Goal: Task Accomplishment & Management: Manage account settings

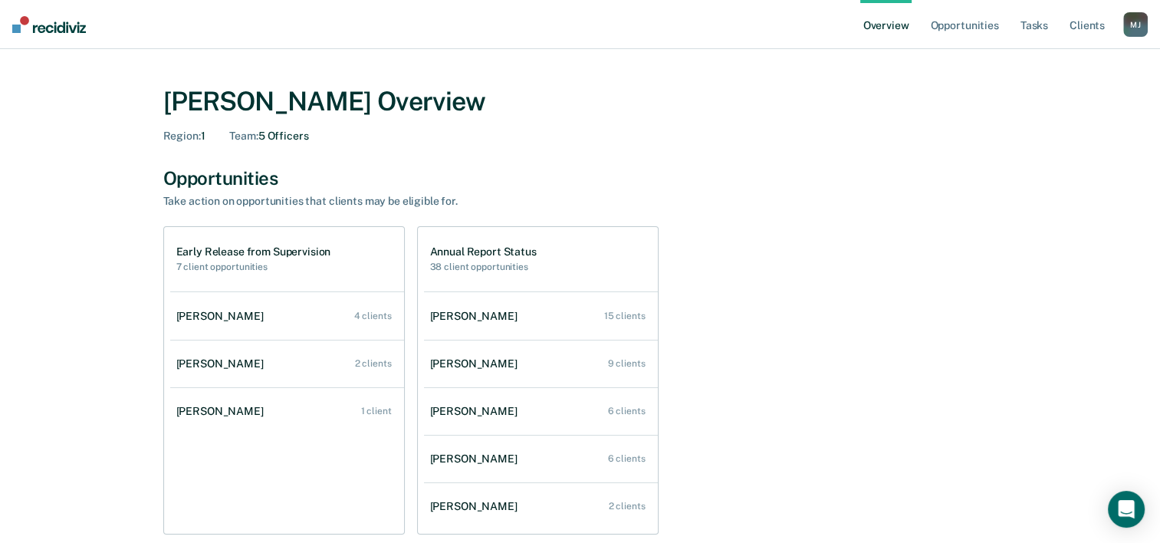
click at [512, 267] on h2 "38 client opportunities" at bounding box center [483, 267] width 107 height 11
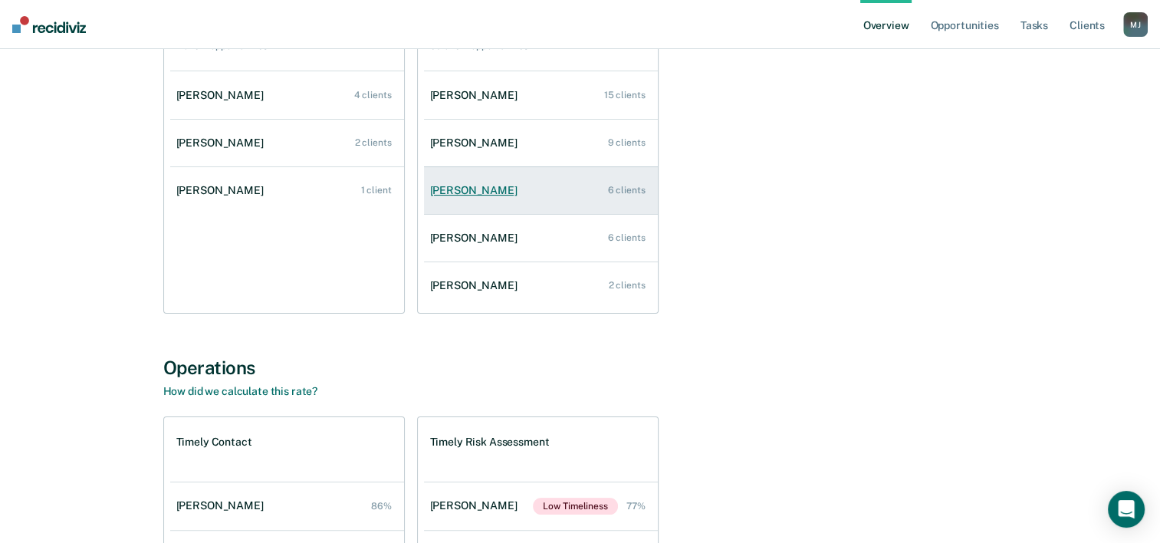
scroll to position [230, 0]
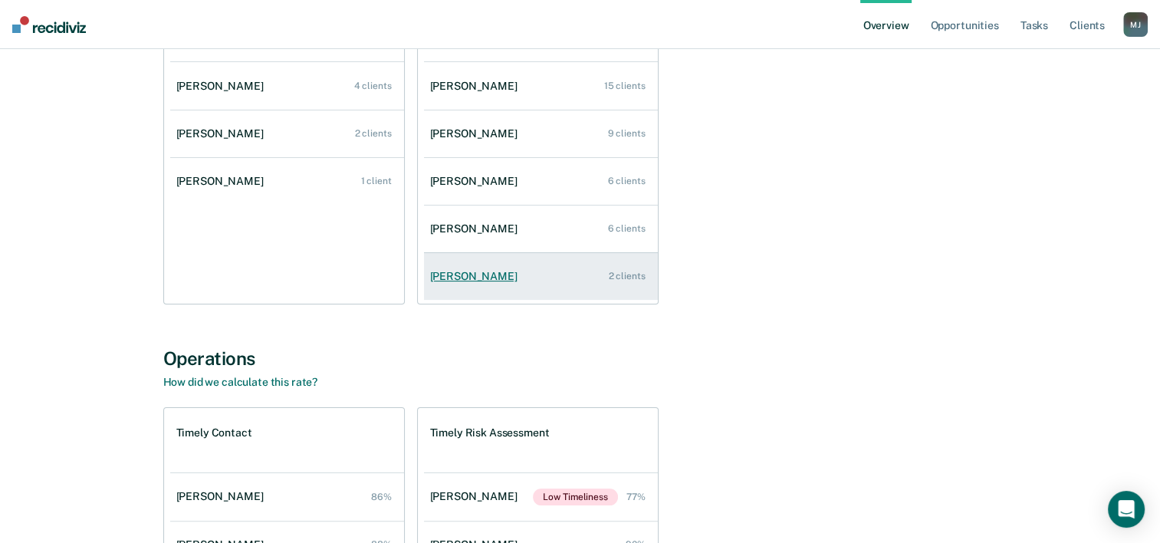
click at [494, 281] on link "[PERSON_NAME] 2 clients" at bounding box center [541, 277] width 234 height 44
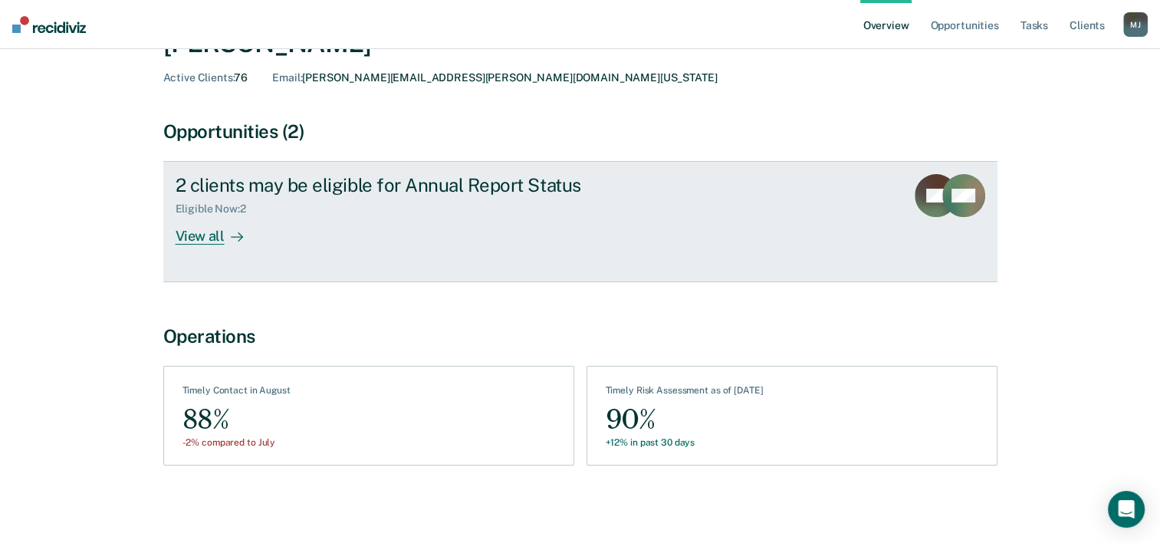
scroll to position [86, 0]
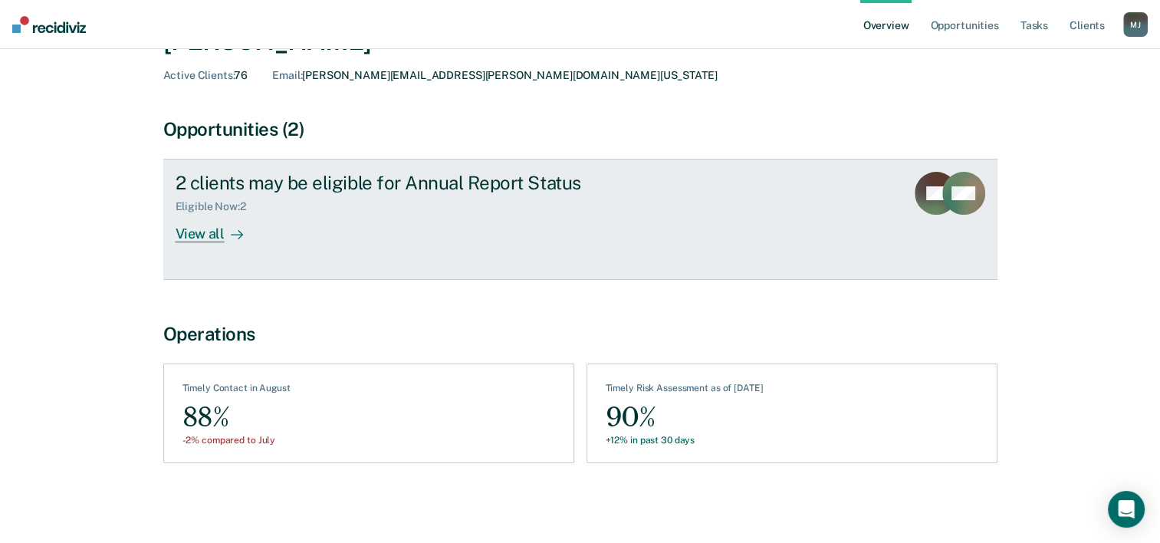
click at [199, 230] on div "View all" at bounding box center [219, 228] width 86 height 30
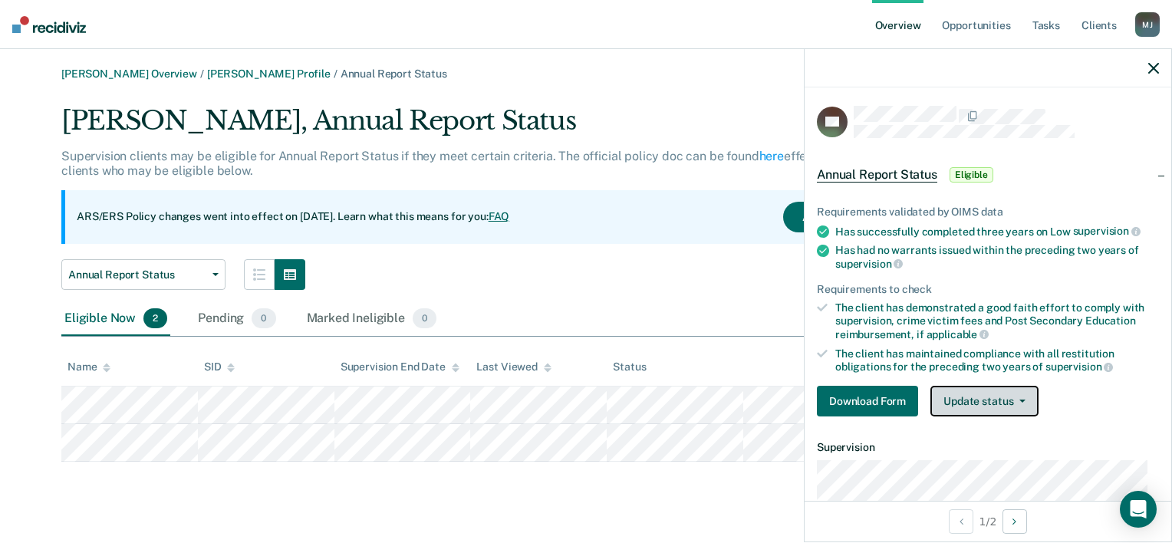
click at [963, 396] on button "Update status" at bounding box center [984, 401] width 108 height 31
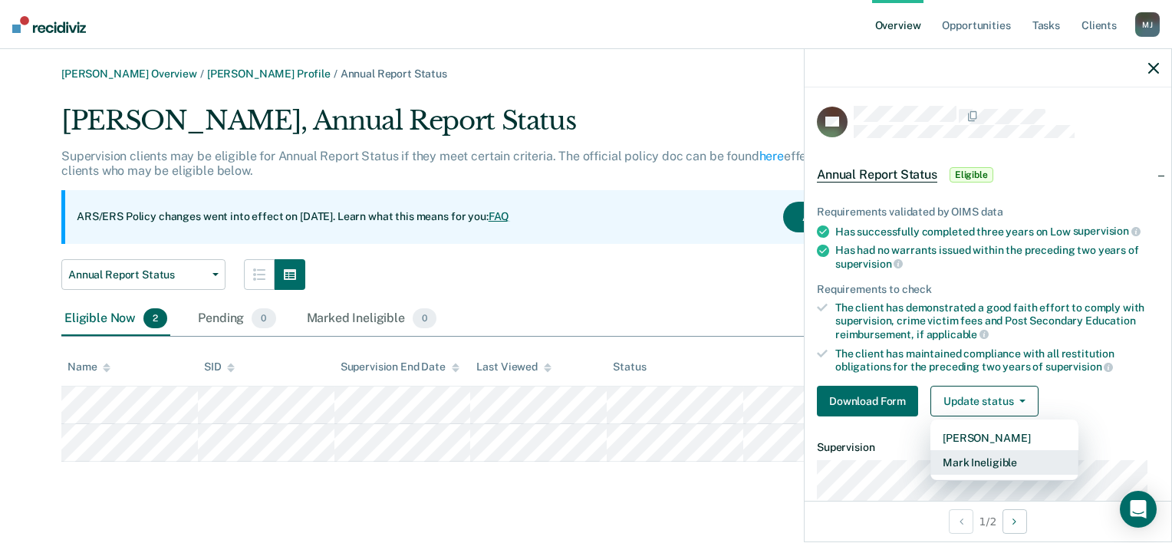
click at [1011, 459] on button "Mark Ineligible" at bounding box center [1004, 462] width 148 height 25
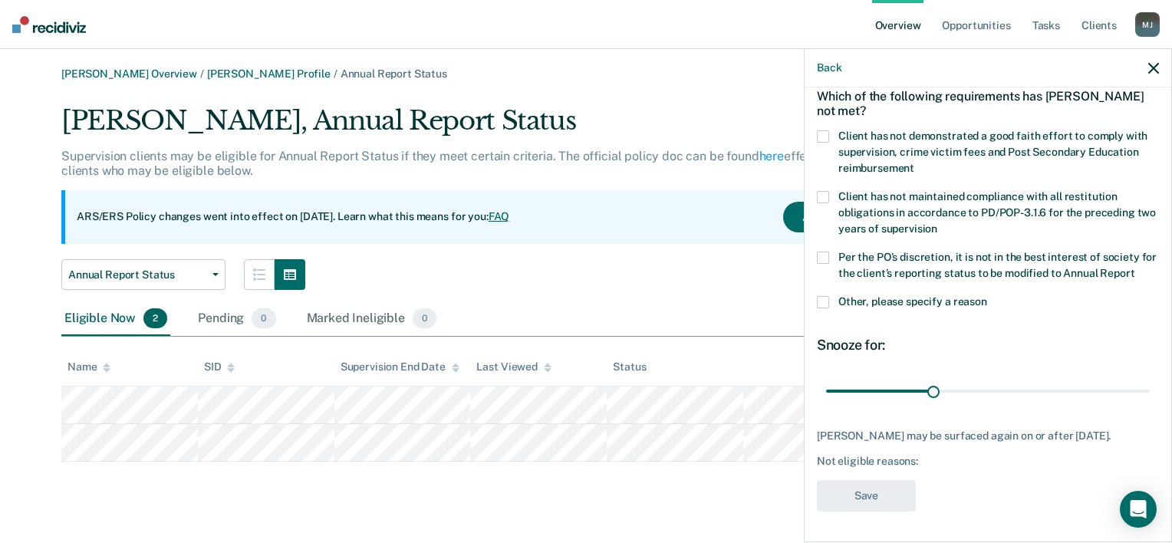
scroll to position [100, 0]
drag, startPoint x: 931, startPoint y: 380, endPoint x: 1153, endPoint y: 380, distance: 222.4
type input "90"
click at [1150, 380] on input "range" at bounding box center [988, 391] width 324 height 27
click at [922, 461] on div "Not eligible reasons:" at bounding box center [988, 461] width 342 height 13
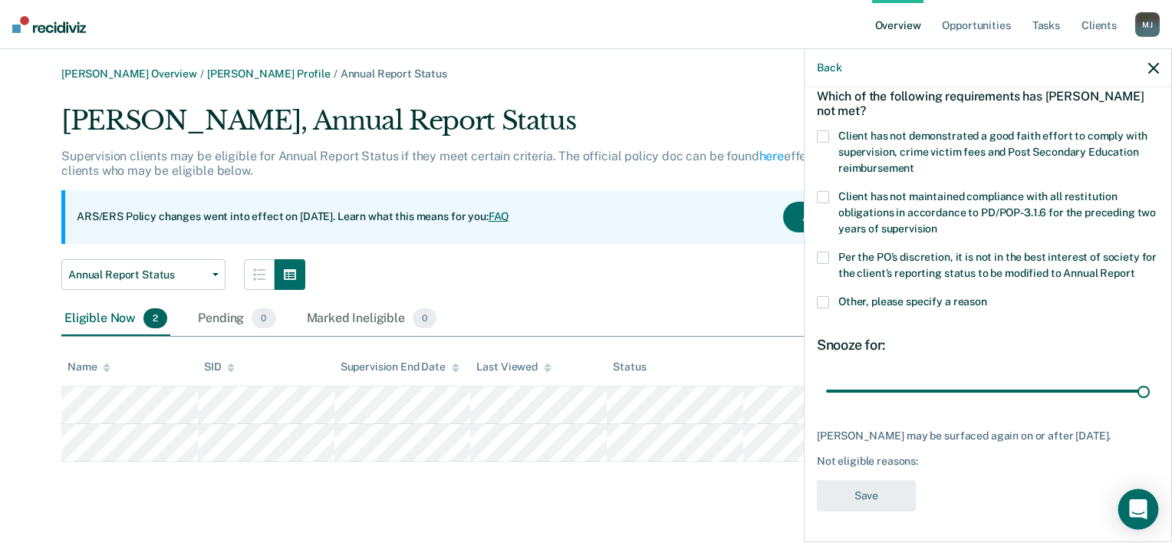
click at [1147, 506] on div "Open Intercom Messenger" at bounding box center [1138, 509] width 41 height 41
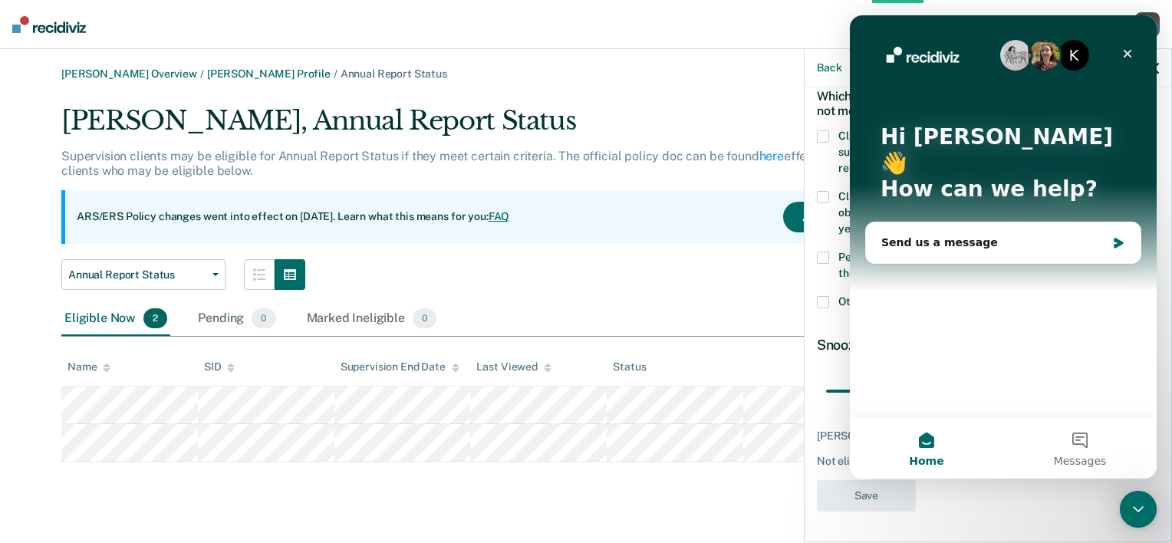
scroll to position [0, 0]
click at [1130, 49] on icon "Close" at bounding box center [1127, 54] width 12 height 12
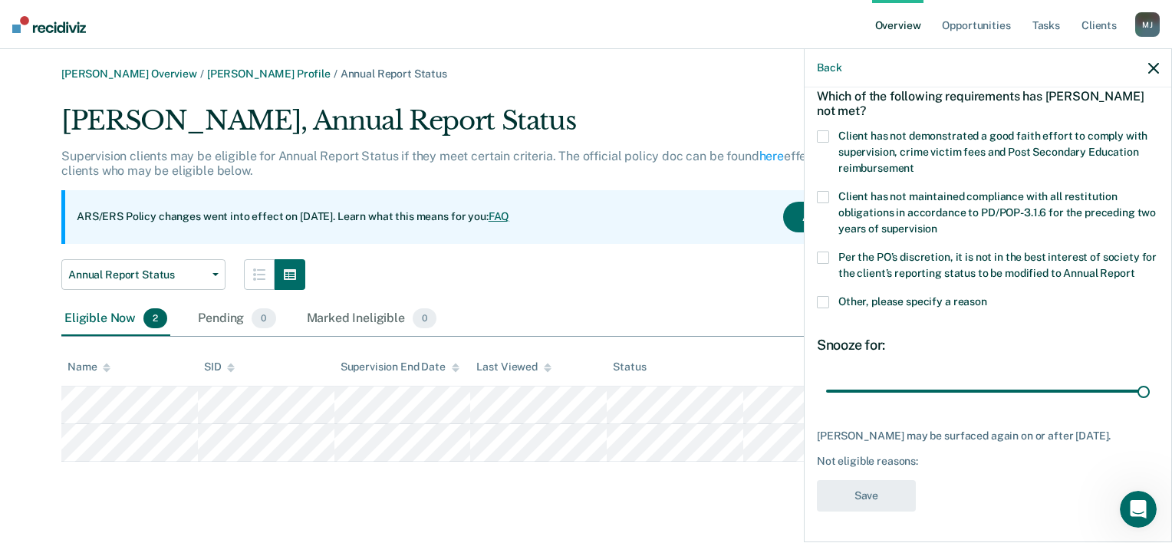
click at [935, 460] on div "Not eligible reasons:" at bounding box center [988, 461] width 342 height 13
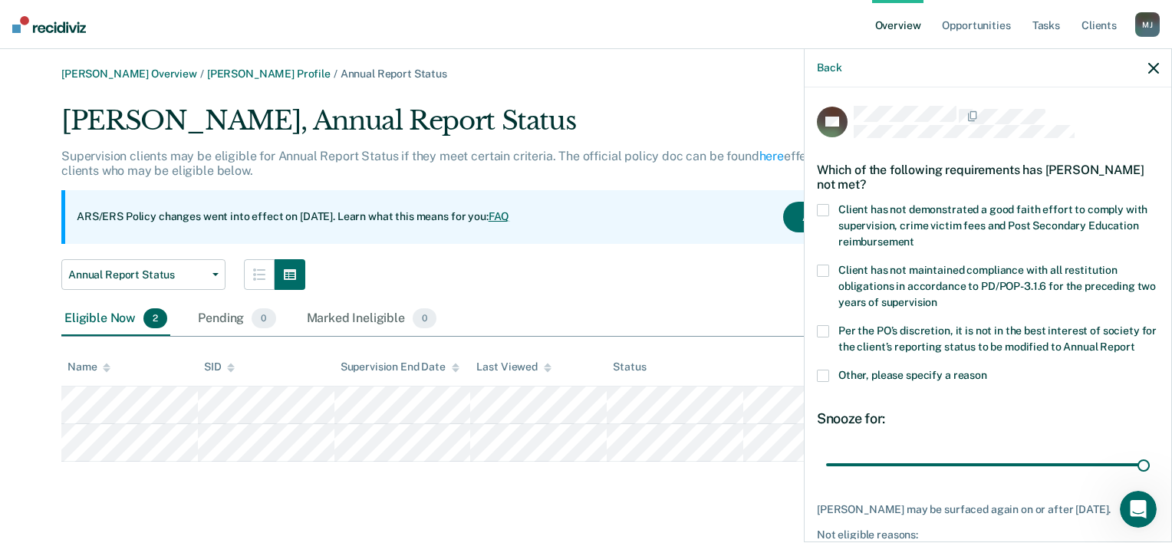
click at [827, 212] on span at bounding box center [823, 210] width 12 height 12
click at [914, 236] on input "Client has not demonstrated a good faith effort to comply with supervision, cri…" at bounding box center [914, 236] width 0 height 0
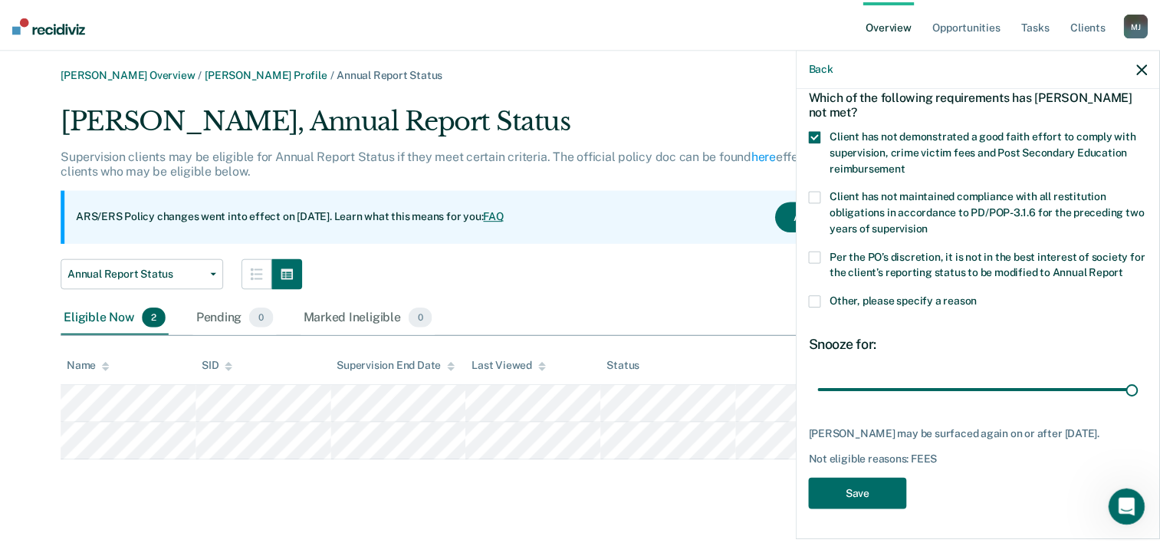
scroll to position [100, 0]
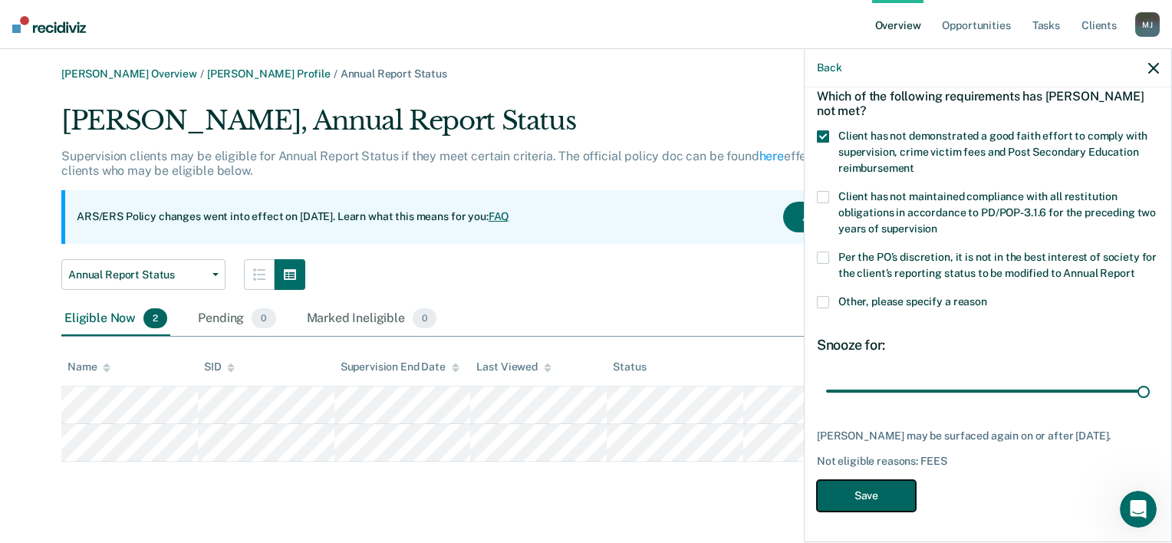
click at [890, 499] on button "Save" at bounding box center [866, 495] width 99 height 31
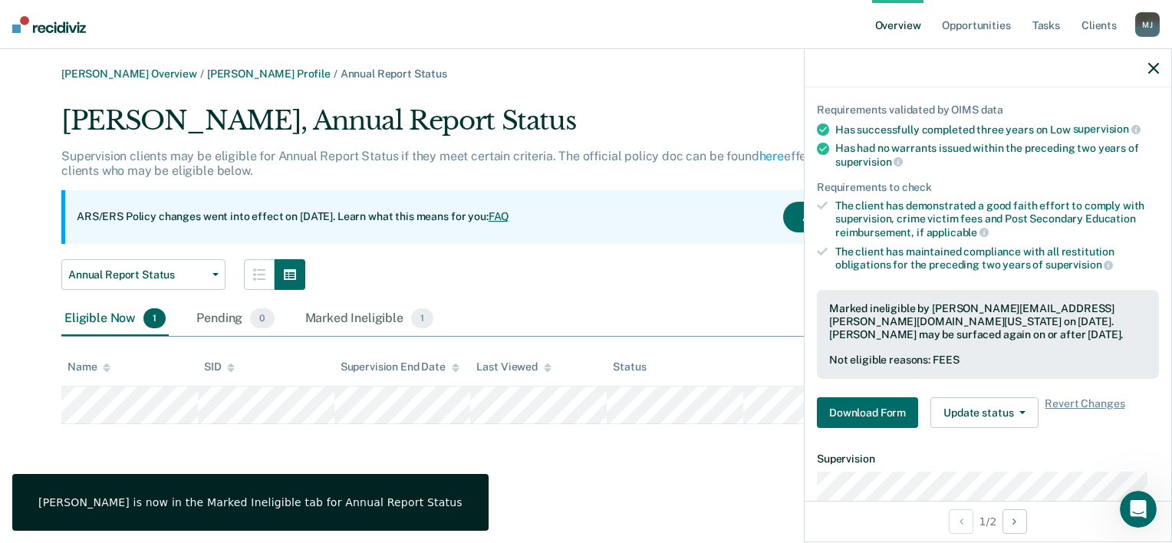
click at [613, 476] on div "[PERSON_NAME] Overview / [PERSON_NAME] Profile / Annual Report Status [PERSON_N…" at bounding box center [585, 280] width 1135 height 426
click at [618, 454] on div "[PERSON_NAME] Overview / [PERSON_NAME] Profile / Annual Report Status [PERSON_N…" at bounding box center [585, 280] width 1135 height 426
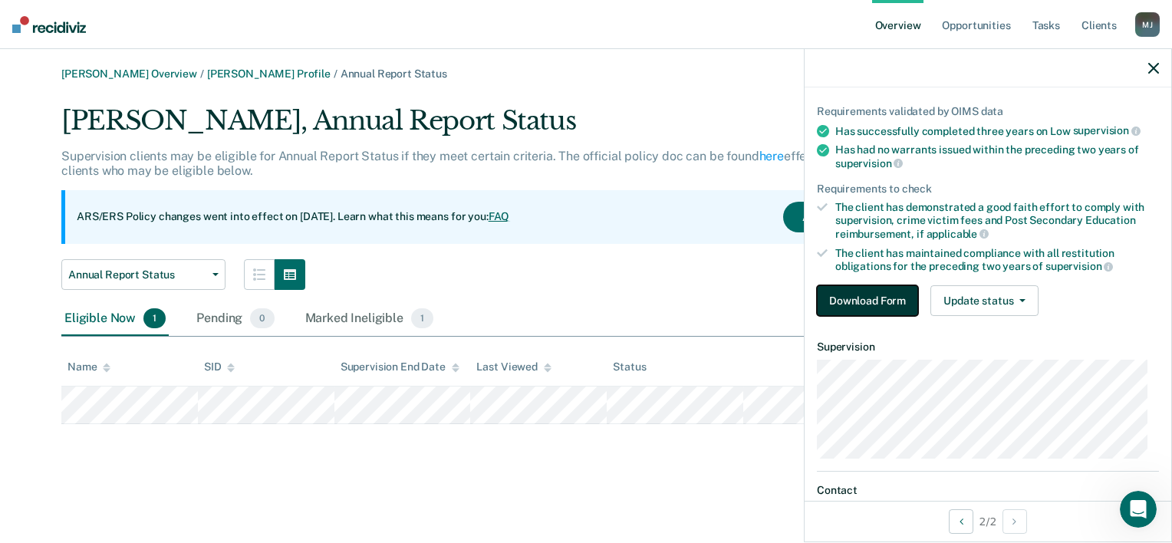
click at [864, 305] on button "Download Form" at bounding box center [867, 300] width 101 height 31
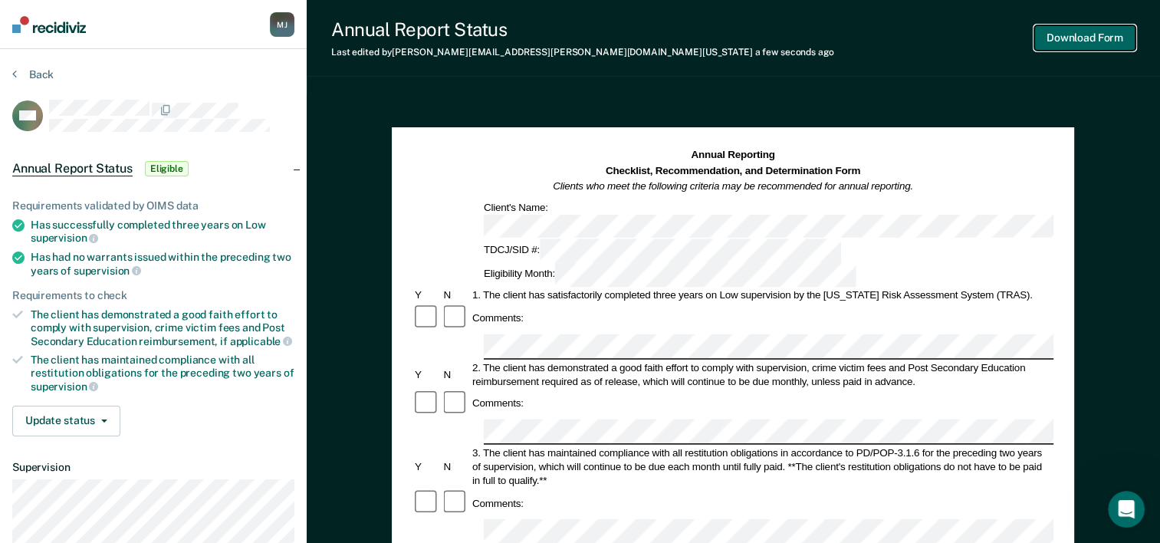
click at [1080, 49] on button "Download Form" at bounding box center [1085, 37] width 101 height 25
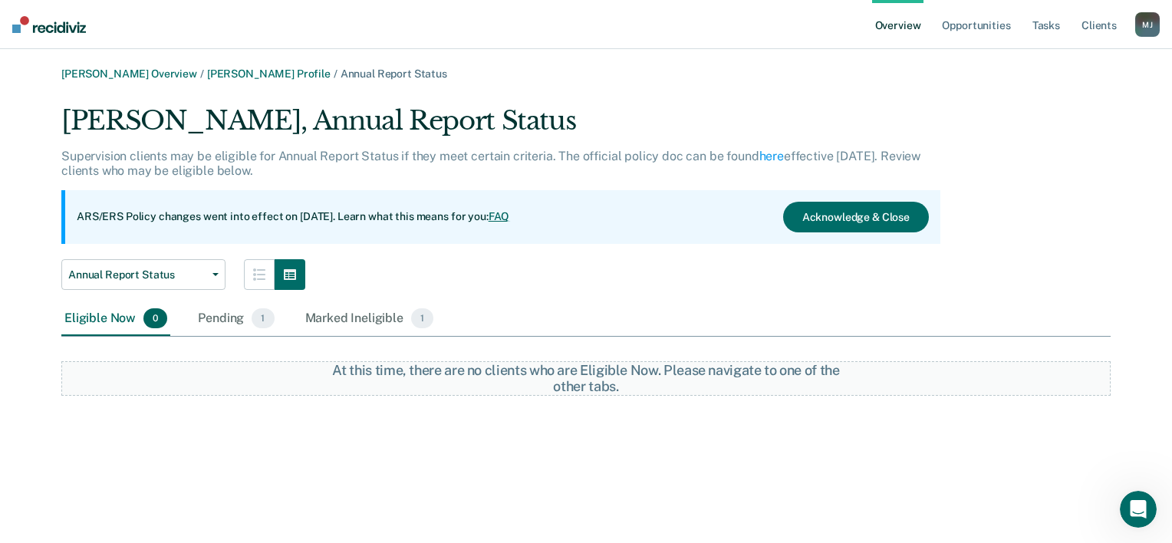
click at [894, 31] on link "Overview" at bounding box center [898, 24] width 52 height 49
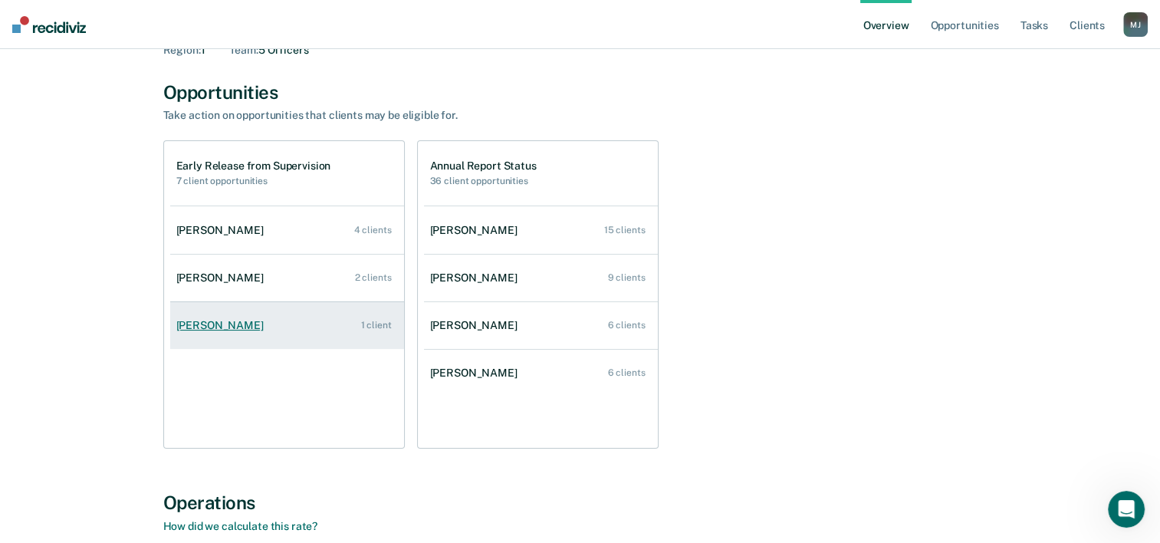
scroll to position [77, 0]
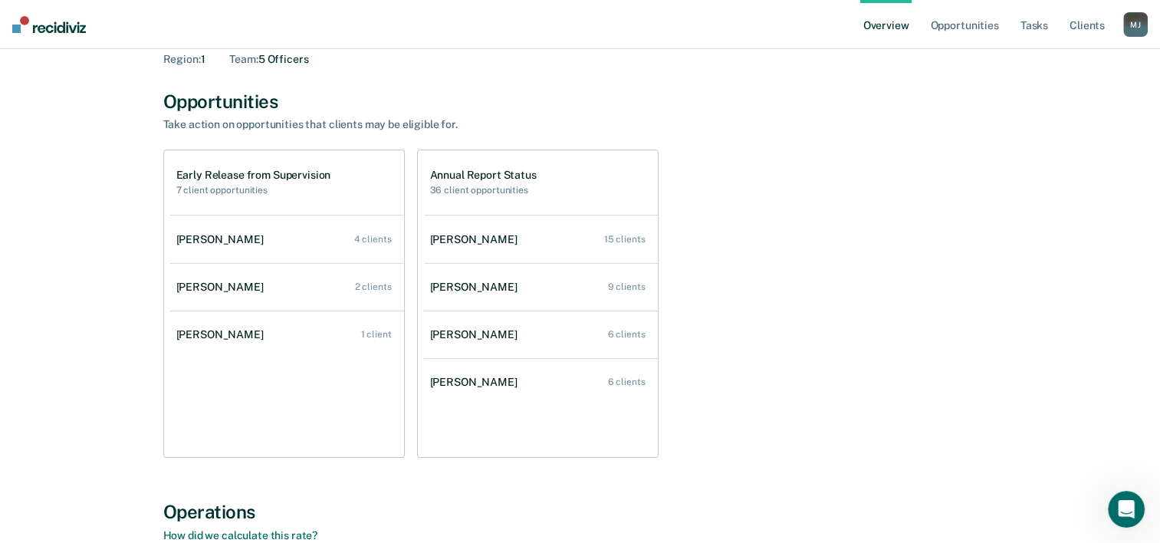
click at [471, 383] on div "[PERSON_NAME]" at bounding box center [477, 382] width 94 height 13
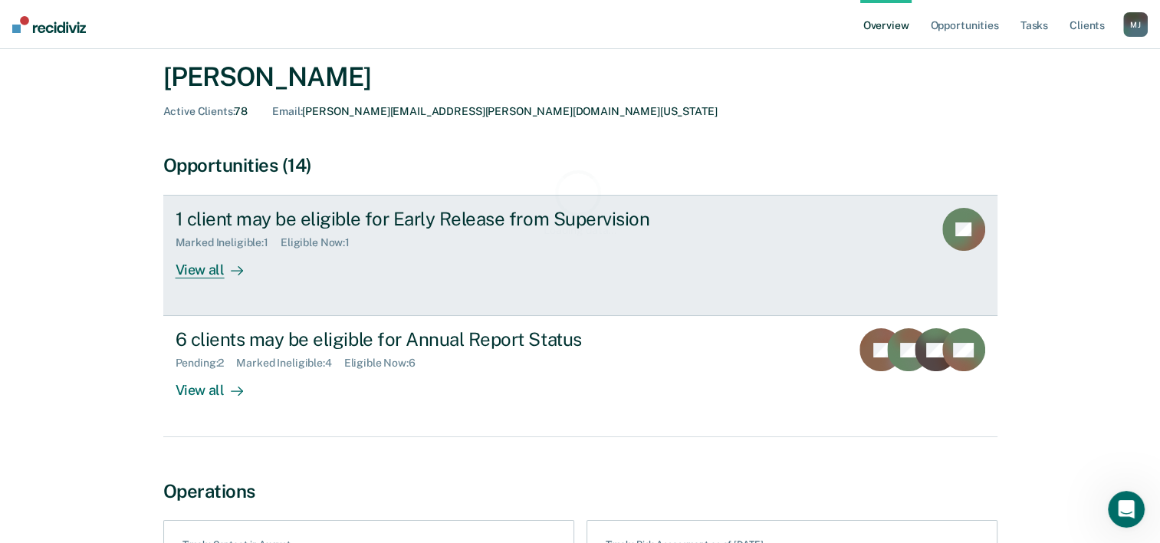
scroll to position [77, 0]
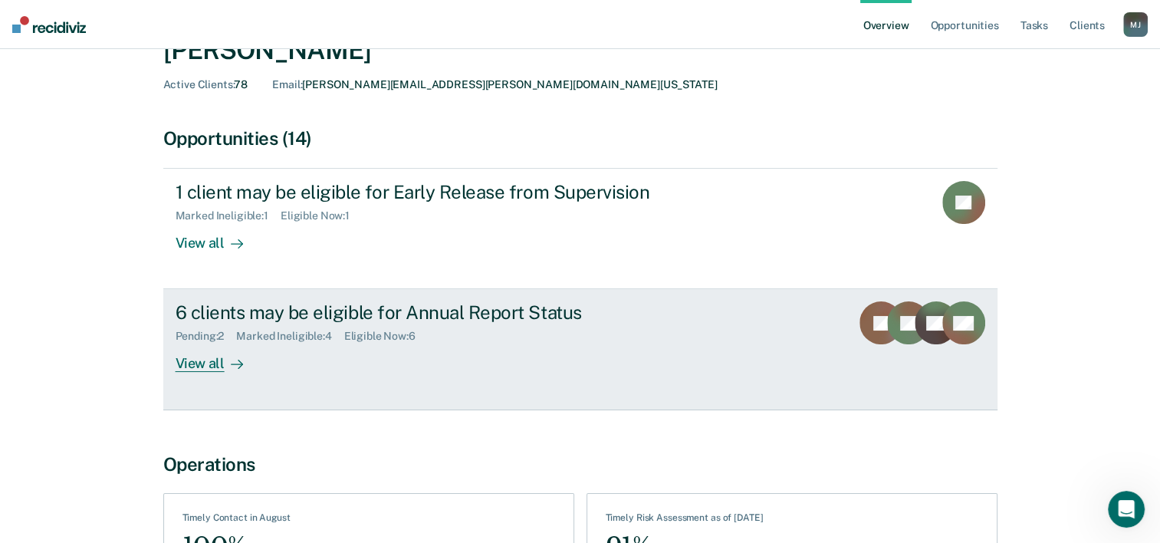
click at [336, 334] on div "Marked Ineligible : 4" at bounding box center [289, 336] width 107 height 13
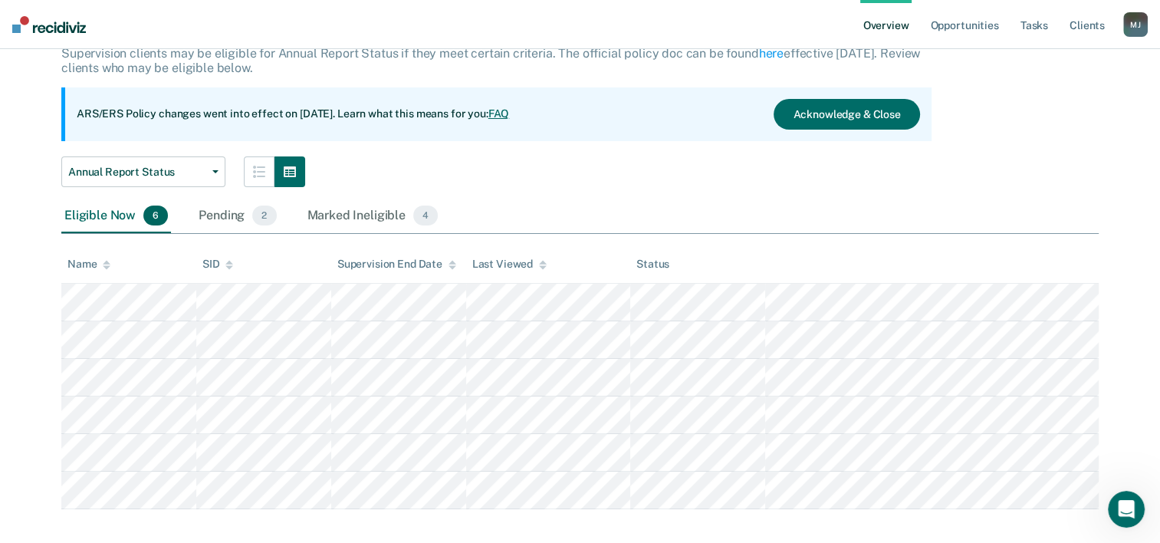
scroll to position [117, 0]
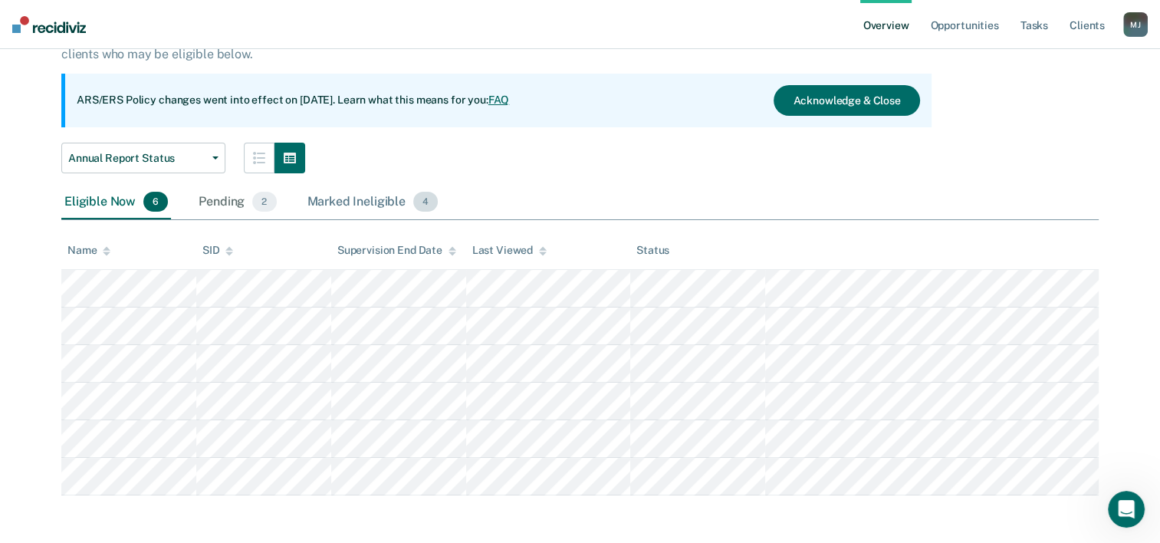
click at [356, 205] on div "Marked Ineligible 4" at bounding box center [372, 203] width 137 height 34
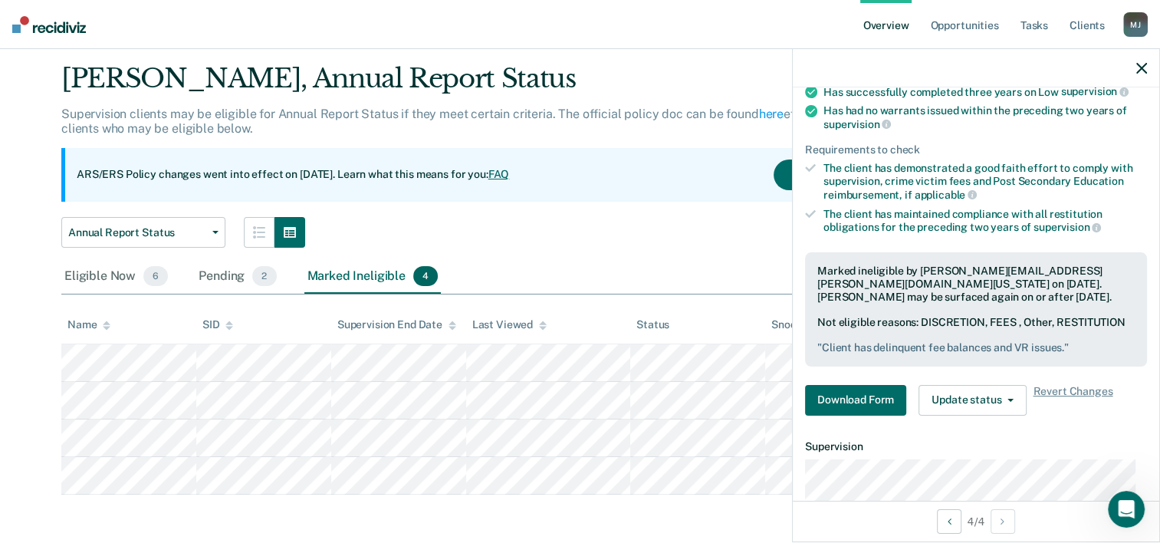
scroll to position [153, 0]
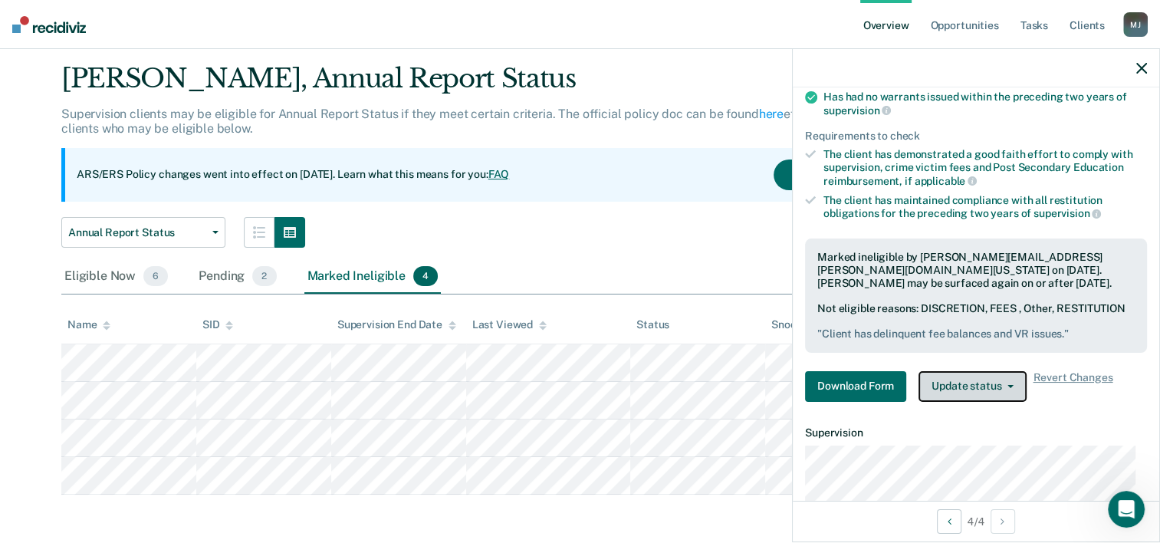
click at [986, 388] on button "Update status" at bounding box center [973, 386] width 108 height 31
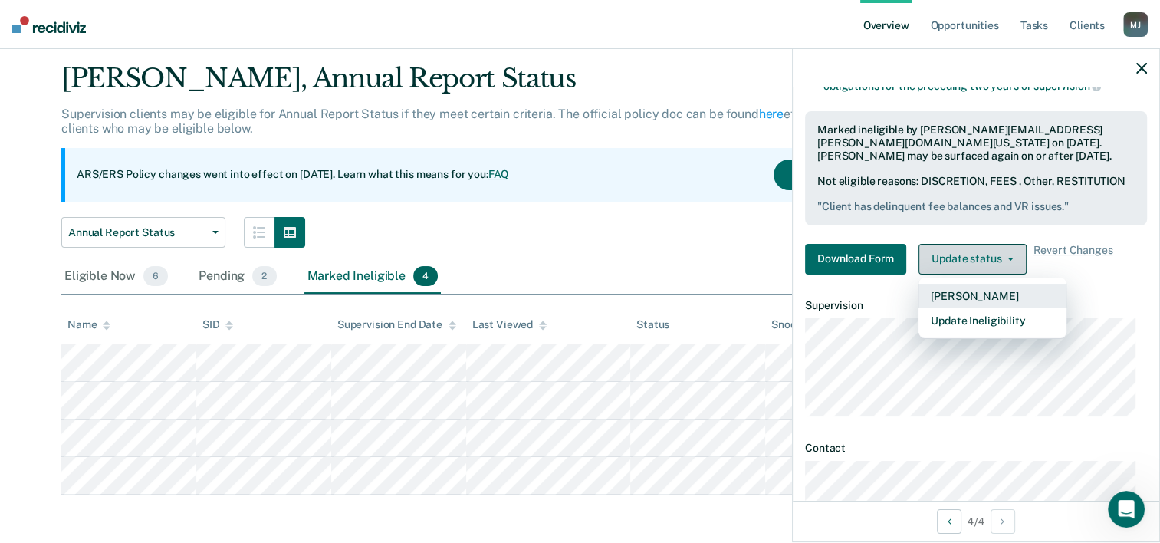
scroll to position [307, 0]
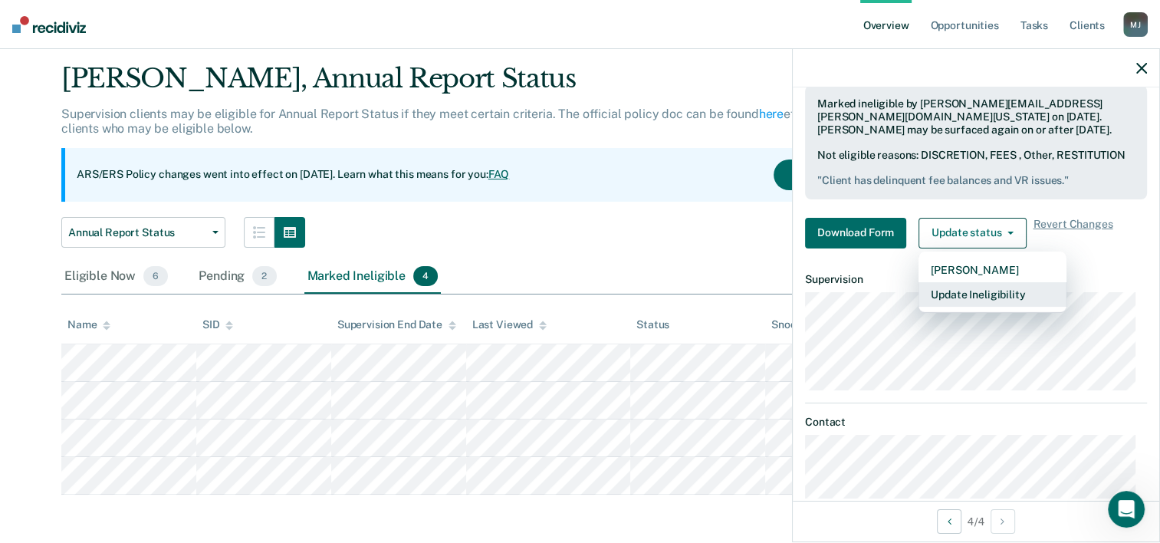
click at [966, 307] on button "Update Ineligibility" at bounding box center [993, 294] width 148 height 25
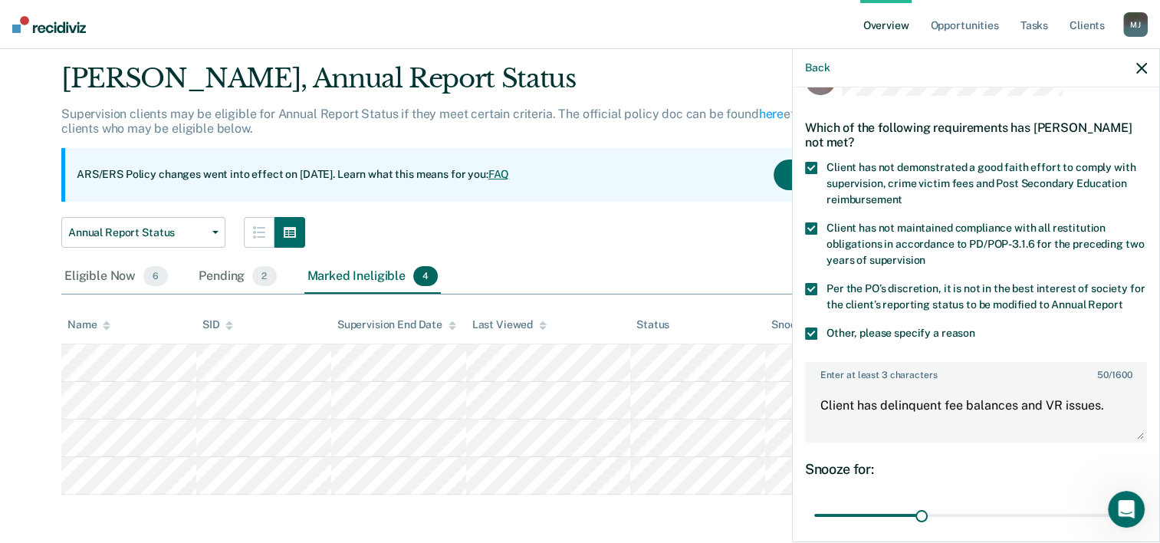
scroll to position [38, 0]
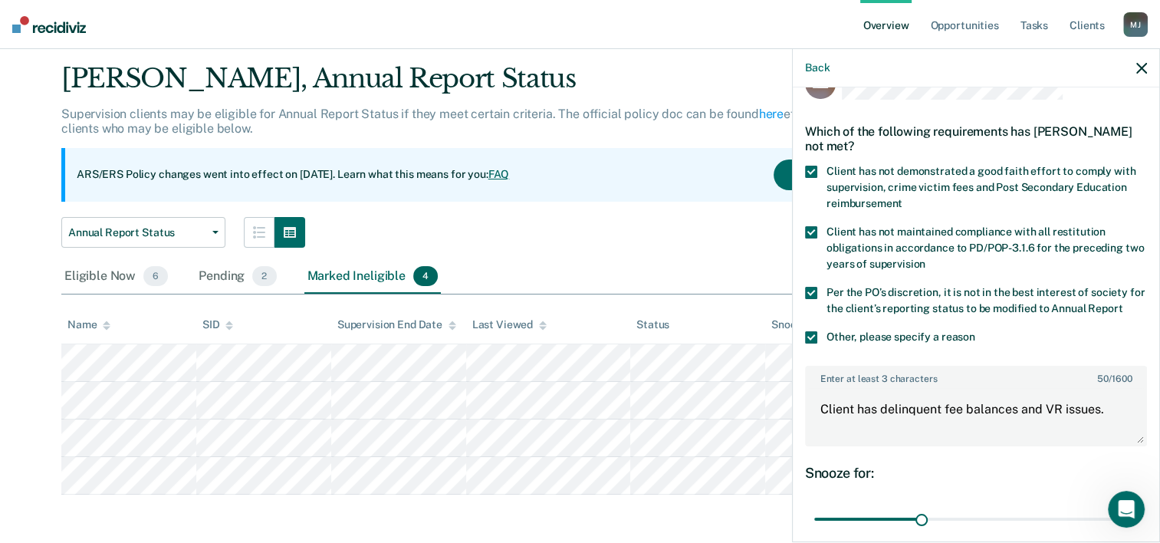
click at [818, 231] on label "Client has not maintained compliance with all restitution obligations in accord…" at bounding box center [976, 250] width 342 height 48
click at [926, 258] on input "Client has not maintained compliance with all restitution obligations in accord…" at bounding box center [926, 258] width 0 height 0
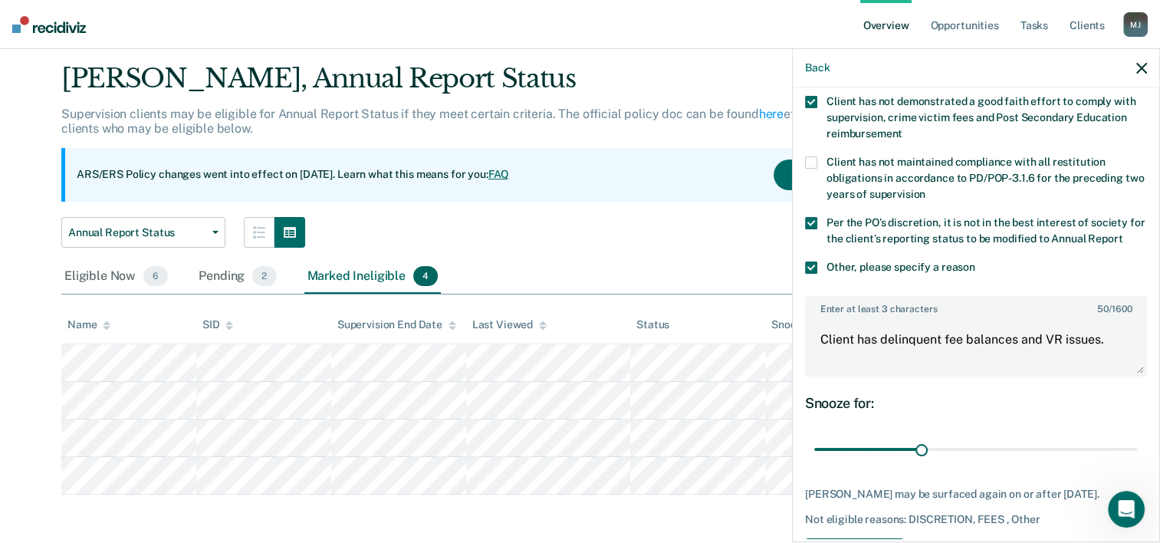
scroll to position [192, 0]
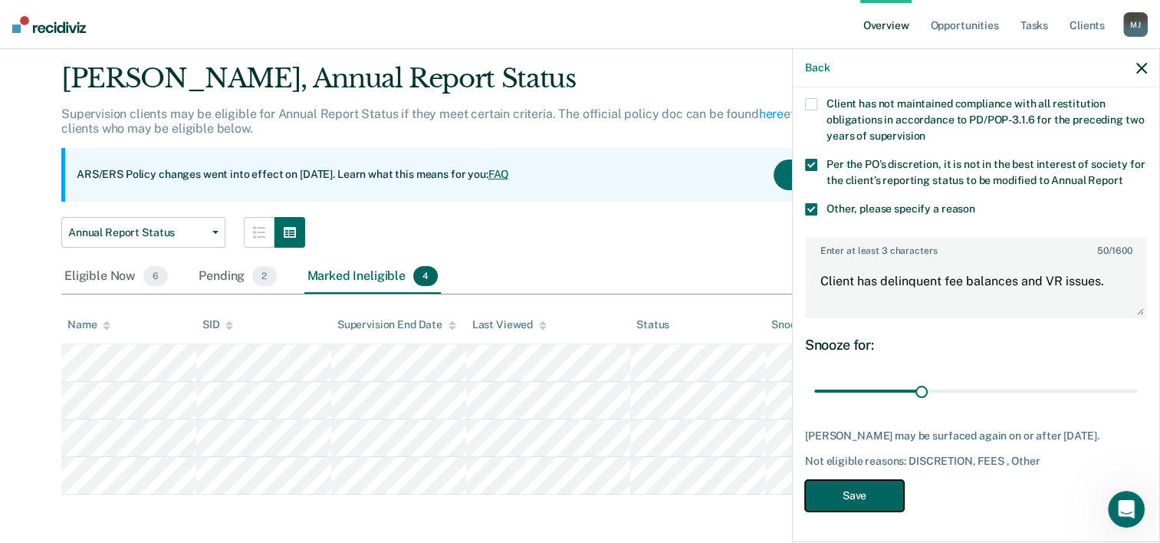
click at [875, 503] on button "Save" at bounding box center [854, 495] width 99 height 31
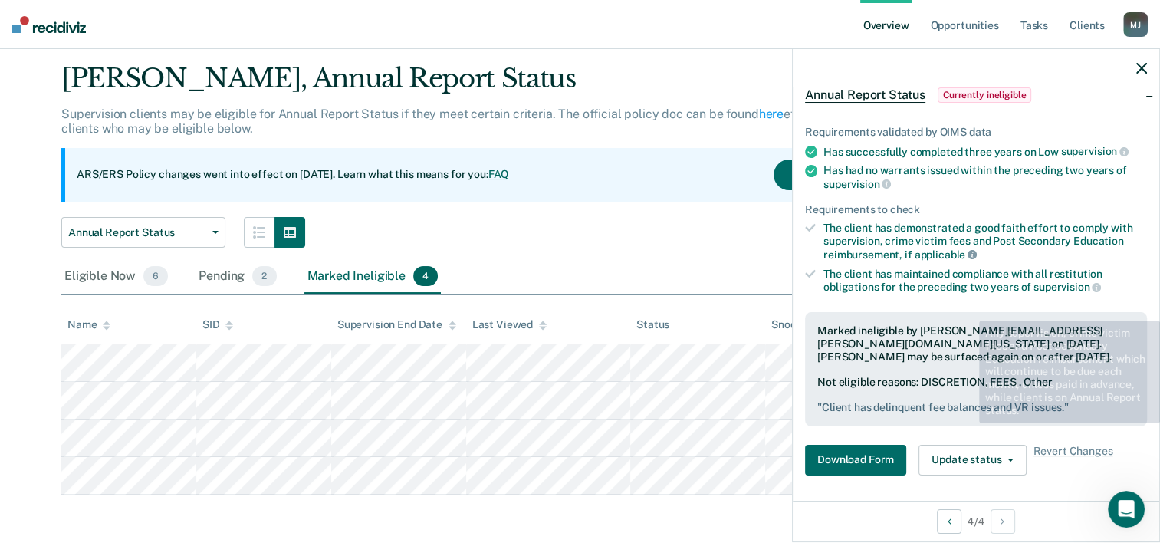
scroll to position [230, 0]
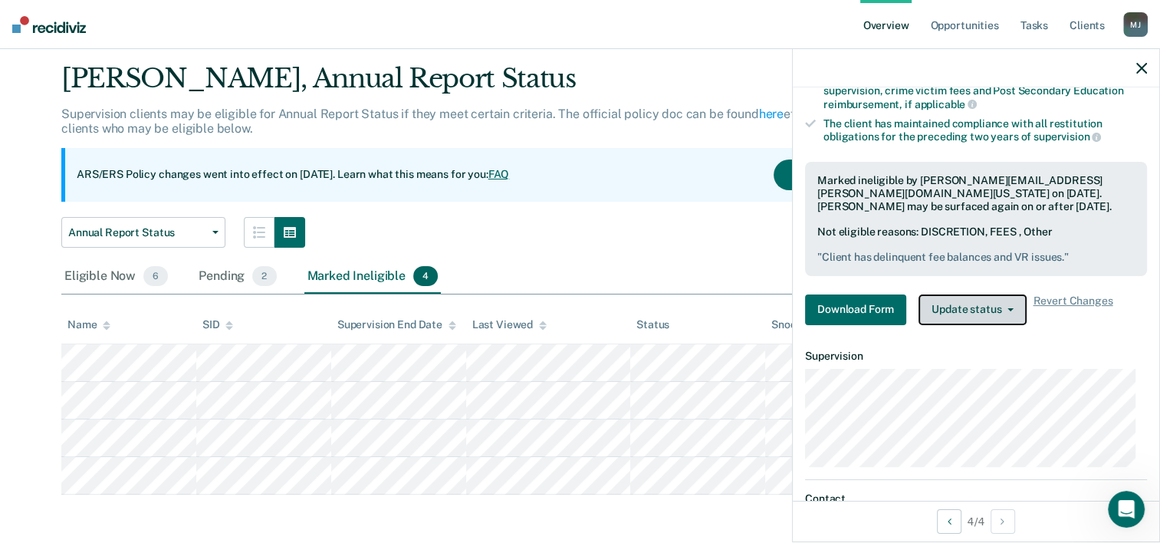
click at [967, 299] on button "Update status" at bounding box center [973, 310] width 108 height 31
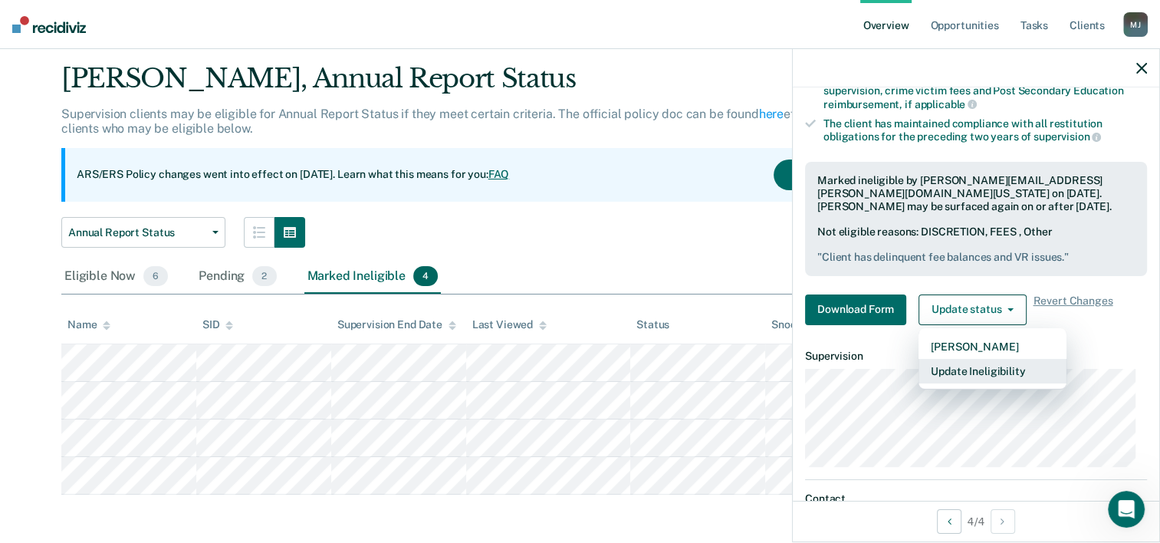
click at [979, 377] on button "Update Ineligibility" at bounding box center [993, 371] width 148 height 25
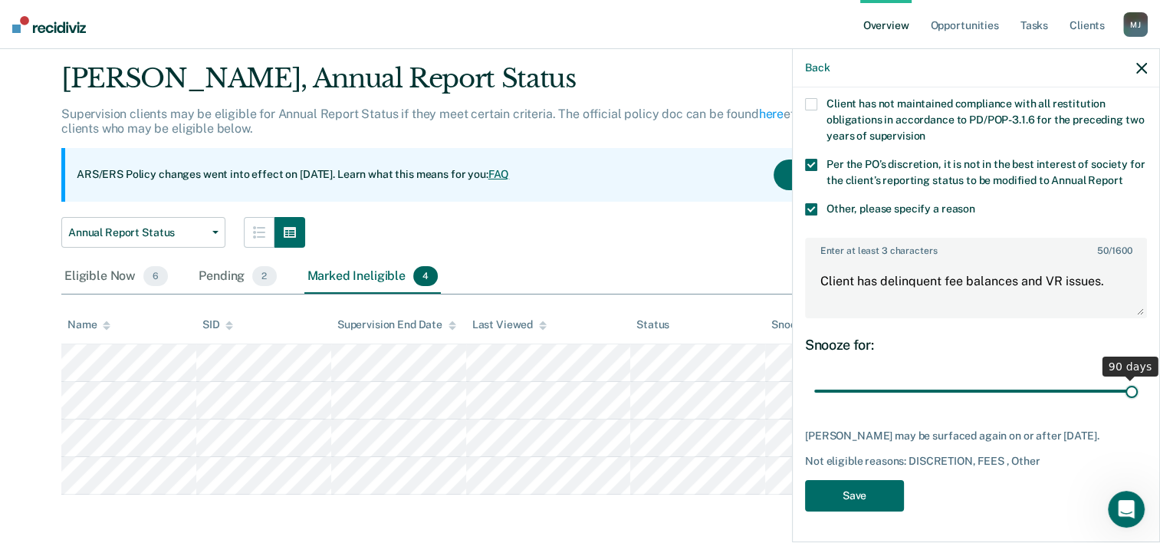
drag, startPoint x: 914, startPoint y: 379, endPoint x: 1147, endPoint y: 378, distance: 232.4
type input "90"
click at [1138, 378] on input "range" at bounding box center [976, 391] width 324 height 27
click at [838, 502] on button "Save" at bounding box center [854, 495] width 99 height 31
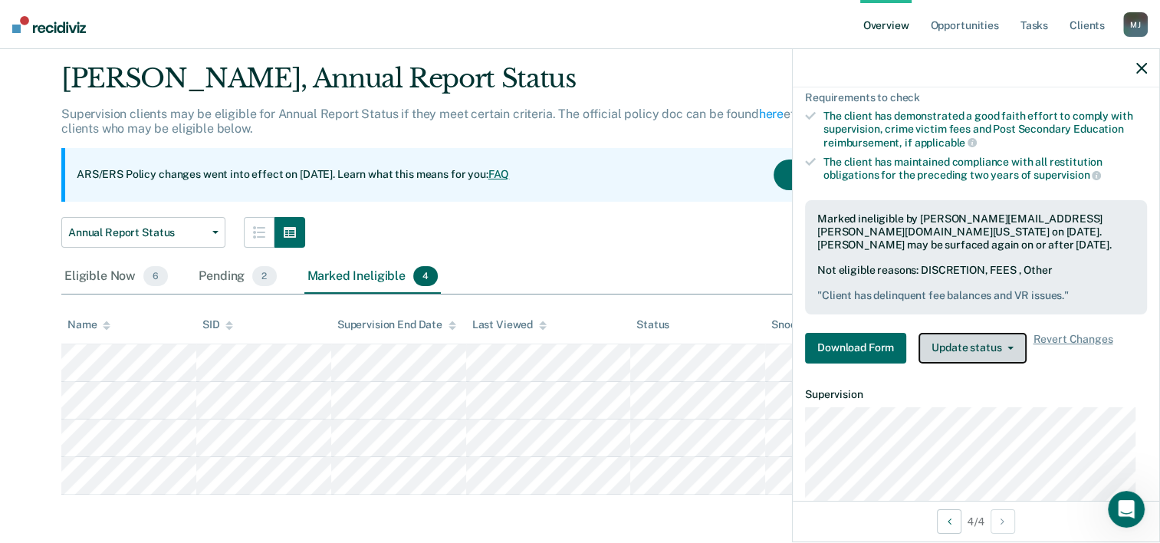
click at [983, 347] on button "Update status" at bounding box center [973, 348] width 108 height 31
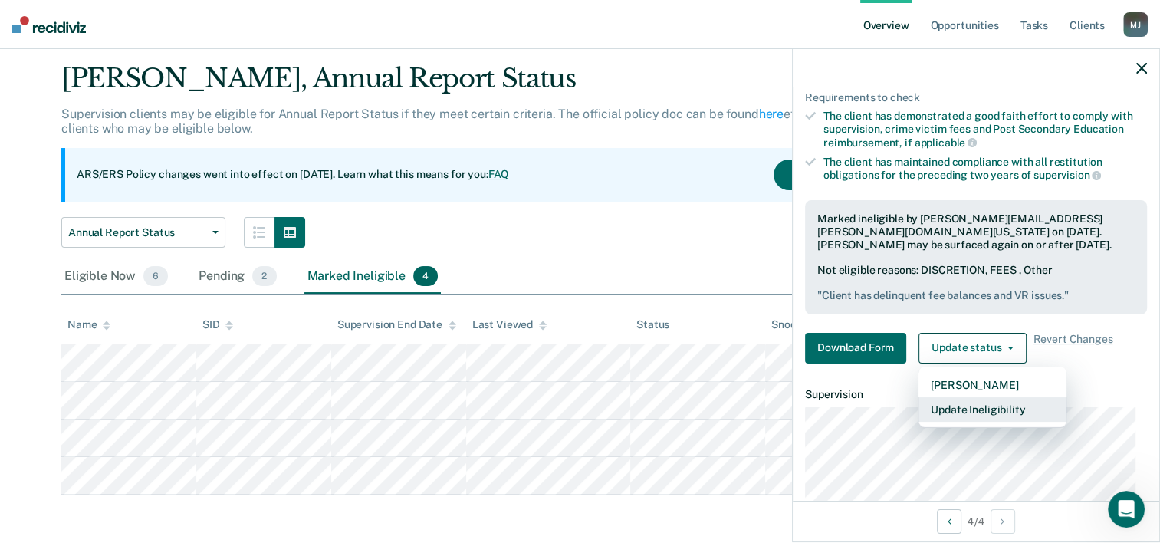
click at [1000, 410] on button "Update Ineligibility" at bounding box center [993, 409] width 148 height 25
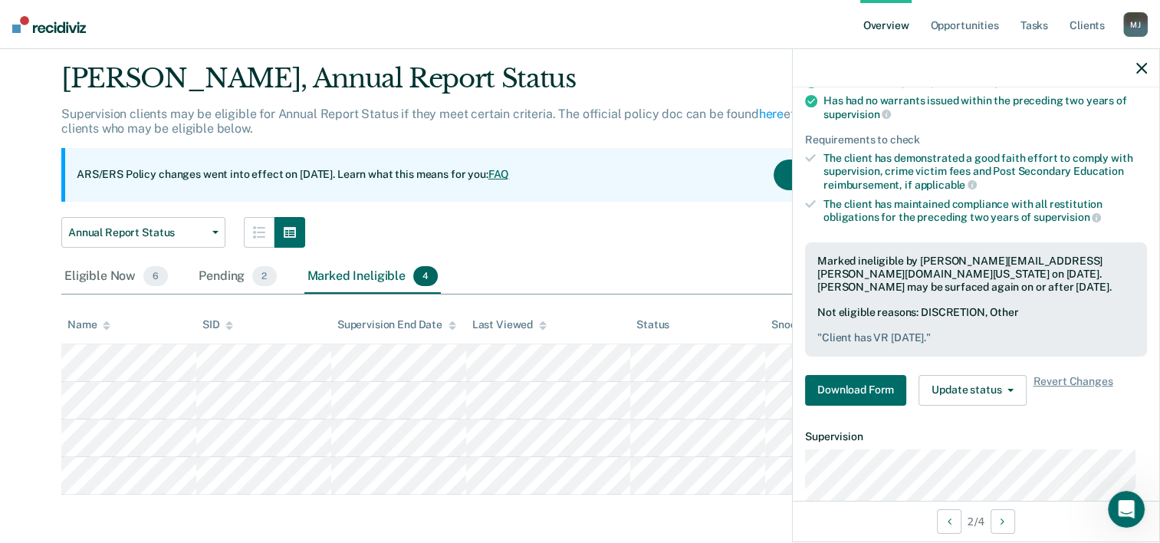
scroll to position [153, 0]
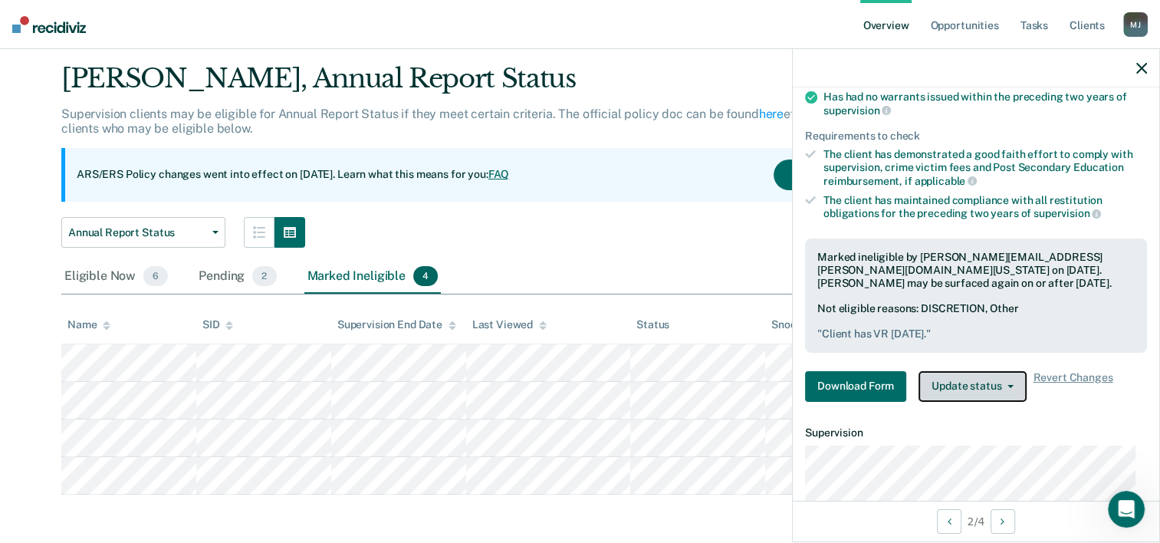
click at [986, 380] on button "Update status" at bounding box center [973, 386] width 108 height 31
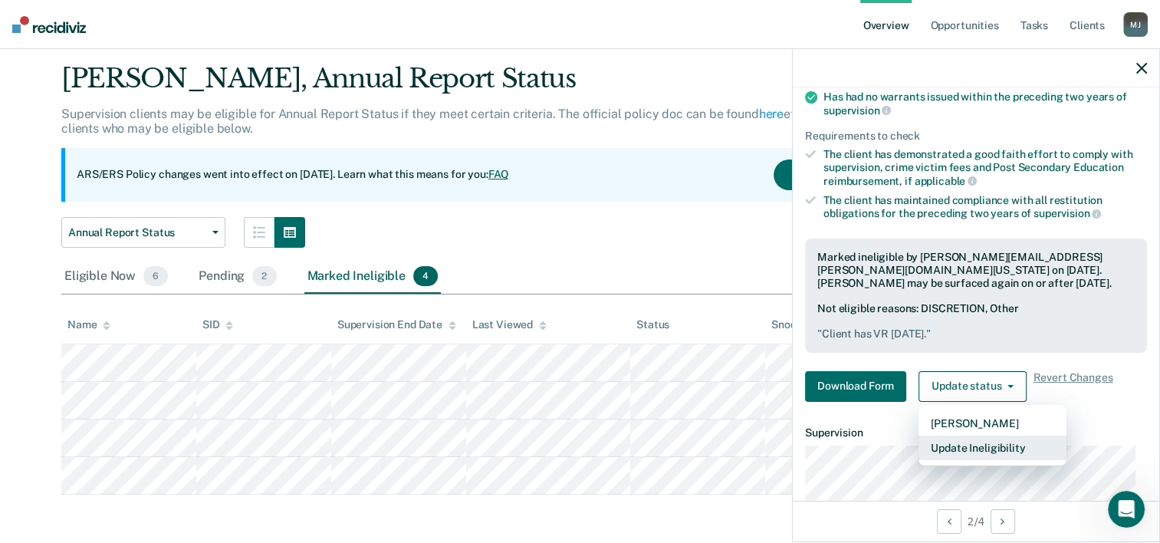
click at [986, 448] on button "Update Ineligibility" at bounding box center [993, 448] width 148 height 25
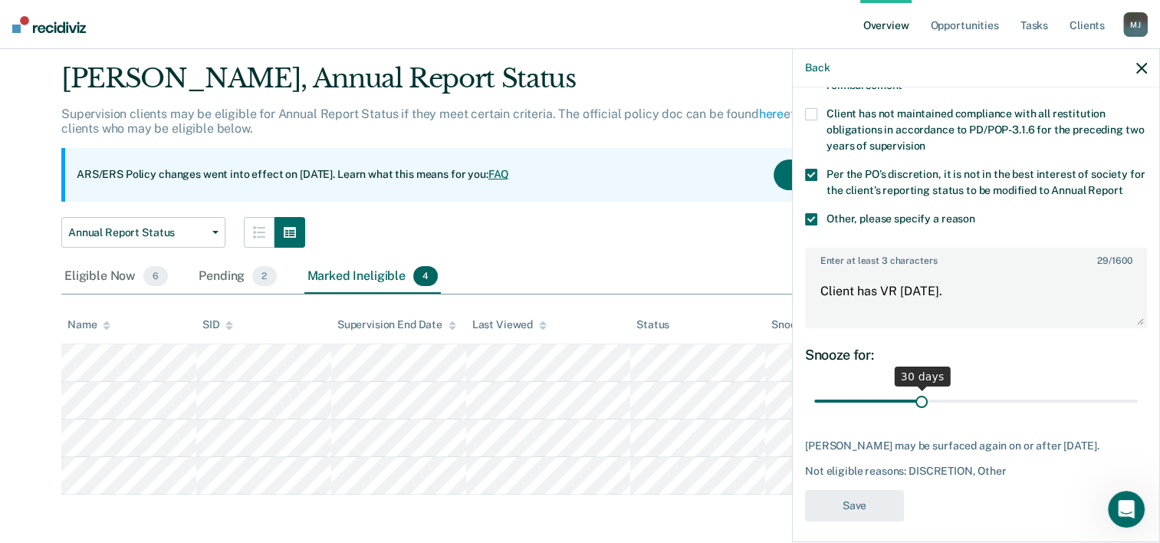
scroll to position [179, 0]
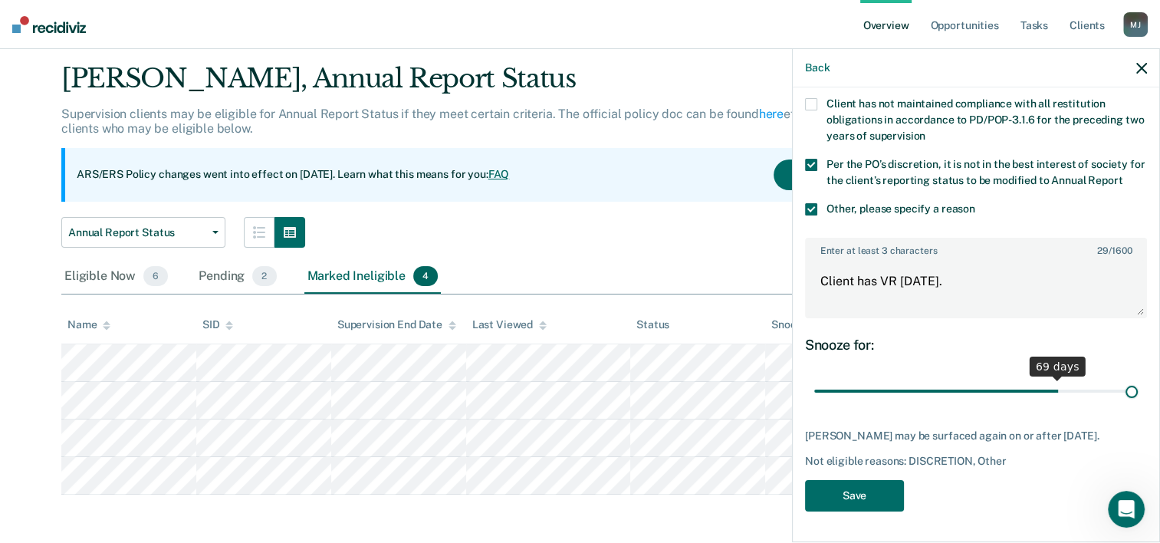
drag, startPoint x: 919, startPoint y: 396, endPoint x: 1232, endPoint y: 411, distance: 314.1
type input "90"
click at [1138, 405] on input "range" at bounding box center [976, 391] width 324 height 27
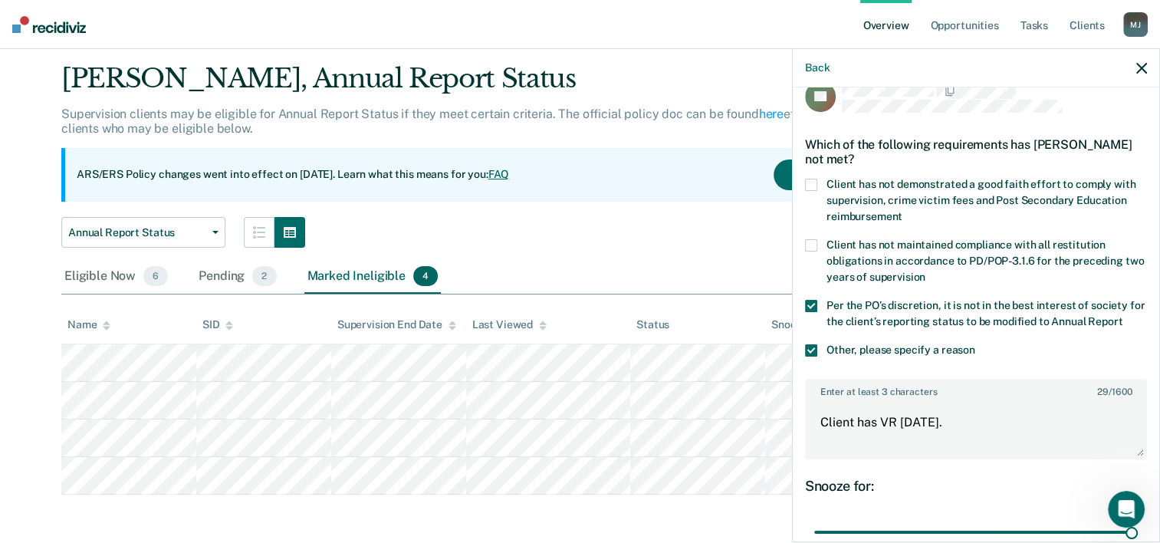
click at [813, 357] on span at bounding box center [811, 350] width 12 height 12
click at [976, 344] on input "Other, please specify a reason" at bounding box center [976, 344] width 0 height 0
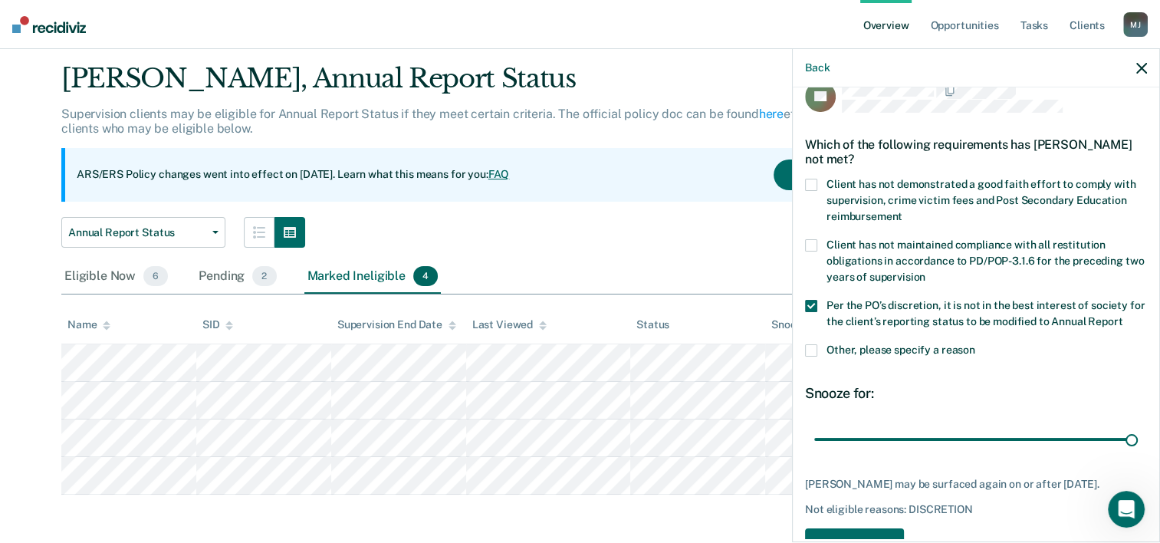
click at [810, 184] on span at bounding box center [811, 185] width 12 height 12
click at [903, 211] on input "Client has not demonstrated a good faith effort to comply with supervision, cri…" at bounding box center [903, 211] width 0 height 0
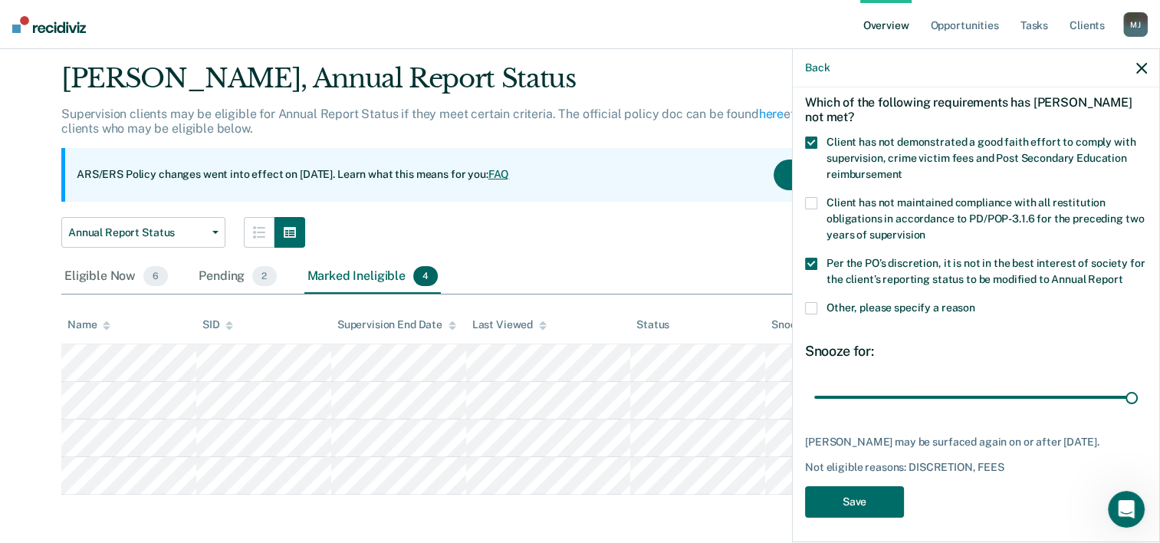
scroll to position [100, 0]
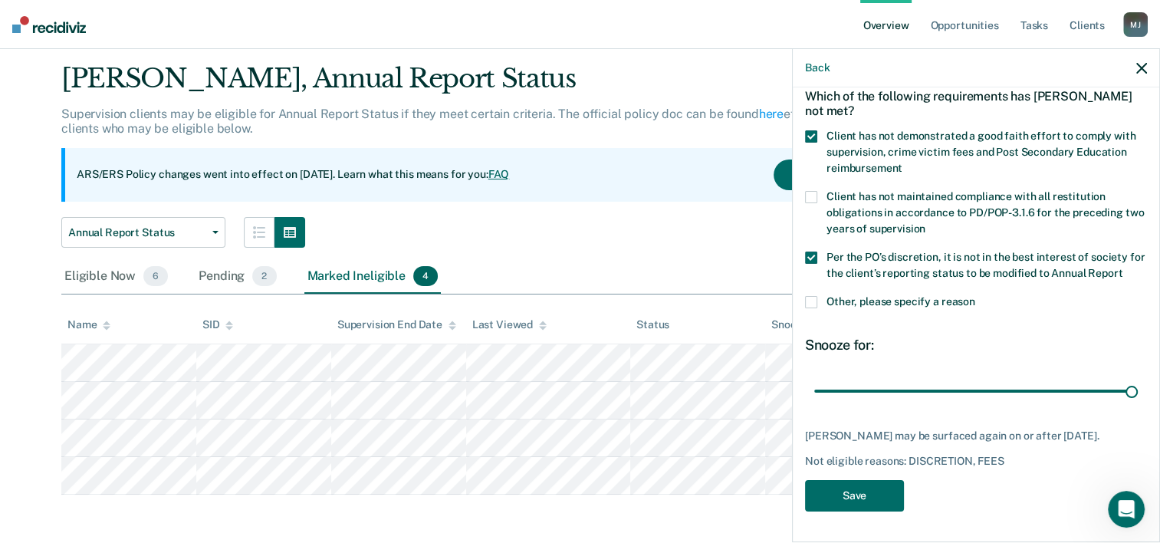
click at [811, 252] on span at bounding box center [811, 258] width 12 height 12
click at [1123, 268] on input "Per the PO’s discretion, it is not in the best interest of society for the clie…" at bounding box center [1123, 268] width 0 height 0
click at [882, 500] on button "Save" at bounding box center [854, 495] width 99 height 31
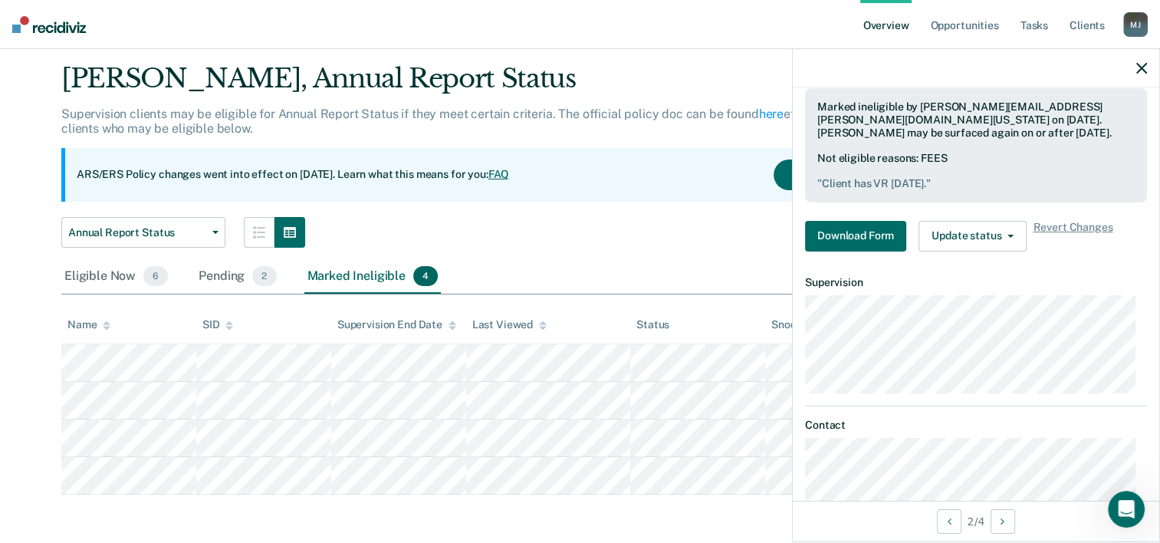
scroll to position [331, 0]
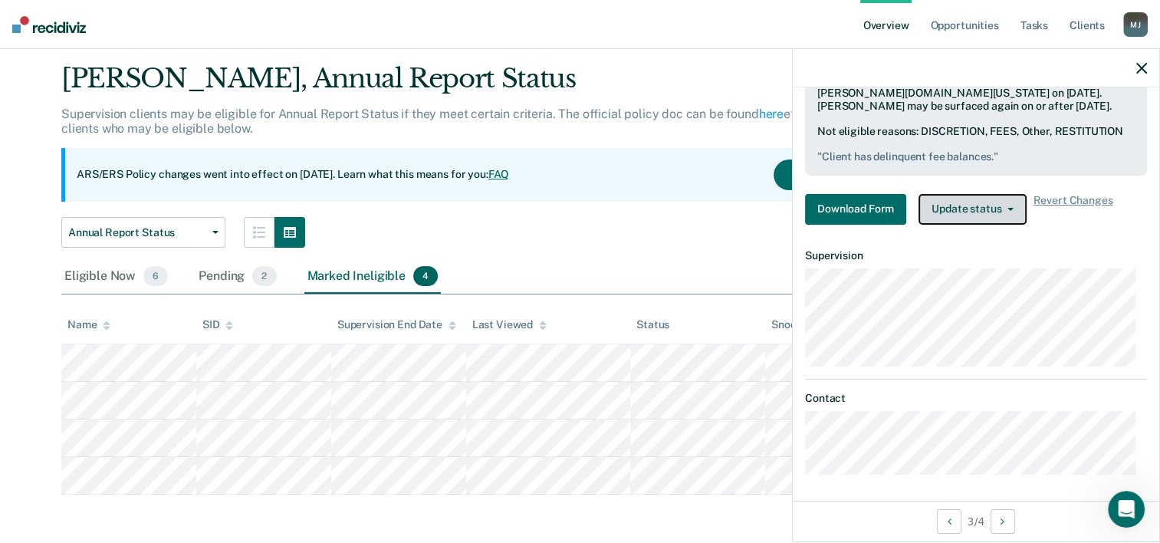
click at [993, 194] on button "Update status" at bounding box center [973, 209] width 108 height 31
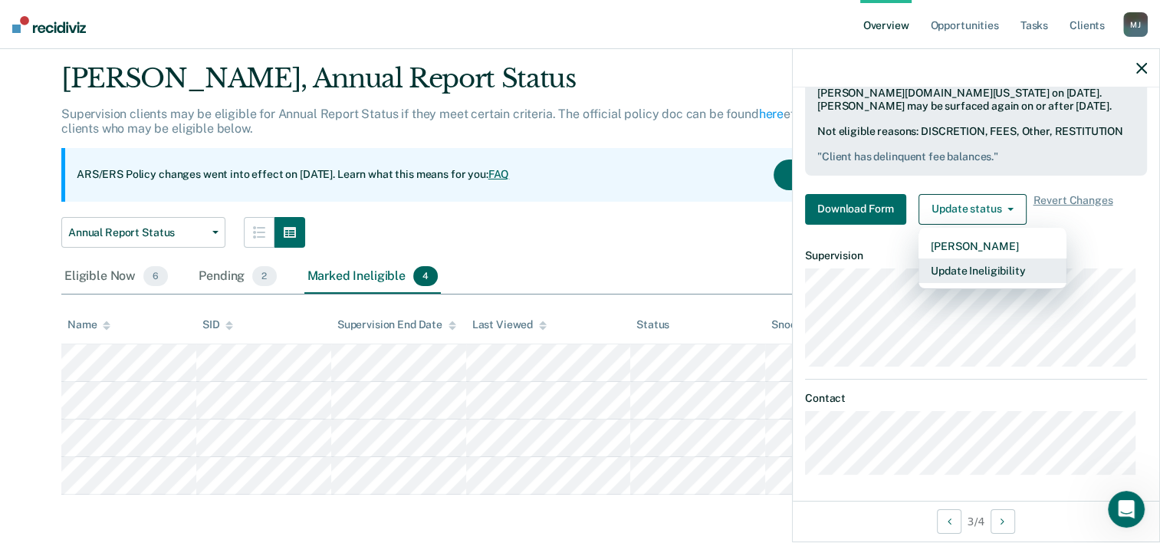
click at [992, 273] on button "Update Ineligibility" at bounding box center [993, 270] width 148 height 25
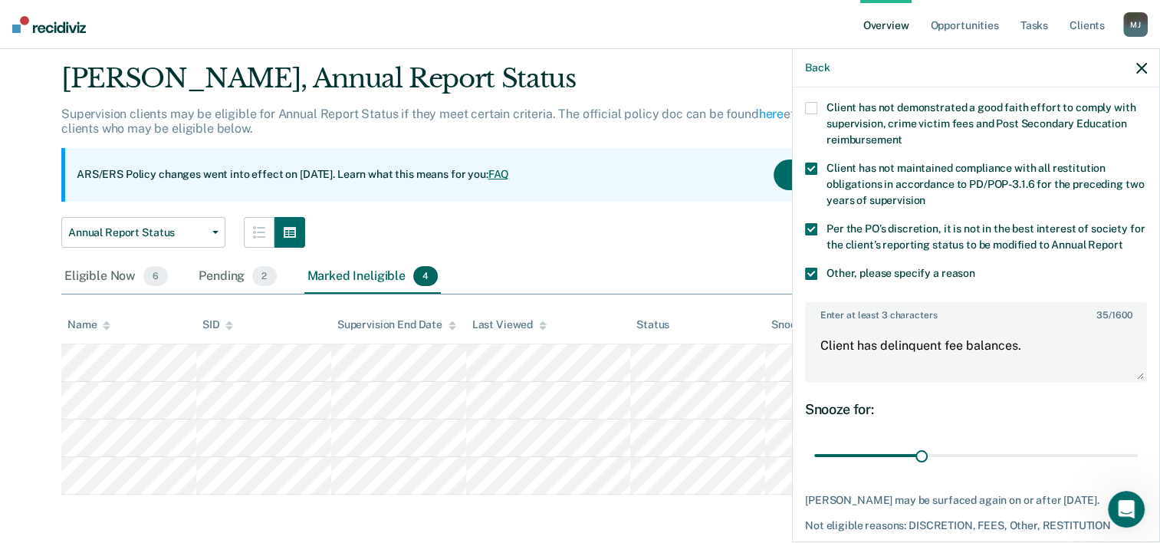
scroll to position [25, 0]
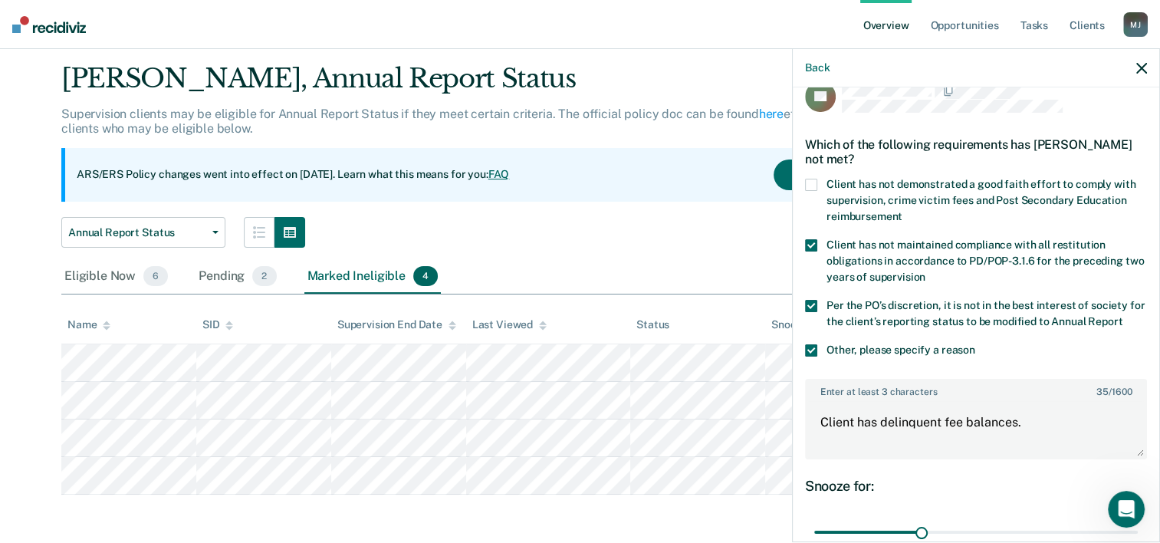
click at [812, 357] on span at bounding box center [811, 350] width 12 height 12
click at [976, 344] on input "Other, please specify a reason" at bounding box center [976, 344] width 0 height 0
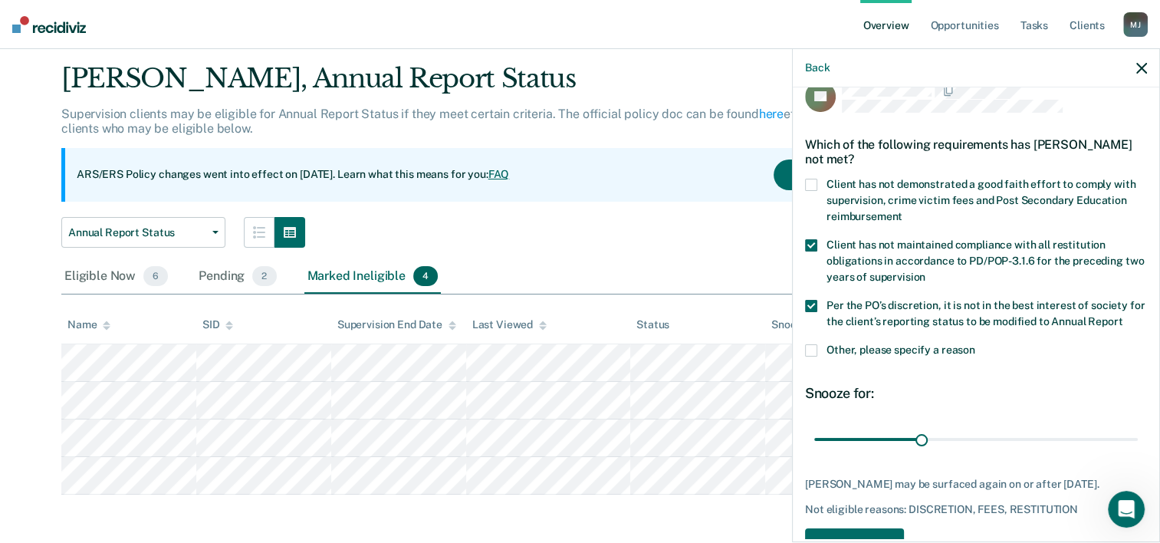
click at [815, 181] on span at bounding box center [811, 185] width 12 height 12
click at [903, 211] on input "Client has not demonstrated a good faith effort to comply with supervision, cri…" at bounding box center [903, 211] width 0 height 0
click at [814, 242] on span at bounding box center [811, 245] width 12 height 12
click at [926, 271] on input "Client has not maintained compliance with all restitution obligations in accord…" at bounding box center [926, 271] width 0 height 0
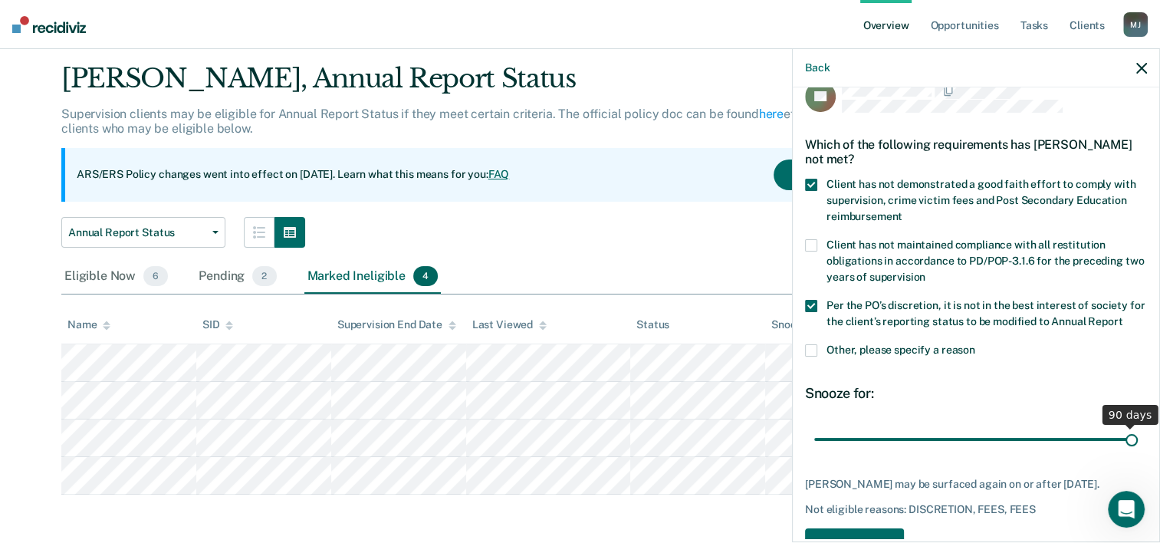
drag, startPoint x: 918, startPoint y: 449, endPoint x: 1286, endPoint y: 500, distance: 371.6
type input "90"
click at [1138, 453] on input "range" at bounding box center [976, 439] width 324 height 27
click at [812, 303] on span at bounding box center [811, 306] width 12 height 12
click at [1123, 316] on input "Per the PO’s discretion, it is not in the best interest of society for the clie…" at bounding box center [1123, 316] width 0 height 0
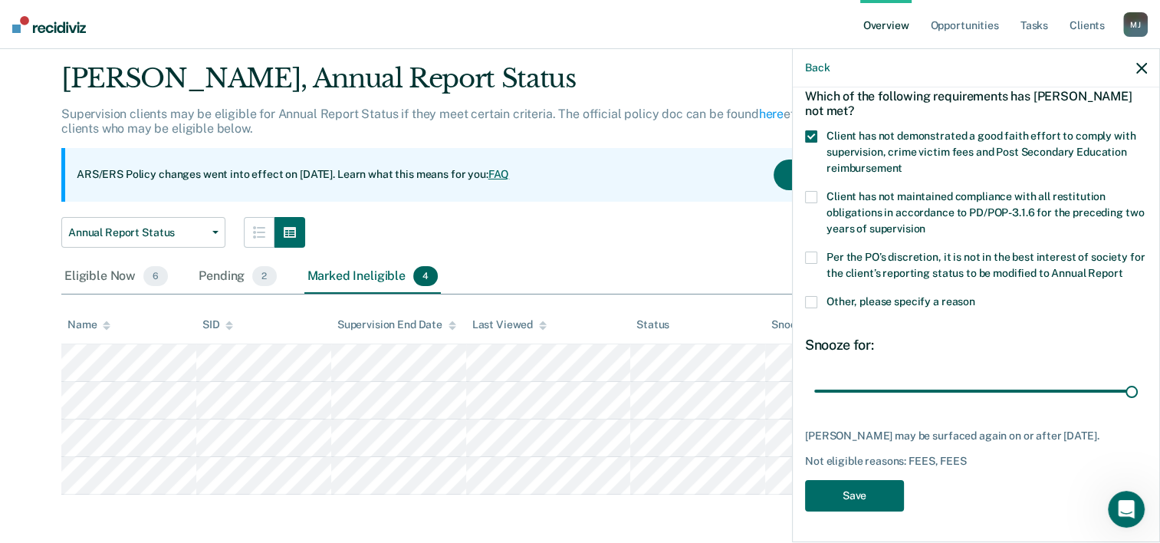
scroll to position [100, 0]
click at [893, 485] on button "Save" at bounding box center [854, 495] width 99 height 31
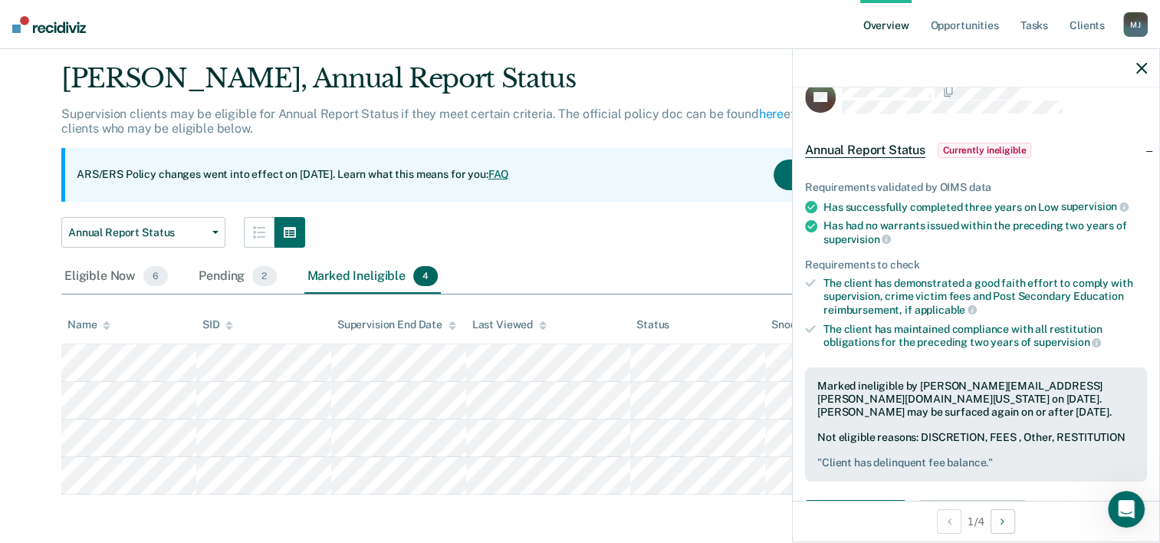
scroll to position [344, 0]
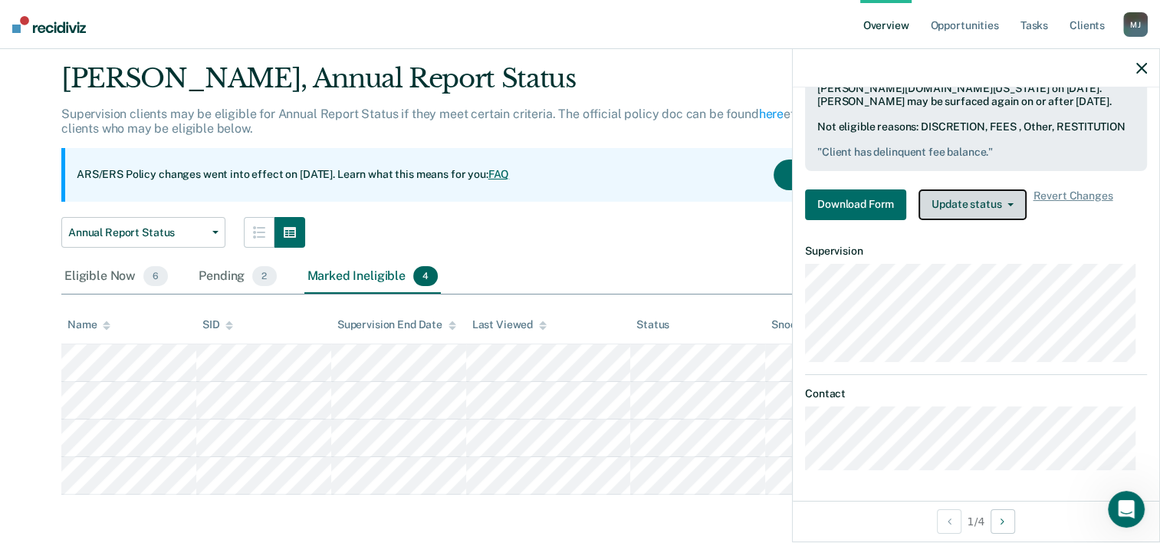
click at [1003, 218] on button "Update status" at bounding box center [973, 204] width 108 height 31
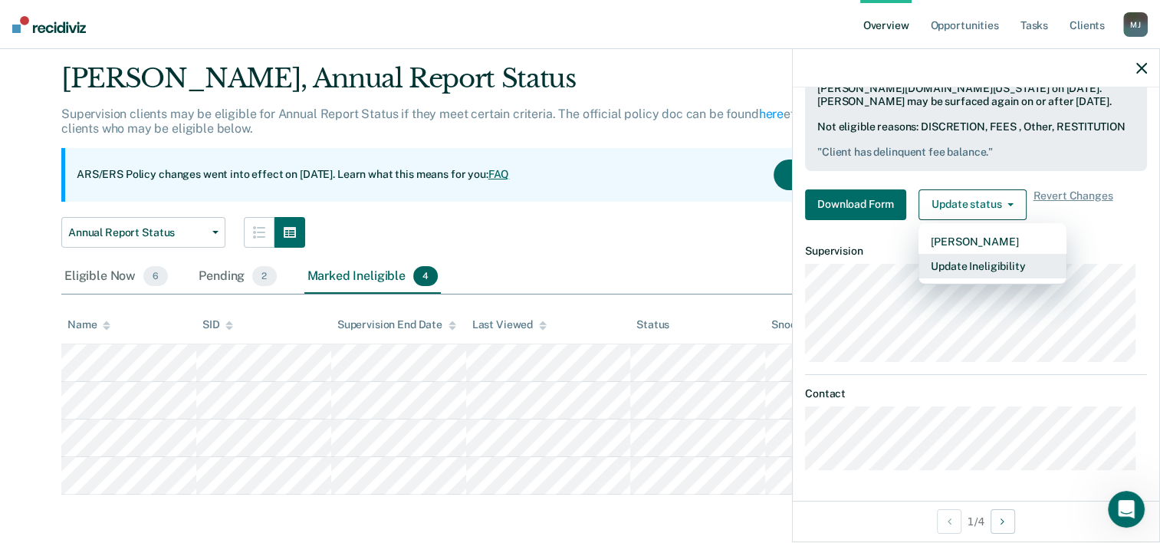
click at [1000, 262] on button "Update Ineligibility" at bounding box center [993, 266] width 148 height 25
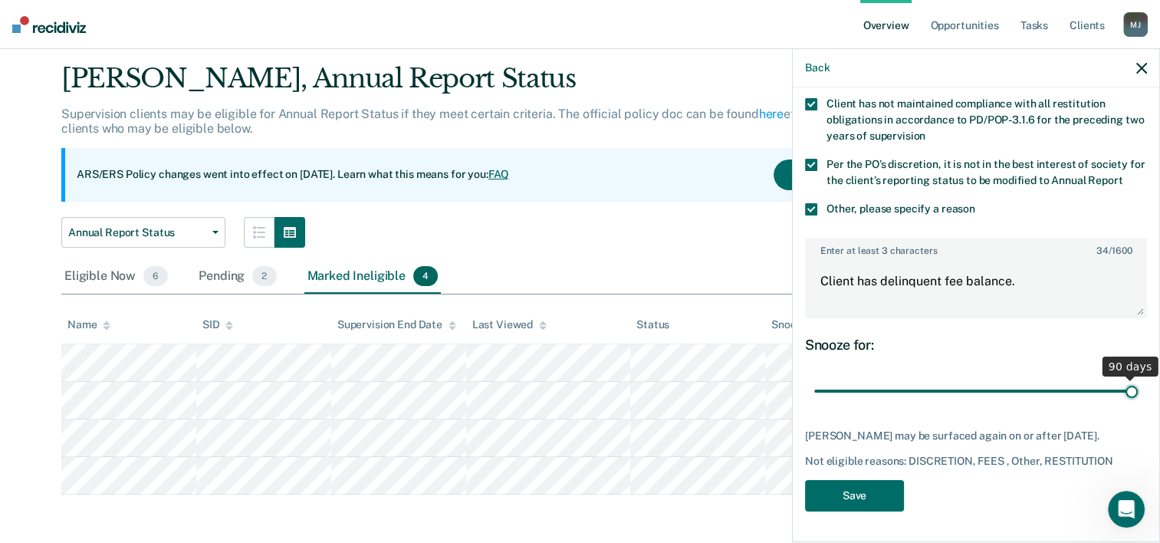
drag, startPoint x: 936, startPoint y: 390, endPoint x: 1152, endPoint y: 402, distance: 215.9
type input "90"
click at [1138, 402] on input "range" at bounding box center [976, 391] width 324 height 27
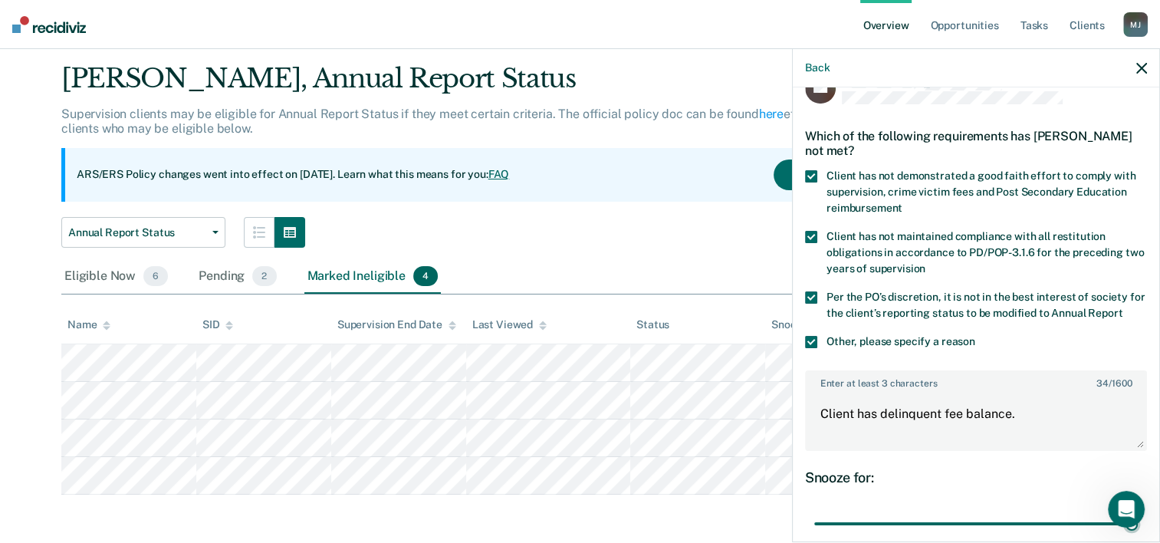
scroll to position [25, 0]
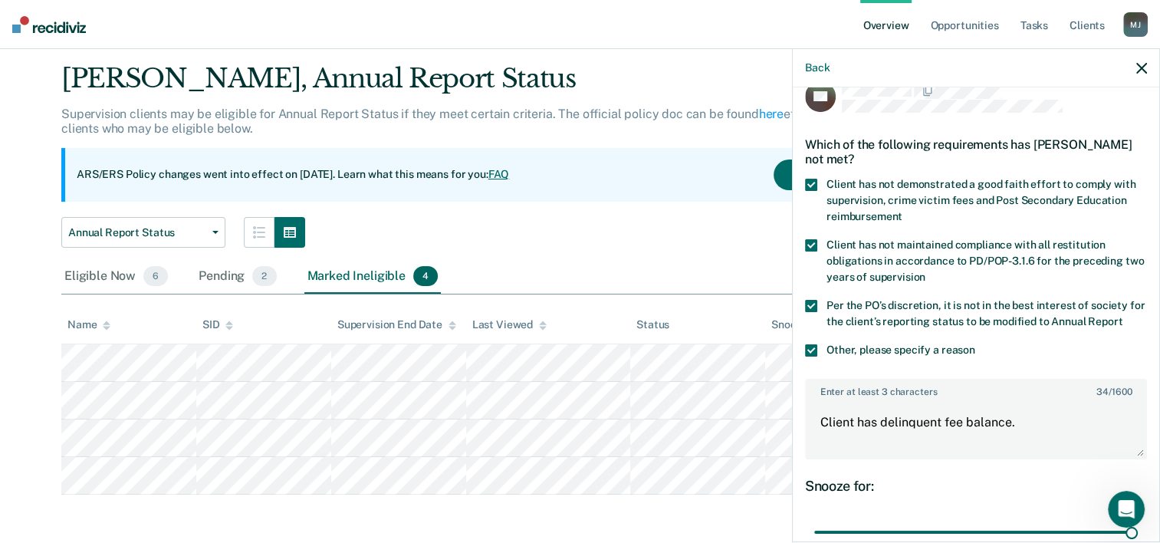
click at [807, 246] on span at bounding box center [811, 245] width 12 height 12
click at [926, 271] on input "Client has not maintained compliance with all restitution obligations in accord…" at bounding box center [926, 271] width 0 height 0
click at [821, 360] on label "Other, please specify a reason" at bounding box center [976, 352] width 342 height 16
click at [976, 344] on input "Other, please specify a reason" at bounding box center [976, 344] width 0 height 0
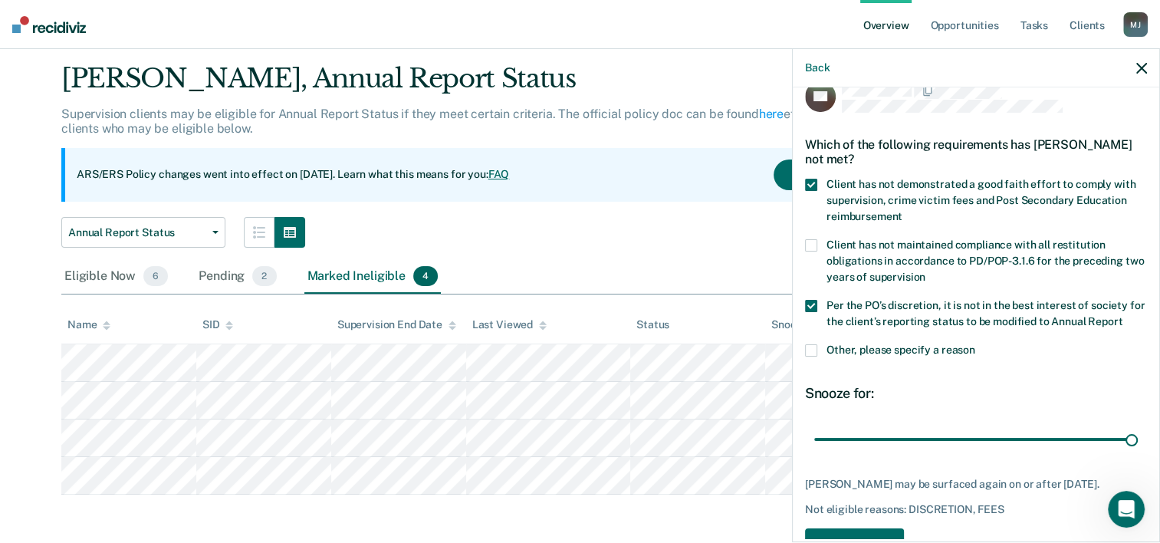
click at [813, 309] on span at bounding box center [811, 306] width 12 height 12
click at [1123, 316] on input "Per the PO’s discretion, it is not in the best interest of society for the clie…" at bounding box center [1123, 316] width 0 height 0
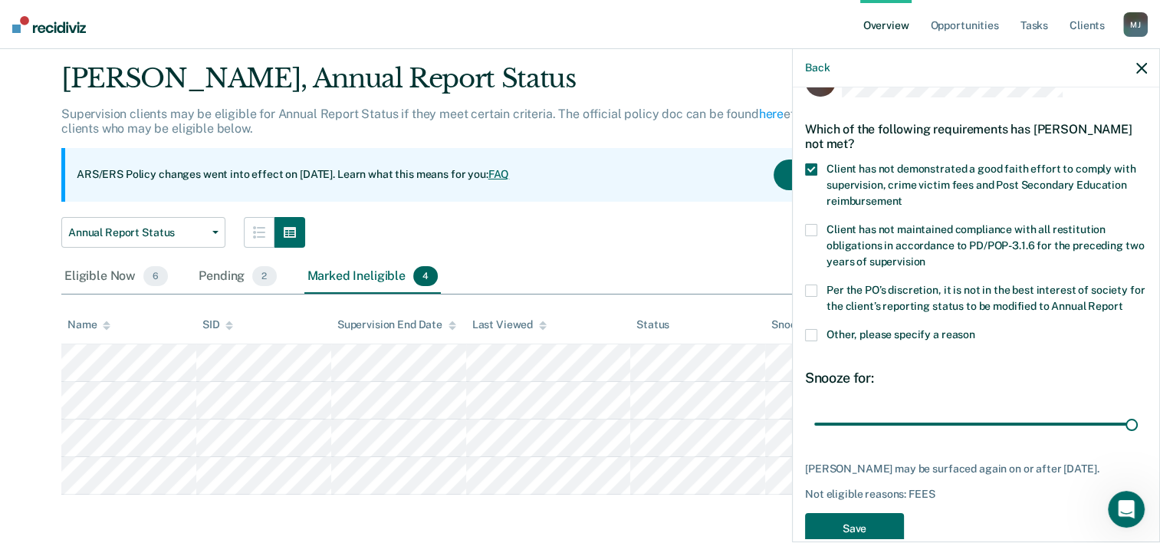
scroll to position [87, 0]
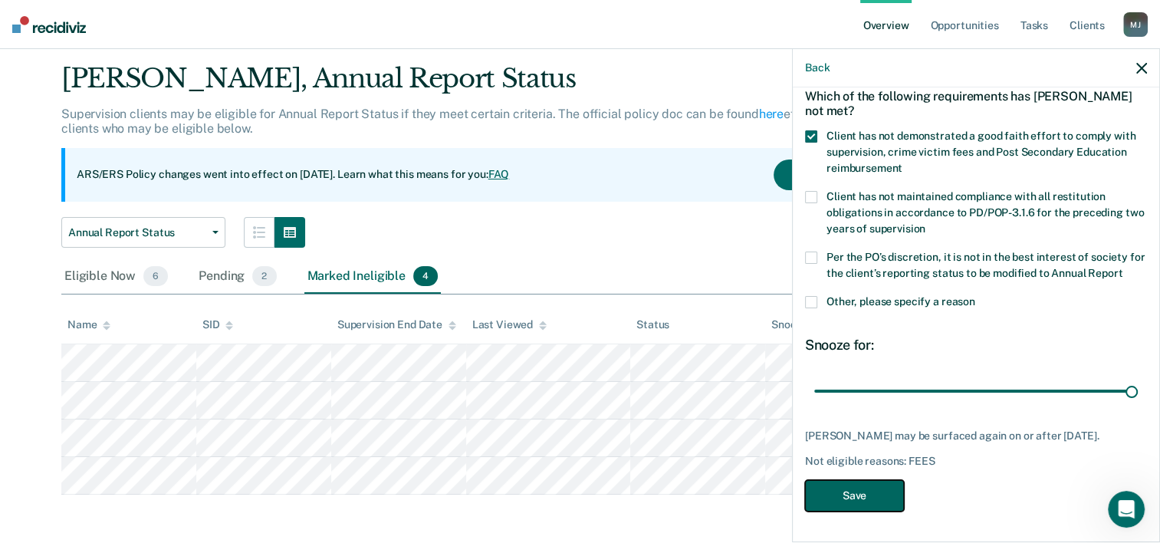
click at [839, 502] on button "Save" at bounding box center [854, 495] width 99 height 31
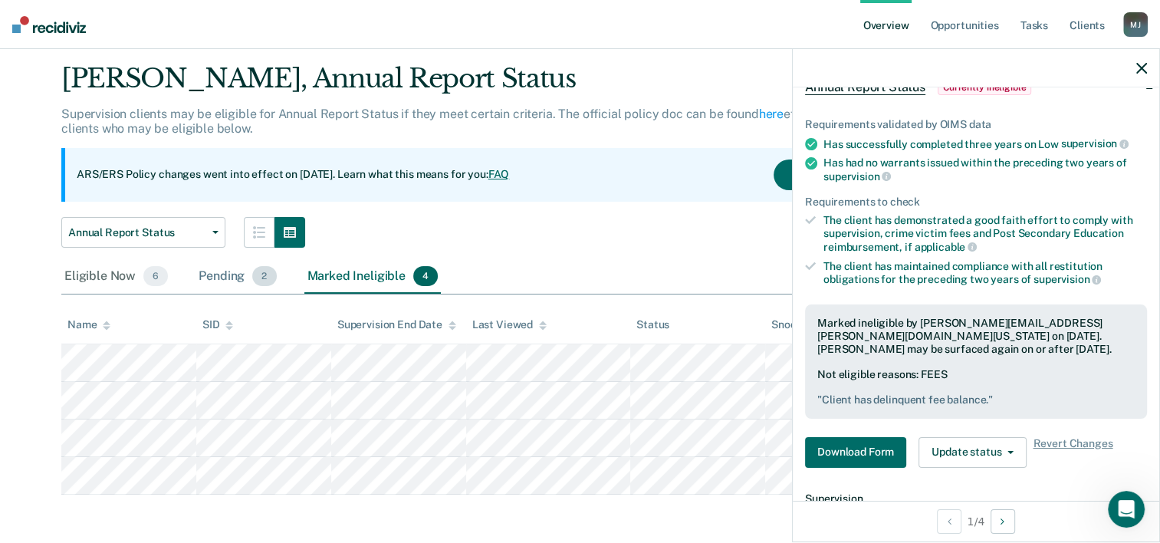
click at [230, 276] on div "Pending 2" at bounding box center [238, 277] width 84 height 34
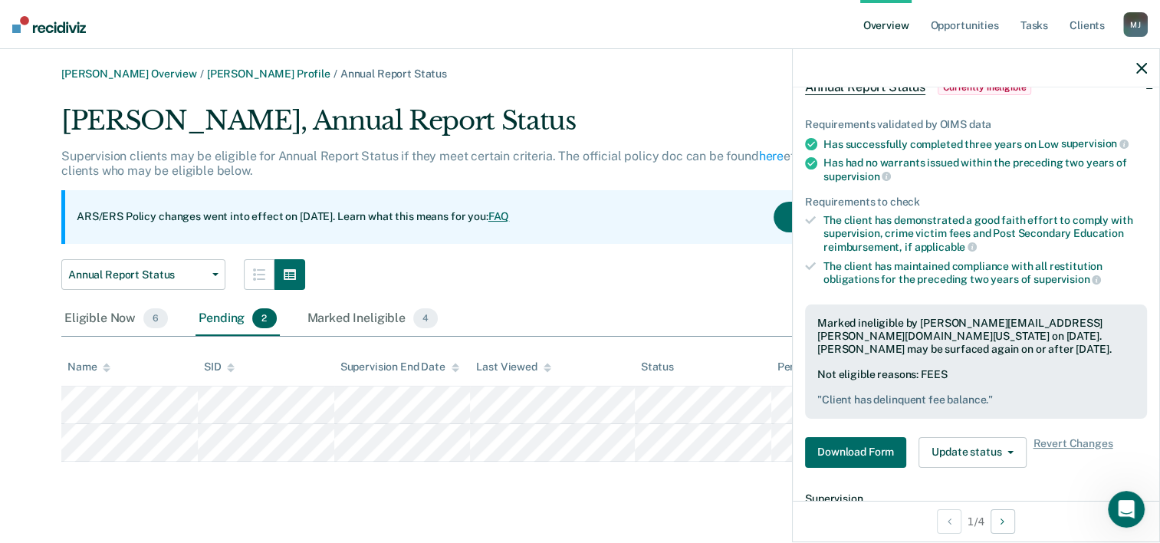
scroll to position [0, 0]
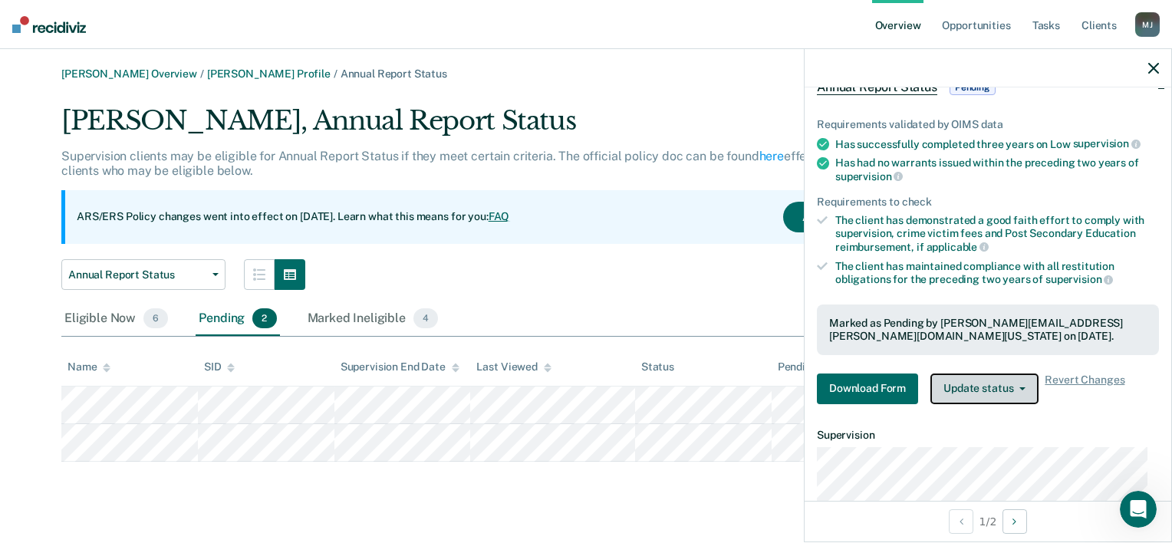
click at [1005, 387] on button "Update status" at bounding box center [984, 389] width 108 height 31
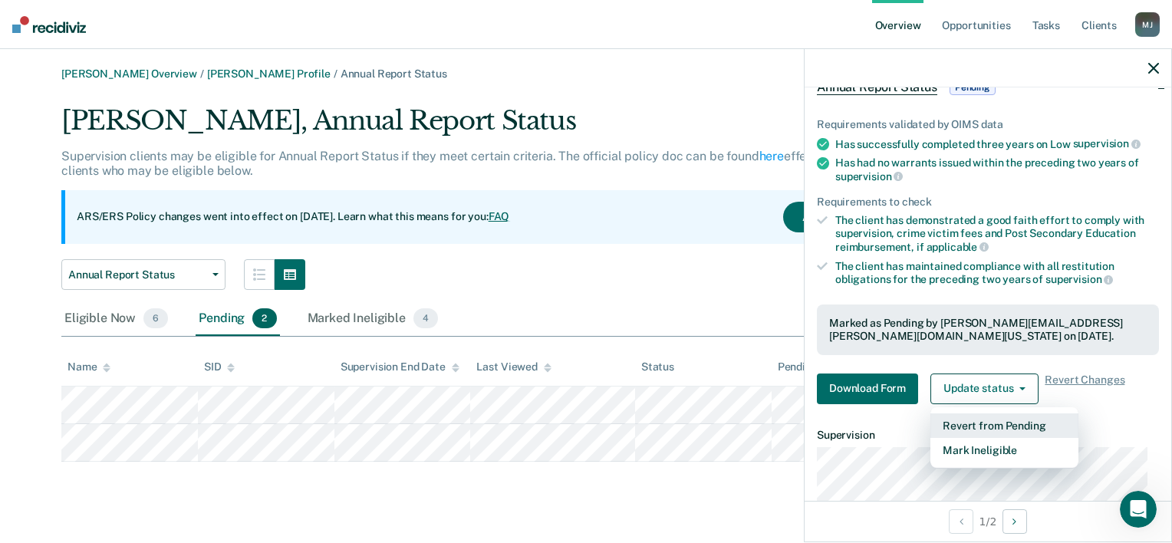
click at [976, 423] on button "Revert from Pending" at bounding box center [1004, 425] width 148 height 25
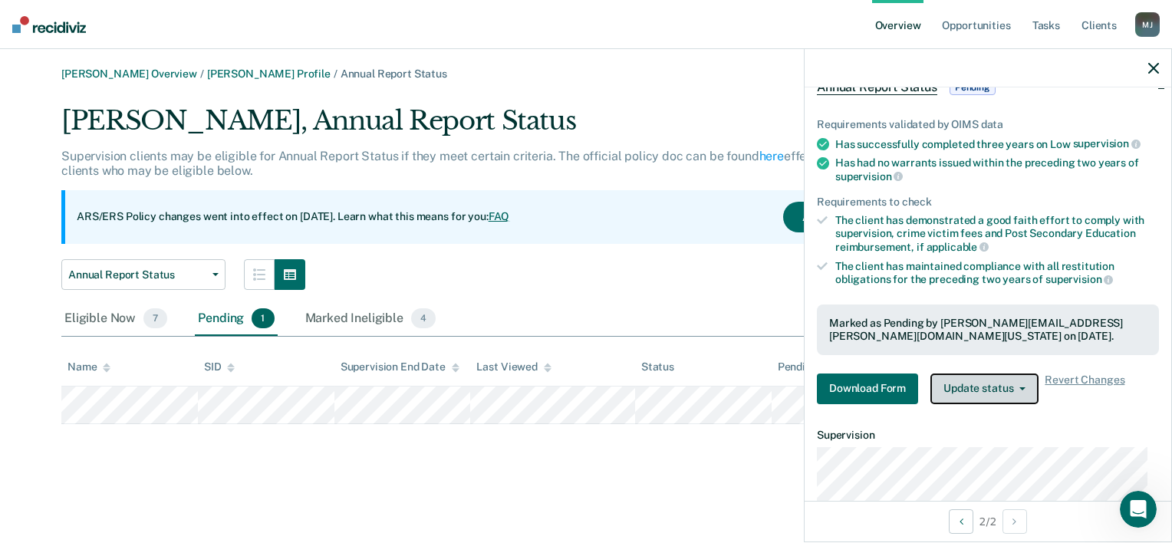
click at [1008, 390] on button "Update status" at bounding box center [984, 389] width 108 height 31
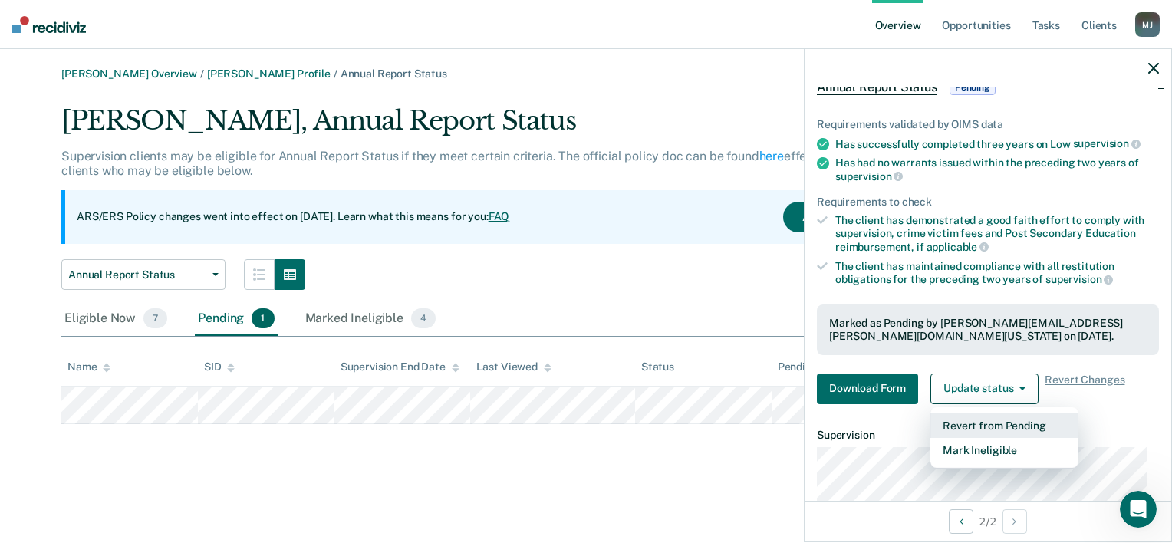
click at [994, 414] on button "Revert from Pending" at bounding box center [1004, 425] width 148 height 25
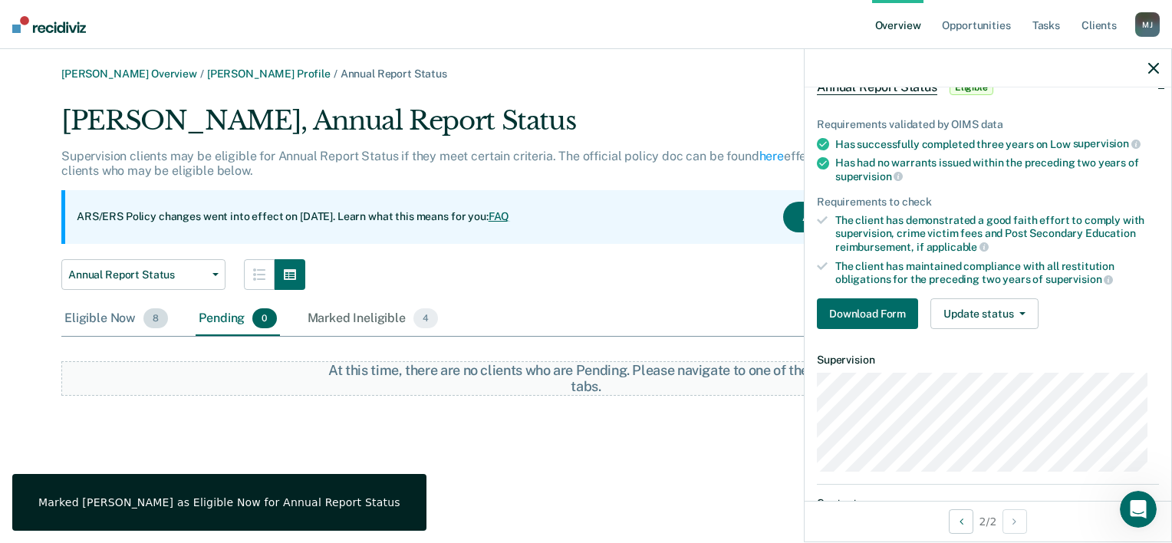
click at [107, 327] on div "Eligible Now 8" at bounding box center [116, 319] width 110 height 34
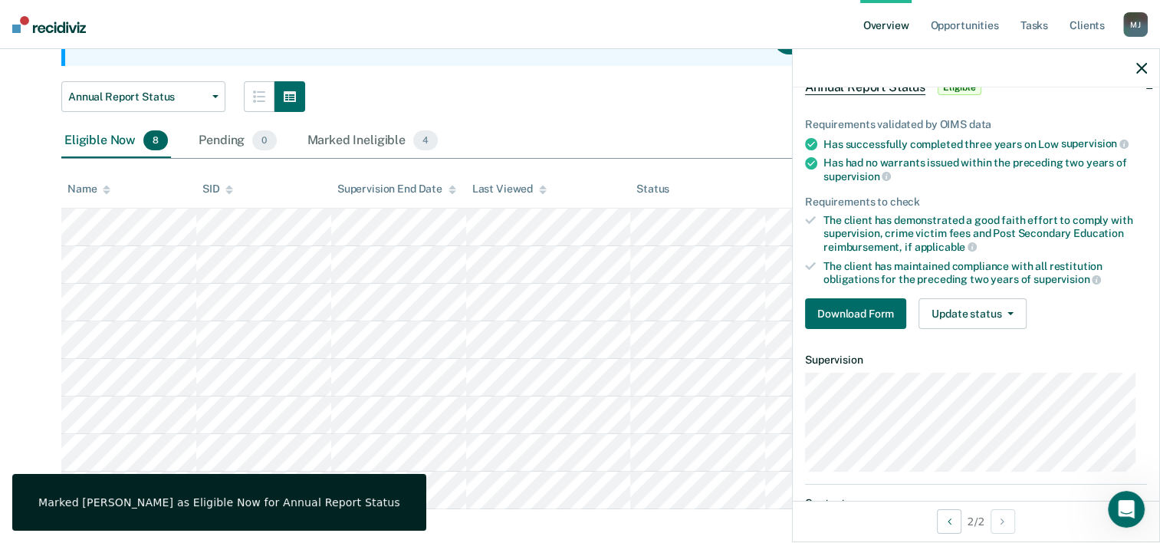
scroll to position [193, 0]
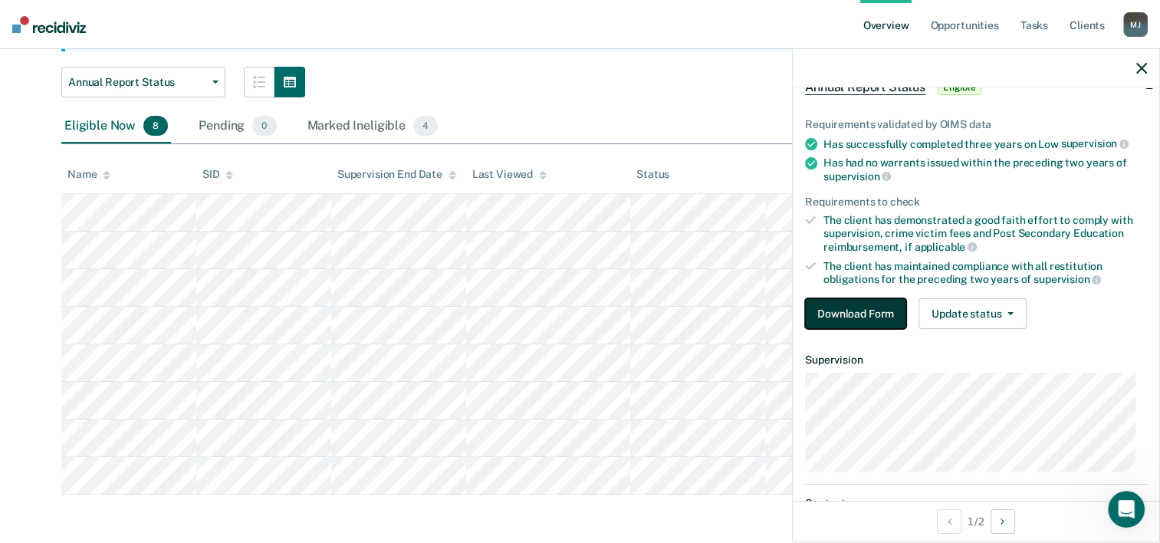
click at [838, 304] on button "Download Form" at bounding box center [855, 313] width 101 height 31
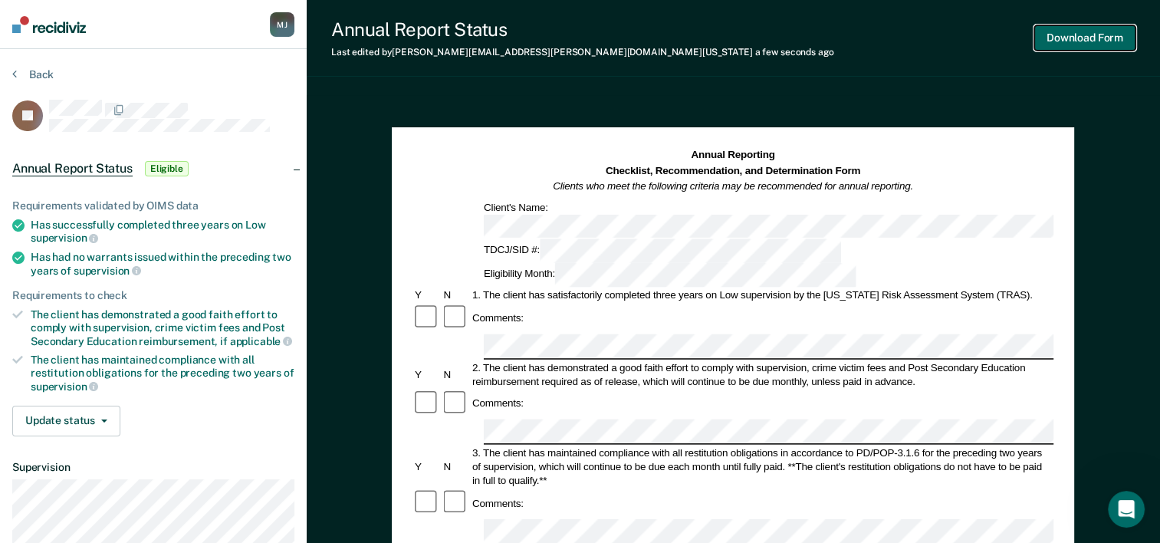
click at [1087, 36] on button "Download Form" at bounding box center [1085, 37] width 101 height 25
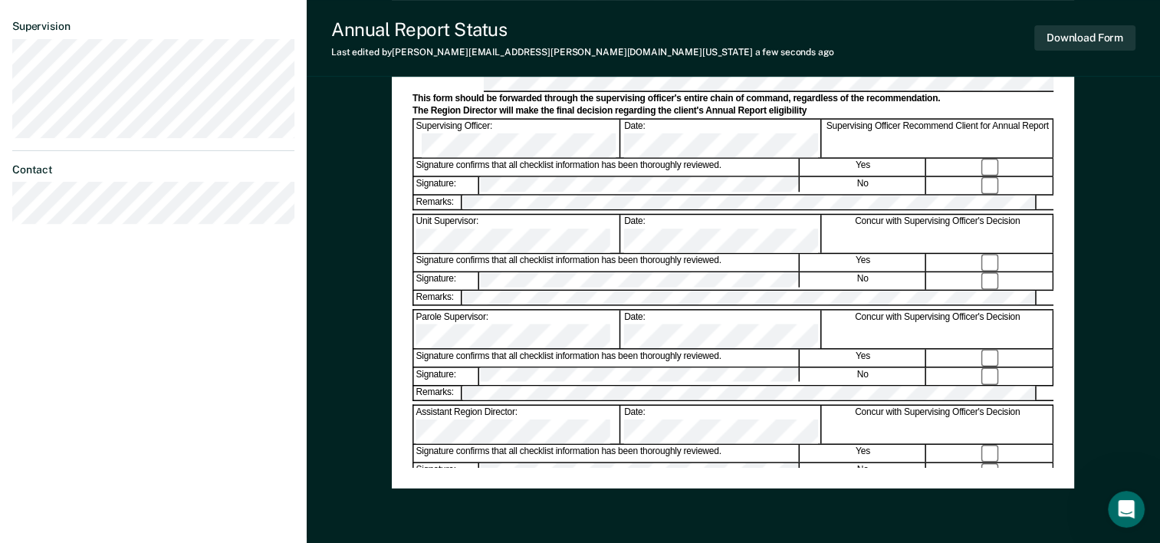
scroll to position [537, 0]
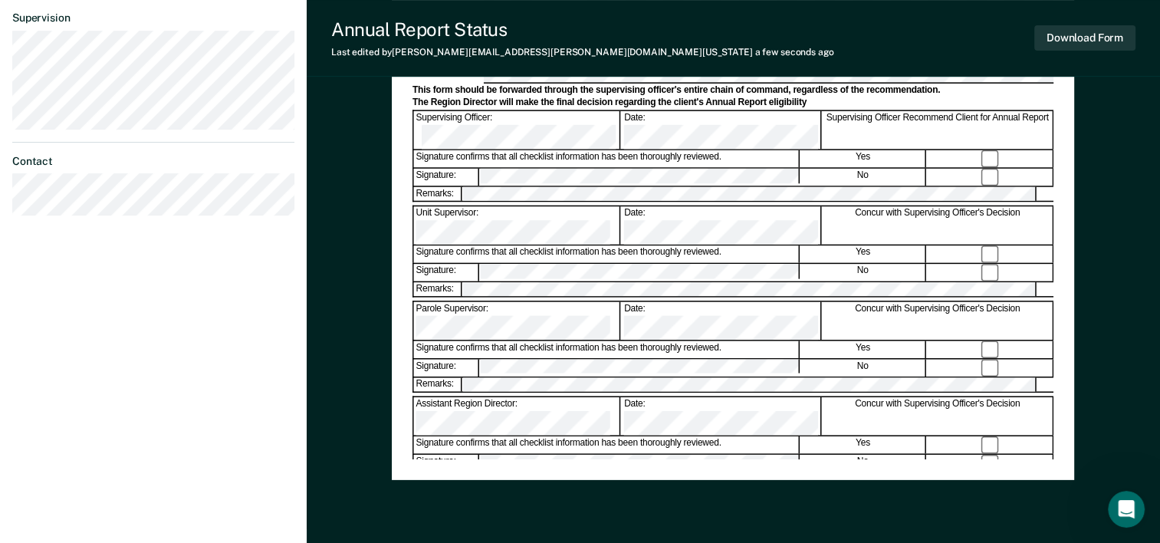
click at [543, 398] on div "Assistant Region Director:" at bounding box center [517, 417] width 207 height 38
click at [524, 398] on div "Assistant Region Director:" at bounding box center [517, 417] width 207 height 38
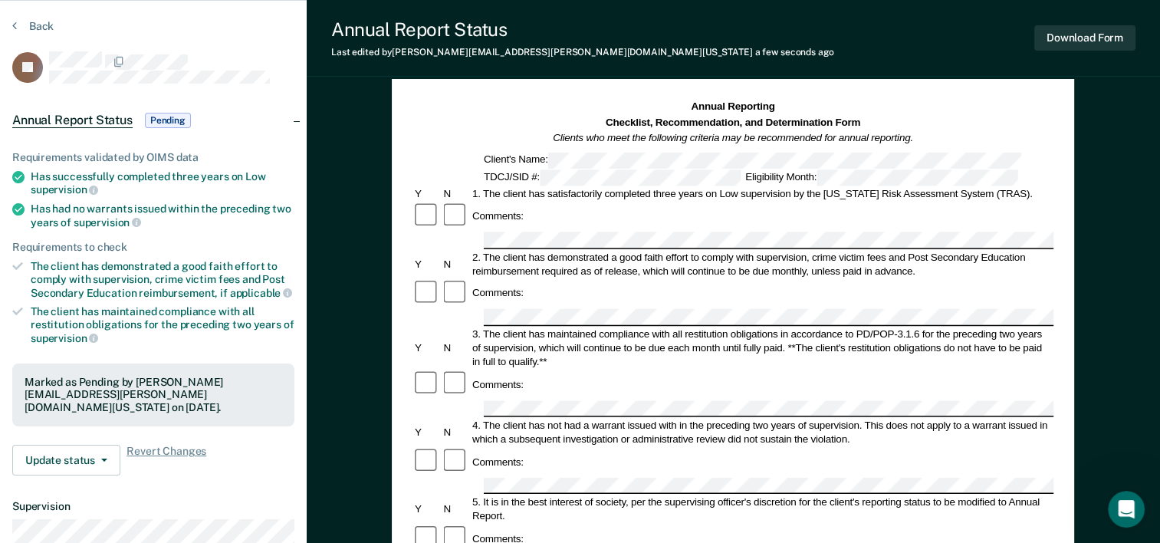
scroll to position [0, 0]
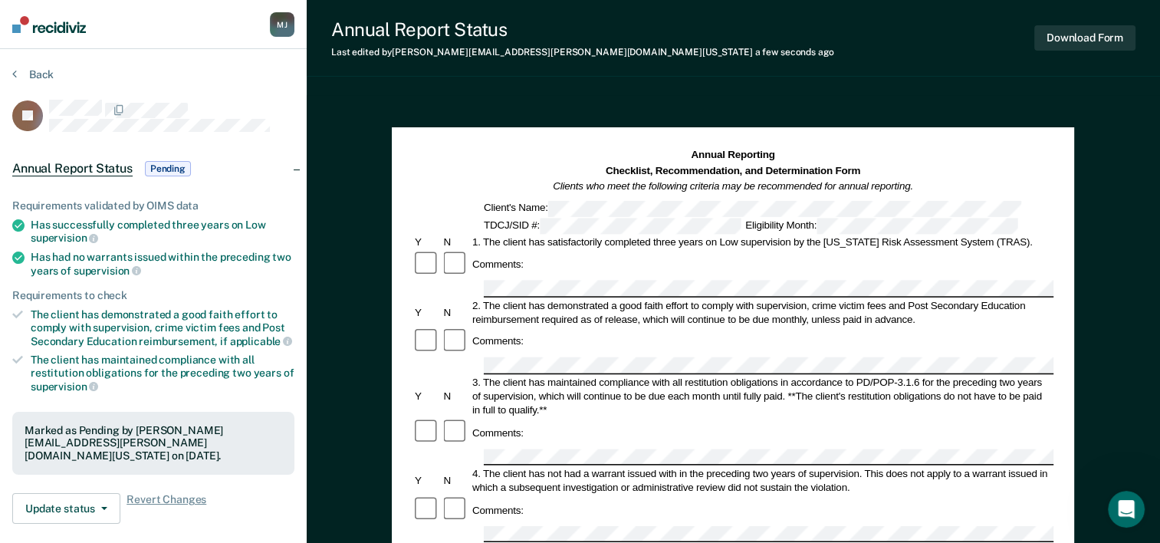
scroll to position [155, 0]
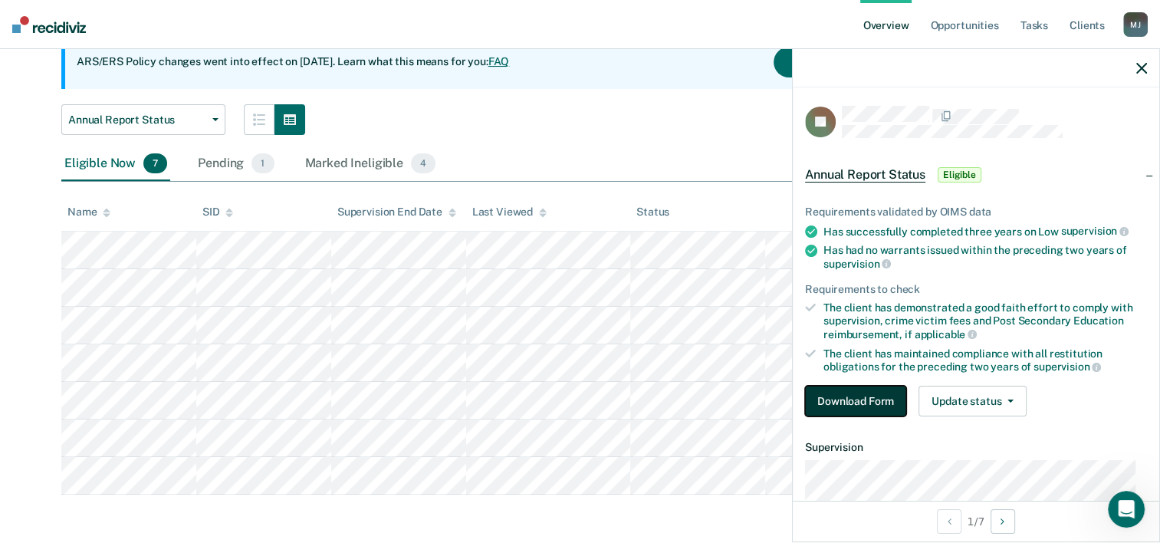
click at [871, 402] on button "Download Form" at bounding box center [855, 401] width 101 height 31
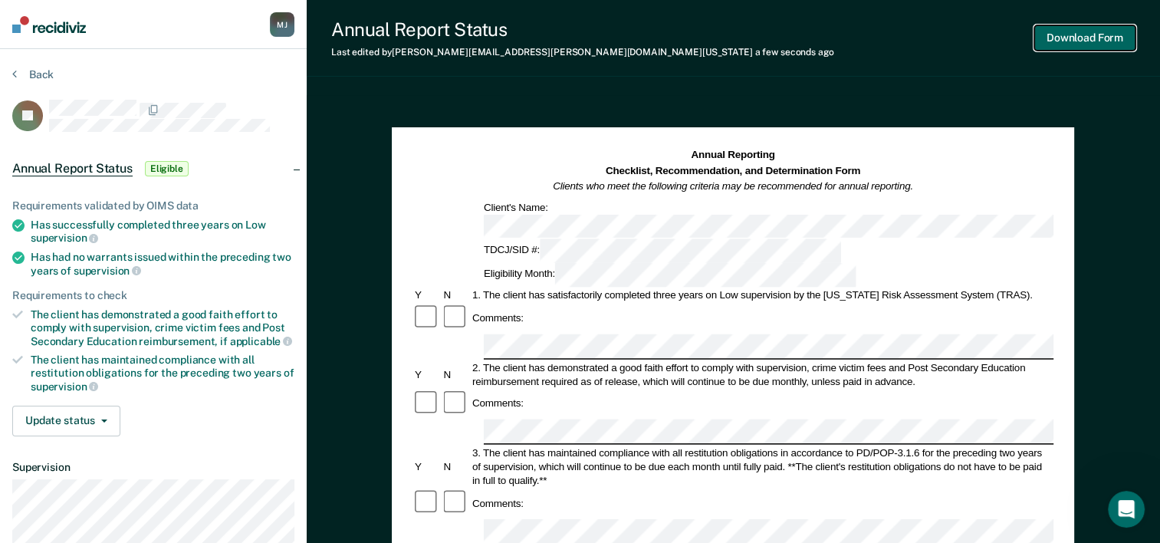
click at [1090, 40] on button "Download Form" at bounding box center [1085, 37] width 101 height 25
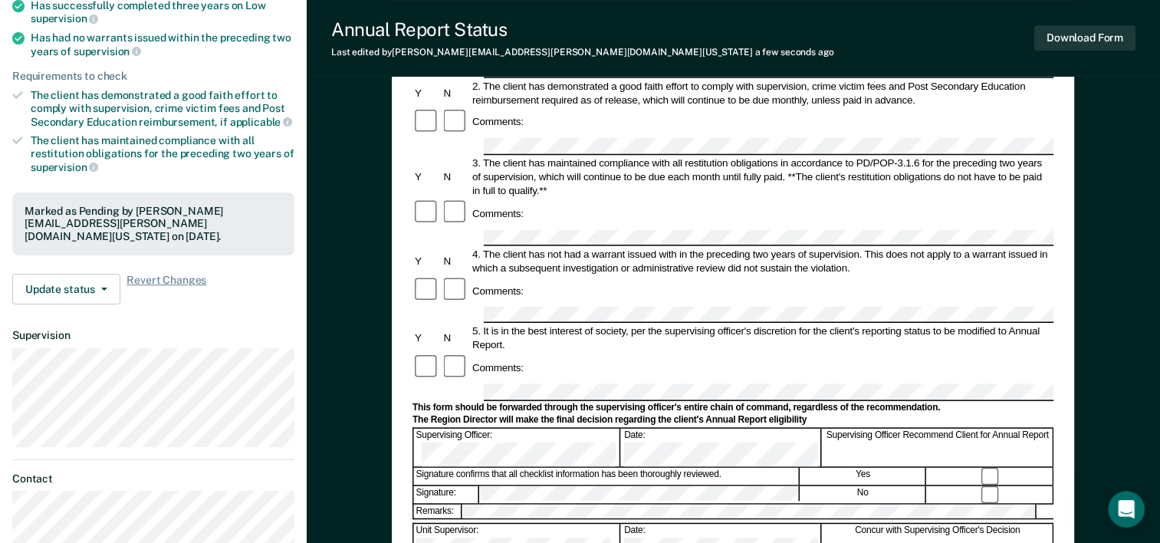
scroll to position [209, 0]
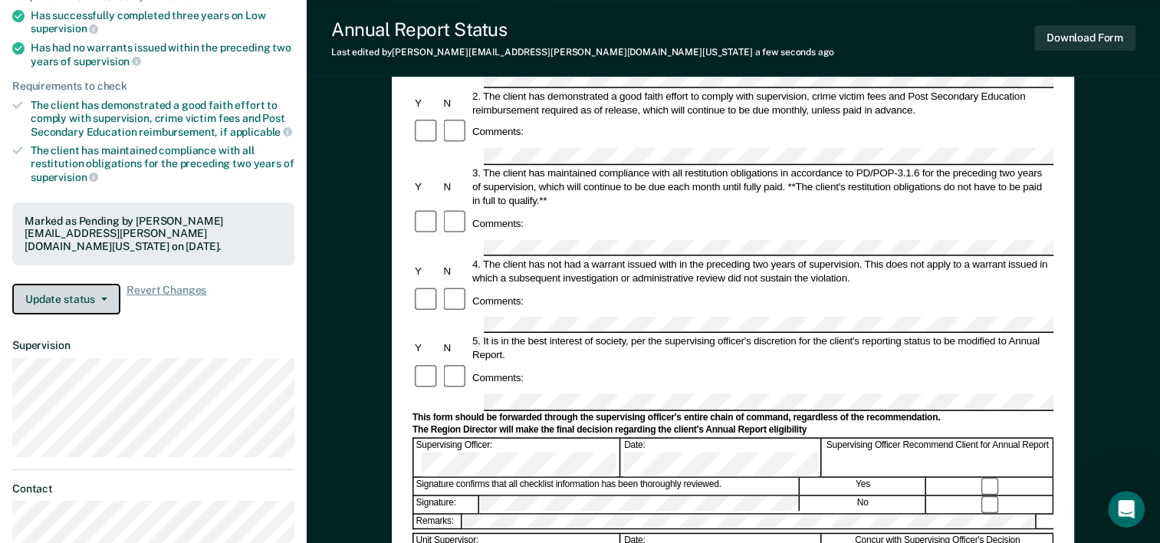
click at [73, 284] on button "Update status" at bounding box center [66, 299] width 108 height 31
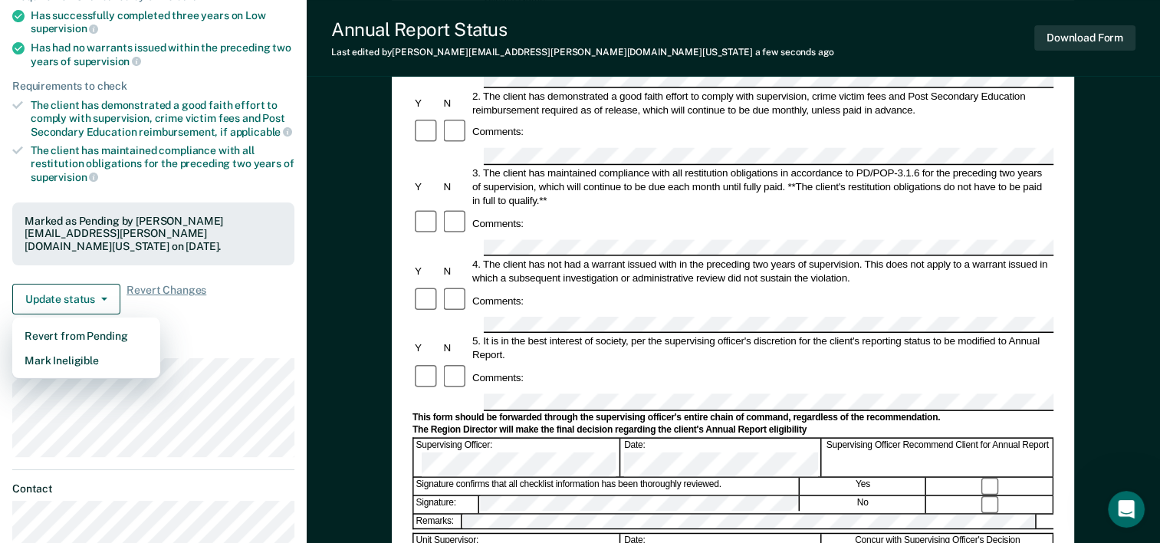
click at [227, 290] on div "Update status Revert from Pending Mark Ineligible Revert Changes" at bounding box center [153, 299] width 282 height 31
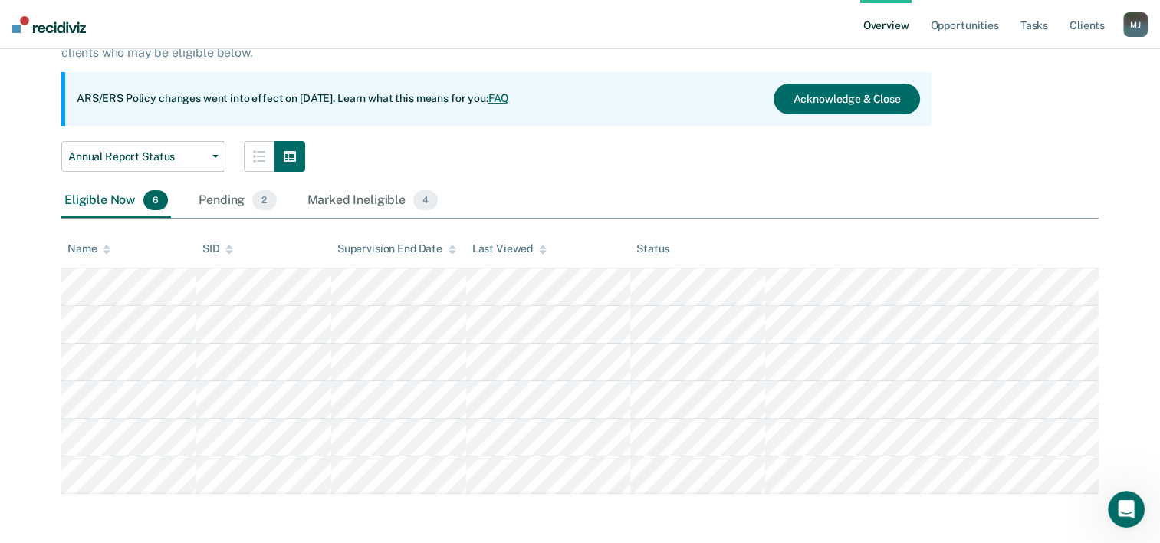
scroll to position [117, 0]
click at [239, 200] on div "Pending 2" at bounding box center [238, 203] width 84 height 34
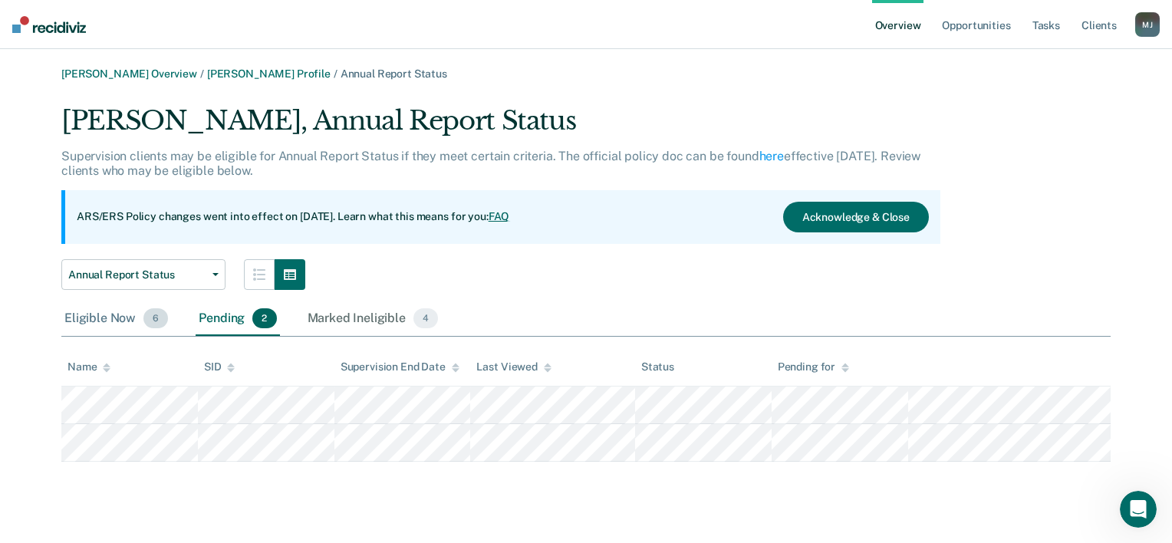
click at [131, 317] on div "Eligible Now 6" at bounding box center [116, 319] width 110 height 34
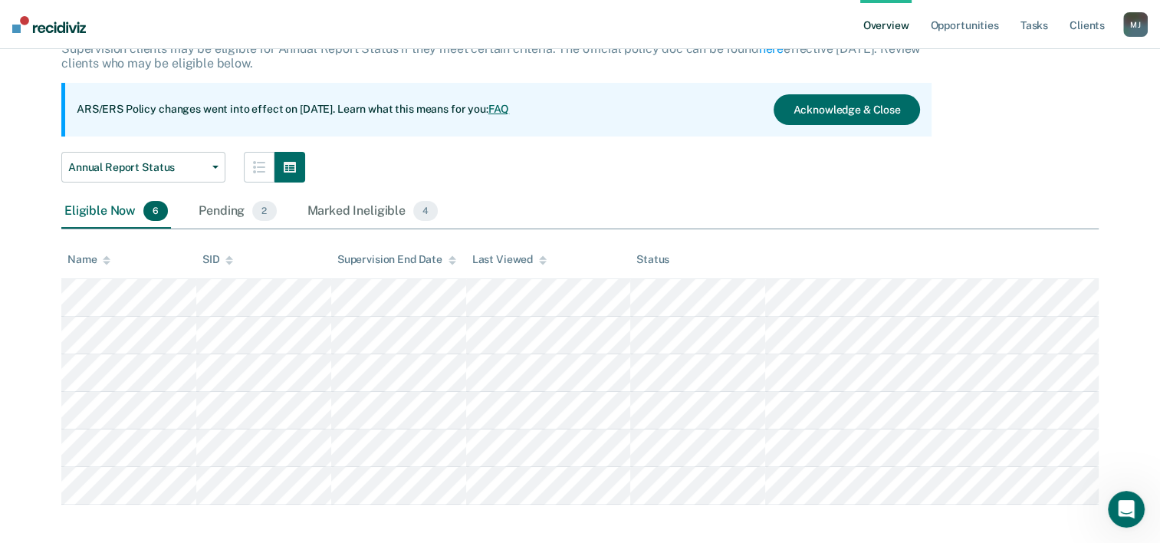
scroll to position [117, 0]
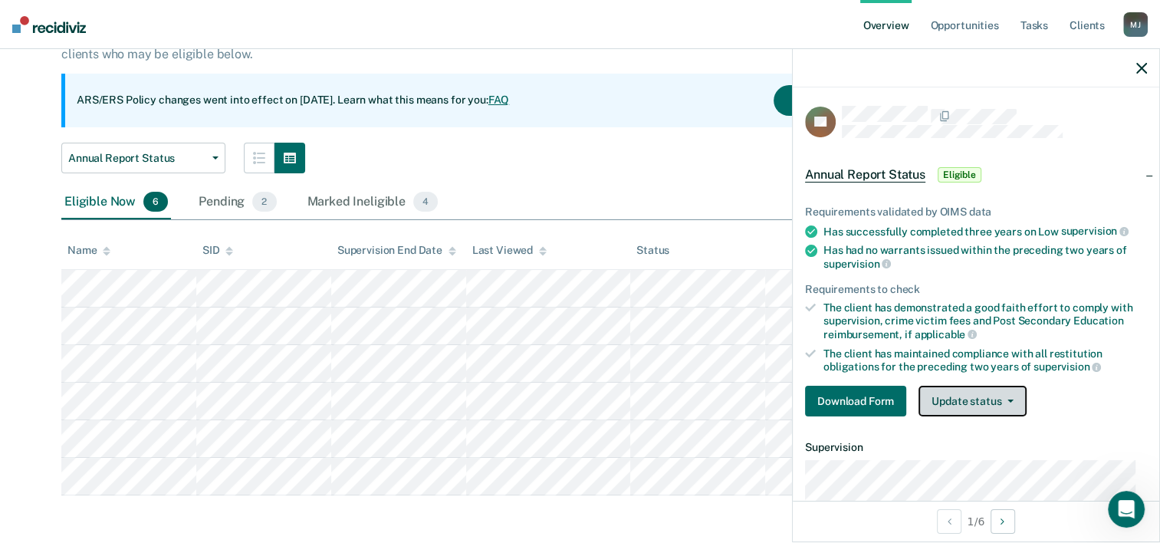
click at [979, 405] on button "Update status" at bounding box center [973, 401] width 108 height 31
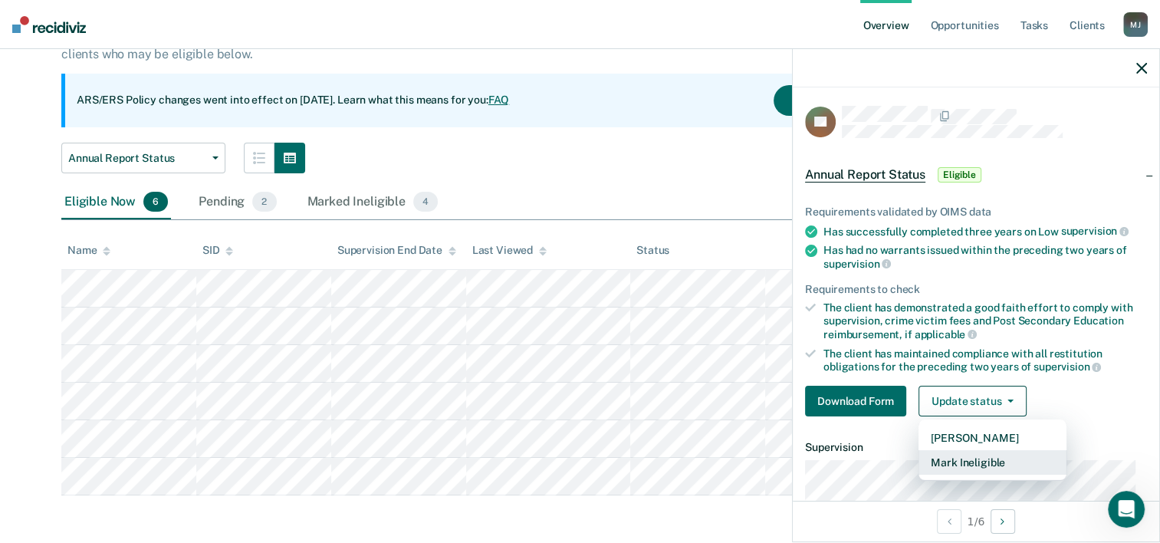
click at [979, 460] on button "Mark Ineligible" at bounding box center [993, 462] width 148 height 25
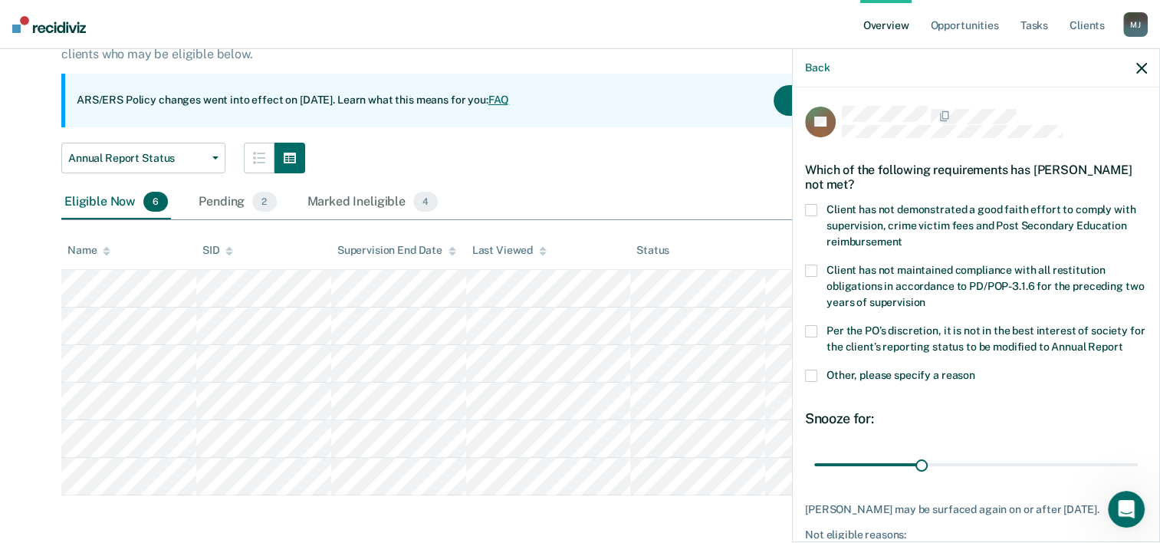
click at [818, 212] on label "Client has not demonstrated a good faith effort to comply with supervision, cri…" at bounding box center [976, 228] width 342 height 48
click at [903, 236] on input "Client has not demonstrated a good faith effort to comply with supervision, cri…" at bounding box center [903, 236] width 0 height 0
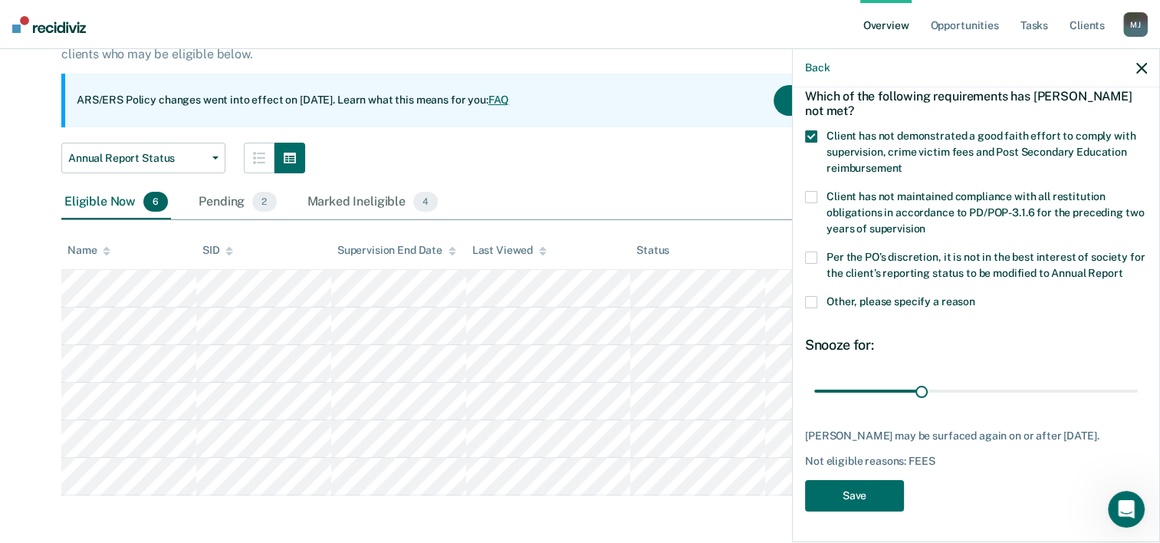
scroll to position [87, 0]
drag, startPoint x: 917, startPoint y: 395, endPoint x: 1176, endPoint y: 400, distance: 259.3
type input "90"
click at [1138, 400] on input "range" at bounding box center [976, 391] width 324 height 27
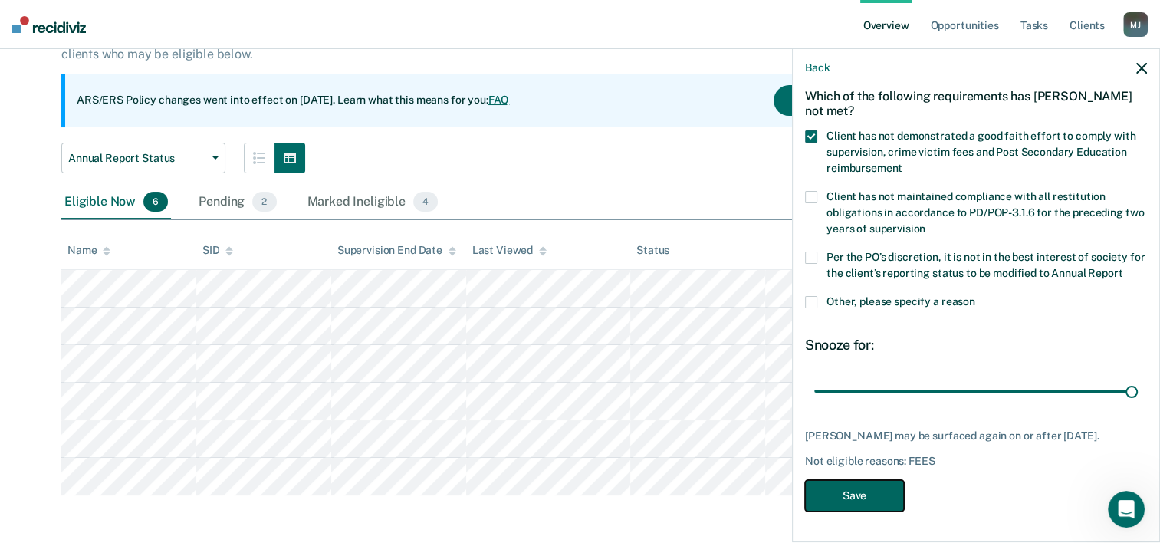
click at [853, 512] on button "Save" at bounding box center [854, 495] width 99 height 31
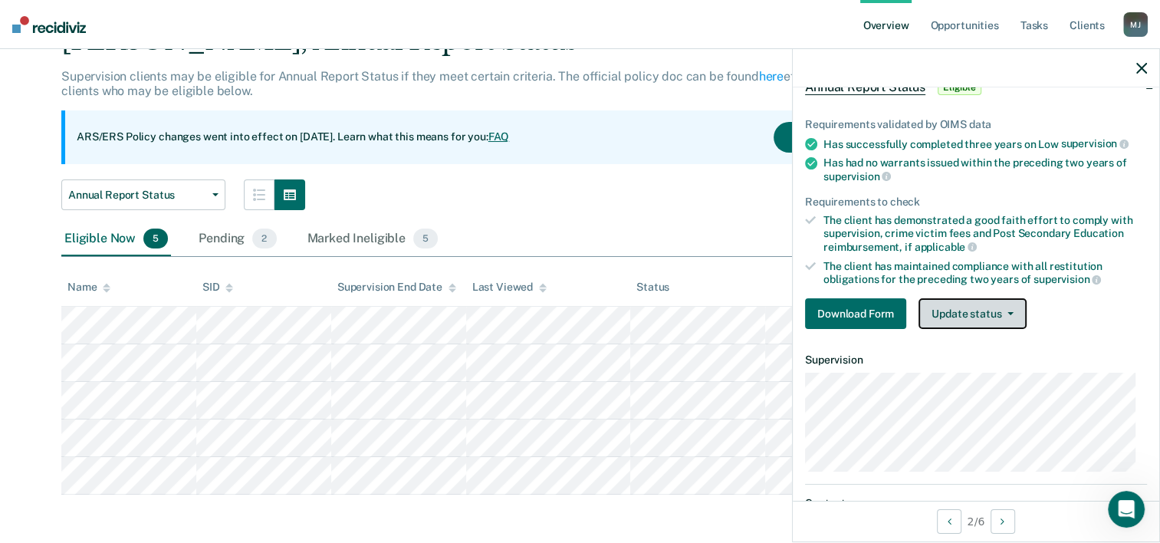
click at [1007, 316] on button "Update status" at bounding box center [973, 313] width 108 height 31
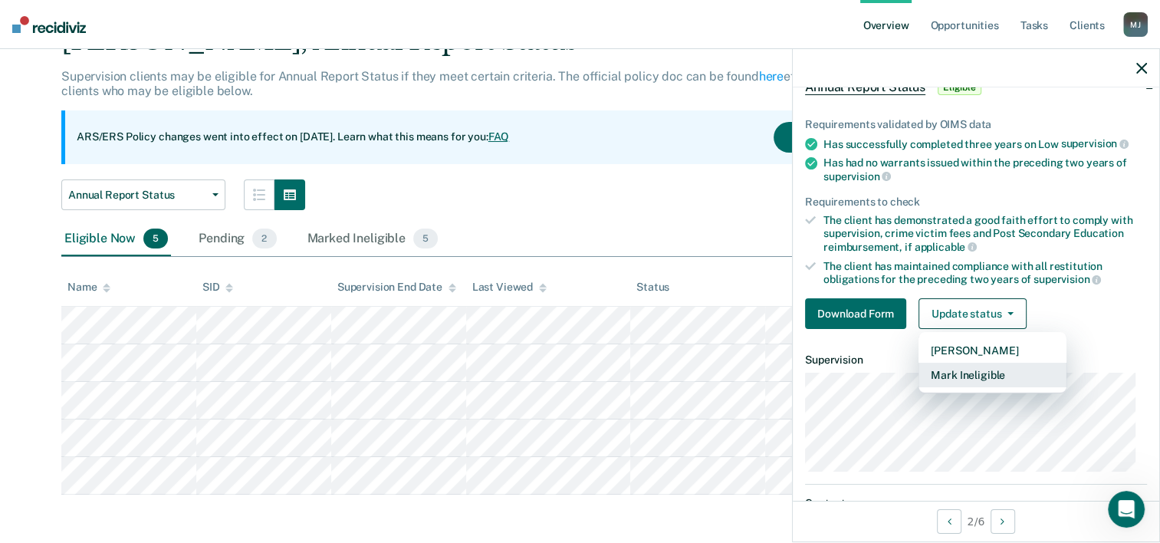
click at [988, 371] on button "Mark Ineligible" at bounding box center [993, 375] width 148 height 25
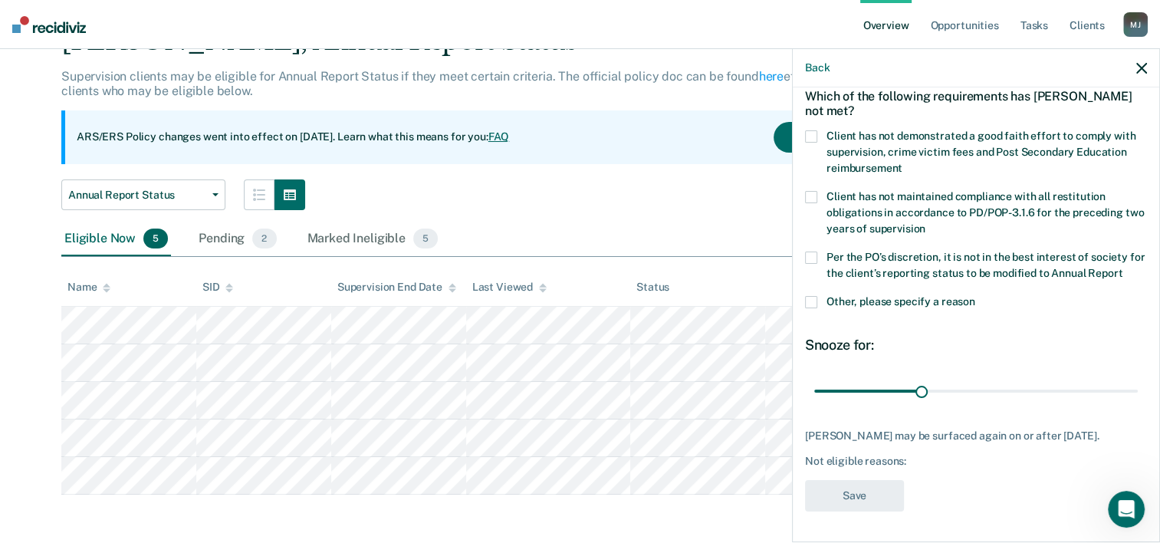
click at [811, 130] on span at bounding box center [811, 136] width 12 height 12
click at [903, 163] on input "Client has not demonstrated a good faith effort to comply with supervision, cri…" at bounding box center [903, 163] width 0 height 0
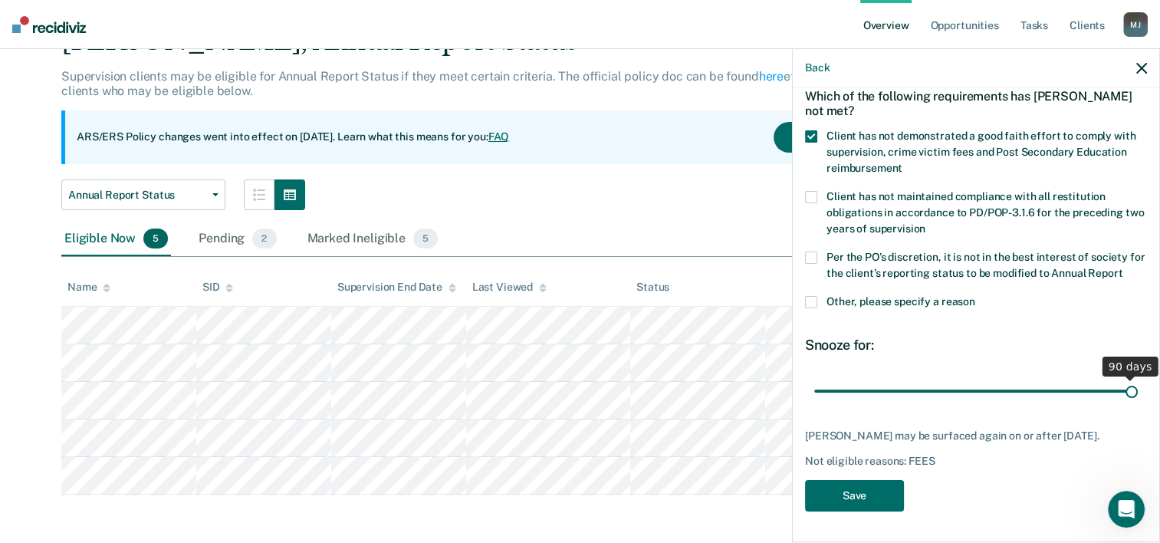
drag, startPoint x: 918, startPoint y: 394, endPoint x: 1200, endPoint y: 408, distance: 281.8
type input "90"
click at [1138, 405] on input "range" at bounding box center [976, 391] width 324 height 27
click at [847, 503] on button "Save" at bounding box center [854, 495] width 99 height 31
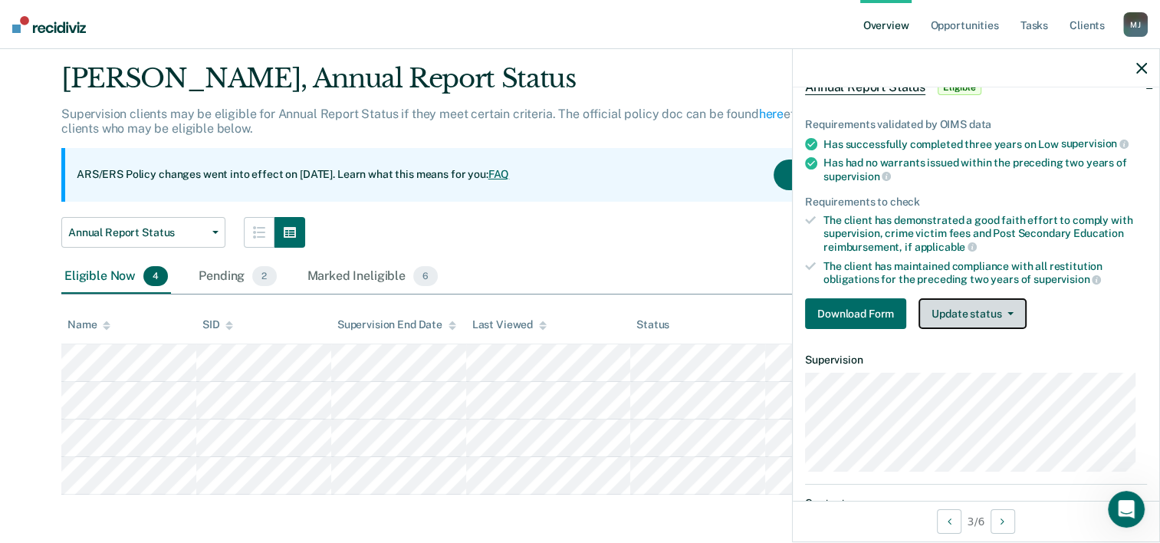
click at [1009, 304] on button "Update status" at bounding box center [973, 313] width 108 height 31
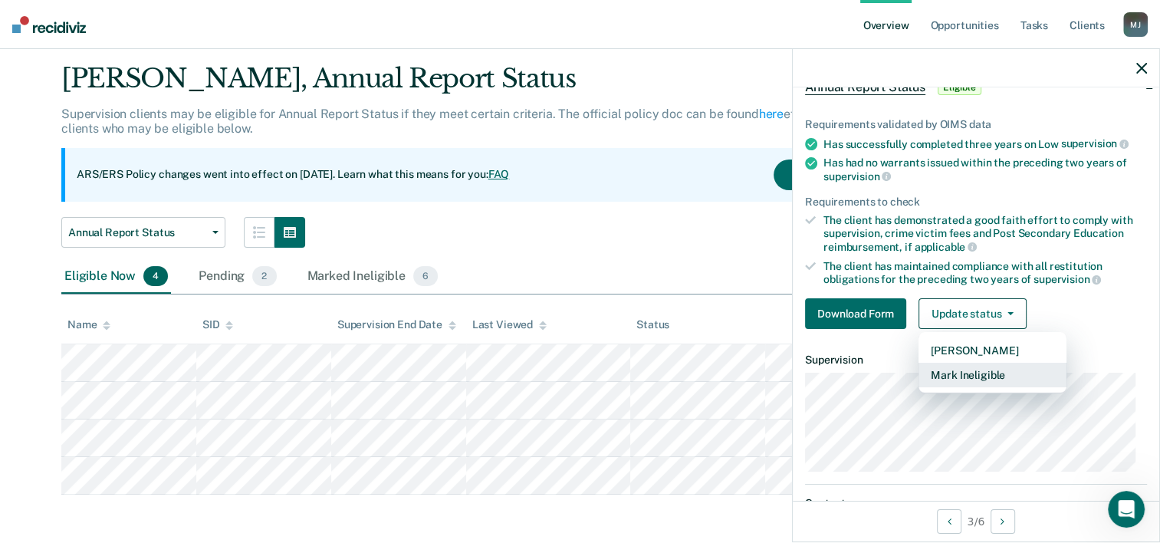
click at [996, 374] on button "Mark Ineligible" at bounding box center [993, 375] width 148 height 25
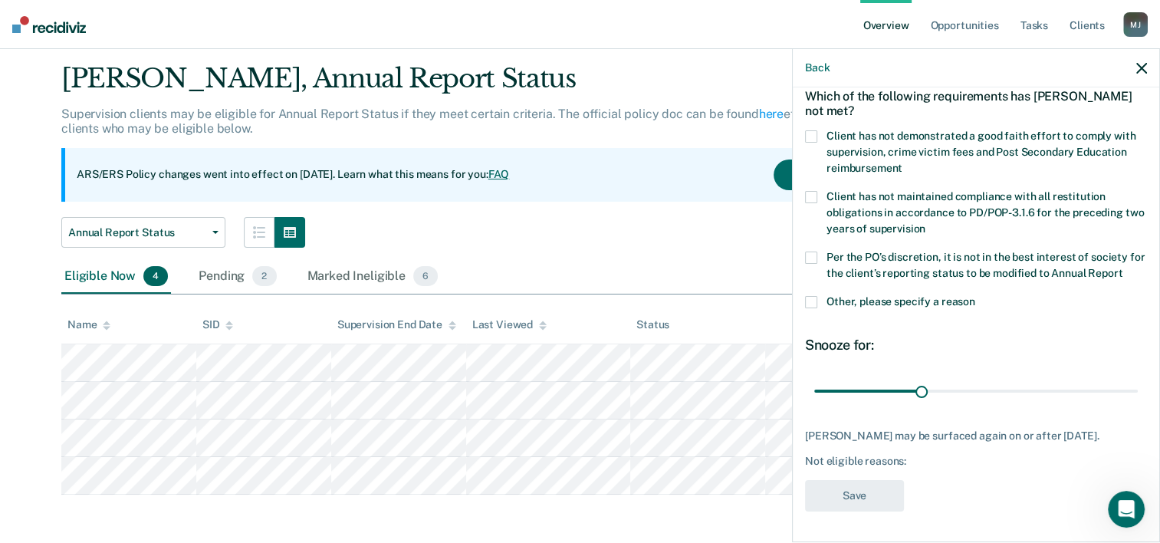
click at [816, 114] on div "Which of the following requirements has [PERSON_NAME] not met?" at bounding box center [976, 104] width 342 height 54
click at [817, 130] on label "Client has not demonstrated a good faith effort to comply with supervision, cri…" at bounding box center [976, 154] width 342 height 48
click at [903, 163] on input "Client has not demonstrated a good faith effort to comply with supervision, cri…" at bounding box center [903, 163] width 0 height 0
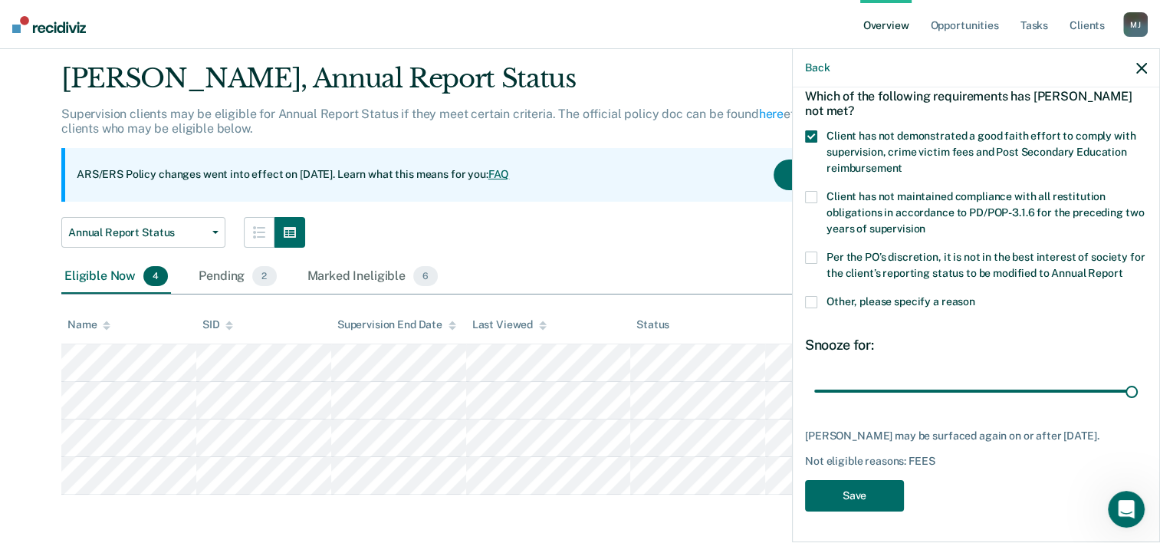
drag, startPoint x: 920, startPoint y: 396, endPoint x: 1170, endPoint y: 400, distance: 250.1
type input "90"
click at [1138, 400] on input "range" at bounding box center [976, 391] width 324 height 27
click at [861, 505] on button "Save" at bounding box center [854, 495] width 99 height 31
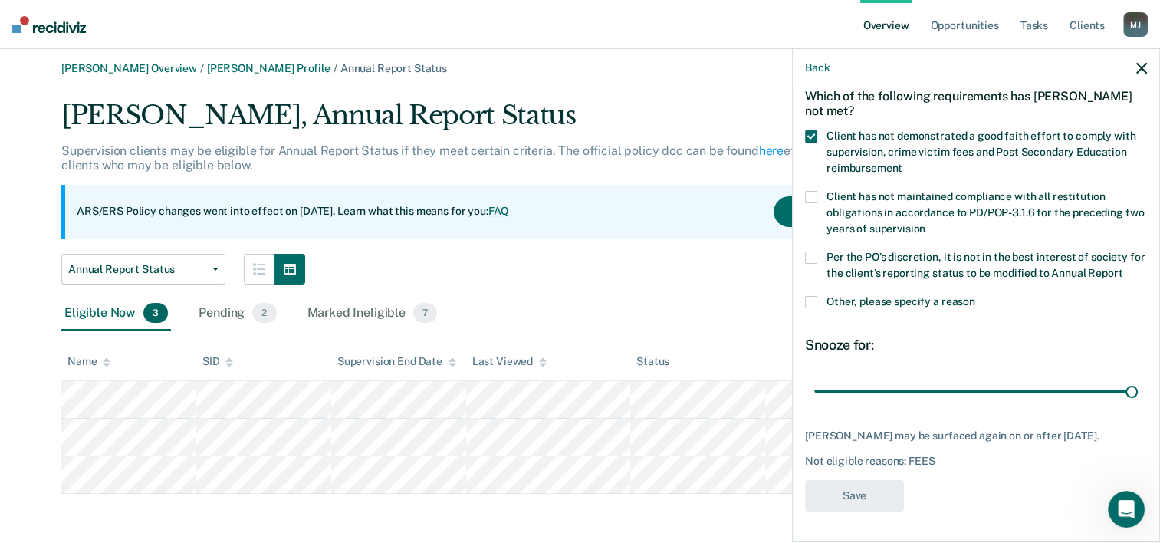
scroll to position [5, 0]
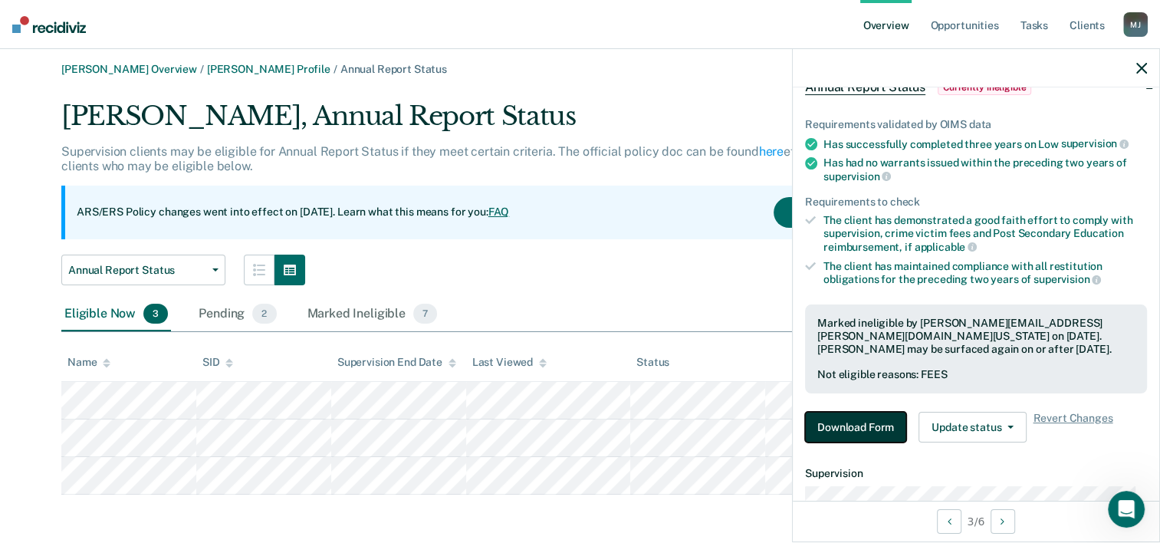
click at [834, 425] on button "Download Form" at bounding box center [855, 427] width 101 height 31
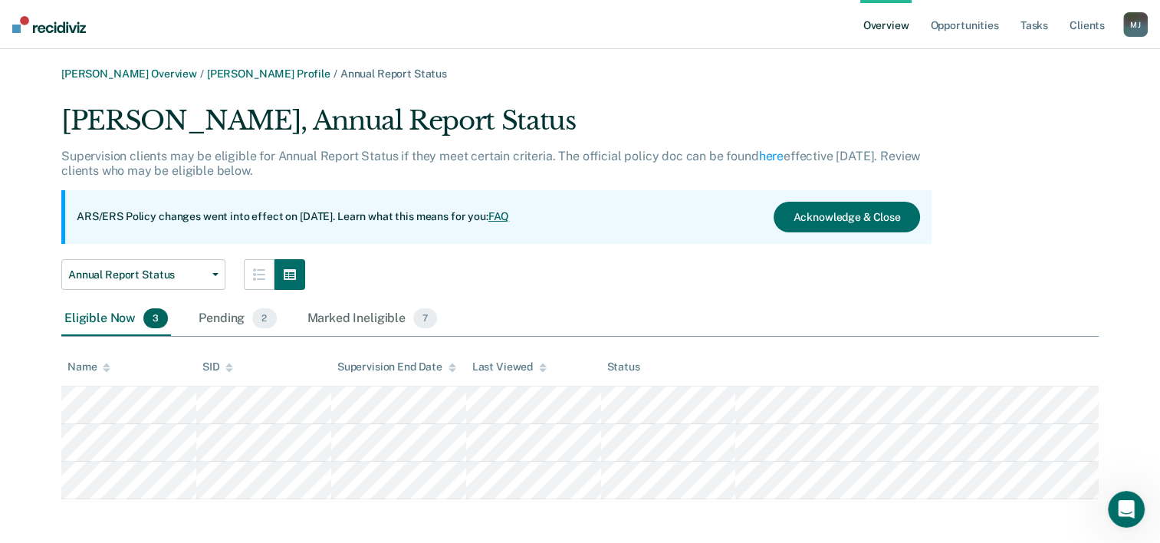
scroll to position [5, 0]
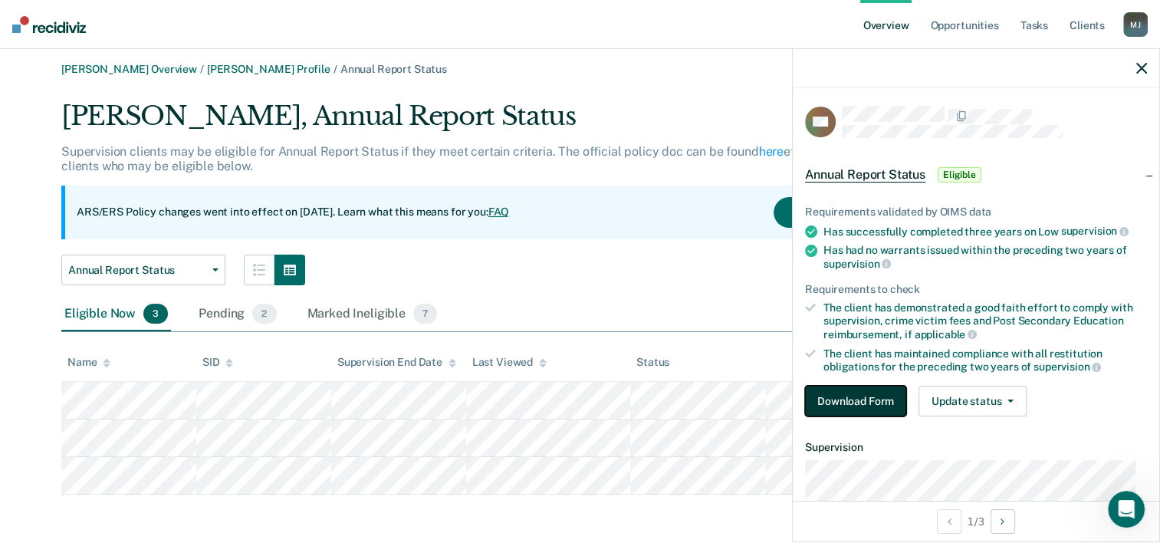
click at [848, 398] on button "Download Form" at bounding box center [855, 401] width 101 height 31
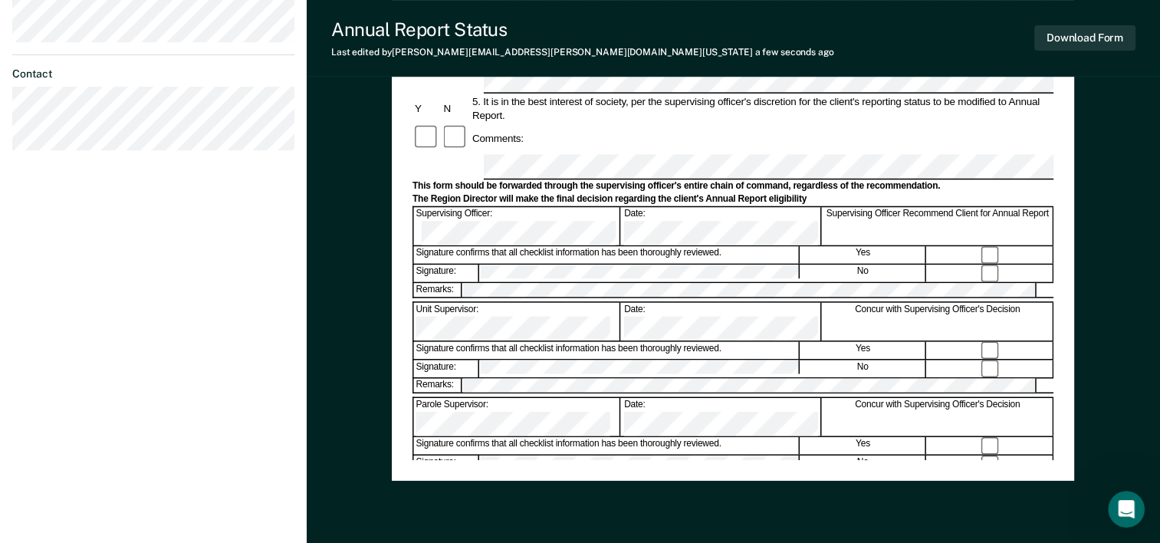
scroll to position [537, 0]
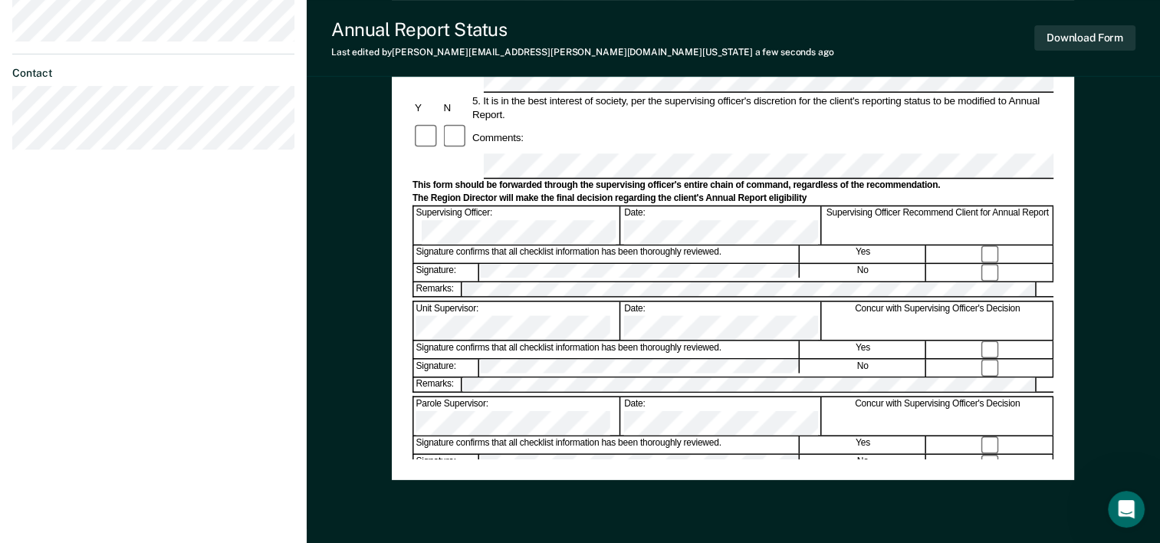
click at [666, 442] on div "Annual Reporting Checklist, Recommendation, and Determination Form Clients who …" at bounding box center [733, 35] width 641 height 848
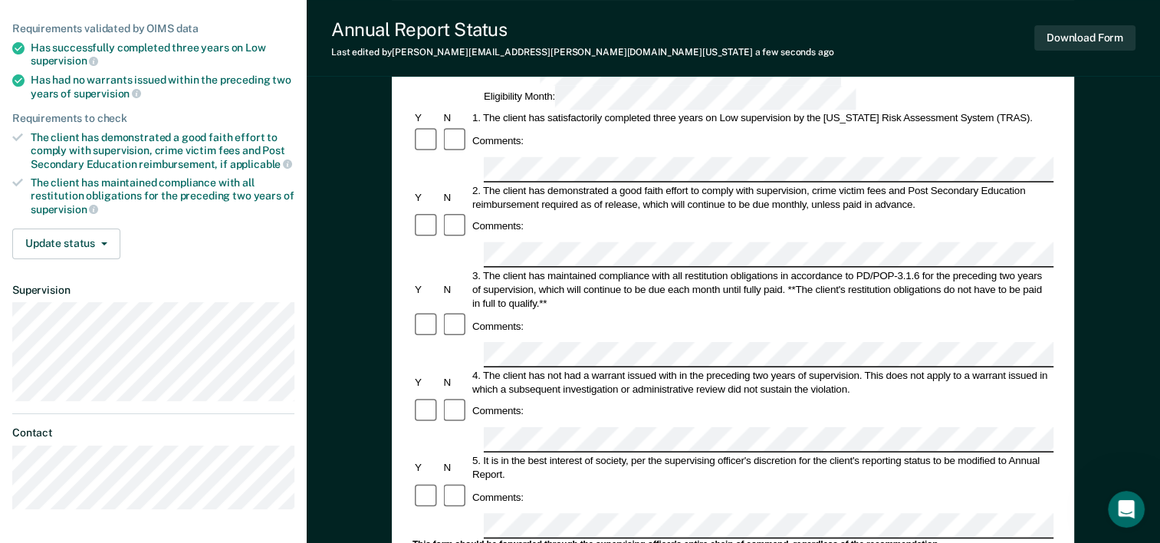
scroll to position [307, 0]
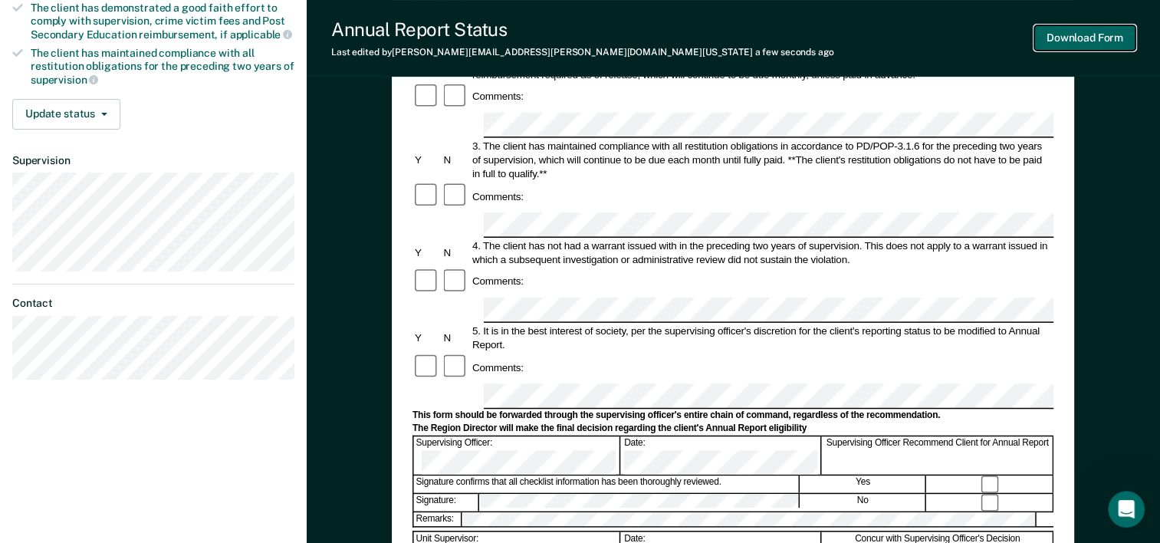
click at [1078, 37] on button "Download Form" at bounding box center [1085, 37] width 101 height 25
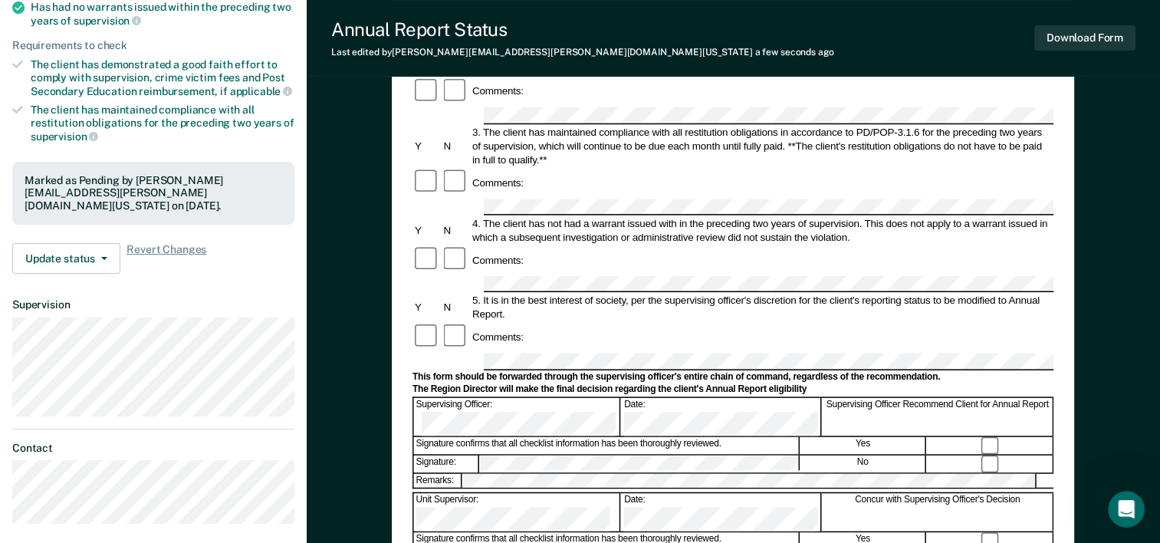
scroll to position [0, 0]
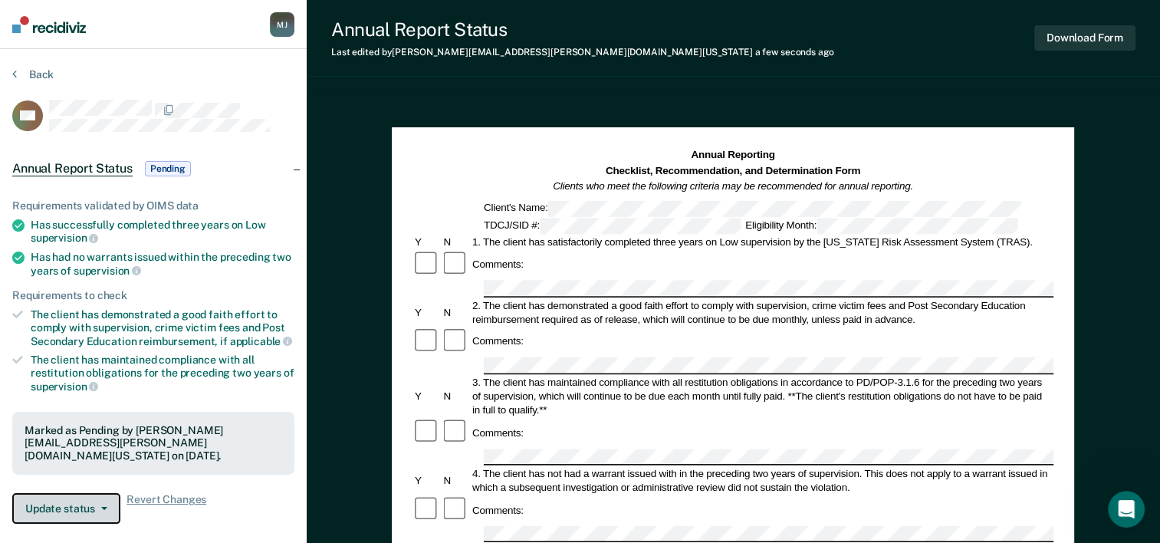
click at [92, 505] on button "Update status" at bounding box center [66, 508] width 108 height 31
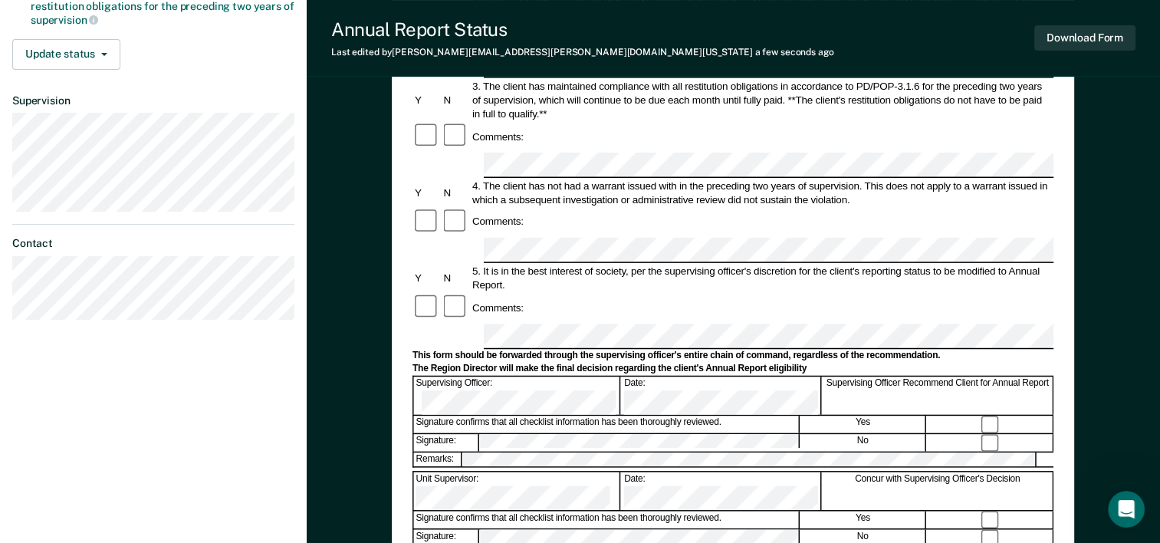
scroll to position [77, 0]
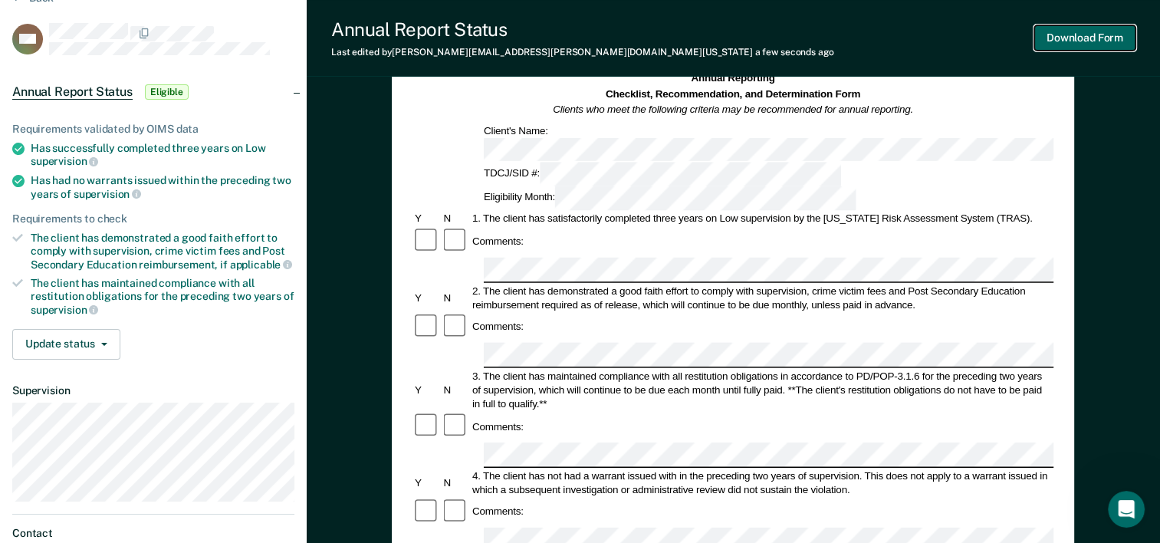
click at [1099, 34] on button "Download Form" at bounding box center [1085, 37] width 101 height 25
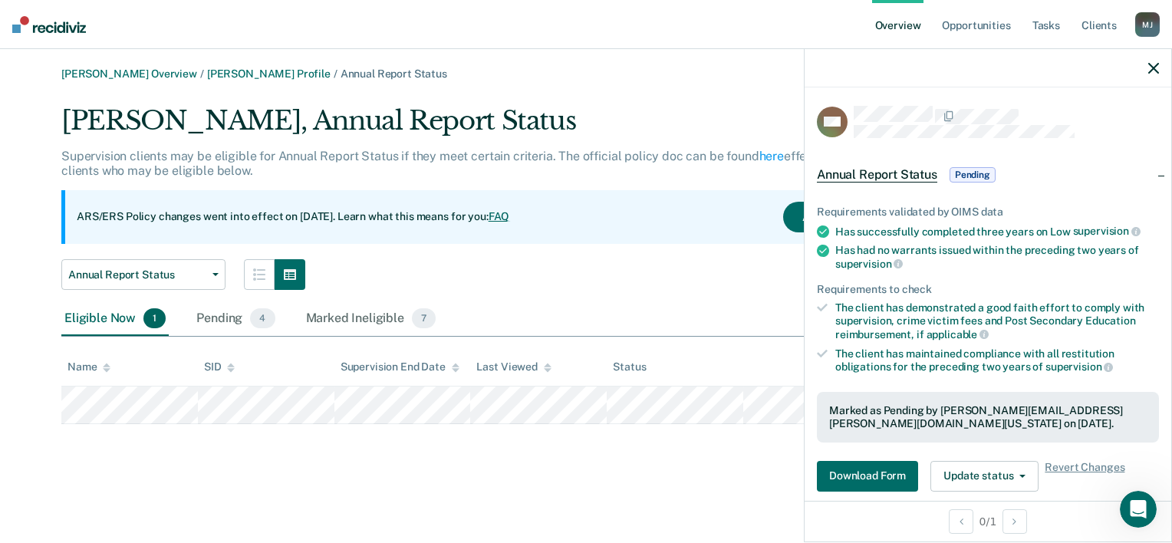
click at [459, 479] on div "[PERSON_NAME] Overview / [PERSON_NAME] Profile / Annual Report Status [PERSON_N…" at bounding box center [585, 280] width 1135 height 426
click at [222, 324] on div "Pending 4" at bounding box center [235, 319] width 84 height 34
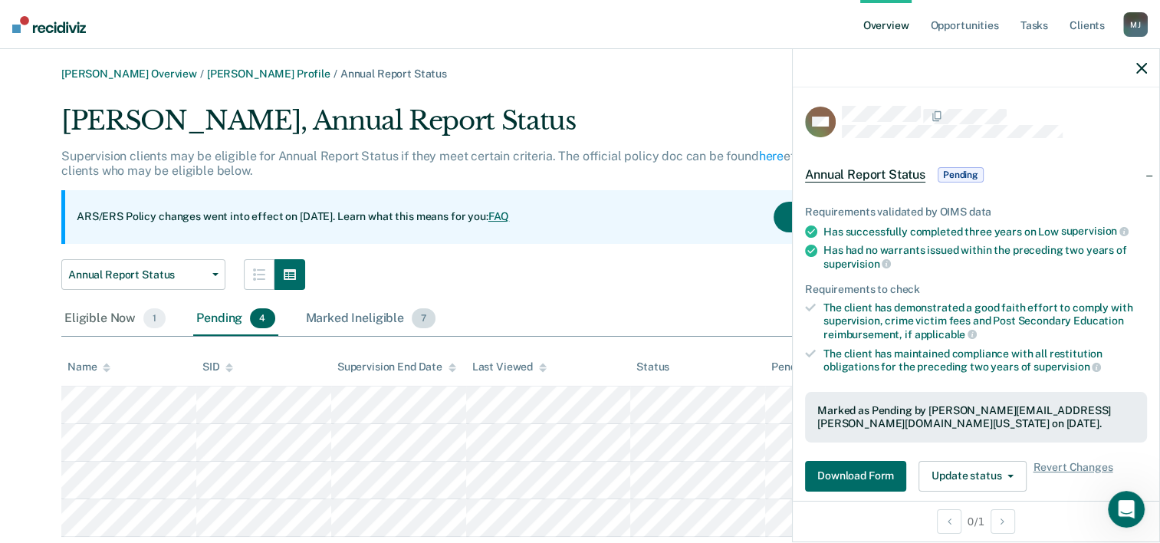
click at [379, 318] on div "Marked Ineligible 7" at bounding box center [371, 319] width 137 height 34
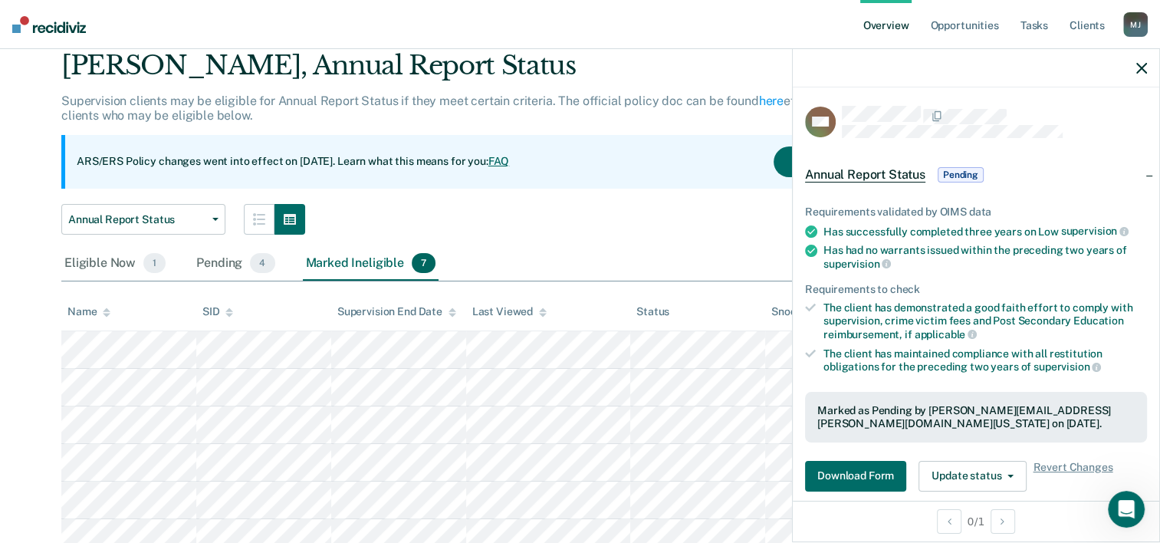
scroll to position [155, 0]
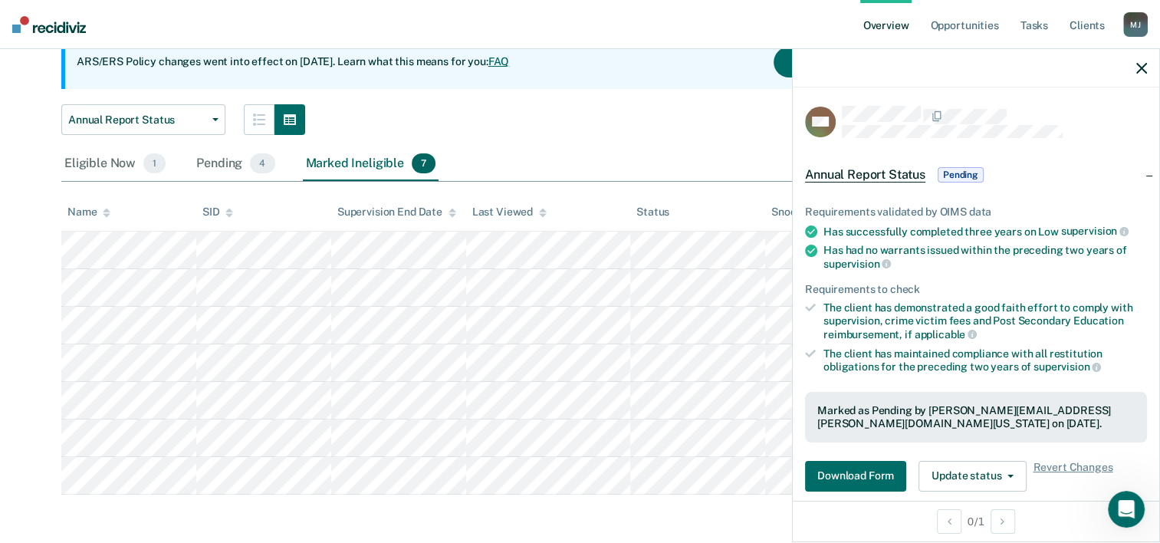
click at [724, 507] on main "[PERSON_NAME] Overview / [PERSON_NAME] Profile / Annual Report Status [PERSON_N…" at bounding box center [580, 219] width 1160 height 650
click at [221, 152] on div "Pending 4" at bounding box center [235, 164] width 84 height 34
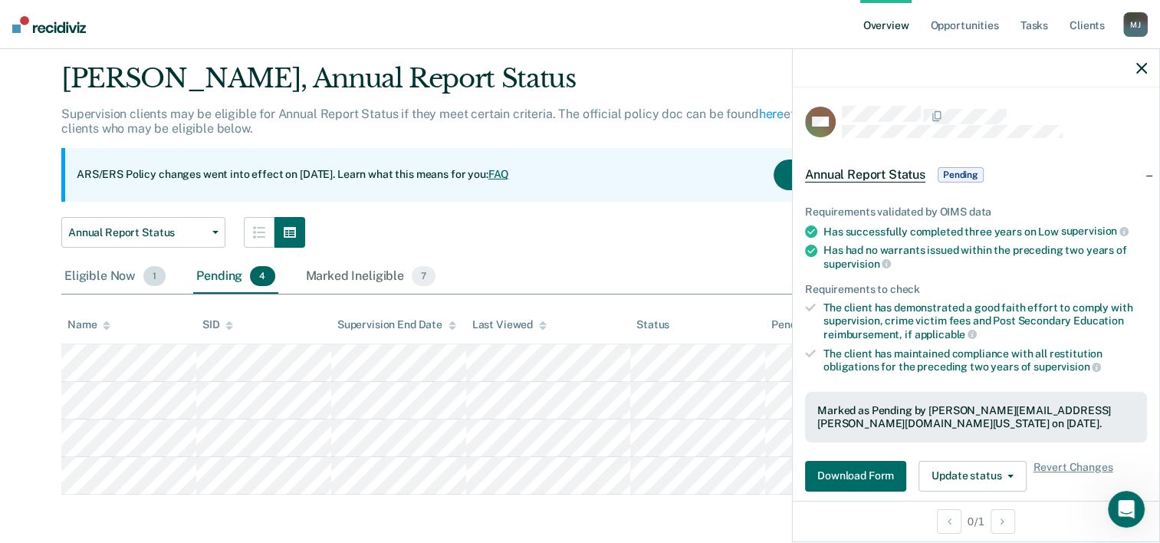
click at [113, 281] on div "Eligible Now 1" at bounding box center [114, 277] width 107 height 34
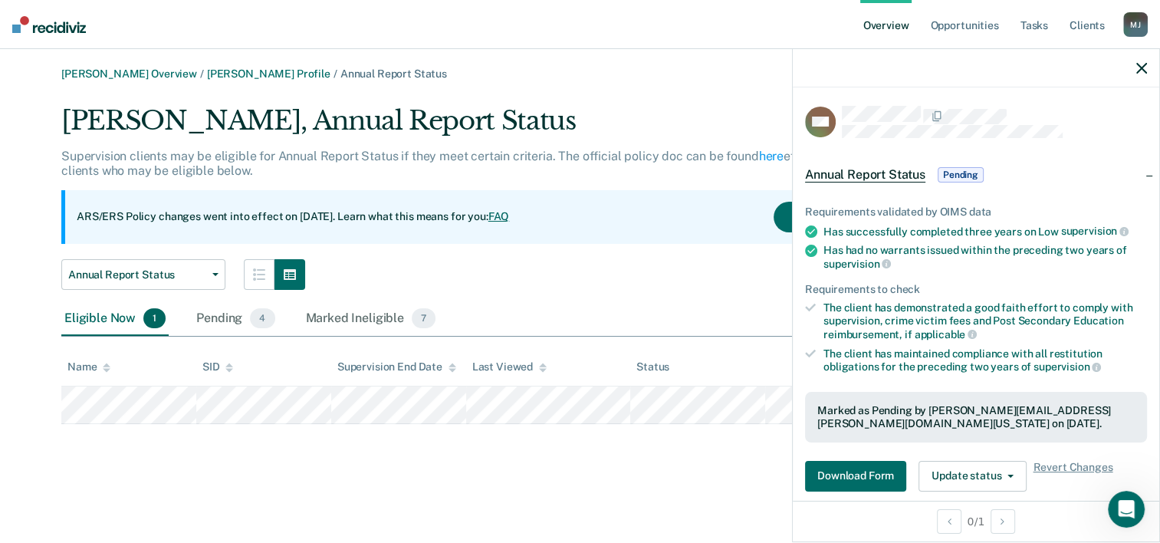
scroll to position [0, 0]
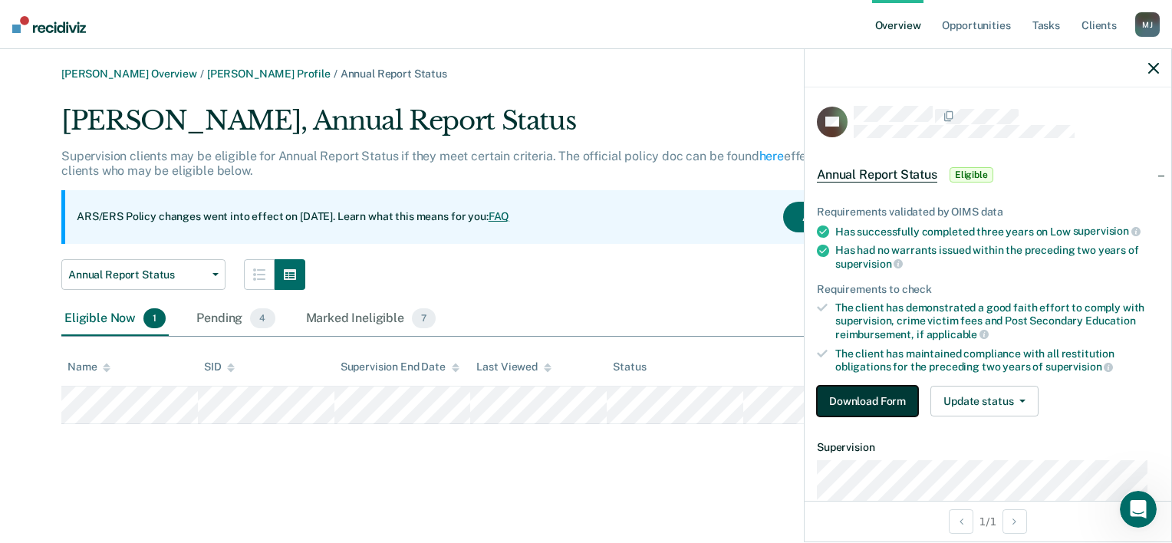
click at [856, 398] on button "Download Form" at bounding box center [867, 401] width 101 height 31
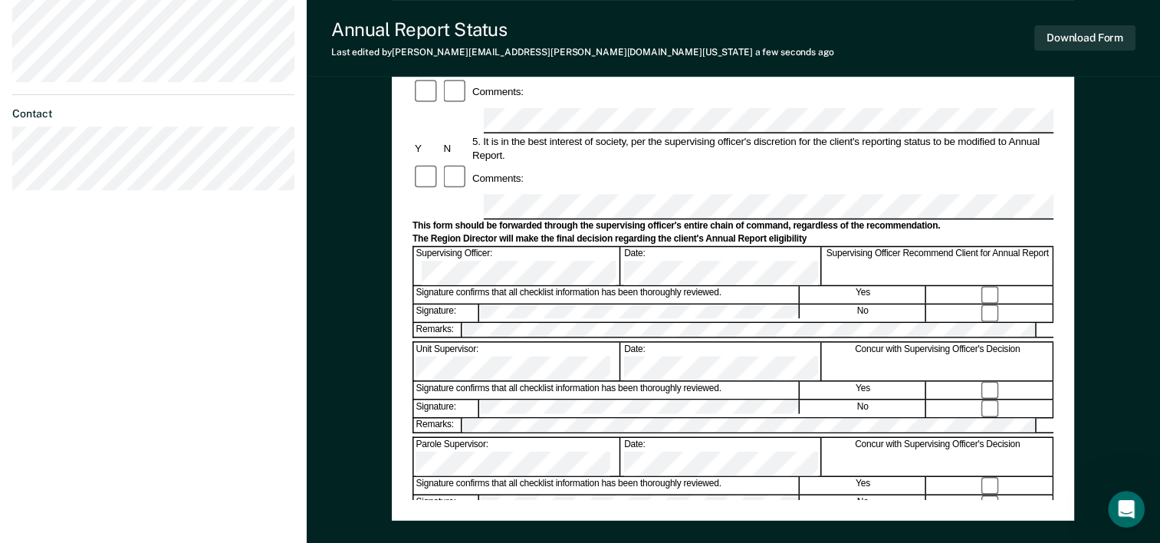
scroll to position [537, 0]
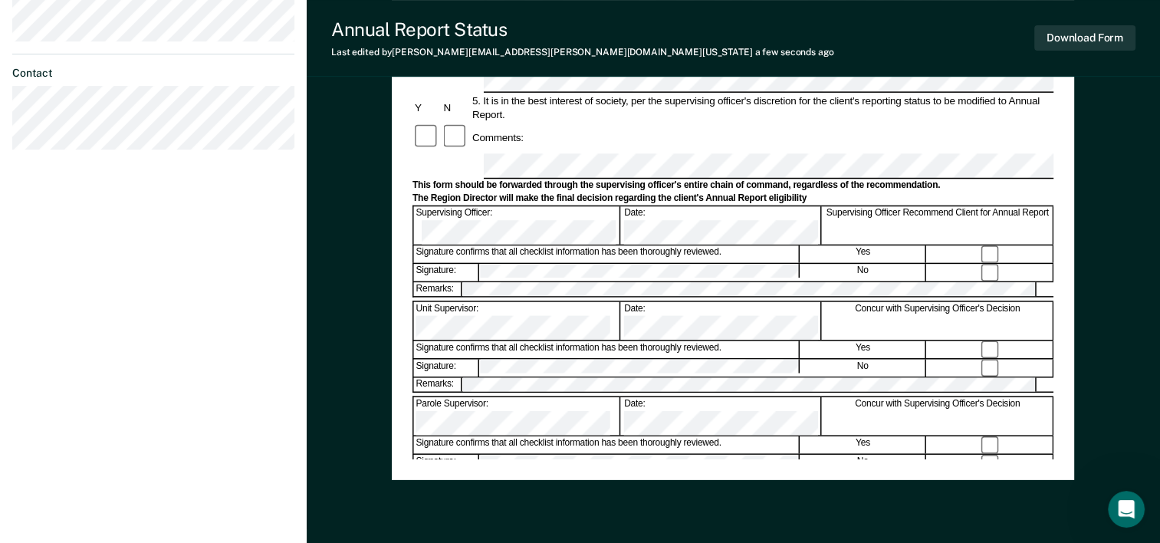
click at [516, 493] on div "Assistant Region Director:" at bounding box center [517, 512] width 207 height 38
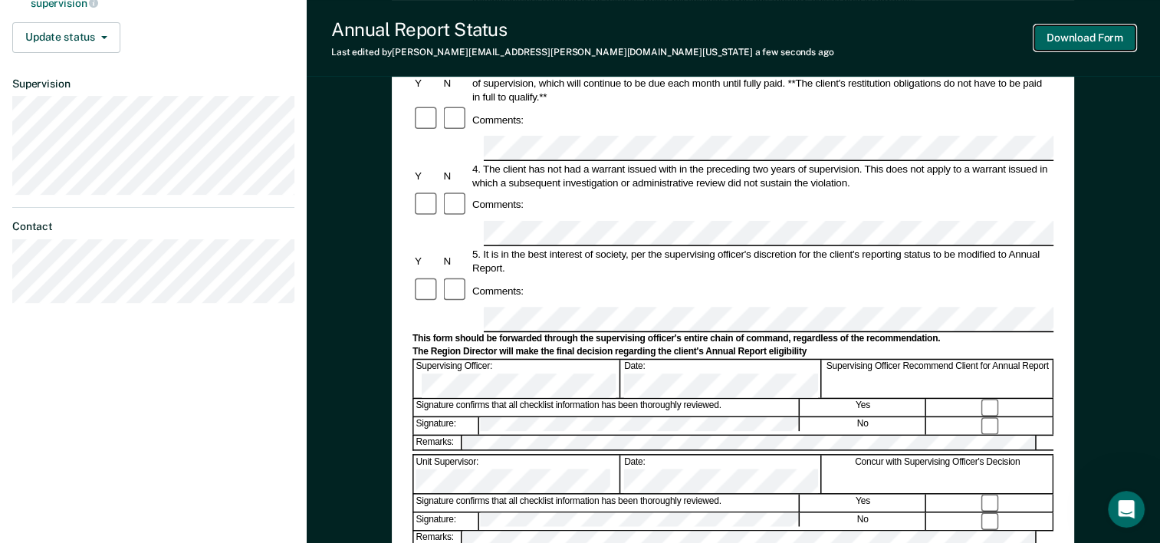
click at [1094, 38] on button "Download Form" at bounding box center [1085, 37] width 101 height 25
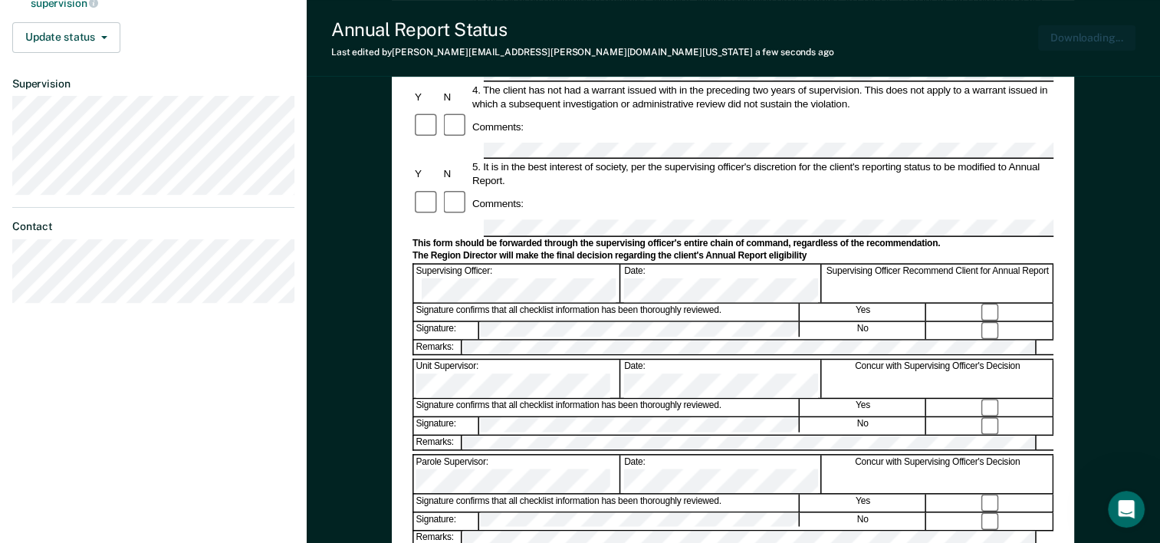
scroll to position [0, 0]
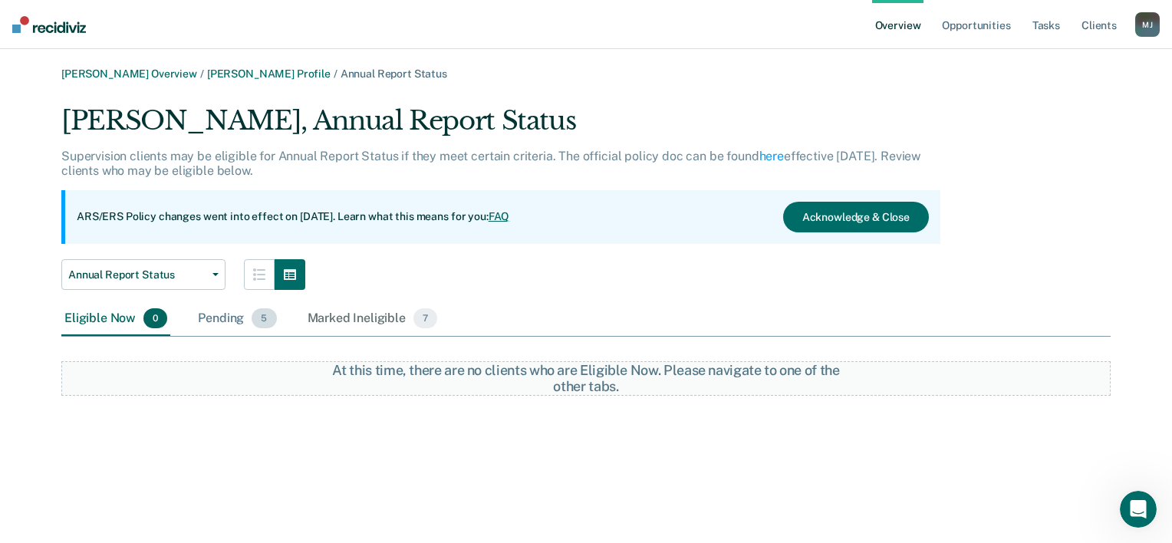
click at [206, 318] on div "Pending 5" at bounding box center [237, 319] width 84 height 34
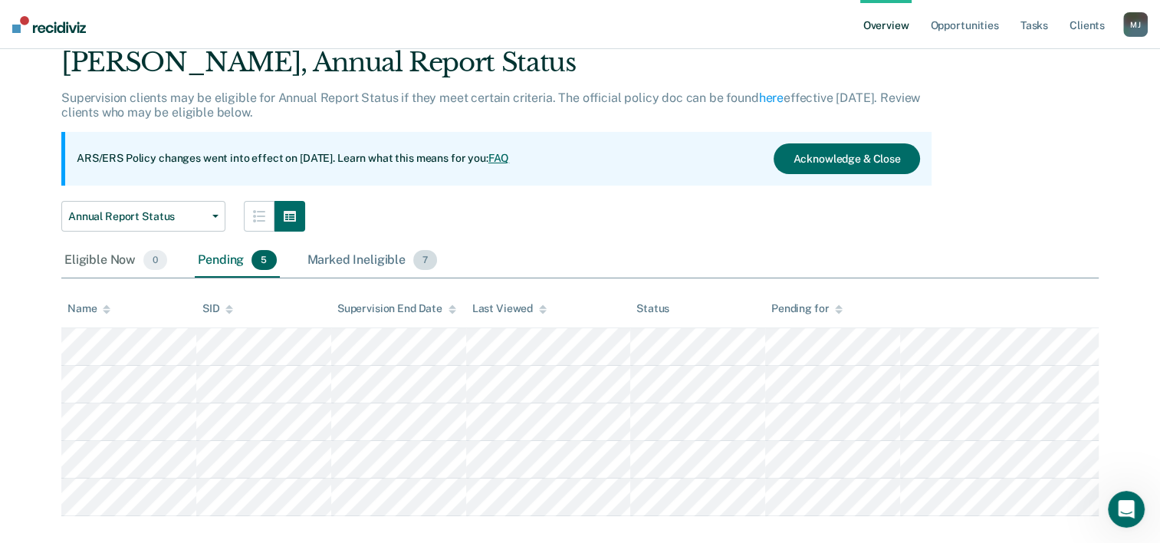
scroll to position [80, 0]
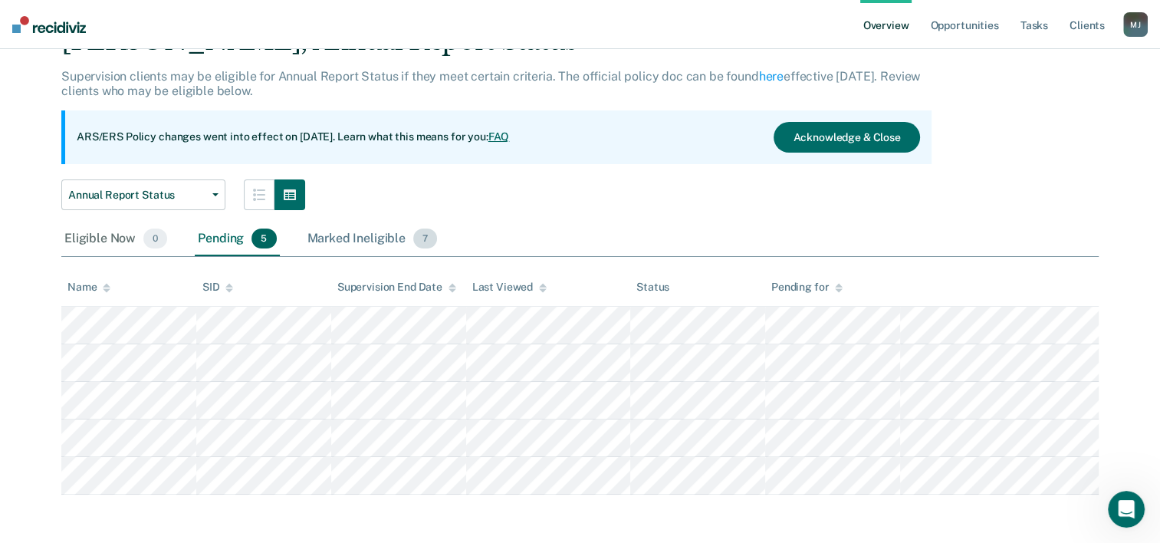
click at [365, 236] on div "Marked Ineligible 7" at bounding box center [372, 239] width 137 height 34
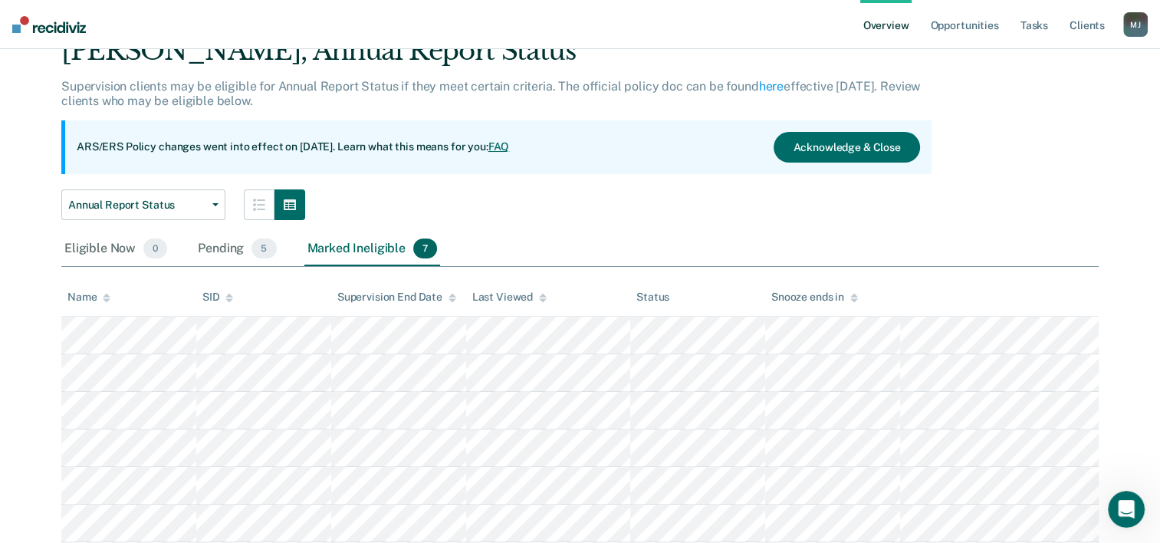
scroll to position [0, 0]
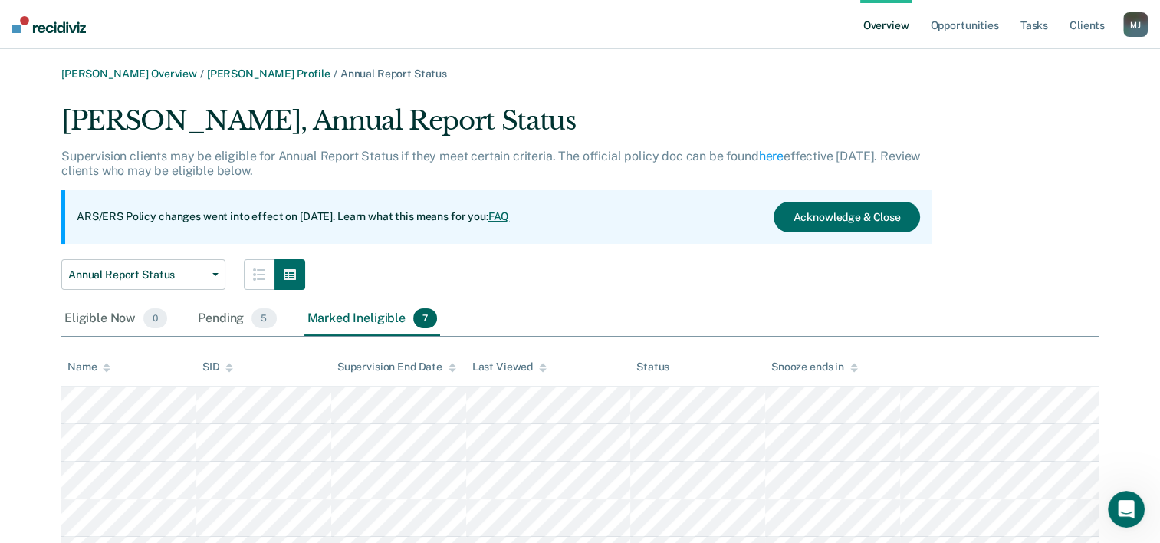
click at [880, 20] on link "Overview" at bounding box center [887, 24] width 52 height 49
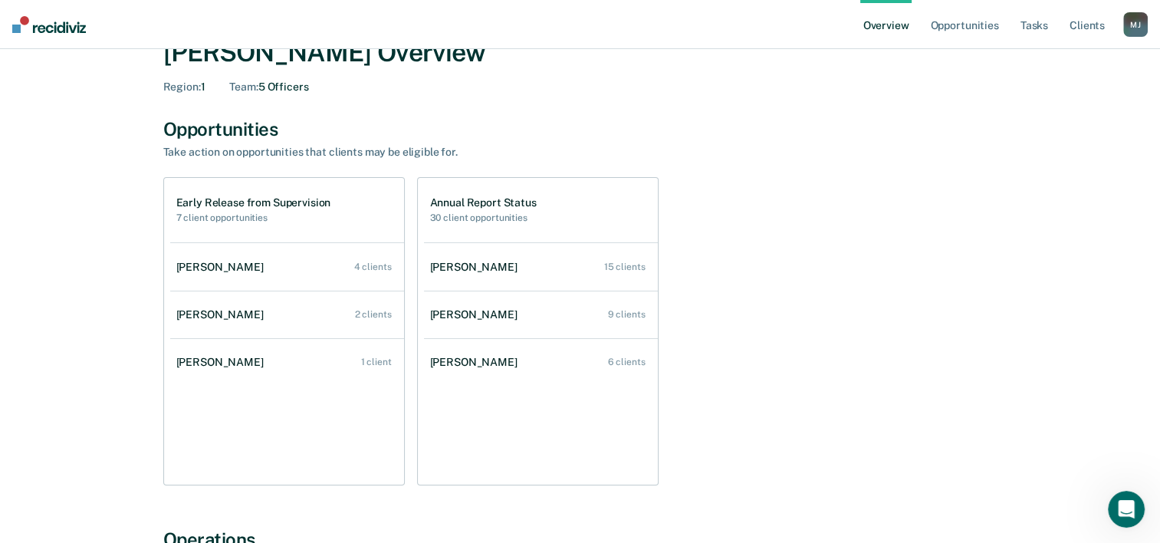
scroll to position [77, 0]
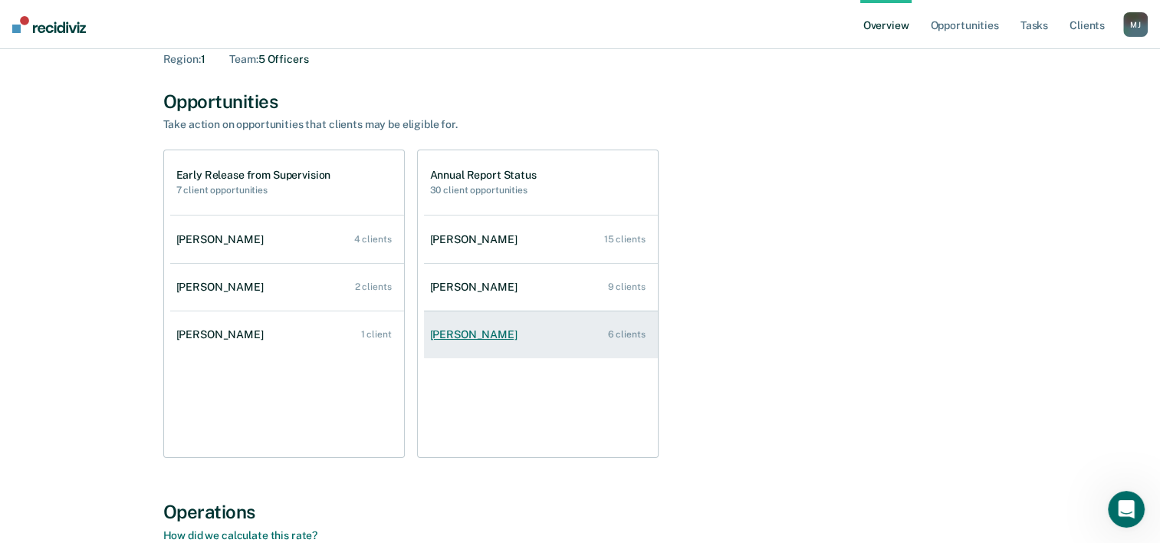
click at [446, 335] on div "[PERSON_NAME]" at bounding box center [477, 334] width 94 height 13
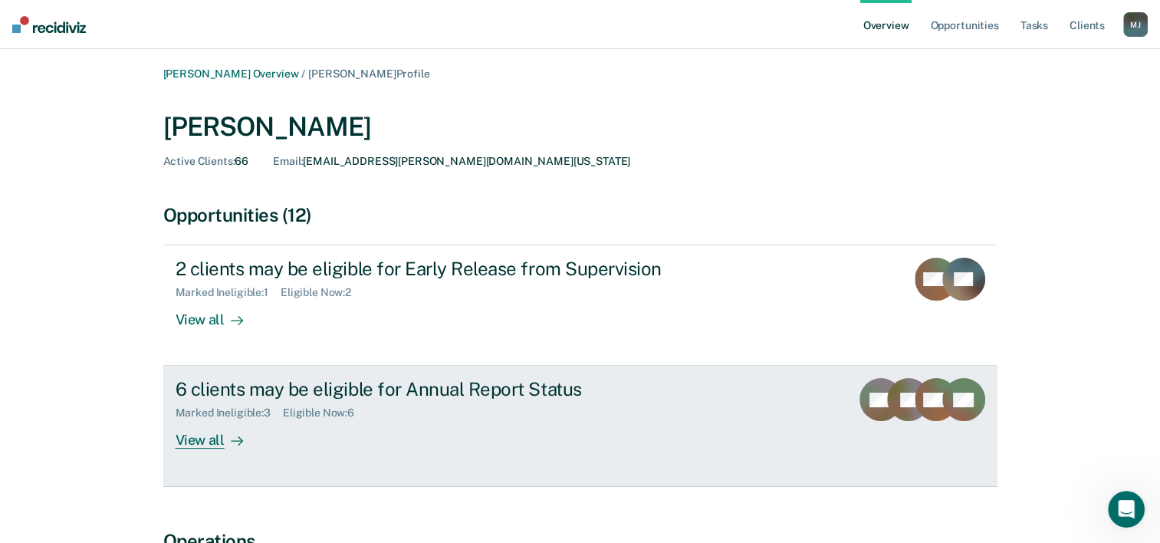
click at [348, 398] on div "6 clients may be eligible for Annual Report Status" at bounding box center [445, 389] width 538 height 22
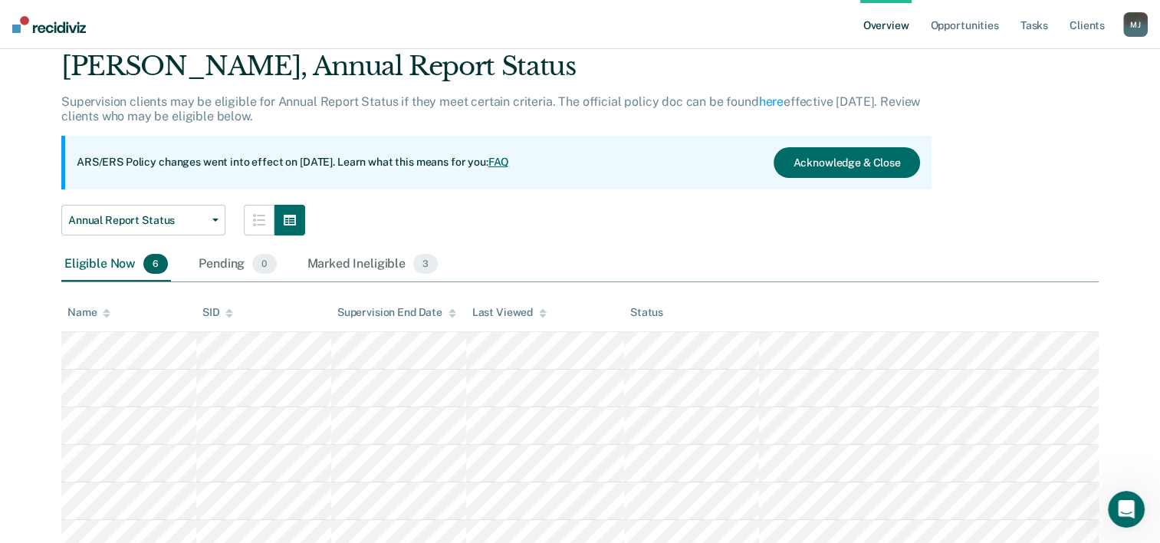
scroll to position [117, 0]
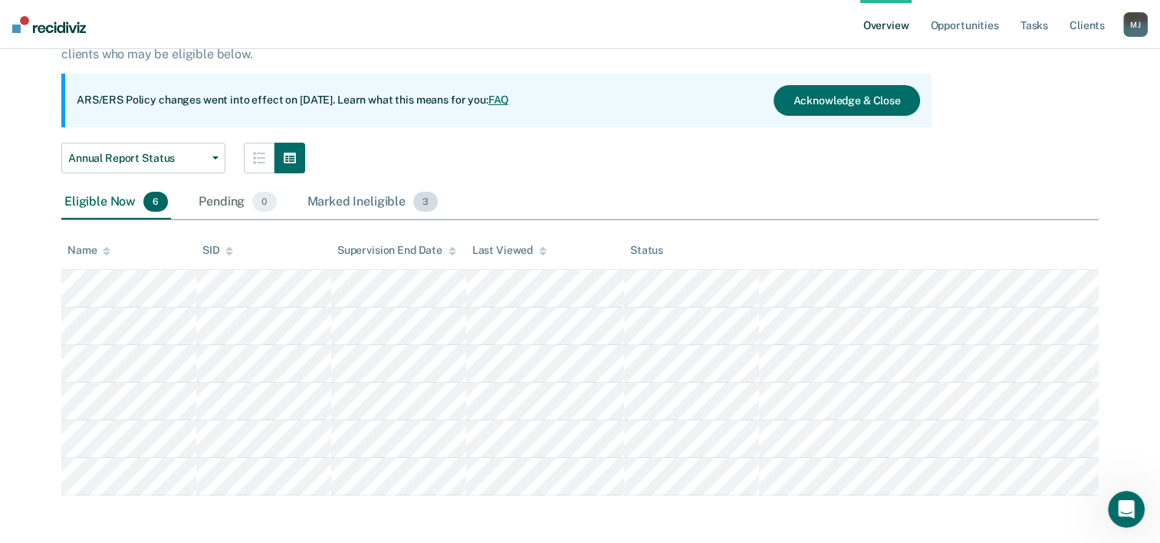
click at [374, 196] on div "Marked Ineligible 3" at bounding box center [372, 203] width 137 height 34
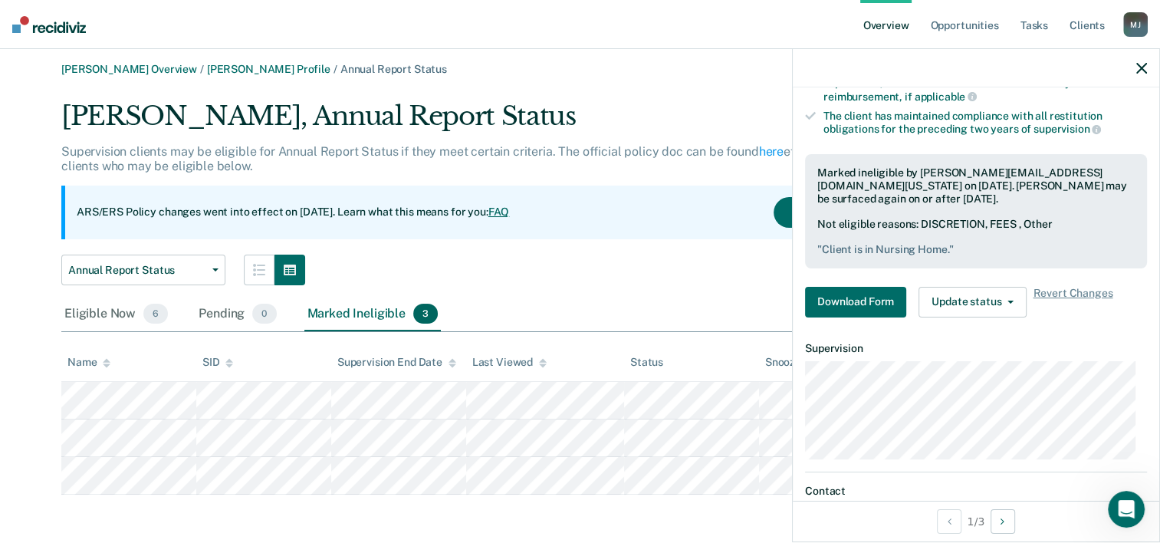
scroll to position [308, 0]
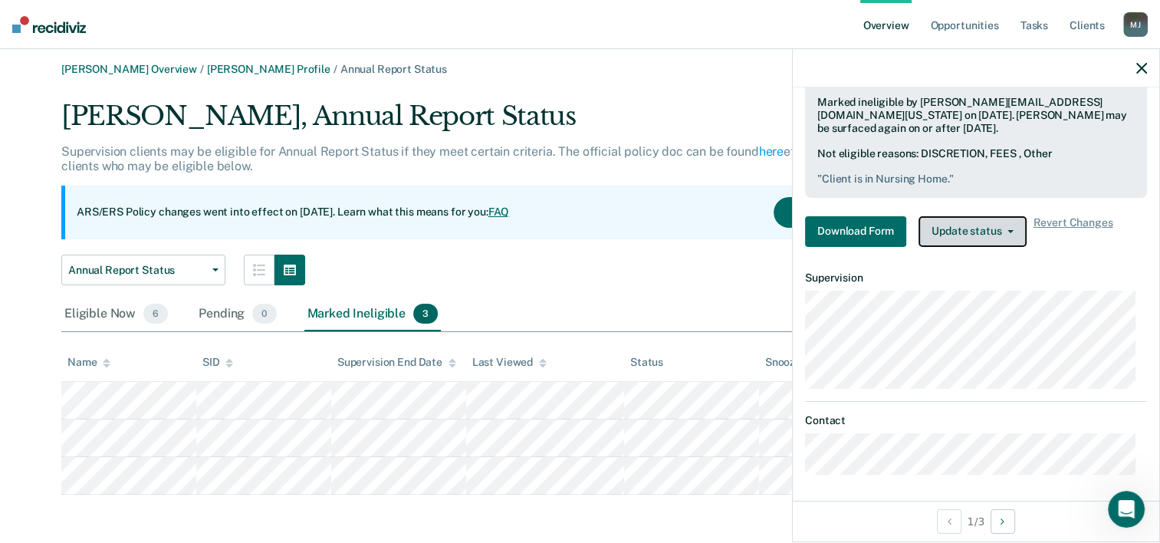
click at [972, 224] on button "Update status" at bounding box center [973, 231] width 108 height 31
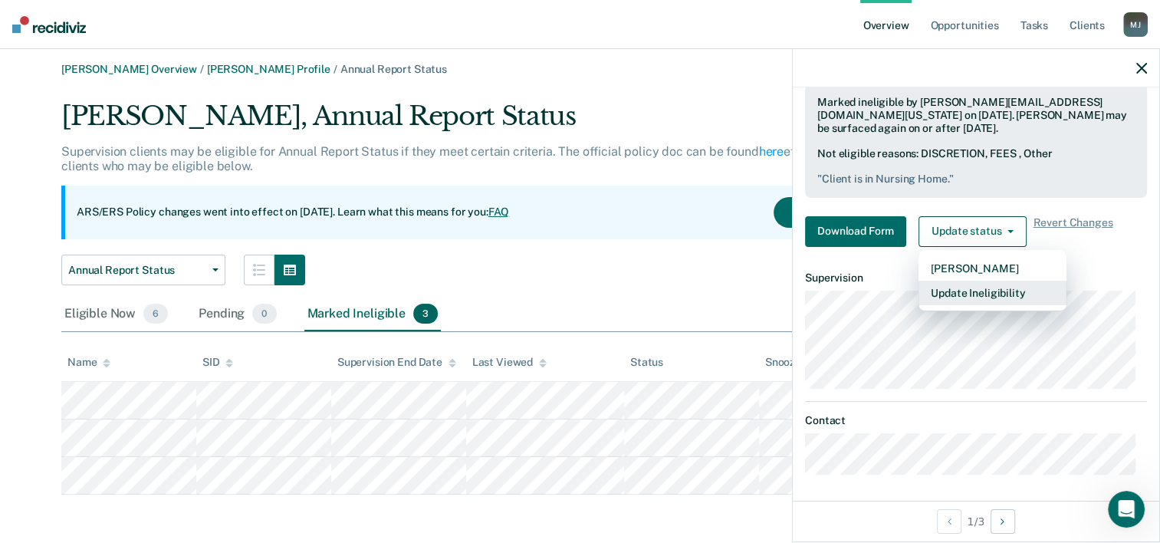
click at [989, 288] on button "Update Ineligibility" at bounding box center [993, 293] width 148 height 25
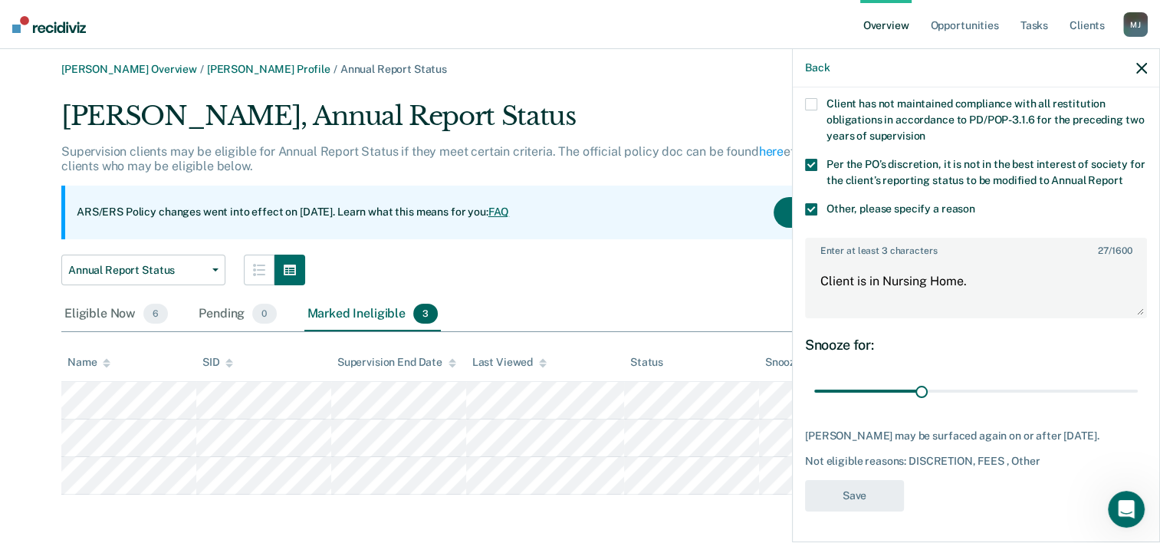
scroll to position [179, 0]
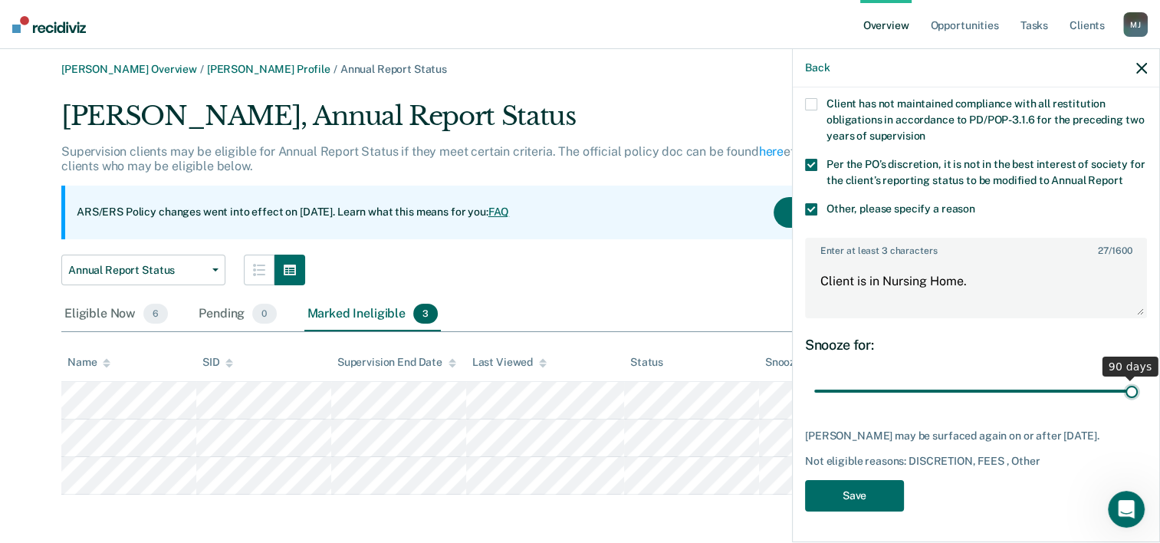
drag, startPoint x: 917, startPoint y: 393, endPoint x: 1195, endPoint y: 405, distance: 277.9
type input "90"
click at [1138, 405] on input "range" at bounding box center [976, 391] width 324 height 27
click at [997, 288] on textarea "Client is in Nursing Home." at bounding box center [976, 288] width 339 height 57
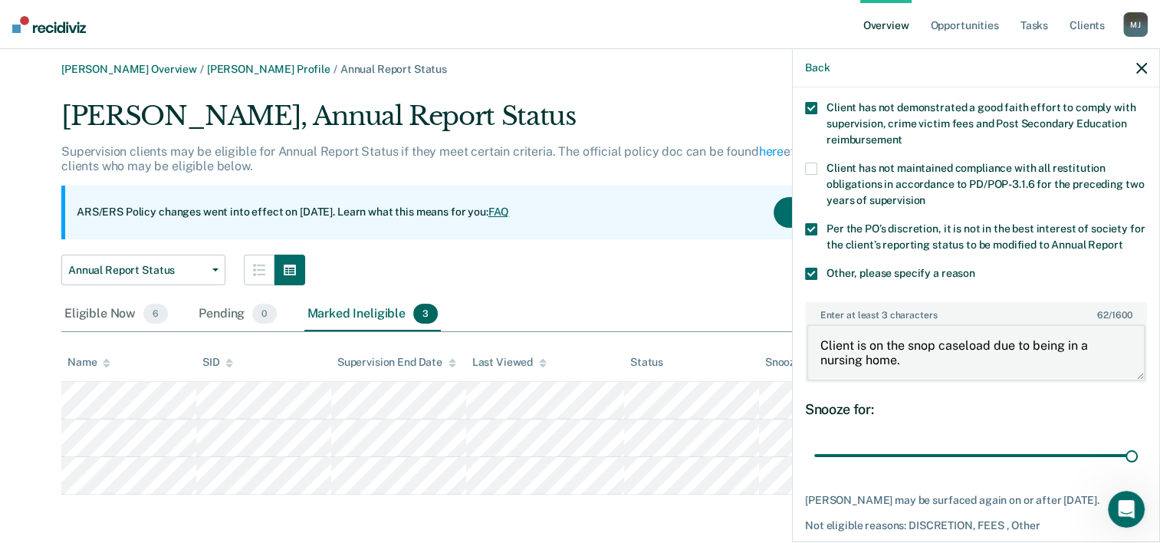
scroll to position [25, 0]
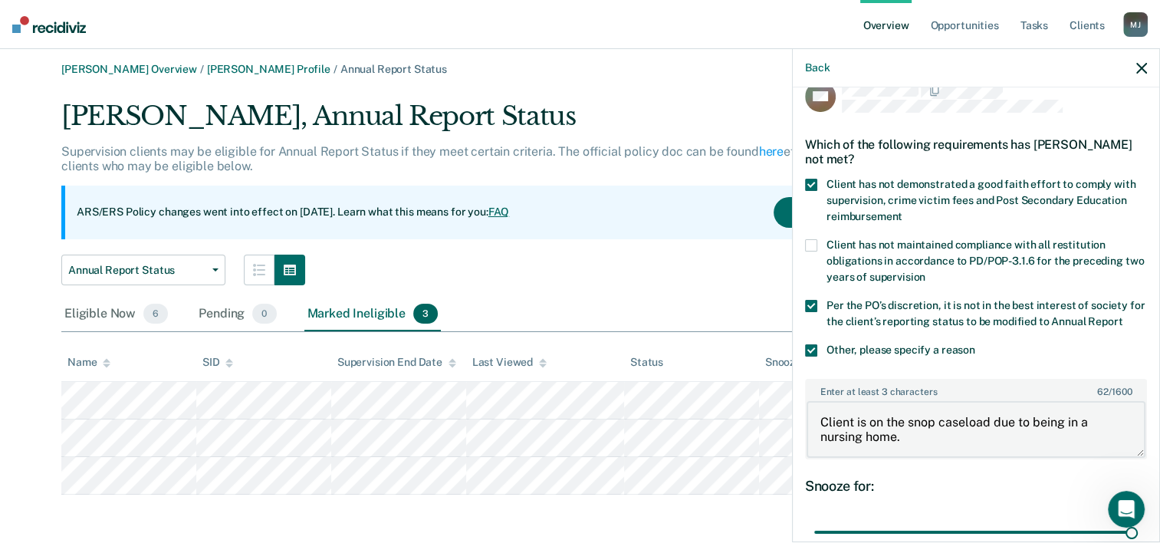
type textarea "Client is on the snop caseload due to being in a nursing home."
click at [810, 308] on span at bounding box center [811, 306] width 12 height 12
click at [1123, 316] on input "Per the PO’s discretion, it is not in the best interest of society for the clie…" at bounding box center [1123, 316] width 0 height 0
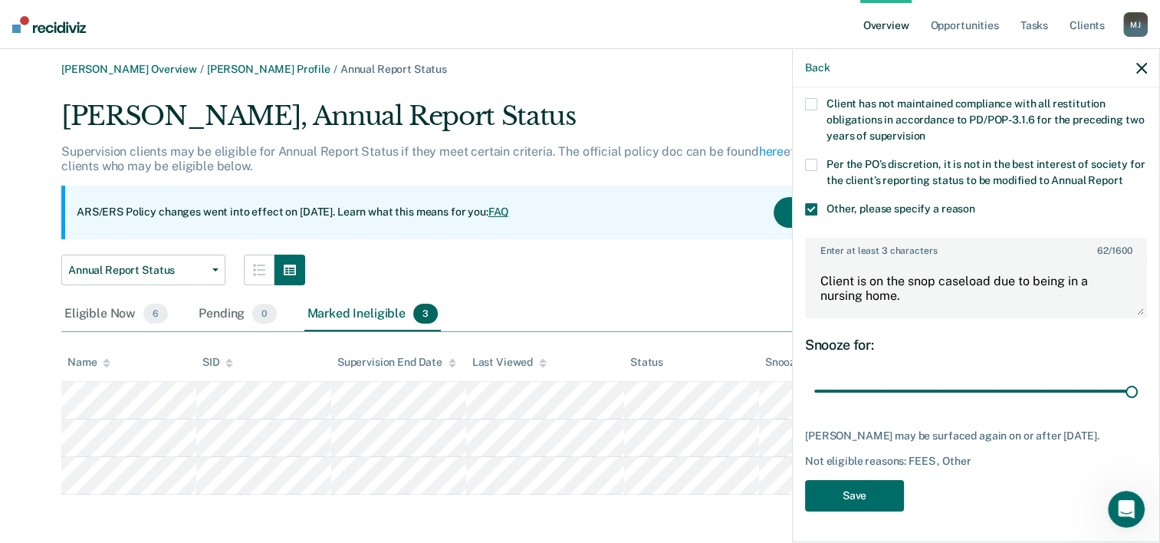
scroll to position [179, 0]
click at [865, 490] on button "Save" at bounding box center [854, 495] width 99 height 31
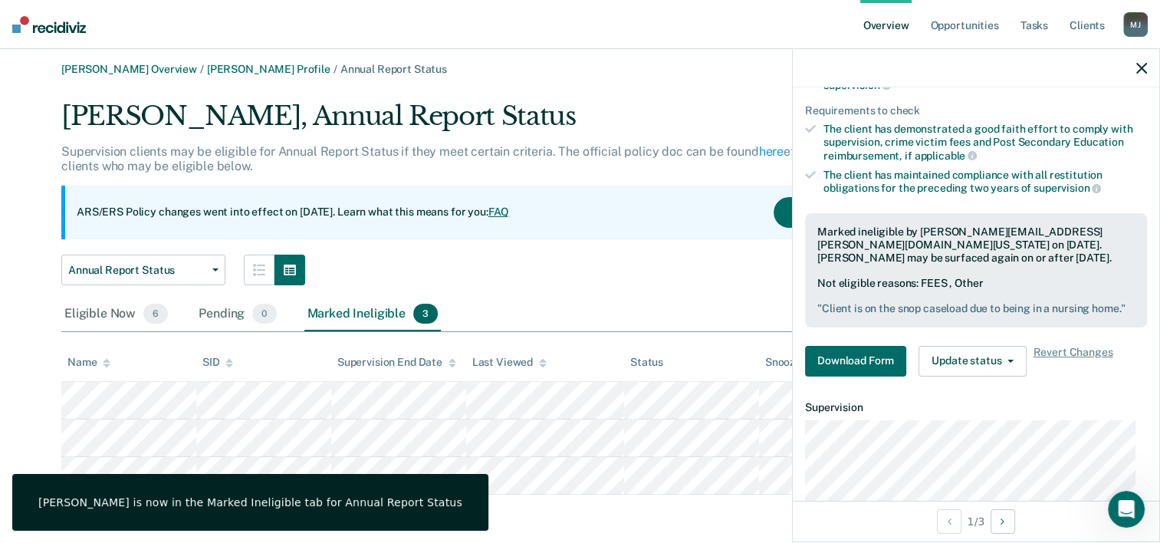
scroll to position [190, 0]
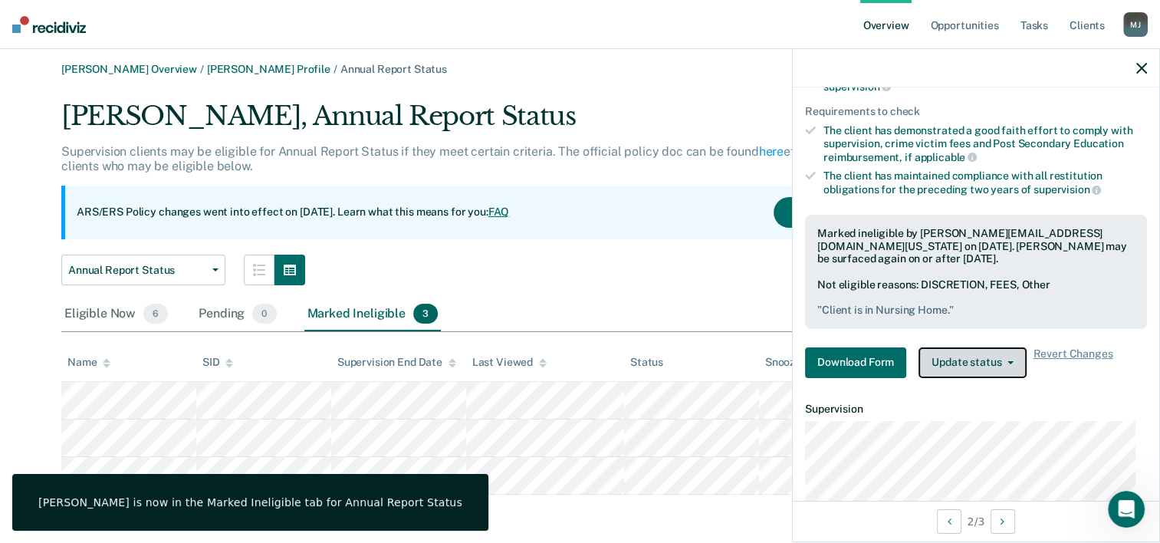
click at [986, 349] on button "Update status" at bounding box center [973, 362] width 108 height 31
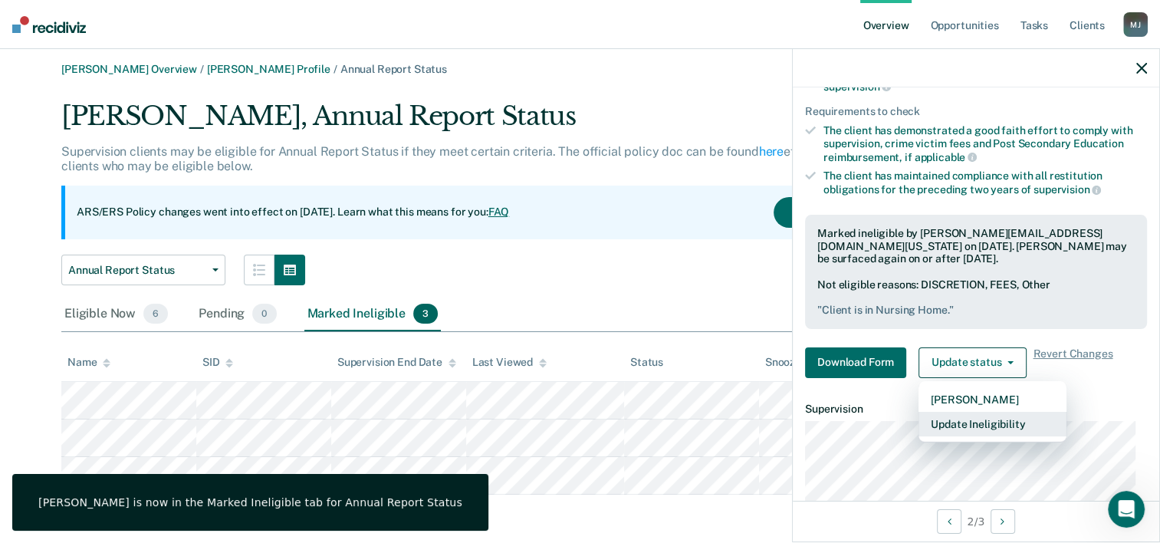
click at [988, 414] on button "Update Ineligibility" at bounding box center [993, 424] width 148 height 25
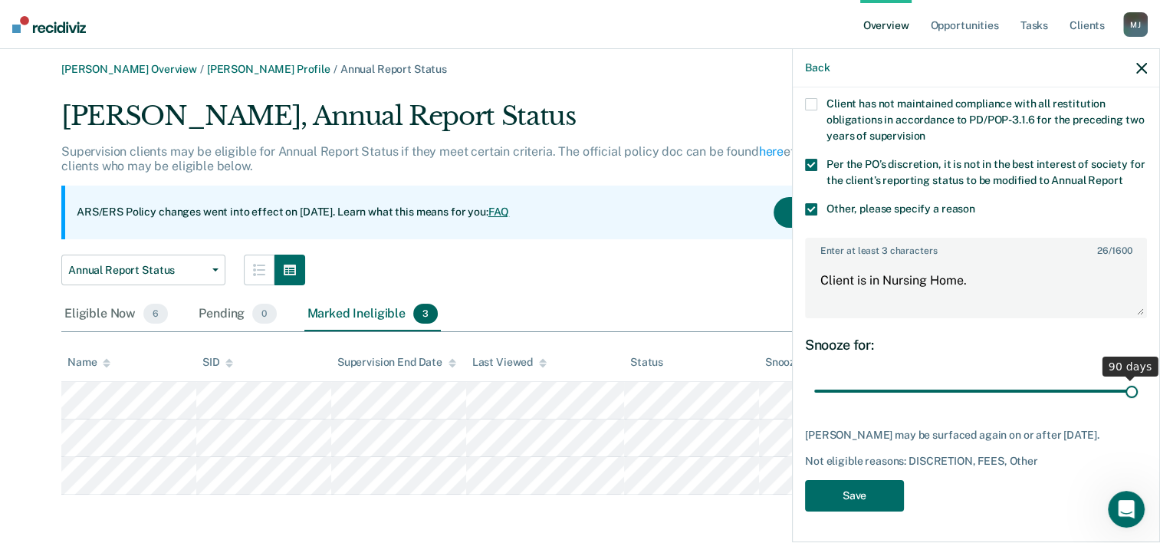
drag, startPoint x: 918, startPoint y: 390, endPoint x: 1203, endPoint y: 413, distance: 285.4
type input "90"
click at [1138, 404] on input "range" at bounding box center [976, 390] width 324 height 27
click at [1015, 288] on textarea "Client is in Nursing Home." at bounding box center [976, 287] width 339 height 57
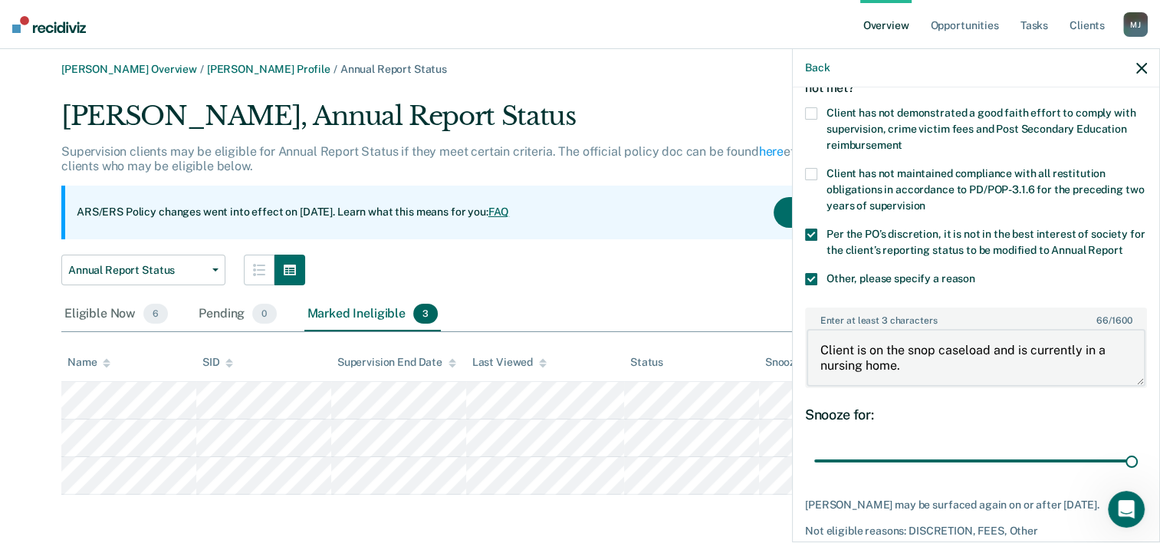
scroll to position [37, 0]
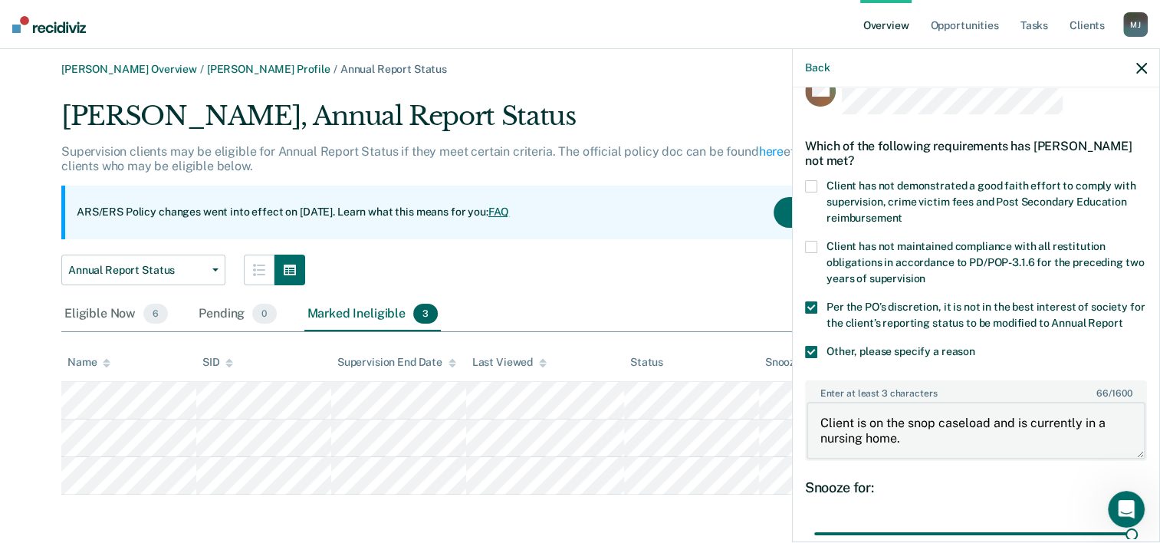
type textarea "Client is on the snop caseload and is currently in a nursing home."
click at [819, 184] on label "Client has not demonstrated a good faith effort to comply with supervision, cri…" at bounding box center [976, 204] width 342 height 48
click at [903, 212] on input "Client has not demonstrated a good faith effort to comply with supervision, cri…" at bounding box center [903, 212] width 0 height 0
click at [813, 309] on span at bounding box center [811, 307] width 12 height 12
click at [1123, 318] on input "Per the PO’s discretion, it is not in the best interest of society for the clie…" at bounding box center [1123, 318] width 0 height 0
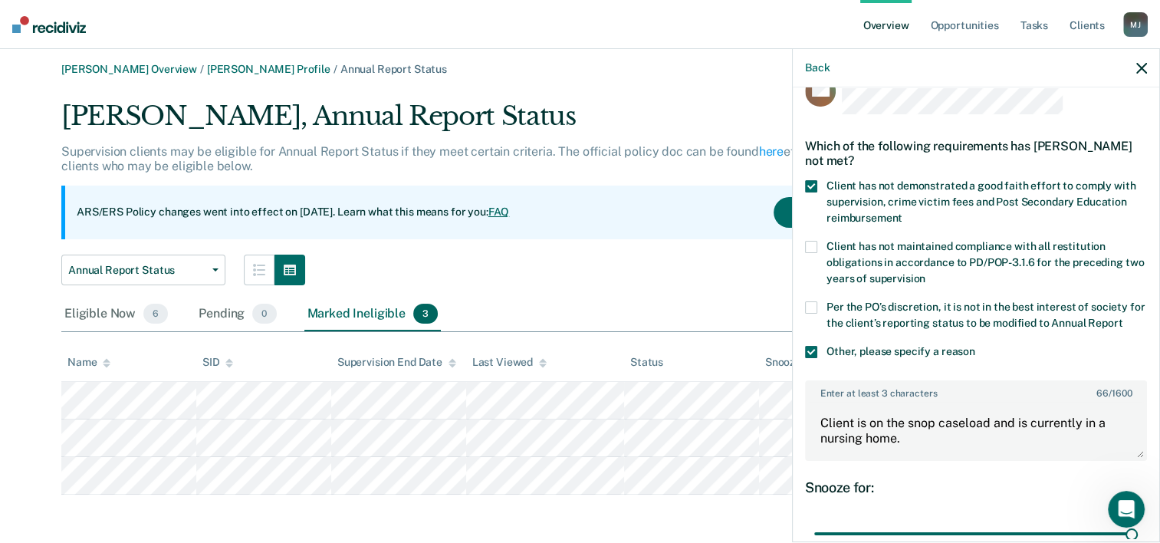
click at [813, 309] on span at bounding box center [811, 307] width 12 height 12
click at [1123, 318] on input "Per the PO’s discretion, it is not in the best interest of society for the clie…" at bounding box center [1123, 318] width 0 height 0
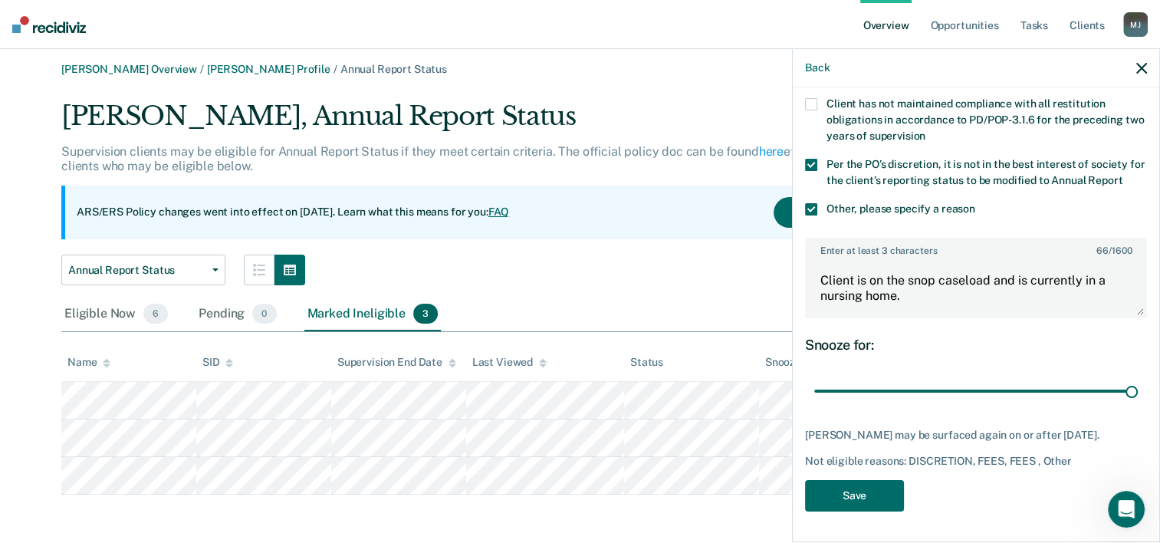
scroll to position [190, 0]
click at [840, 500] on button "Save" at bounding box center [854, 495] width 99 height 31
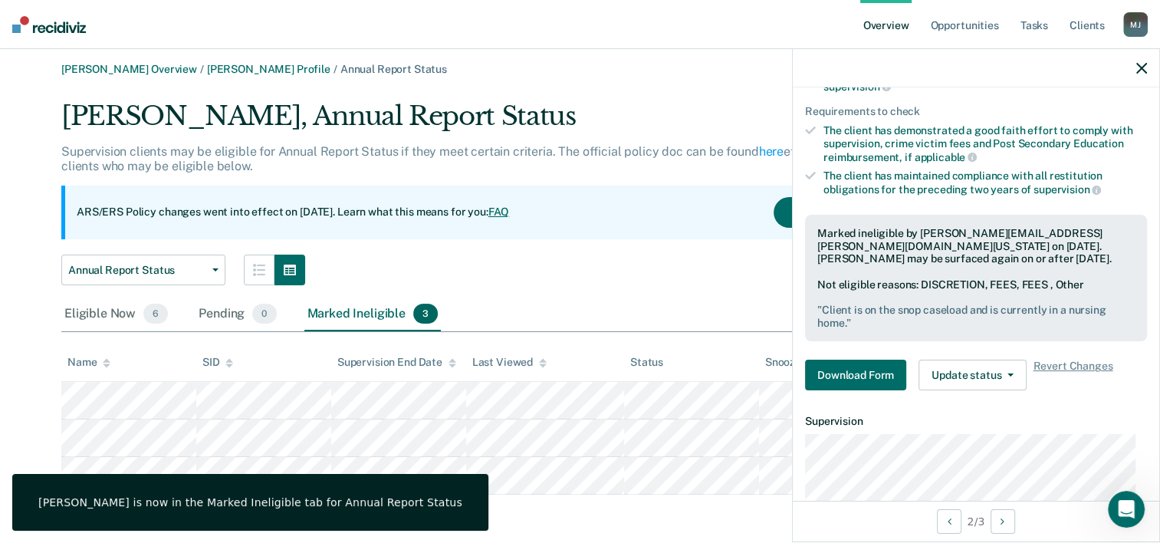
scroll to position [179, 0]
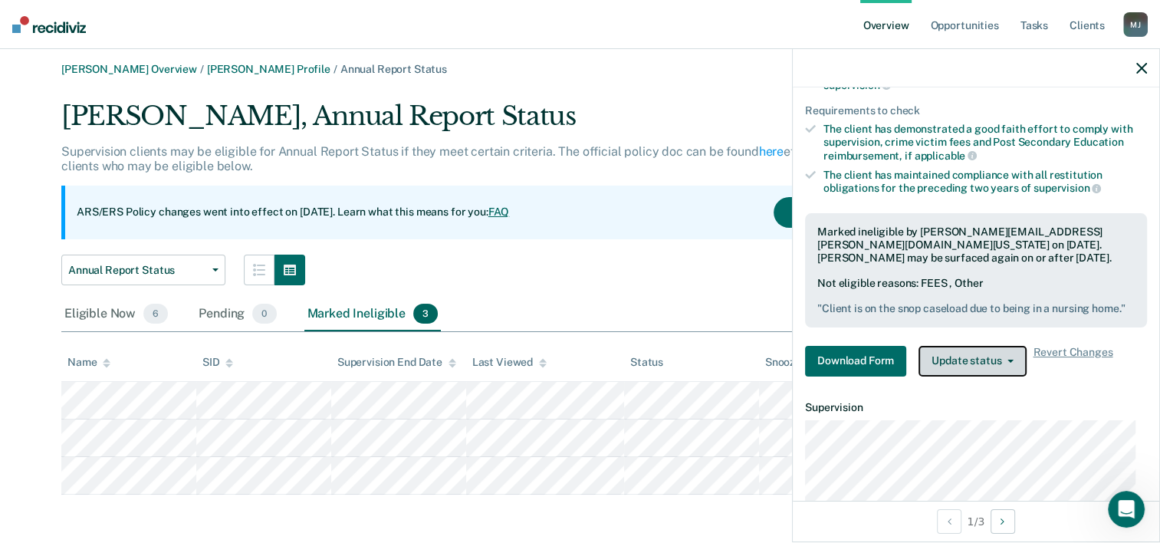
click at [963, 374] on button "Update status" at bounding box center [973, 361] width 108 height 31
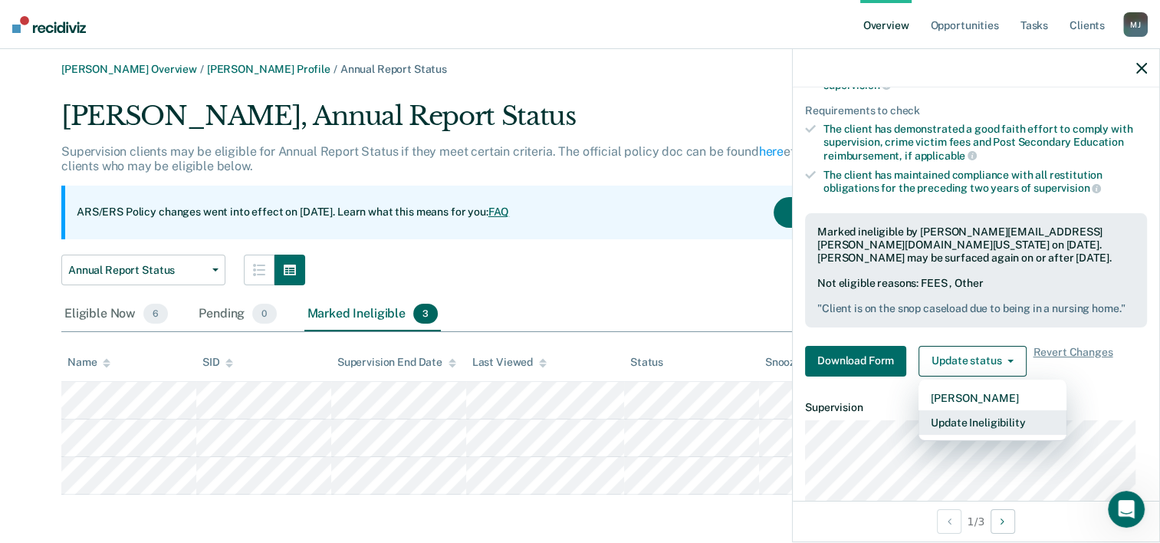
click at [972, 435] on button "Update Ineligibility" at bounding box center [993, 422] width 148 height 25
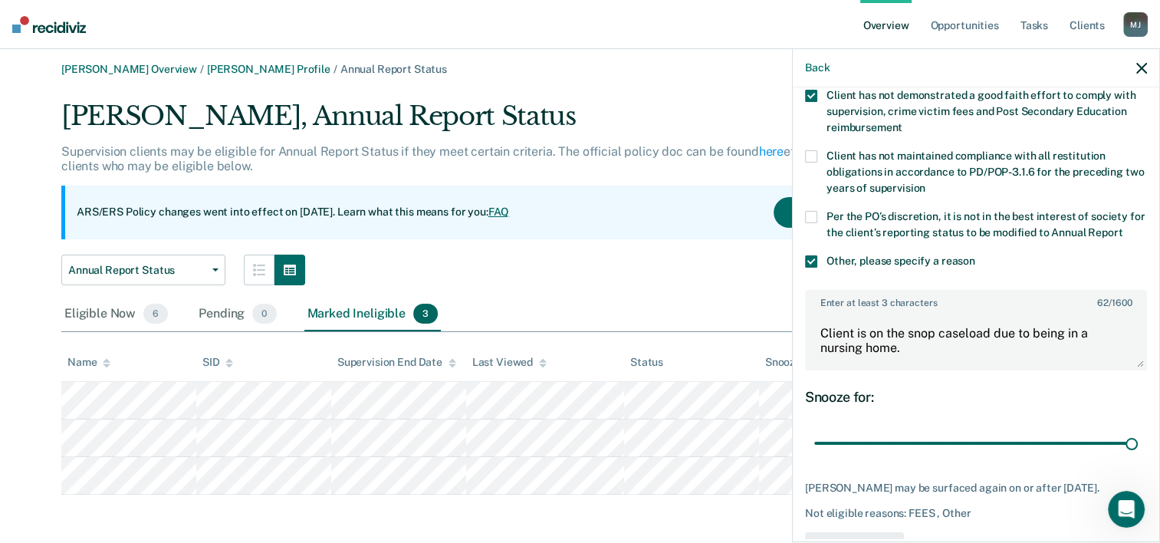
scroll to position [25, 0]
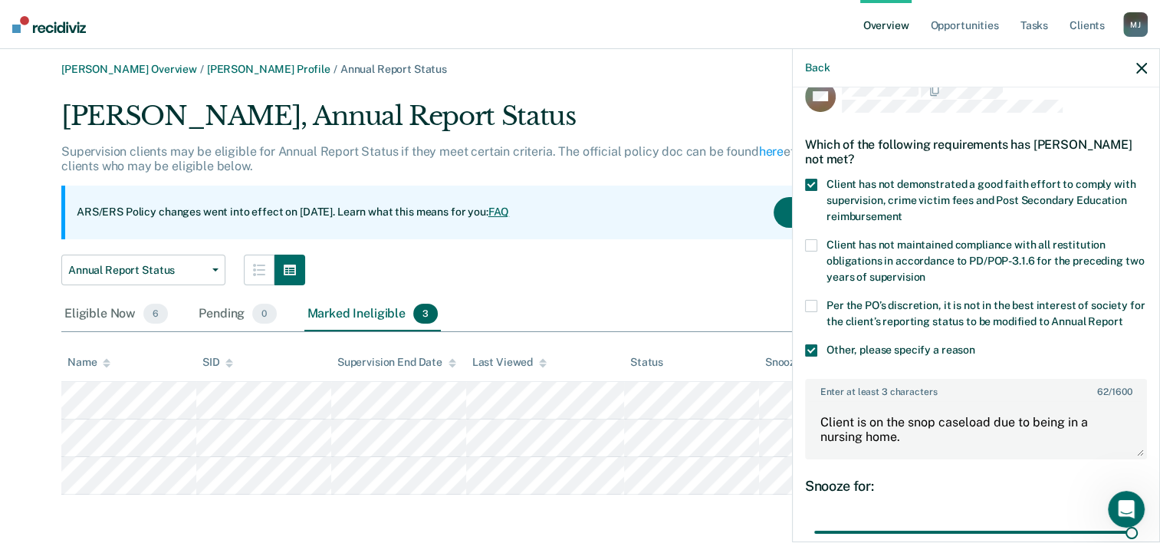
click at [815, 300] on span at bounding box center [811, 306] width 12 height 12
click at [1123, 316] on input "Per the PO’s discretion, it is not in the best interest of society for the clie…" at bounding box center [1123, 316] width 0 height 0
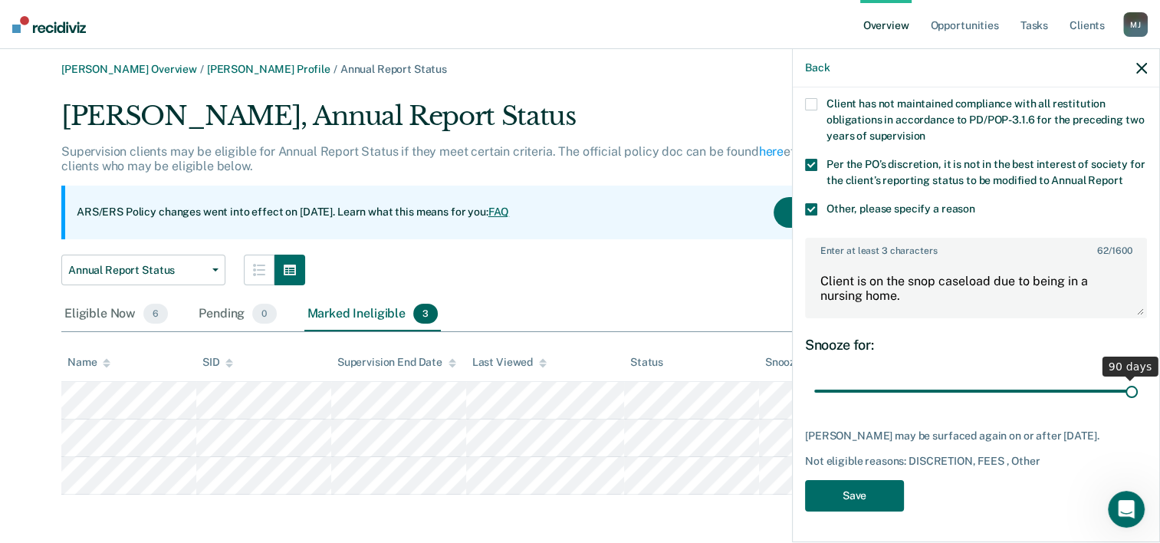
scroll to position [179, 0]
click at [844, 492] on button "Save" at bounding box center [854, 495] width 99 height 31
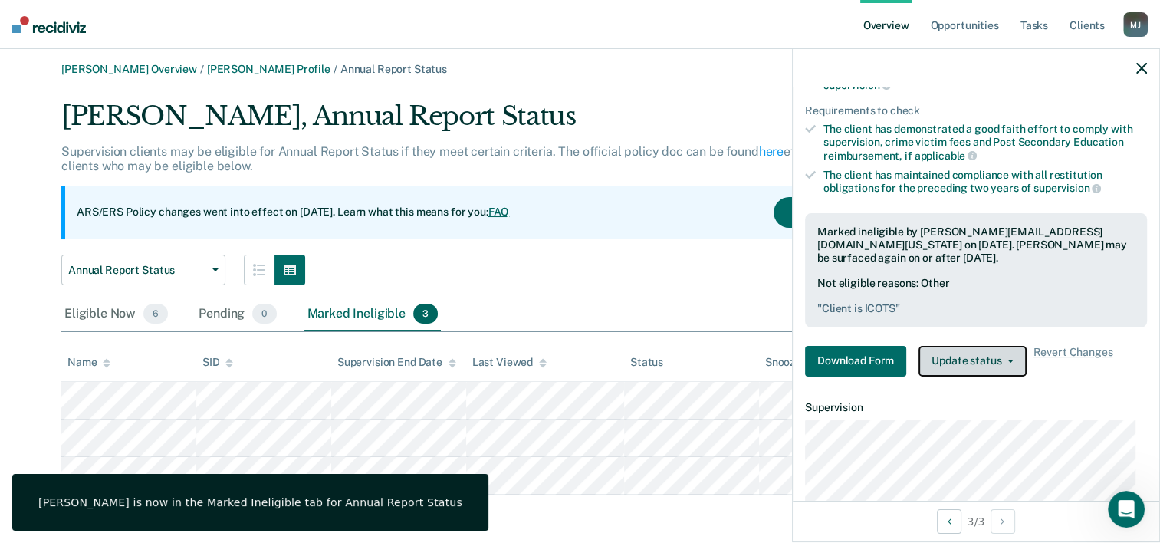
click at [974, 360] on button "Update status" at bounding box center [973, 361] width 108 height 31
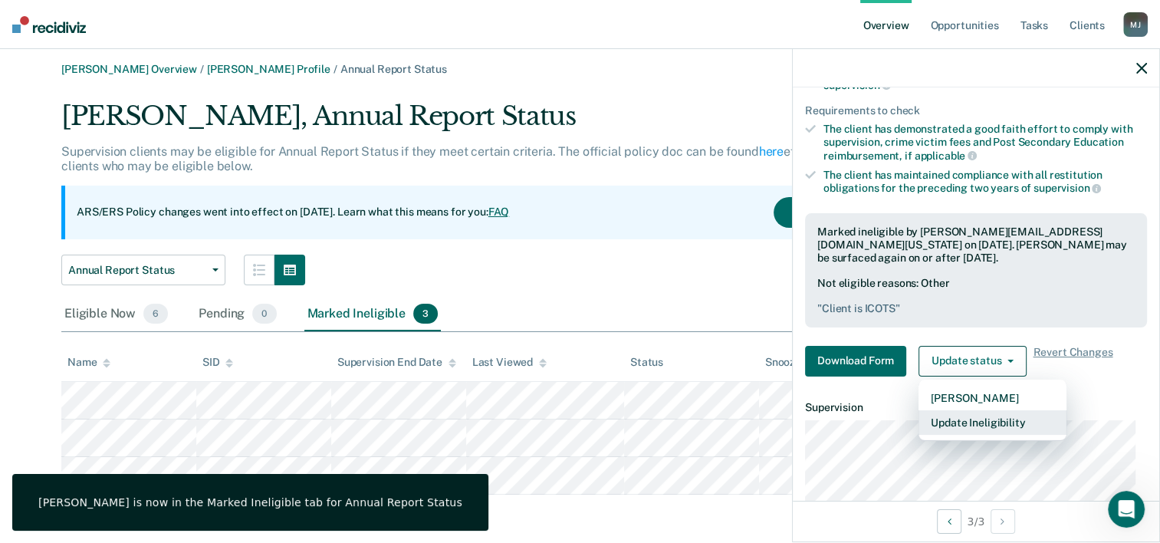
click at [981, 412] on button "Update Ineligibility" at bounding box center [993, 422] width 148 height 25
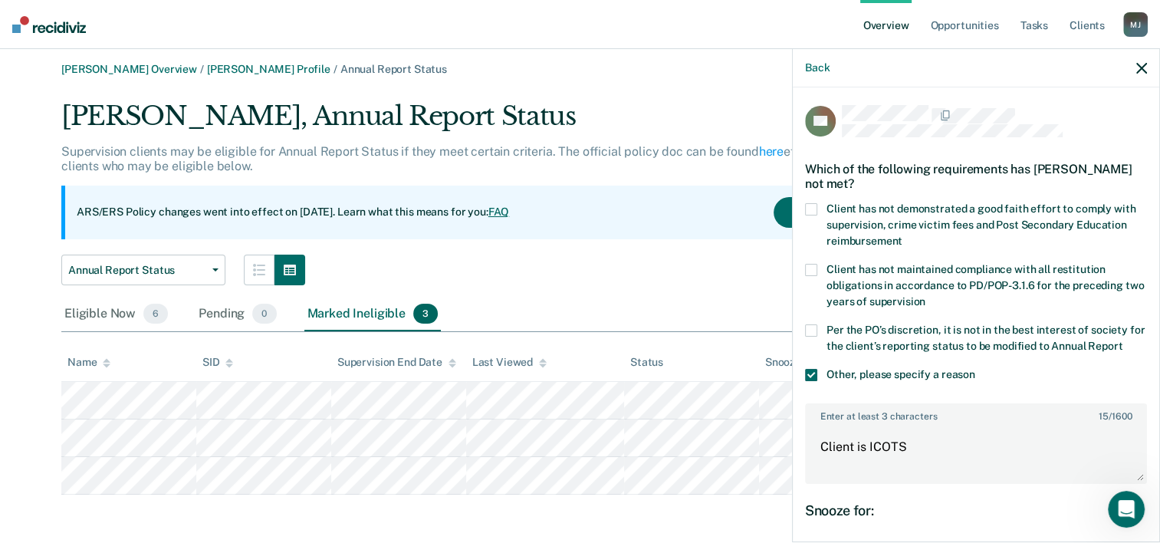
scroll to position [0, 0]
click at [810, 382] on span at bounding box center [811, 376] width 12 height 12
click at [976, 370] on input "Other, please specify a reason" at bounding box center [976, 370] width 0 height 0
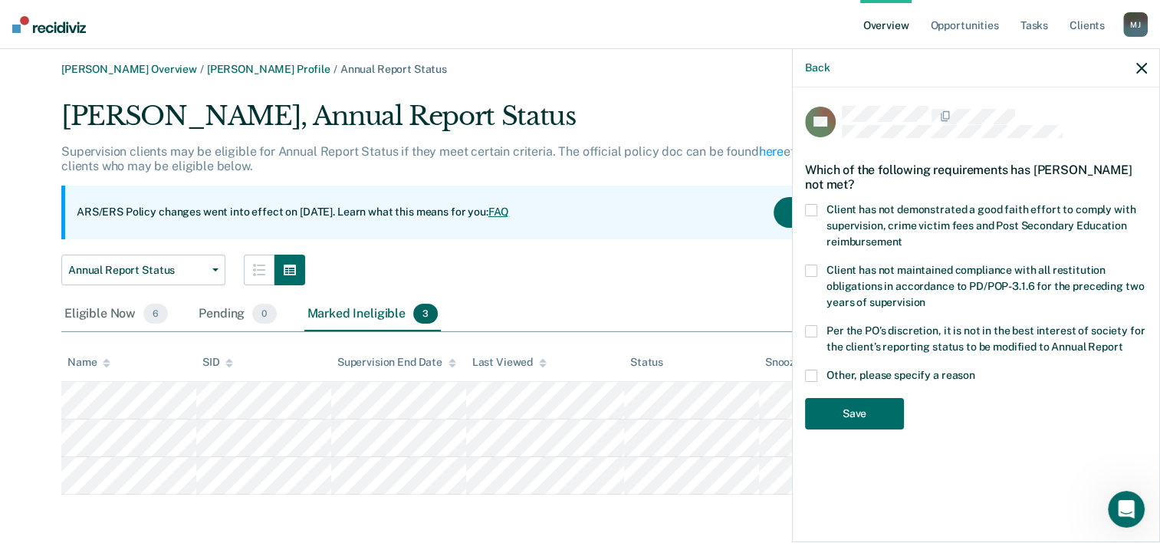
click at [815, 206] on span at bounding box center [811, 210] width 12 height 12
click at [903, 236] on input "Client has not demonstrated a good faith effort to comply with supervision, cri…" at bounding box center [903, 236] width 0 height 0
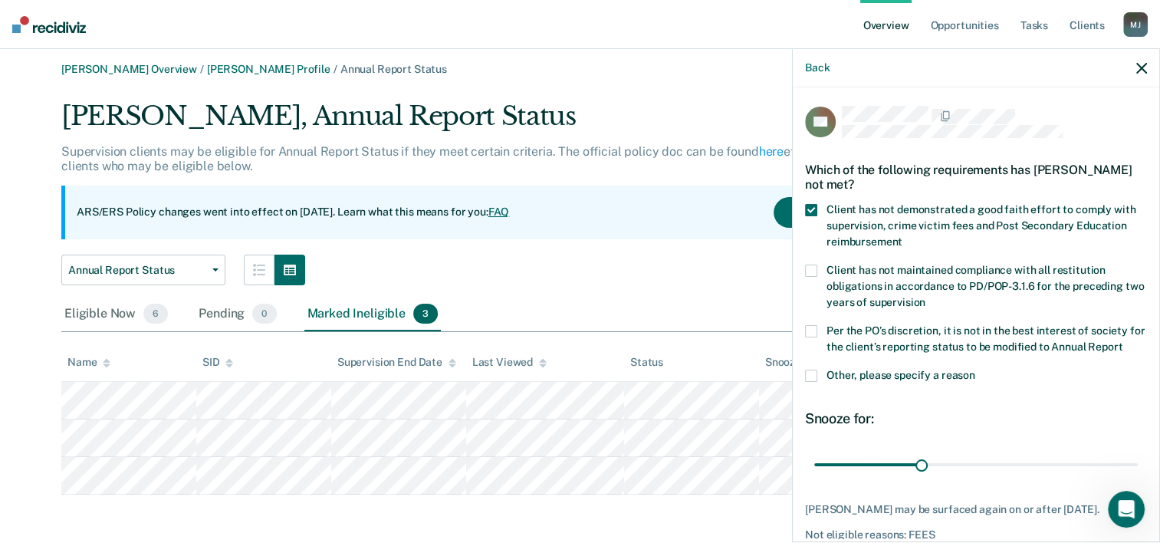
click at [813, 328] on span at bounding box center [811, 331] width 12 height 12
click at [1123, 341] on input "Per the PO’s discretion, it is not in the best interest of society for the clie…" at bounding box center [1123, 341] width 0 height 0
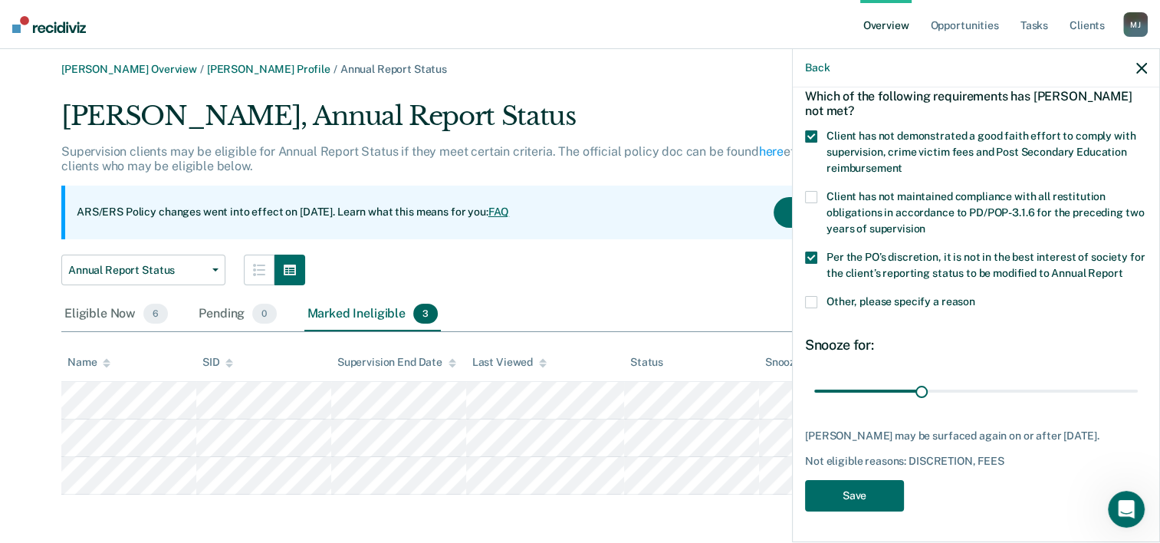
click at [811, 308] on span at bounding box center [811, 302] width 12 height 12
click at [976, 296] on input "Other, please specify a reason" at bounding box center [976, 296] width 0 height 0
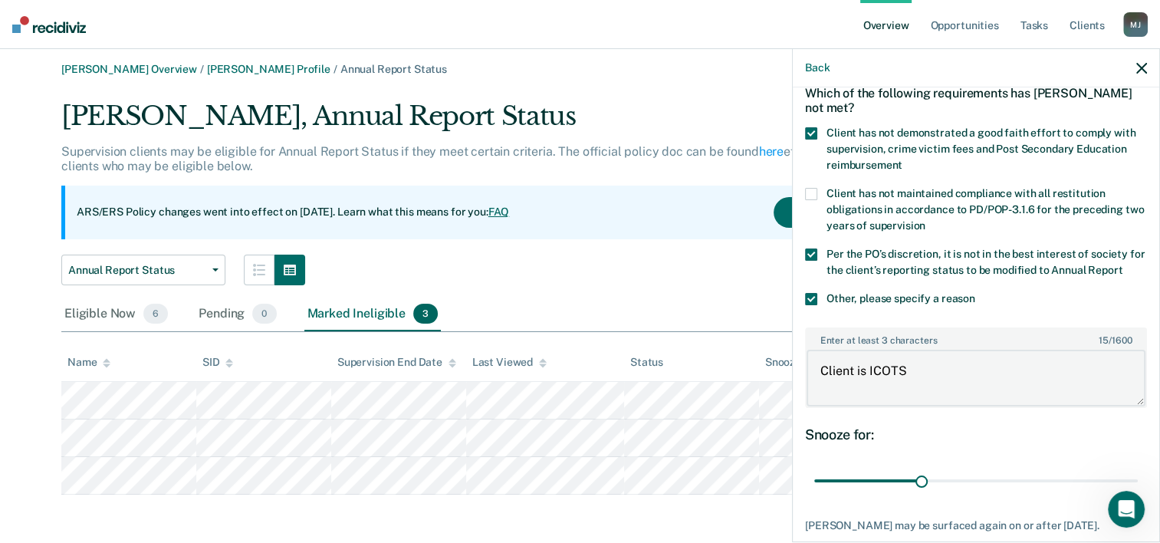
click at [779, 385] on body "Looks like you’re using Internet Explorer 11. For faster loading and a better e…" at bounding box center [580, 266] width 1160 height 543
click at [812, 305] on span at bounding box center [811, 299] width 12 height 12
click at [976, 293] on input "Other, please specify a reason" at bounding box center [976, 293] width 0 height 0
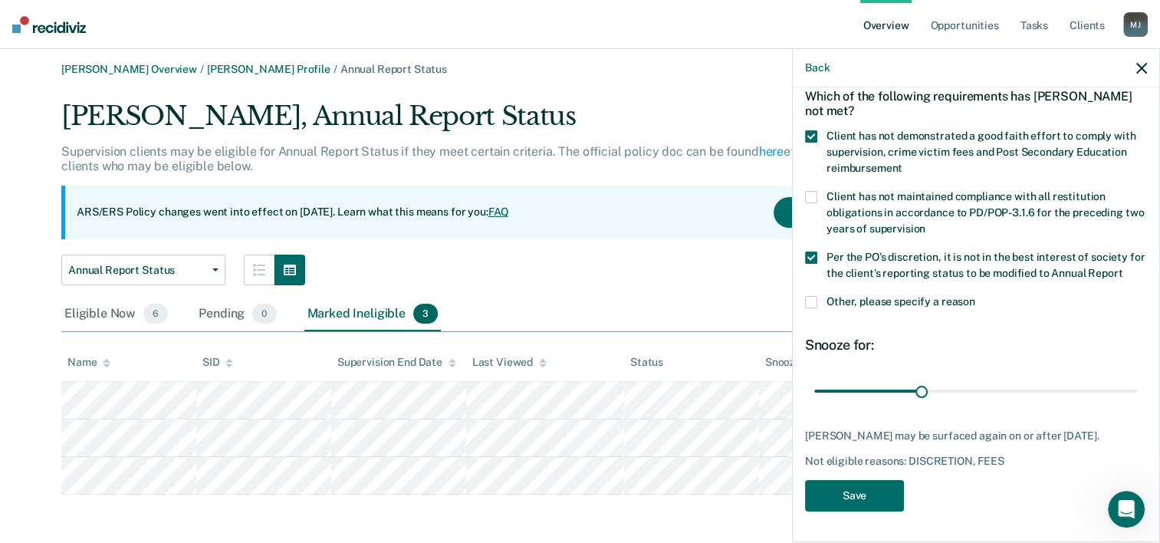
scroll to position [87, 0]
drag, startPoint x: 920, startPoint y: 388, endPoint x: 1153, endPoint y: 406, distance: 234.6
type input "90"
click at [1138, 405] on input "range" at bounding box center [976, 391] width 324 height 27
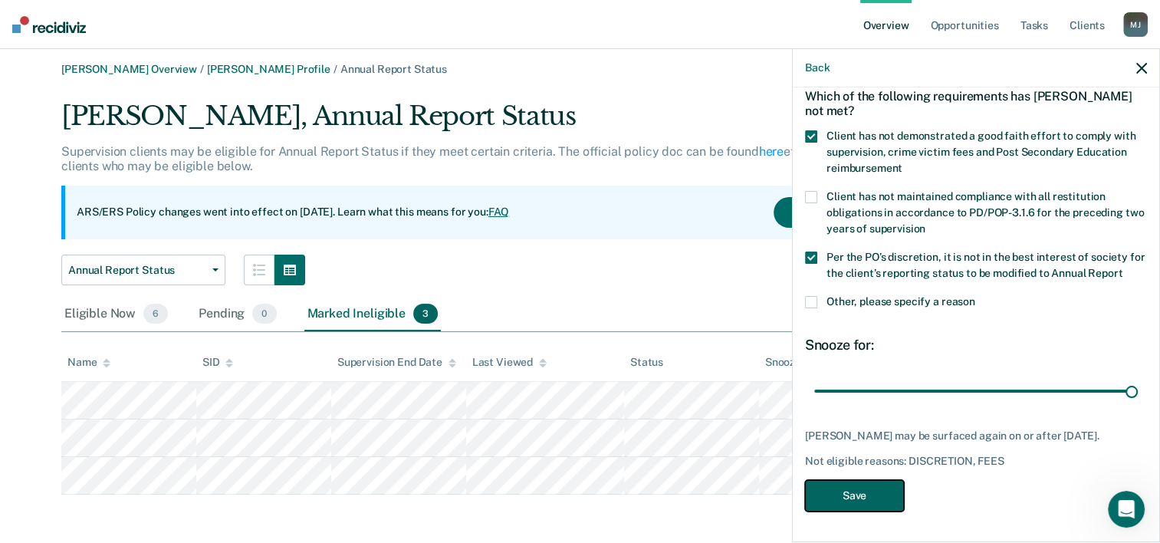
click at [841, 509] on button "Save" at bounding box center [854, 495] width 99 height 31
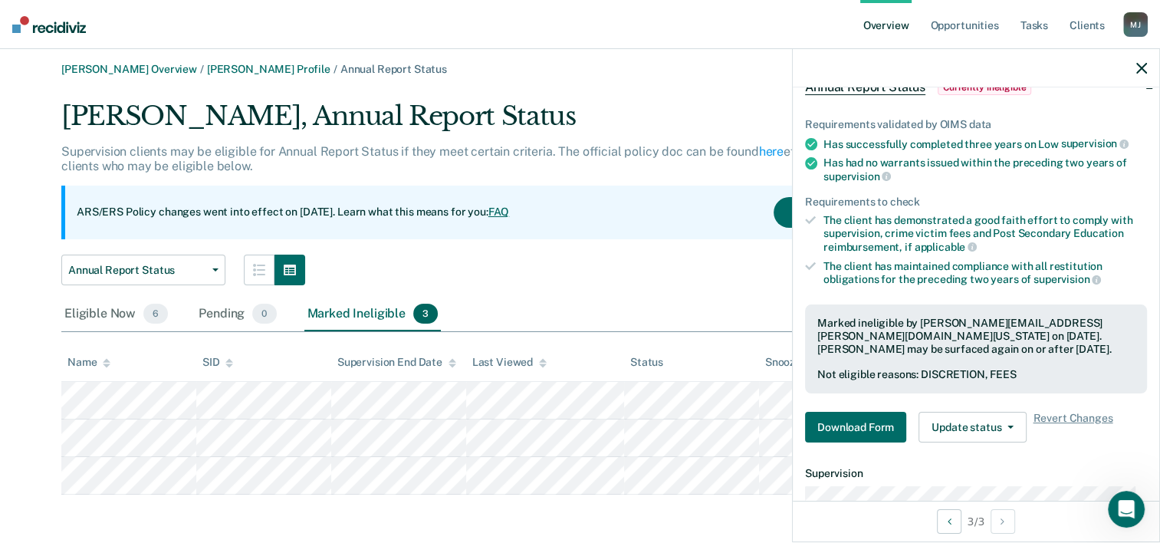
click at [678, 313] on div "Eligible Now 6 Pending 0 Marked Ineligible 3" at bounding box center [580, 315] width 1038 height 35
click at [508, 298] on div "Eligible Now 6 Pending 0 Marked Ineligible 3" at bounding box center [580, 315] width 1038 height 35
click at [89, 314] on div "Eligible Now 6" at bounding box center [116, 315] width 110 height 34
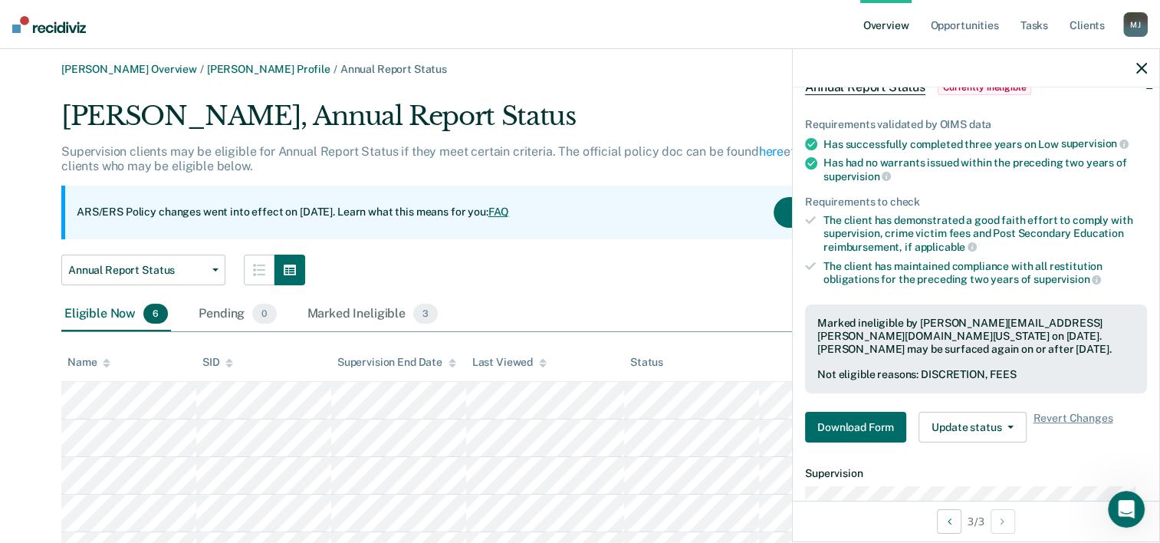
click at [546, 263] on div "Annual Report Status Annual Report Status Early Release from Supervision" at bounding box center [496, 270] width 870 height 31
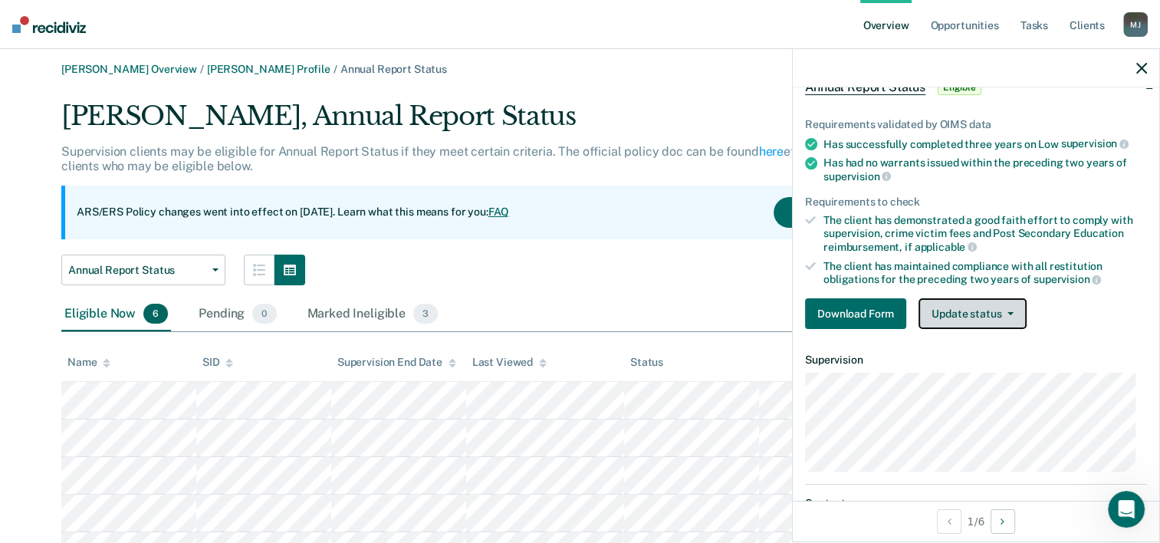
click at [980, 309] on button "Update status" at bounding box center [973, 313] width 108 height 31
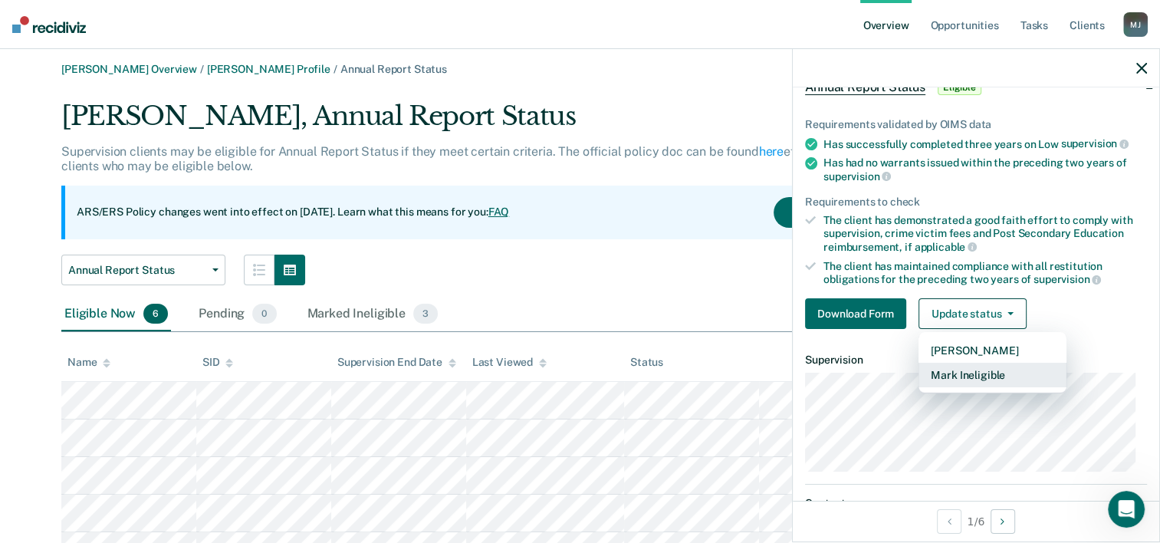
click at [985, 371] on button "Mark Ineligible" at bounding box center [993, 375] width 148 height 25
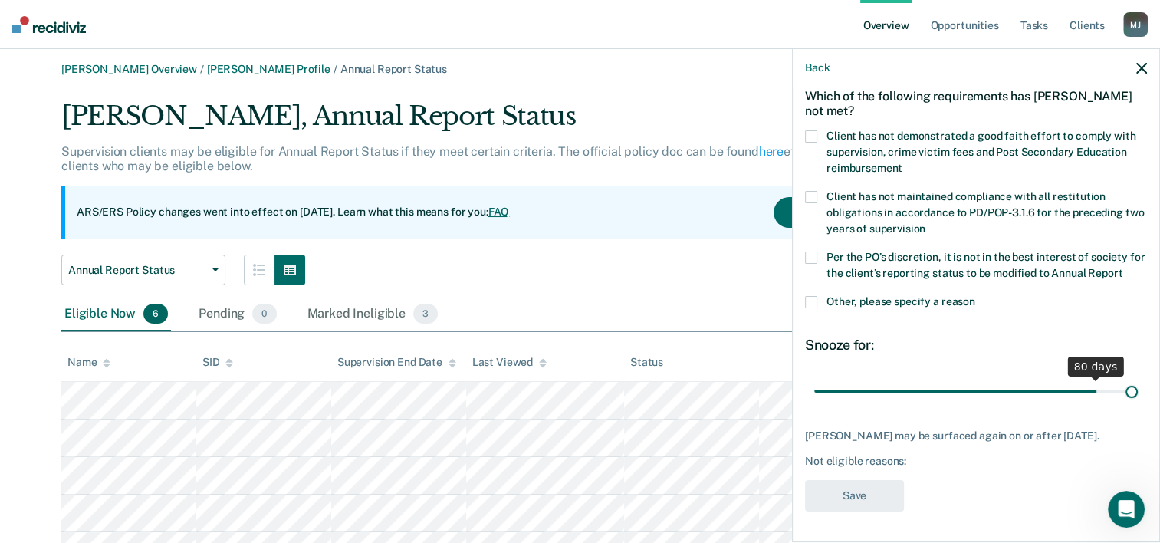
drag, startPoint x: 914, startPoint y: 392, endPoint x: 1157, endPoint y: 404, distance: 242.7
type input "90"
click at [1138, 404] on input "range" at bounding box center [976, 391] width 324 height 27
click at [814, 130] on span at bounding box center [811, 136] width 12 height 12
click at [903, 163] on input "Client has not demonstrated a good faith effort to comply with supervision, cri…" at bounding box center [903, 163] width 0 height 0
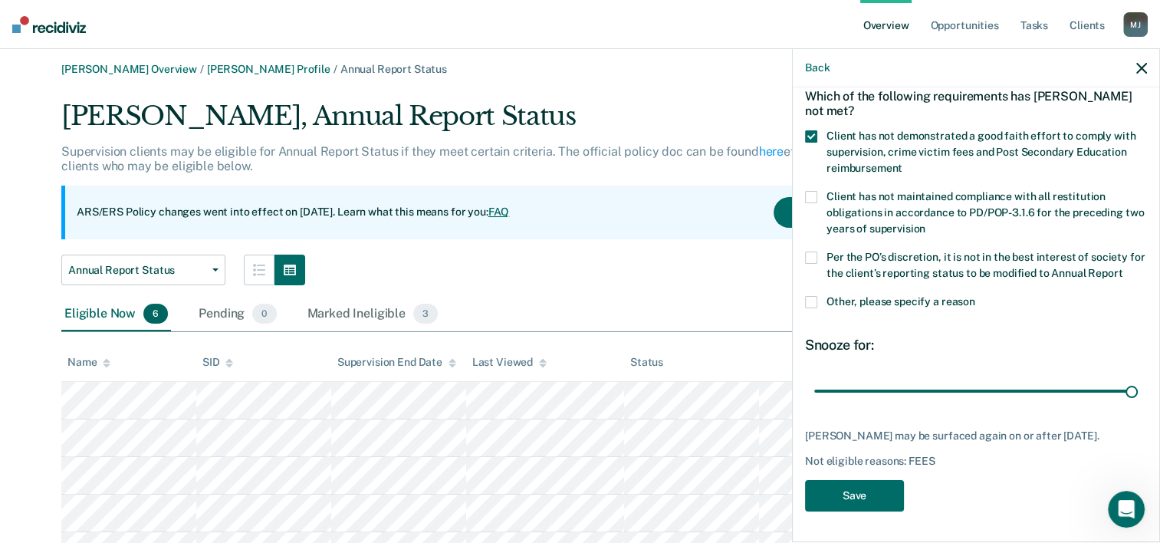
click at [815, 252] on span at bounding box center [811, 258] width 12 height 12
click at [1123, 268] on input "Per the PO’s discretion, it is not in the best interest of society for the clie…" at bounding box center [1123, 268] width 0 height 0
click at [874, 491] on button "Save" at bounding box center [854, 495] width 99 height 31
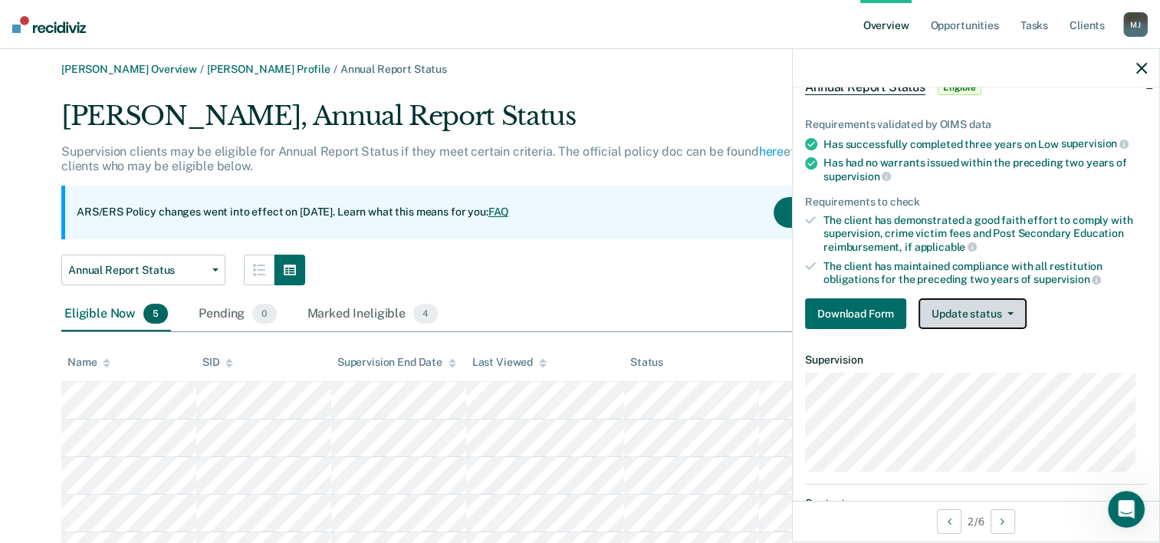
click at [972, 311] on button "Update status" at bounding box center [973, 313] width 108 height 31
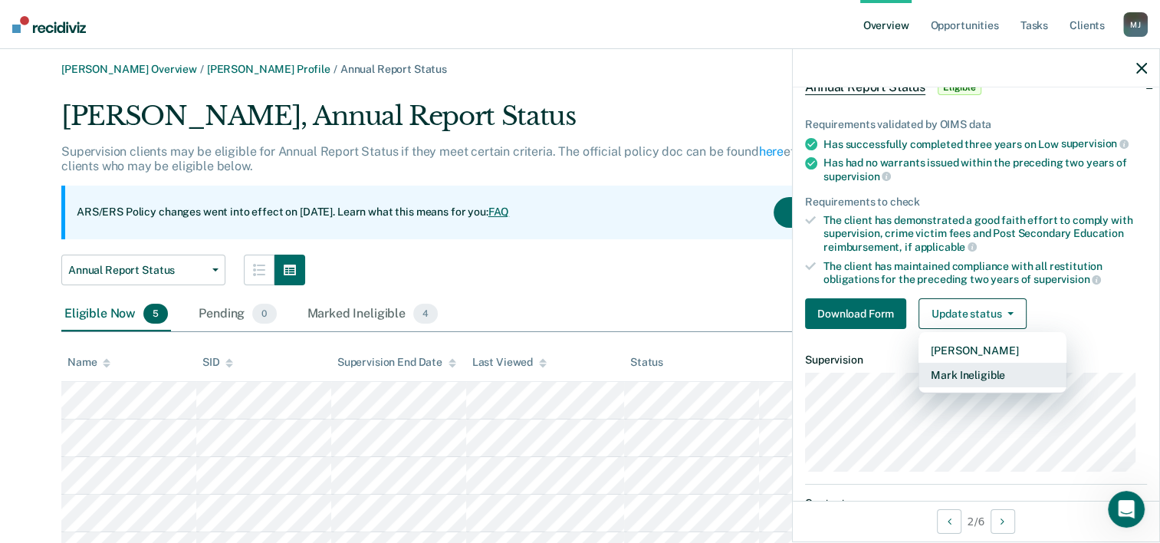
click at [986, 374] on button "Mark Ineligible" at bounding box center [993, 375] width 148 height 25
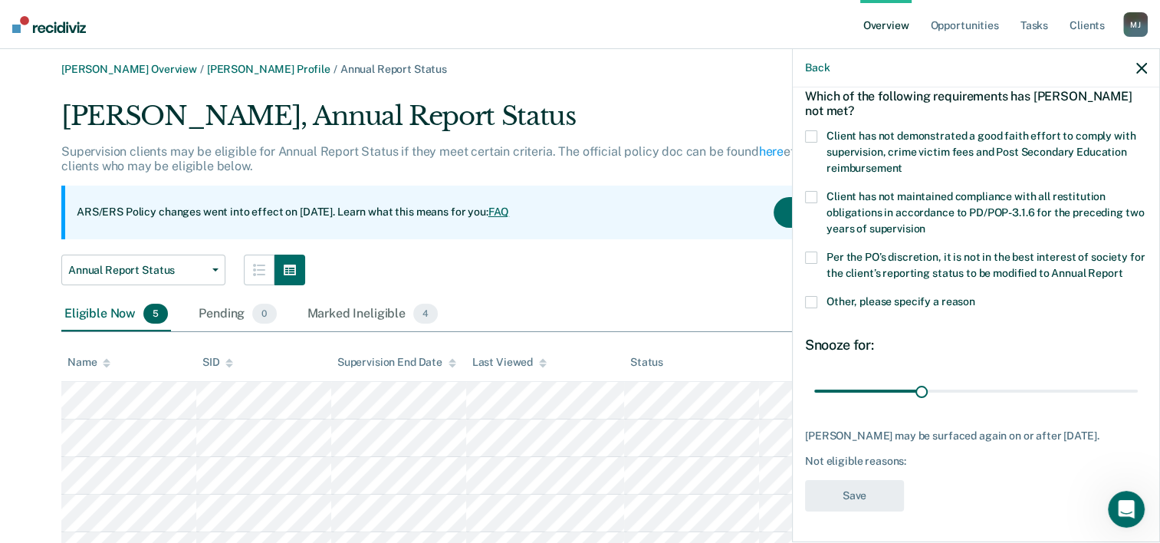
click at [815, 130] on span at bounding box center [811, 136] width 12 height 12
click at [903, 163] on input "Client has not demonstrated a good faith effort to comply with supervision, cri…" at bounding box center [903, 163] width 0 height 0
click at [816, 252] on label "Per the PO’s discretion, it is not in the best interest of society for the clie…" at bounding box center [976, 268] width 342 height 32
click at [1123, 268] on input "Per the PO’s discretion, it is not in the best interest of society for the clie…" at bounding box center [1123, 268] width 0 height 0
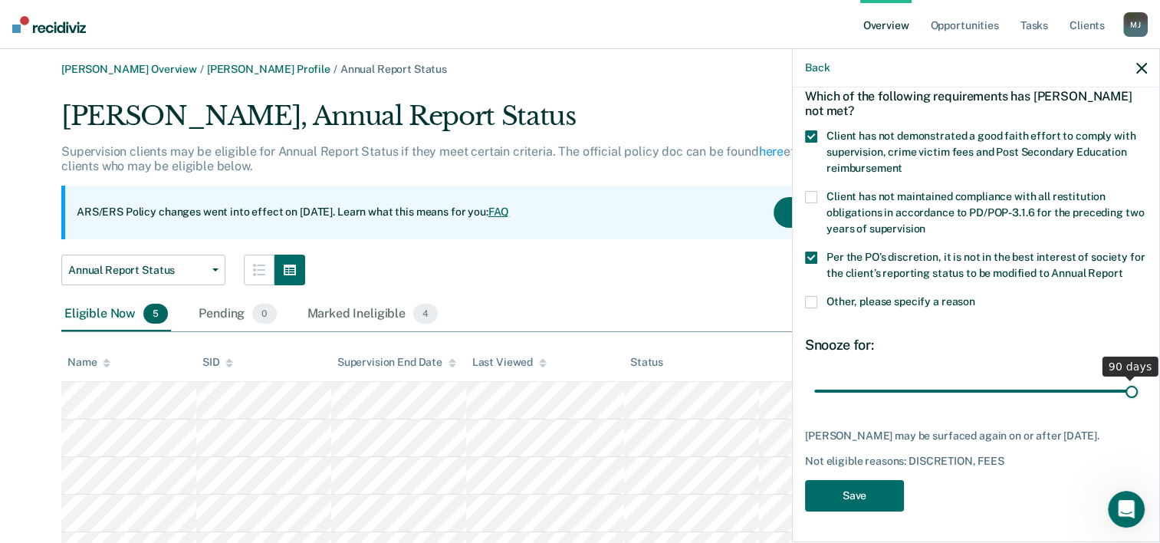
drag, startPoint x: 914, startPoint y: 396, endPoint x: 1187, endPoint y: 416, distance: 273.8
type input "90"
click at [1138, 405] on input "range" at bounding box center [976, 391] width 324 height 27
click at [864, 497] on button "Save" at bounding box center [854, 495] width 99 height 31
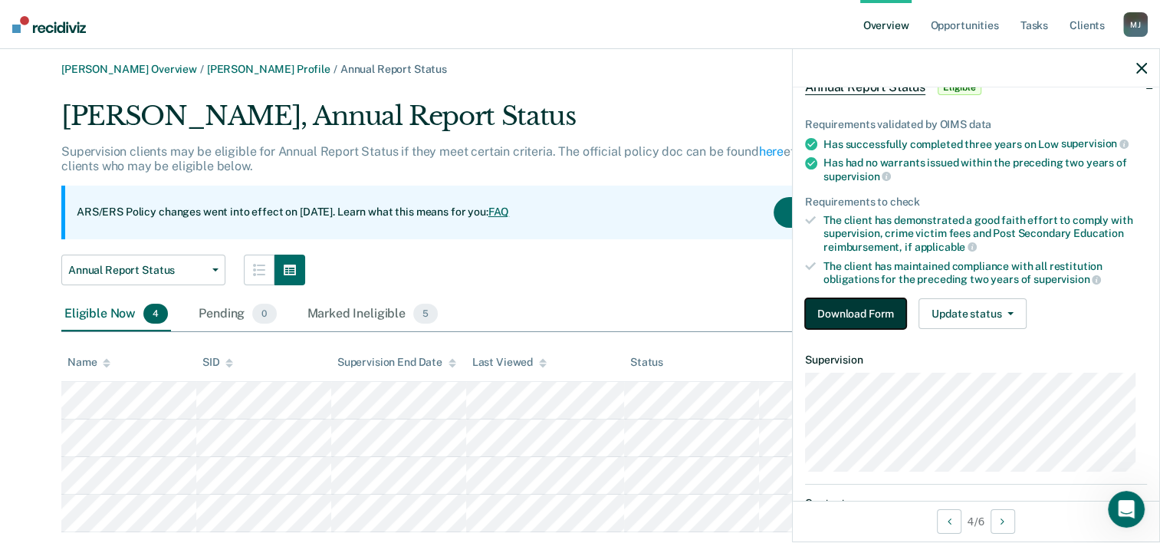
click at [843, 321] on button "Download Form" at bounding box center [855, 313] width 101 height 31
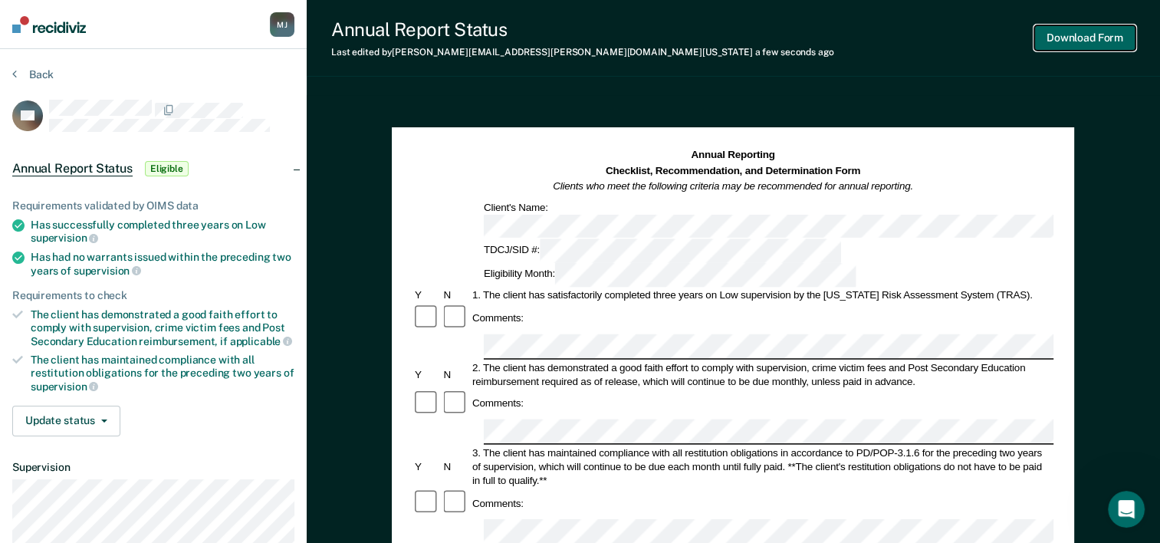
click at [1083, 44] on button "Download Form" at bounding box center [1085, 37] width 101 height 25
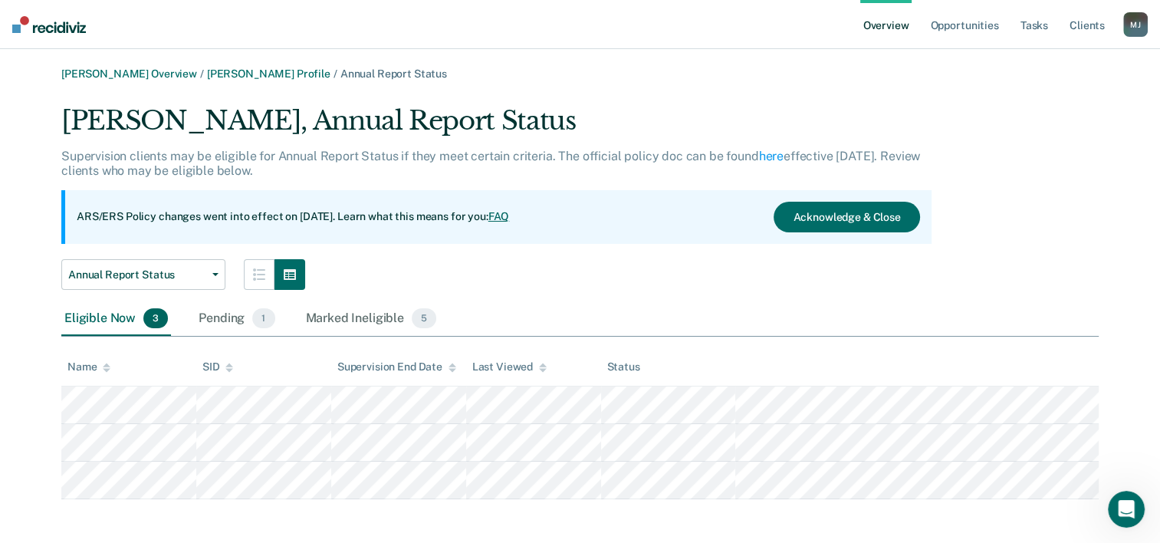
scroll to position [5, 0]
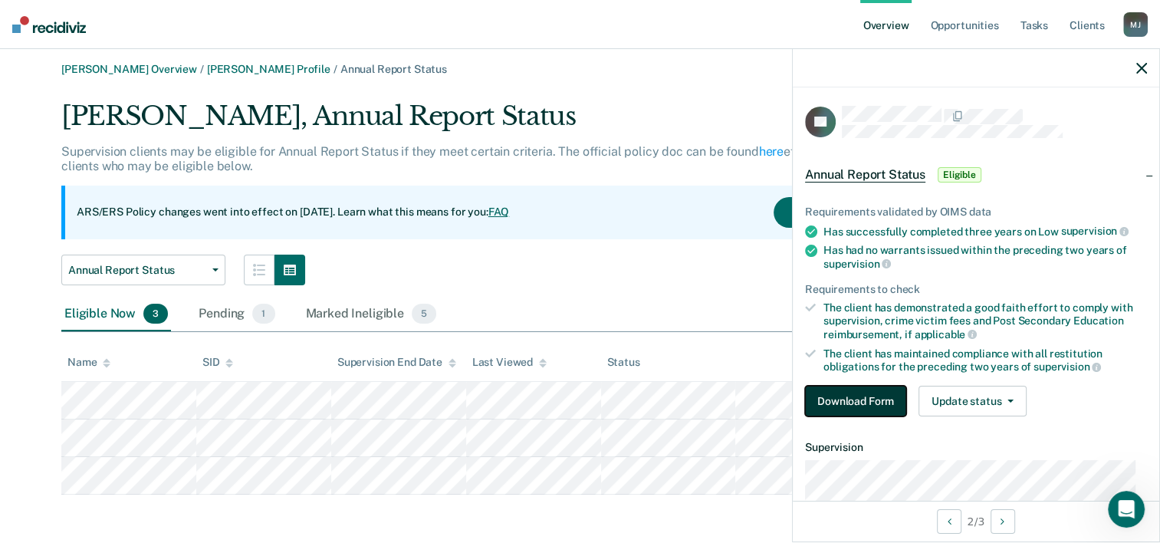
click at [849, 404] on button "Download Form" at bounding box center [855, 401] width 101 height 31
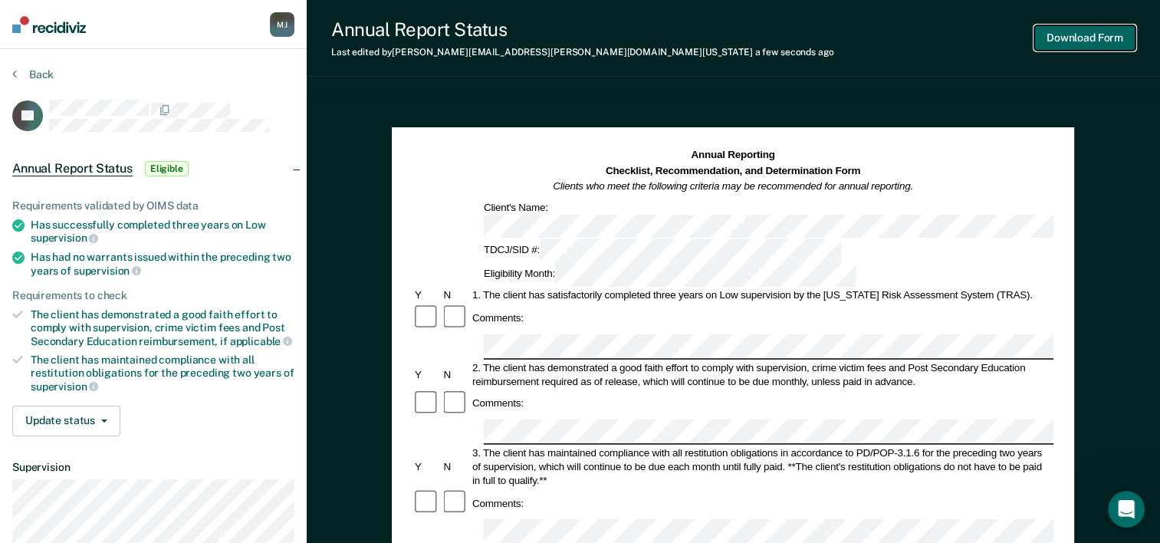
click at [1064, 34] on button "Download Form" at bounding box center [1085, 37] width 101 height 25
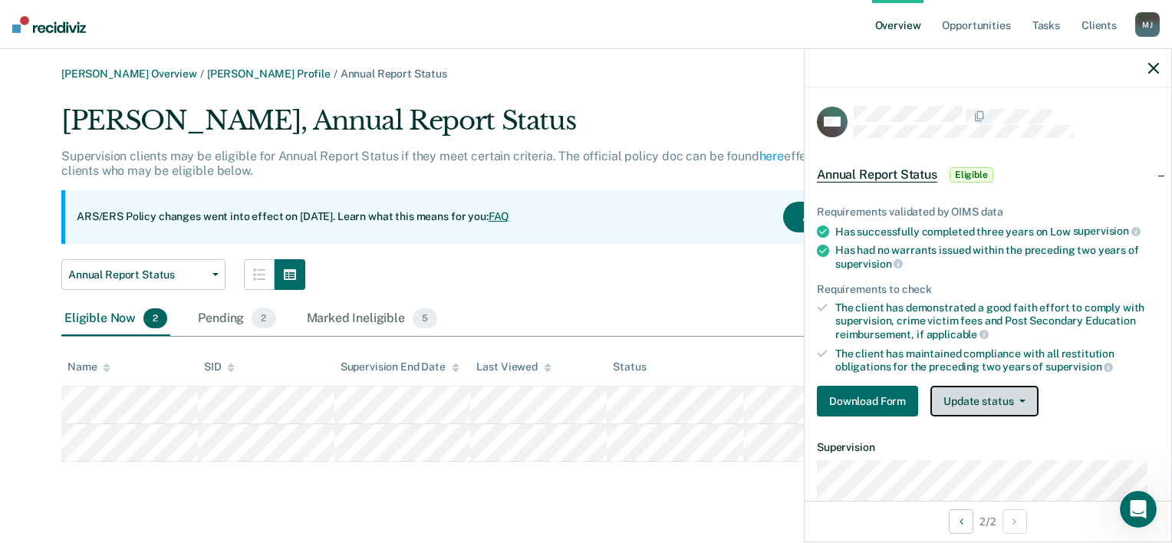
click at [984, 405] on button "Update status" at bounding box center [984, 401] width 108 height 31
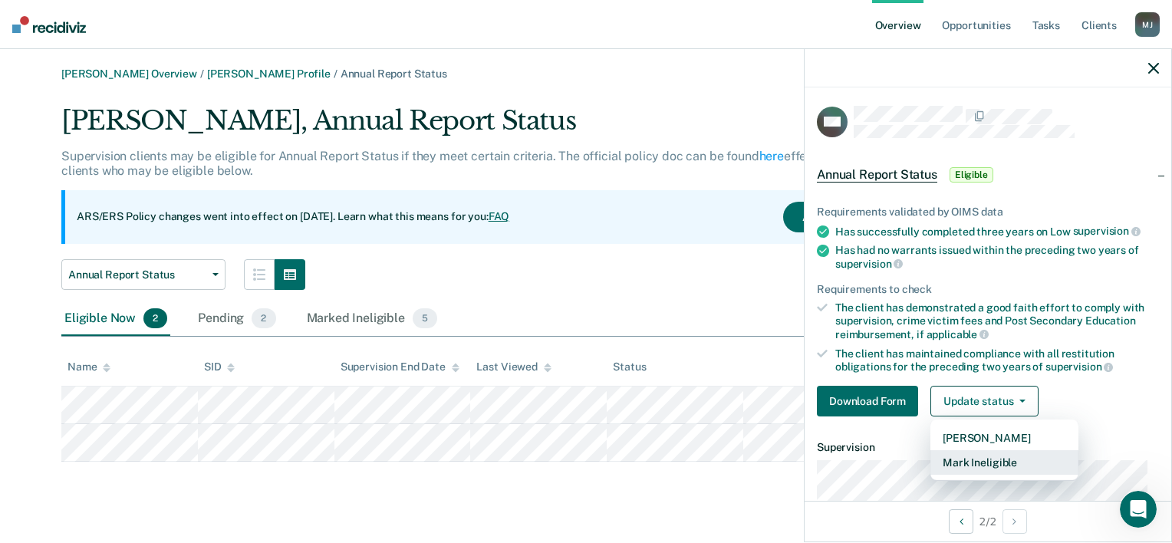
click at [1000, 460] on button "Mark Ineligible" at bounding box center [1004, 462] width 148 height 25
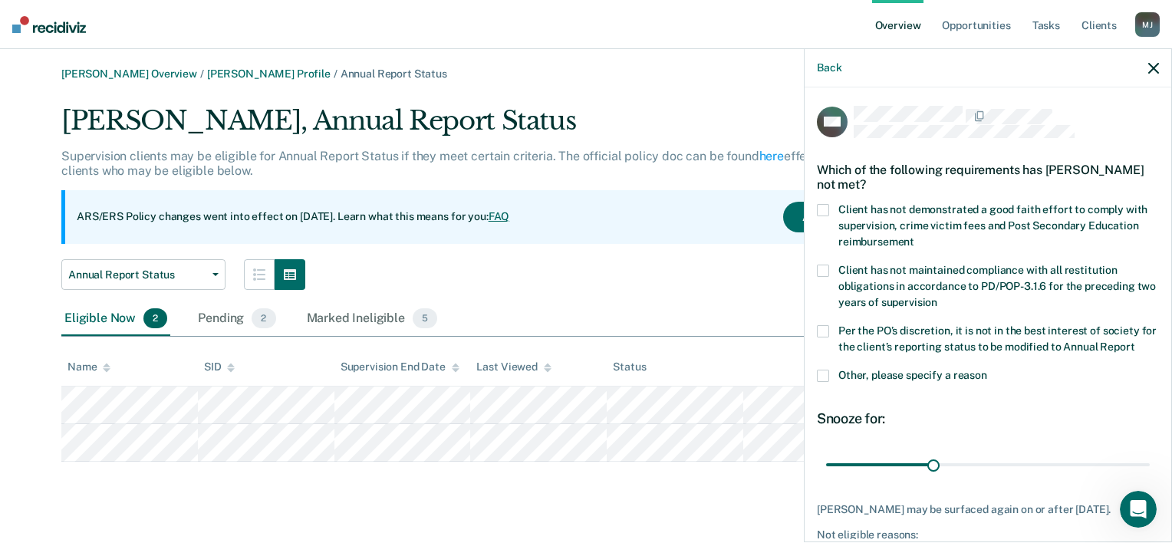
click at [822, 209] on span at bounding box center [823, 210] width 12 height 12
click at [914, 236] on input "Client has not demonstrated a good faith effort to comply with supervision, cri…" at bounding box center [914, 236] width 0 height 0
click at [821, 325] on span at bounding box center [823, 331] width 12 height 12
click at [1134, 341] on input "Per the PO’s discretion, it is not in the best interest of society for the clie…" at bounding box center [1134, 341] width 0 height 0
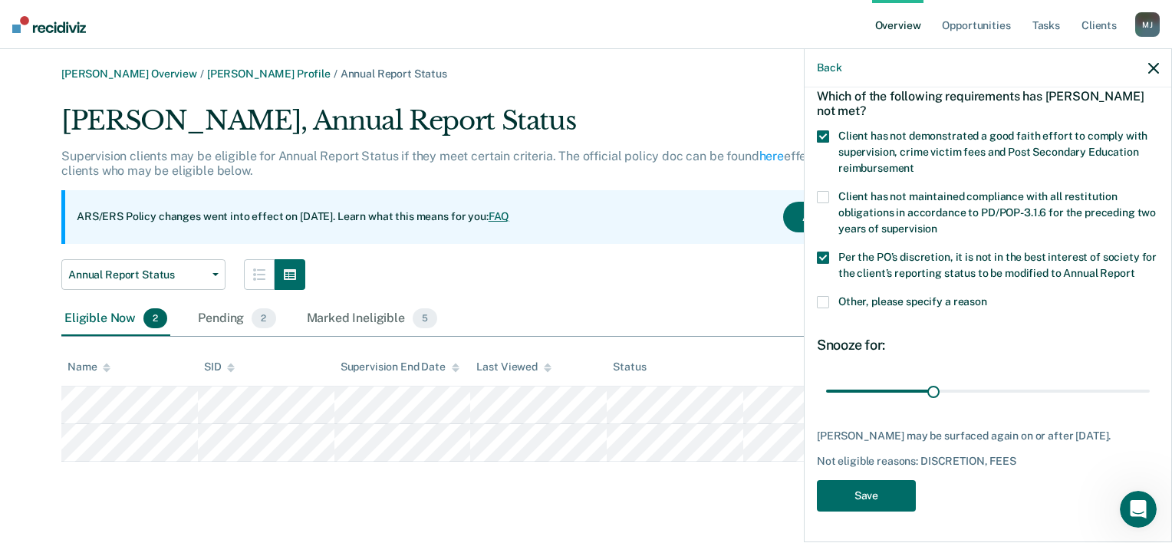
scroll to position [100, 0]
drag, startPoint x: 931, startPoint y: 376, endPoint x: 1218, endPoint y: 391, distance: 287.2
type input "90"
click at [1150, 391] on input "range" at bounding box center [988, 391] width 324 height 27
click at [842, 485] on button "Save" at bounding box center [866, 495] width 99 height 31
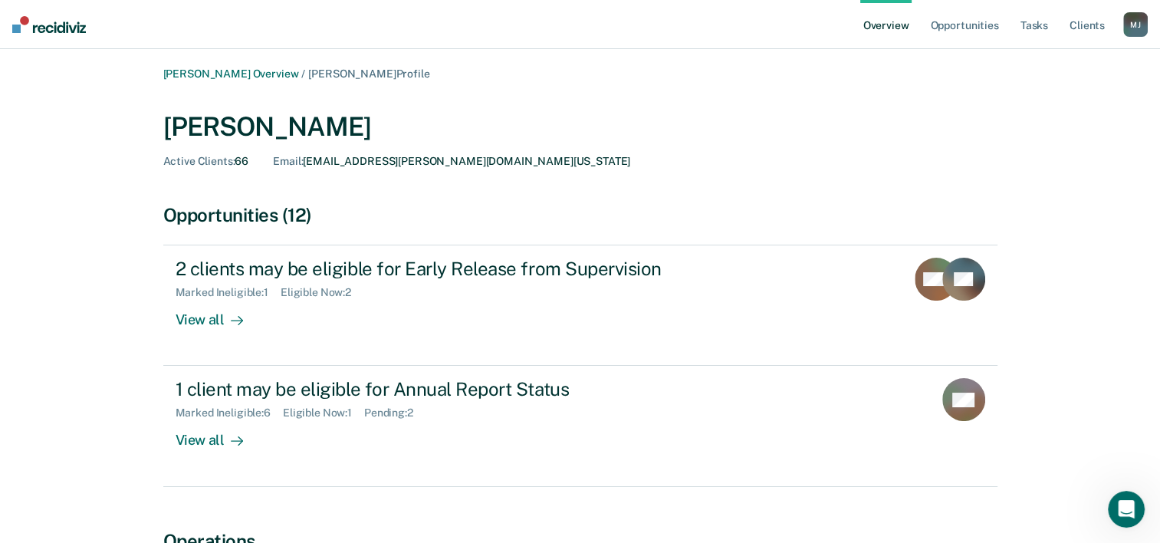
click at [893, 31] on link "Overview" at bounding box center [887, 24] width 52 height 49
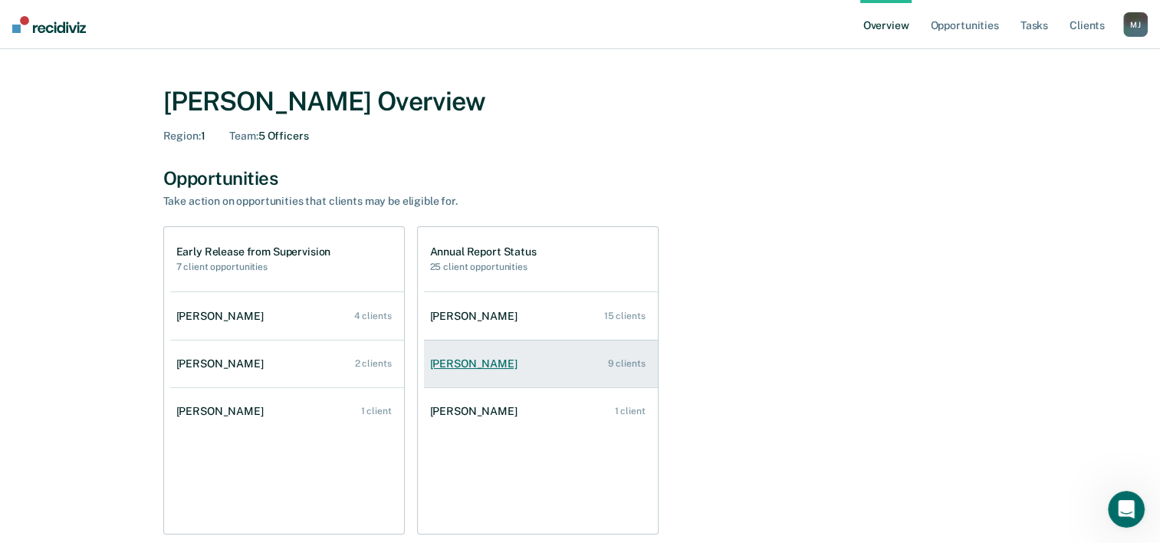
click at [469, 362] on div "[PERSON_NAME]" at bounding box center [477, 363] width 94 height 13
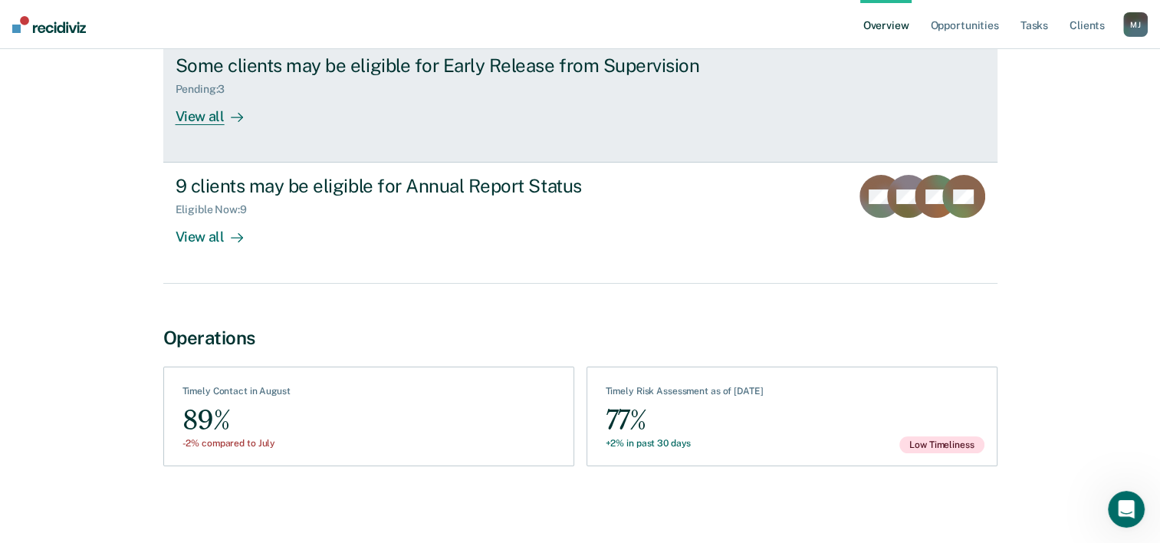
scroll to position [206, 0]
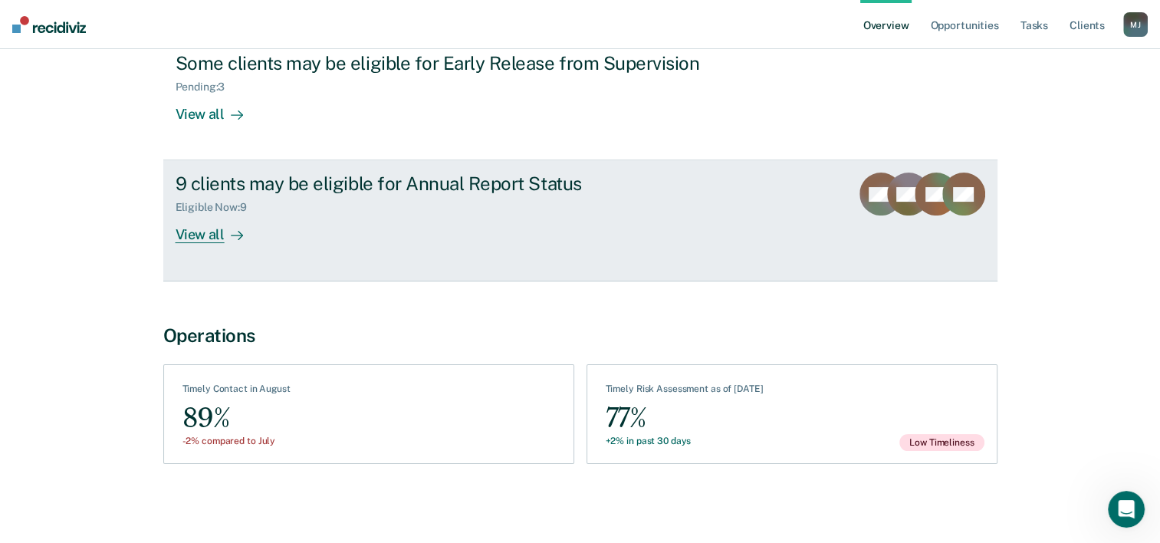
click at [399, 189] on div "9 clients may be eligible for Annual Report Status" at bounding box center [445, 184] width 538 height 22
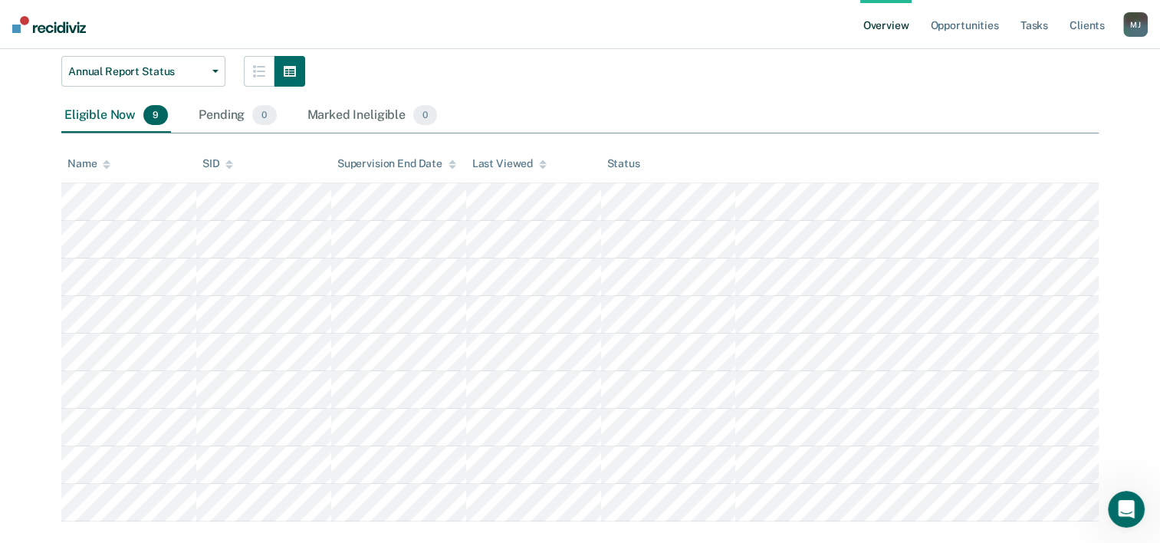
scroll to position [230, 0]
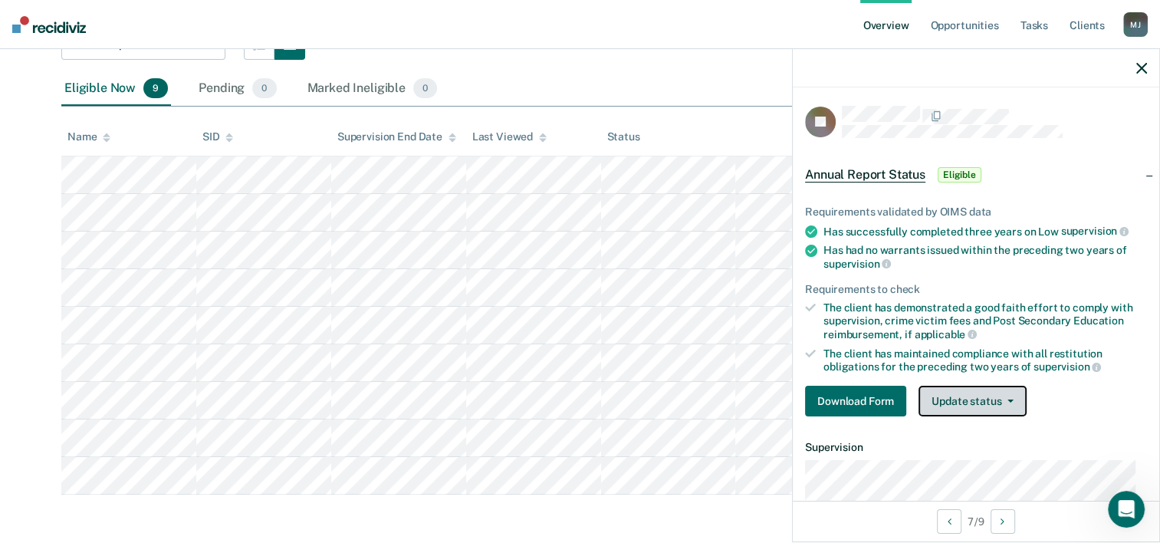
click at [969, 399] on button "Update status" at bounding box center [973, 401] width 108 height 31
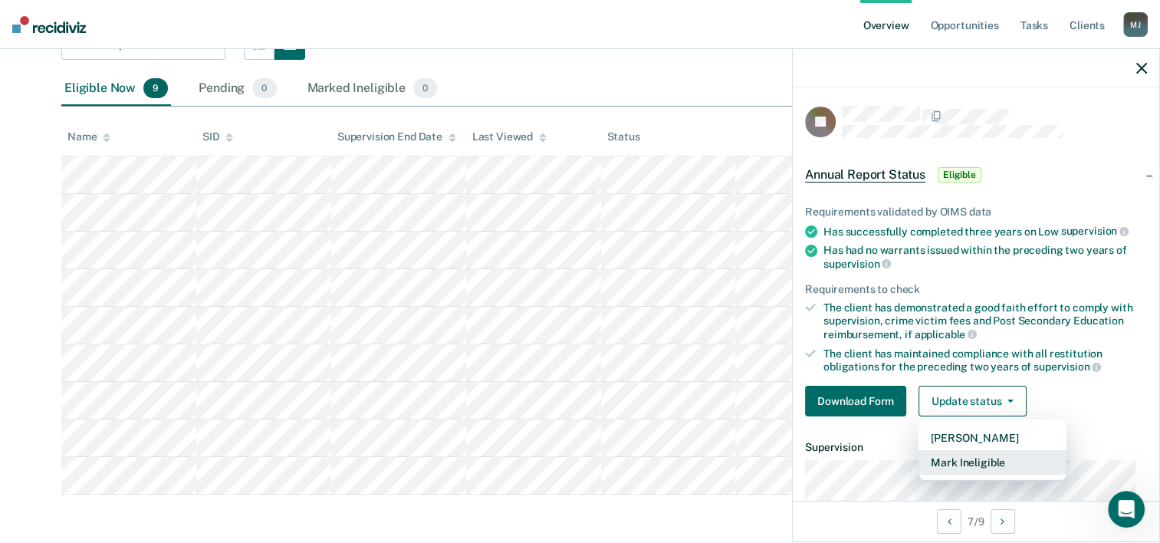
click at [1001, 454] on button "Mark Ineligible" at bounding box center [993, 462] width 148 height 25
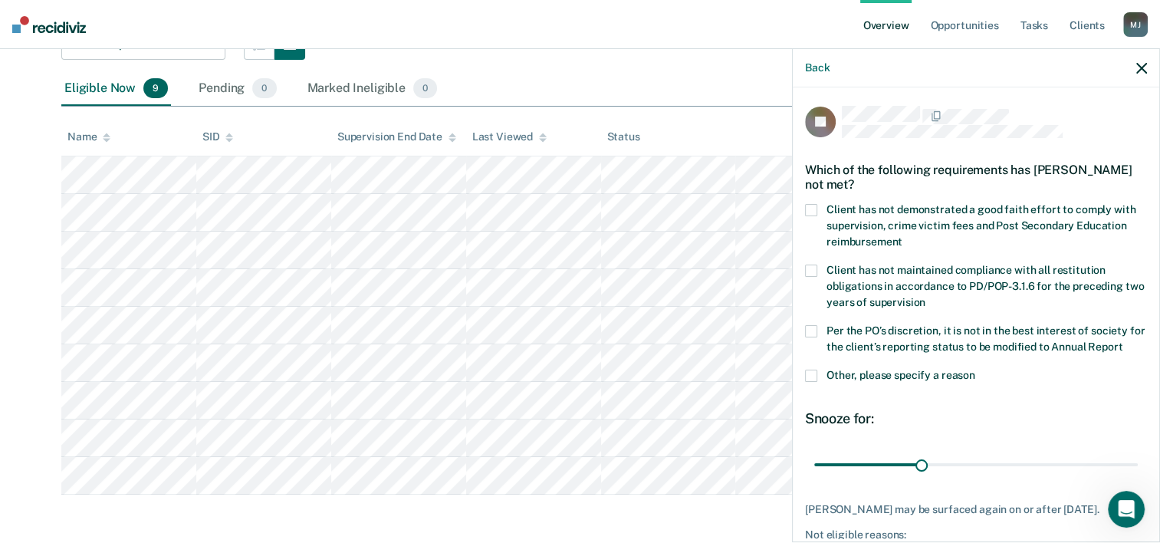
click at [814, 206] on span at bounding box center [811, 210] width 12 height 12
click at [903, 236] on input "Client has not demonstrated a good faith effort to comply with supervision, cri…" at bounding box center [903, 236] width 0 height 0
click at [811, 331] on span at bounding box center [811, 331] width 12 height 12
click at [1123, 341] on input "Per the PO’s discretion, it is not in the best interest of society for the clie…" at bounding box center [1123, 341] width 0 height 0
click at [812, 382] on span at bounding box center [811, 376] width 12 height 12
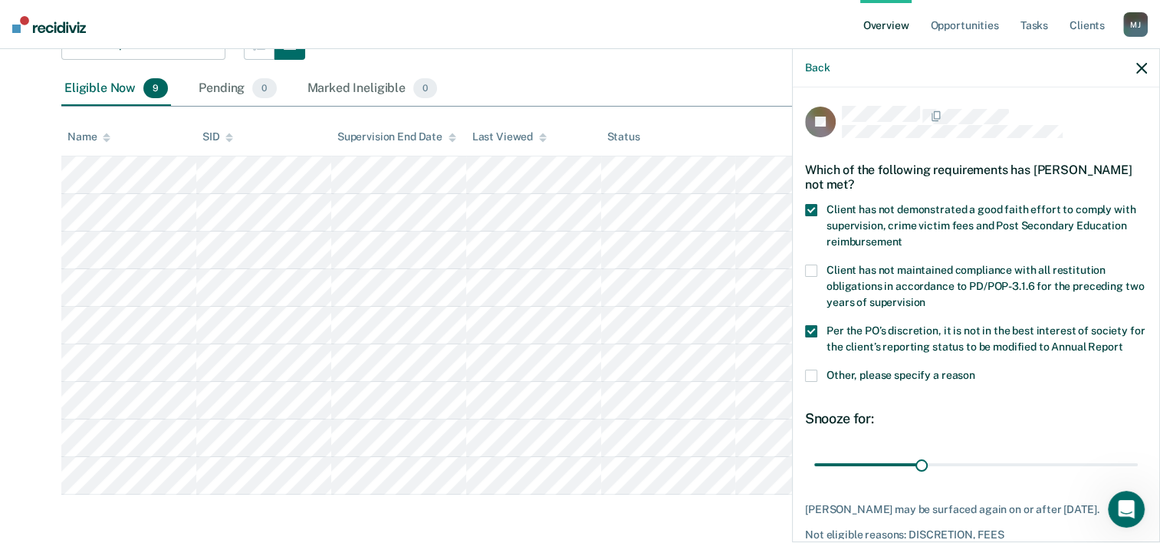
click at [976, 370] on input "Other, please specify a reason" at bounding box center [976, 370] width 0 height 0
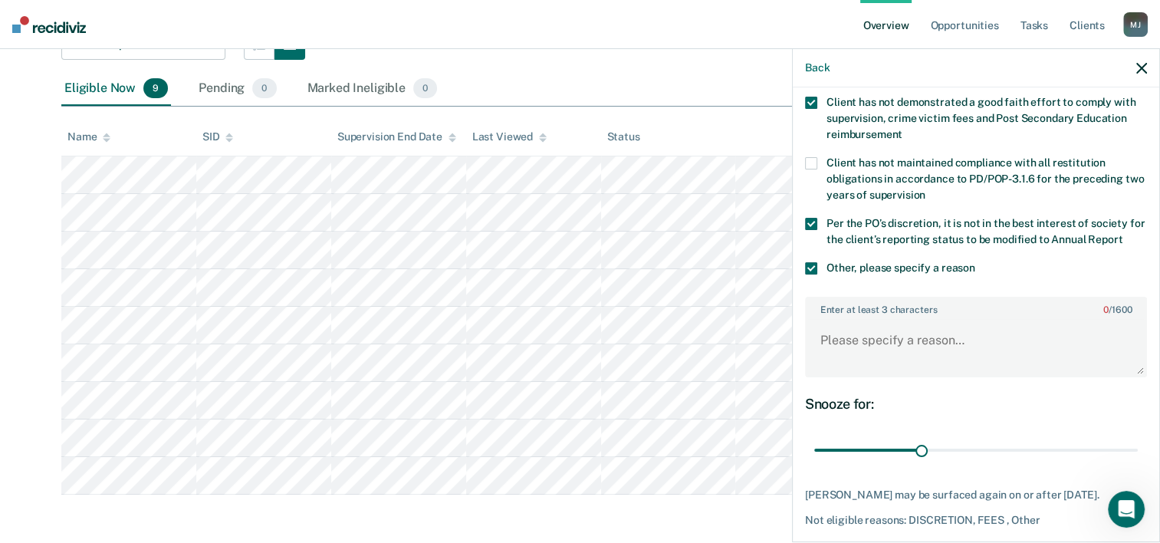
scroll to position [179, 0]
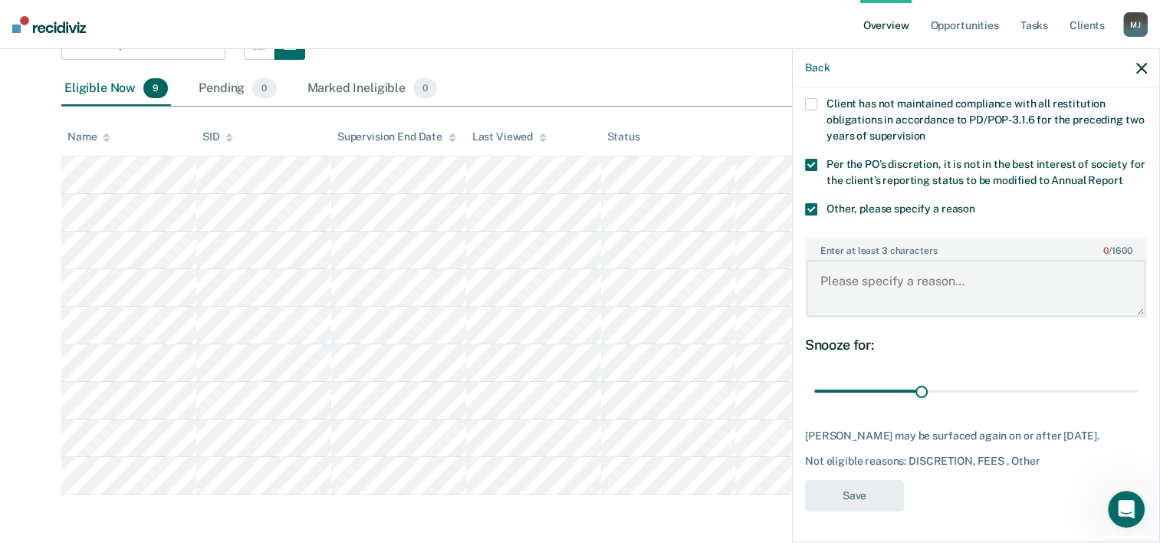
click at [900, 288] on textarea "Enter at least 3 characters 0 / 1600" at bounding box center [976, 288] width 339 height 57
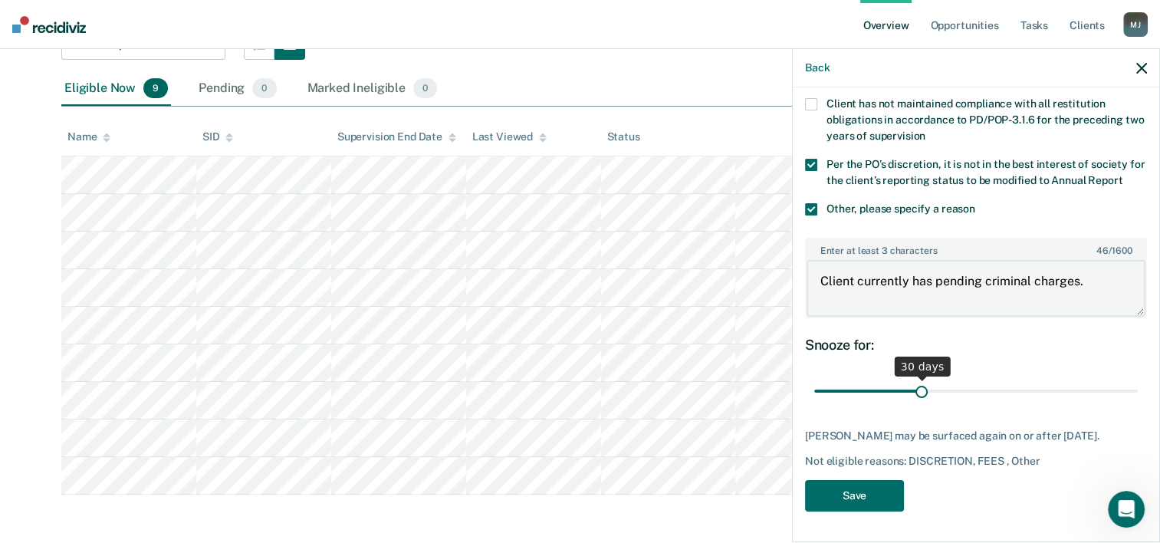
type textarea "Client currently has pending criminal charges."
drag, startPoint x: 915, startPoint y: 390, endPoint x: 1230, endPoint y: 390, distance: 315.2
type input "90"
click at [1138, 390] on input "range" at bounding box center [976, 391] width 324 height 27
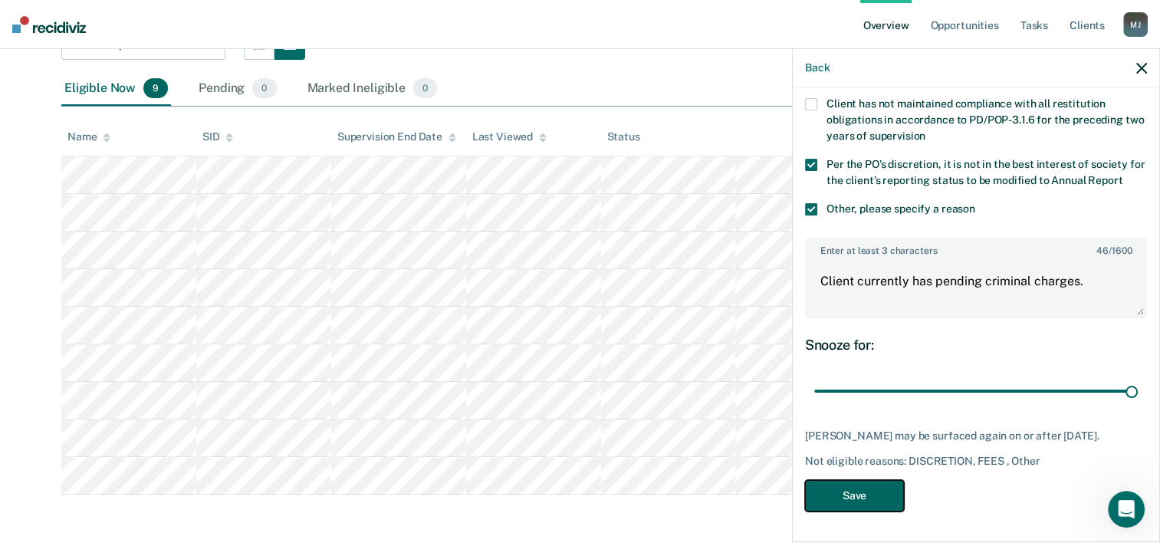
click at [873, 492] on button "Save" at bounding box center [854, 495] width 99 height 31
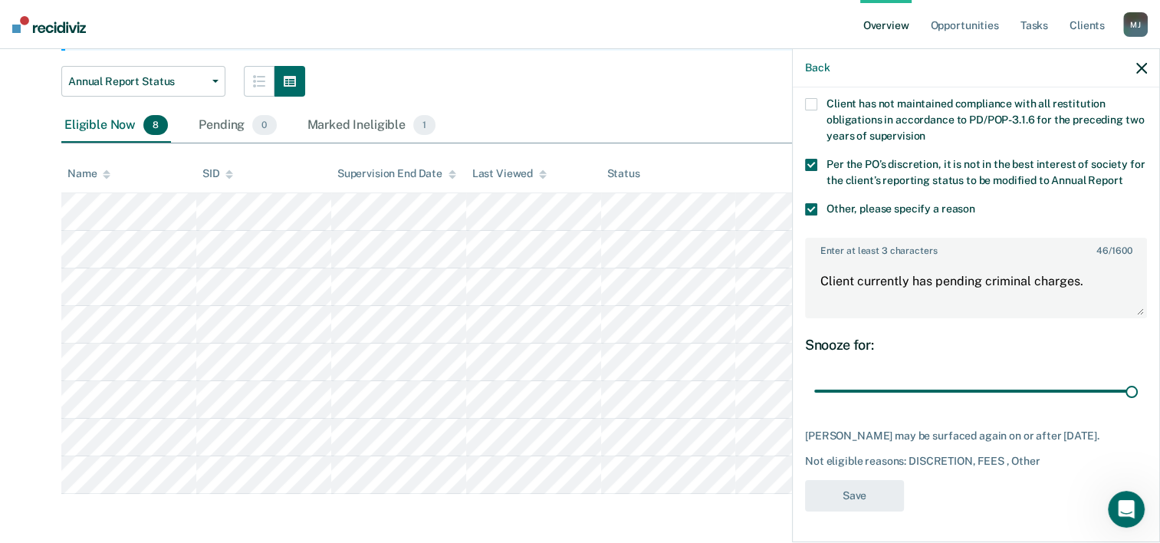
scroll to position [193, 0]
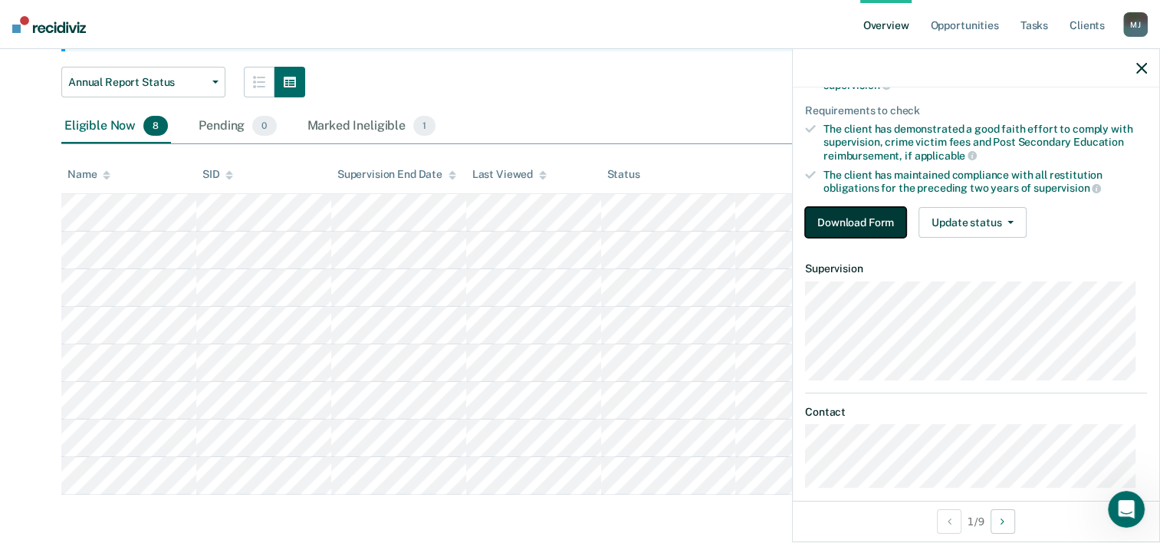
click at [893, 218] on button "Download Form" at bounding box center [855, 222] width 101 height 31
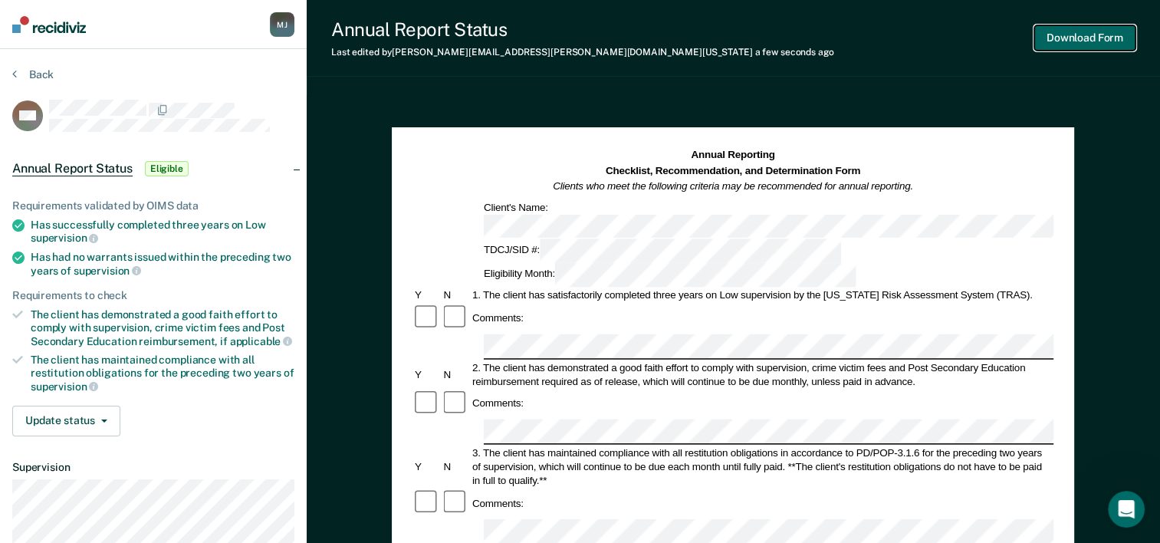
click at [1061, 45] on button "Download Form" at bounding box center [1085, 37] width 101 height 25
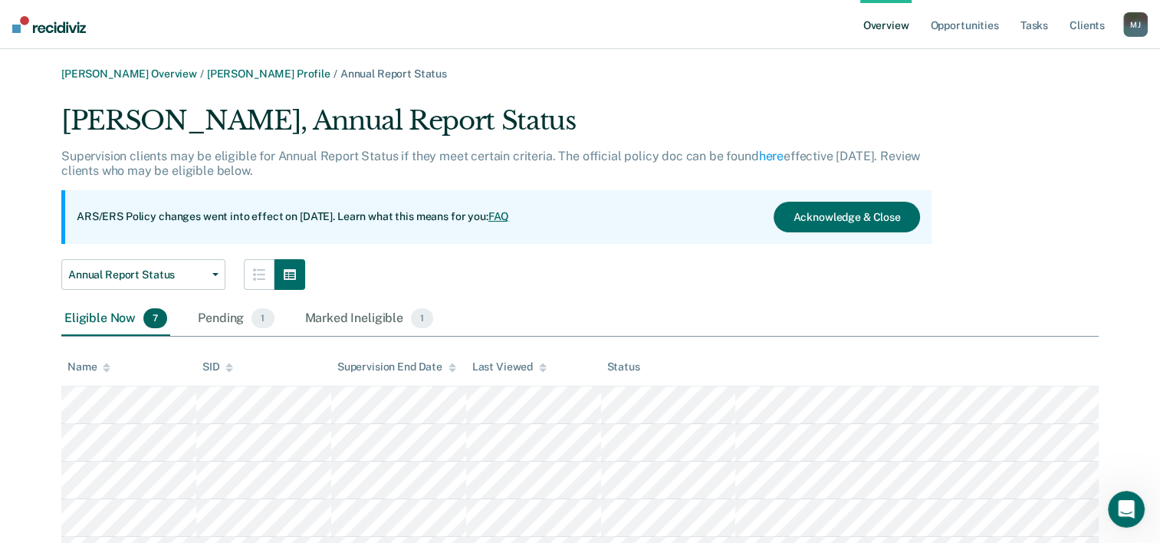
scroll to position [155, 0]
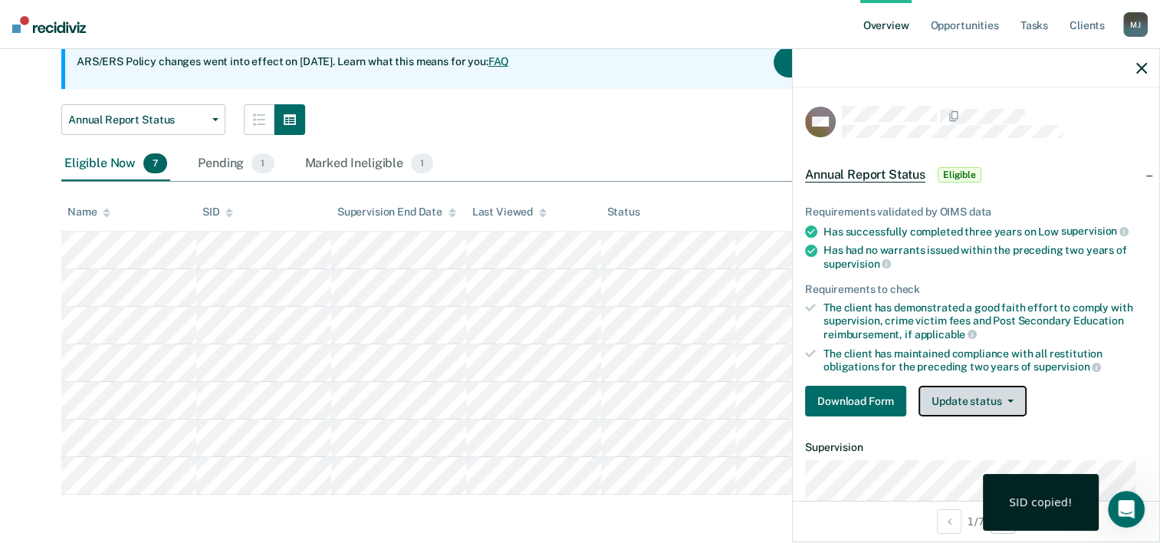
click at [999, 394] on button "Update status" at bounding box center [973, 401] width 108 height 31
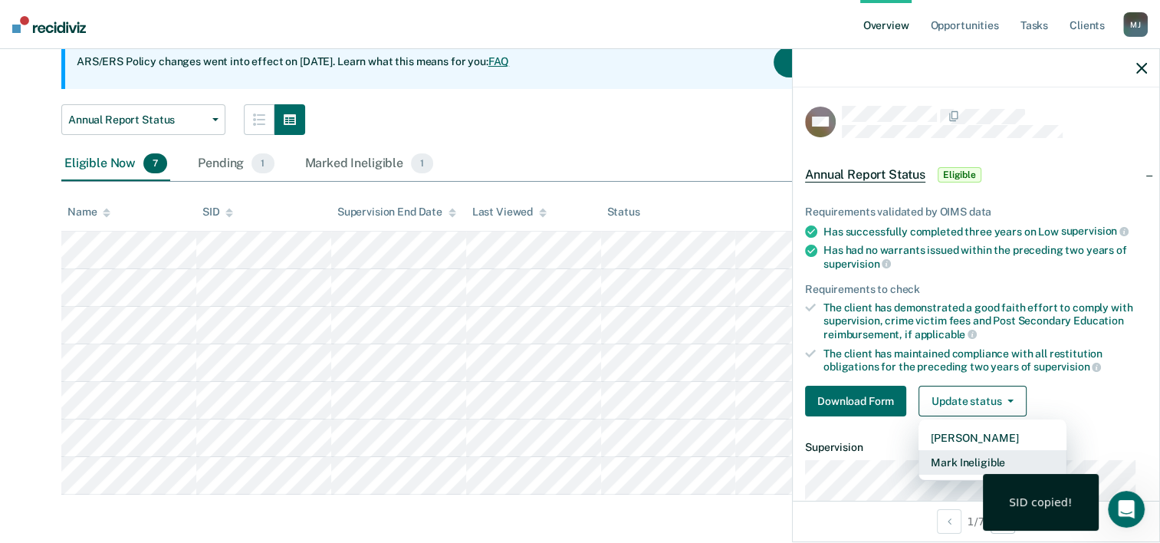
click at [976, 458] on button "Mark Ineligible" at bounding box center [993, 462] width 148 height 25
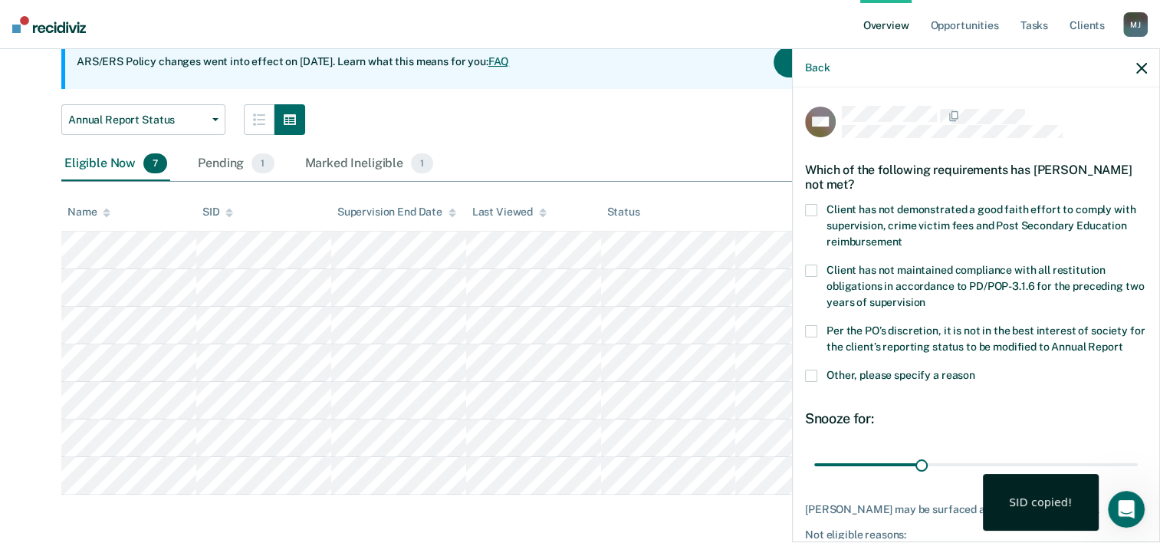
click at [815, 212] on span at bounding box center [811, 210] width 12 height 12
click at [903, 236] on input "Client has not demonstrated a good faith effort to comply with supervision, cri…" at bounding box center [903, 236] width 0 height 0
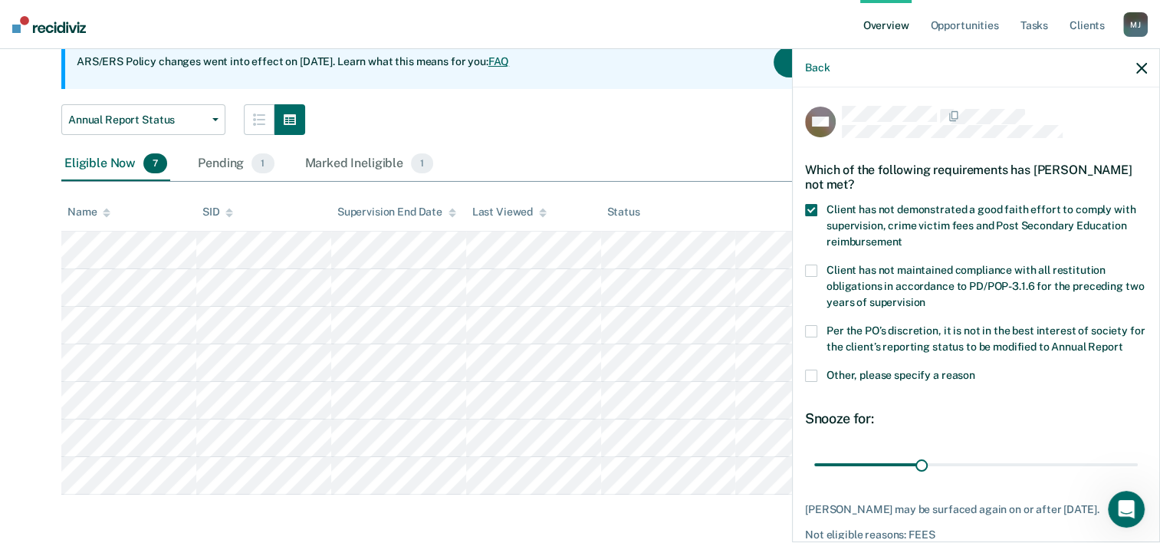
click at [810, 330] on span at bounding box center [811, 331] width 12 height 12
click at [1123, 341] on input "Per the PO’s discretion, it is not in the best interest of society for the clie…" at bounding box center [1123, 341] width 0 height 0
drag, startPoint x: 917, startPoint y: 475, endPoint x: 1200, endPoint y: 489, distance: 283.3
type input "90"
click at [1138, 479] on input "range" at bounding box center [976, 465] width 324 height 27
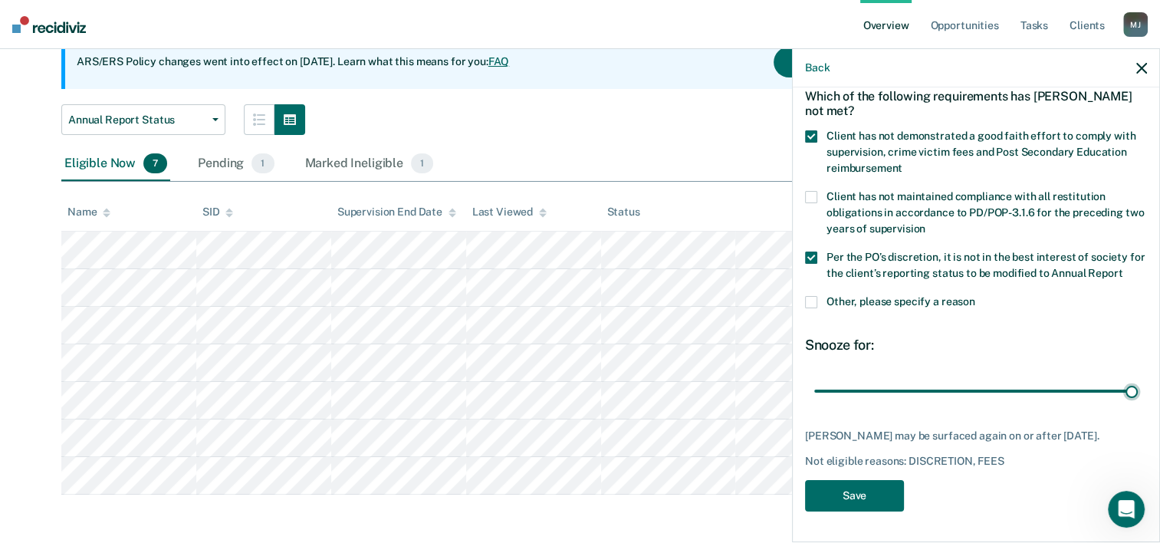
scroll to position [100, 0]
click at [847, 505] on button "Save" at bounding box center [854, 495] width 99 height 31
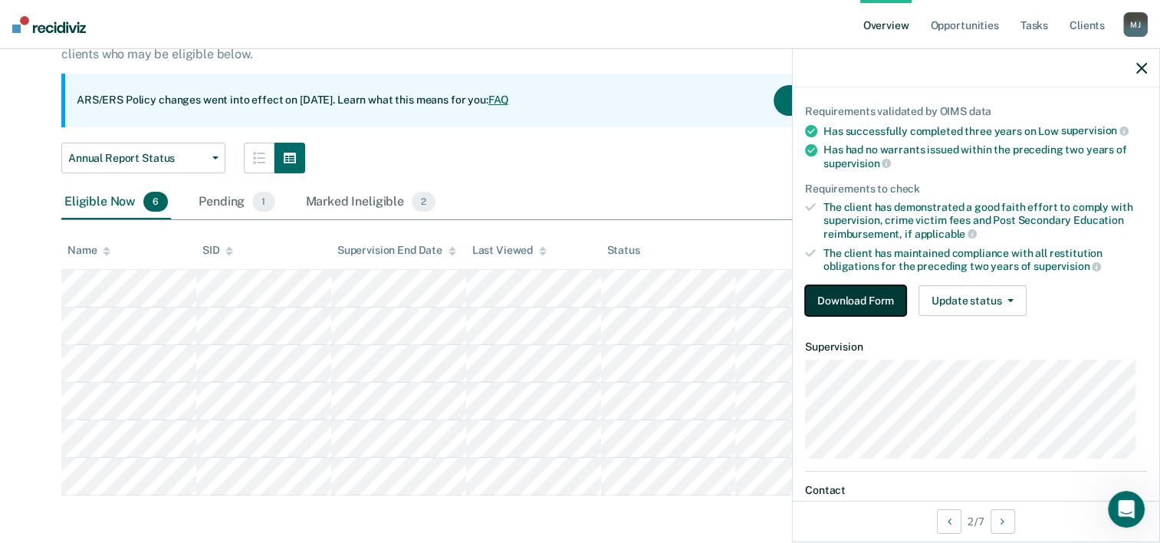
click at [851, 294] on button "Download Form" at bounding box center [855, 300] width 101 height 31
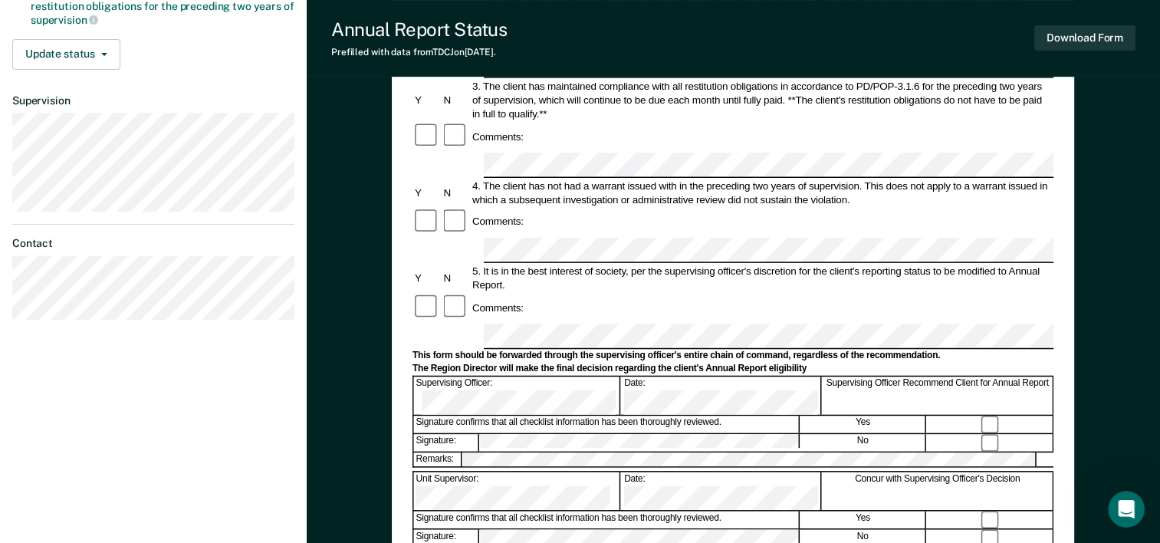
scroll to position [383, 0]
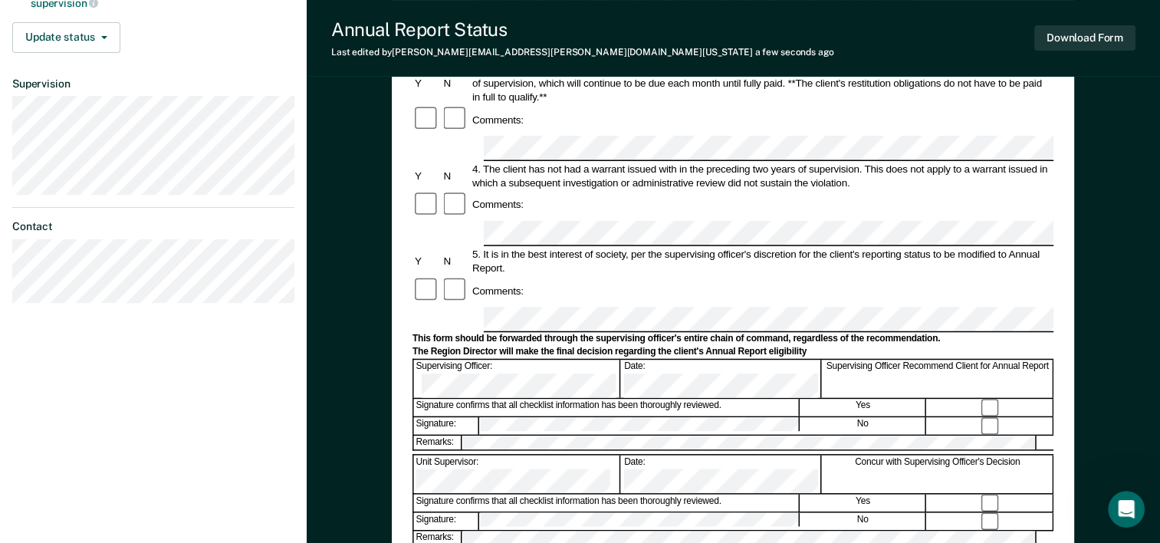
click at [473, 435] on div "Remarks:" at bounding box center [733, 443] width 641 height 16
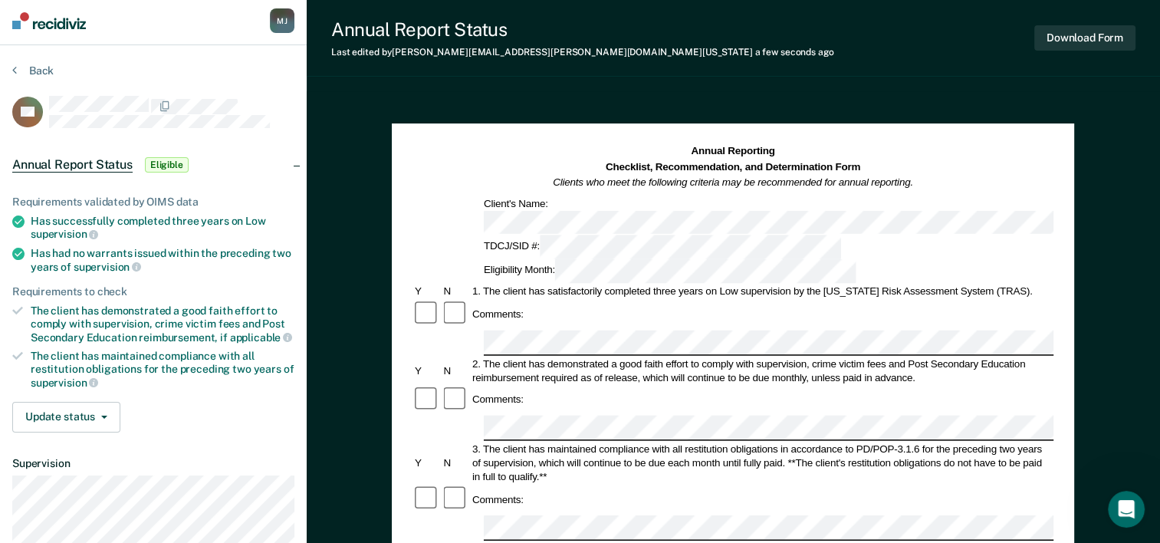
scroll to position [0, 0]
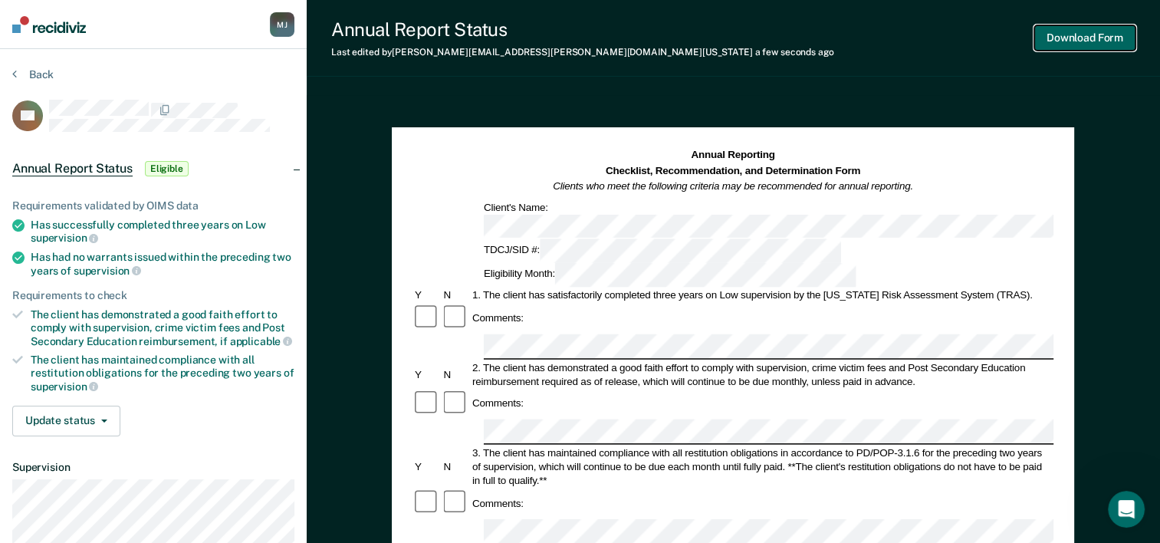
click at [1060, 32] on button "Download Form" at bounding box center [1085, 37] width 101 height 25
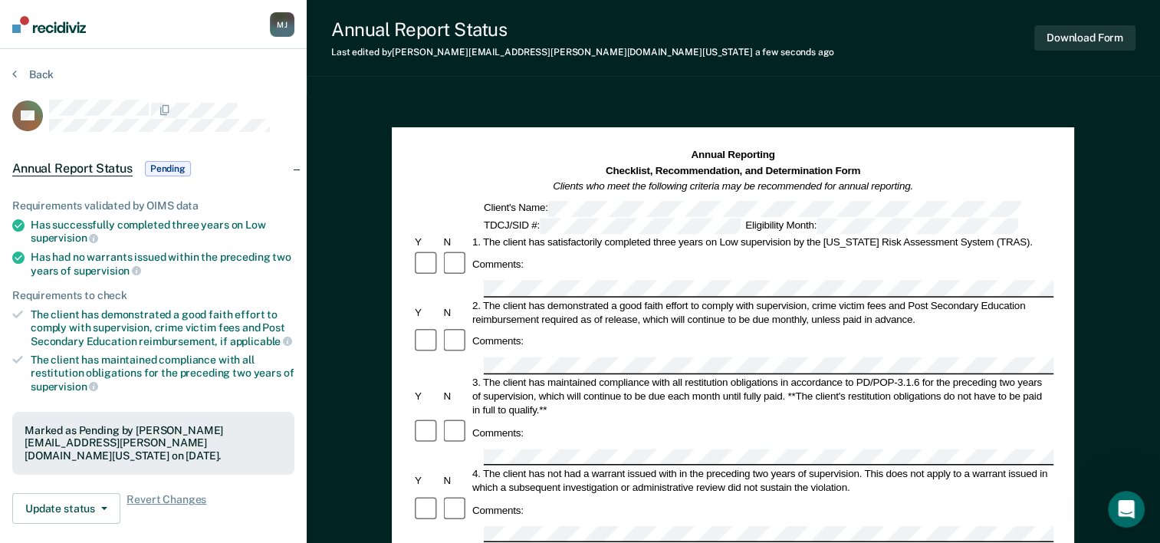
scroll to position [80, 0]
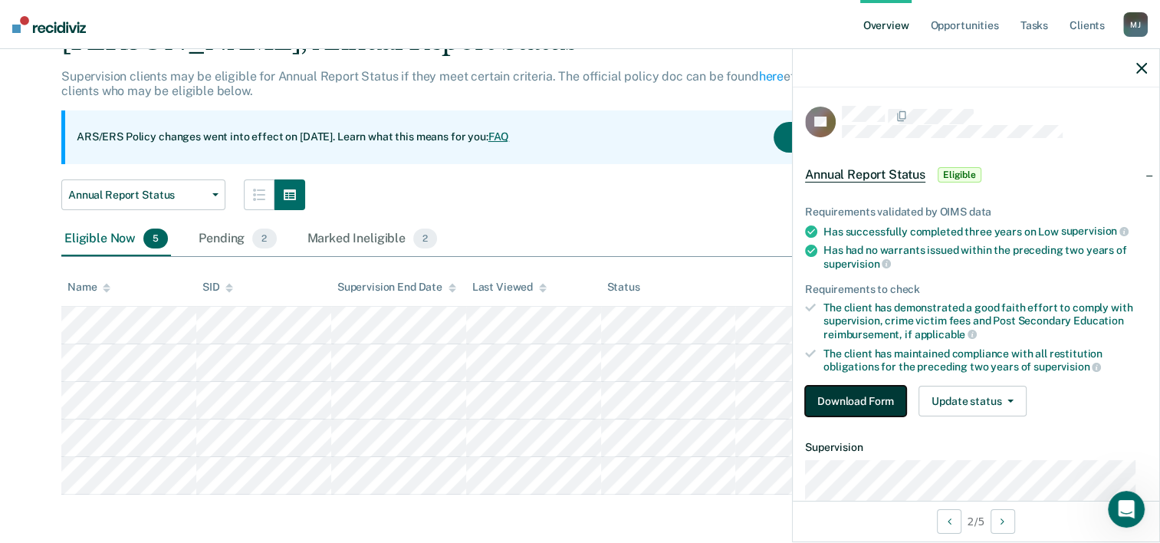
click at [844, 399] on button "Download Form" at bounding box center [855, 401] width 101 height 31
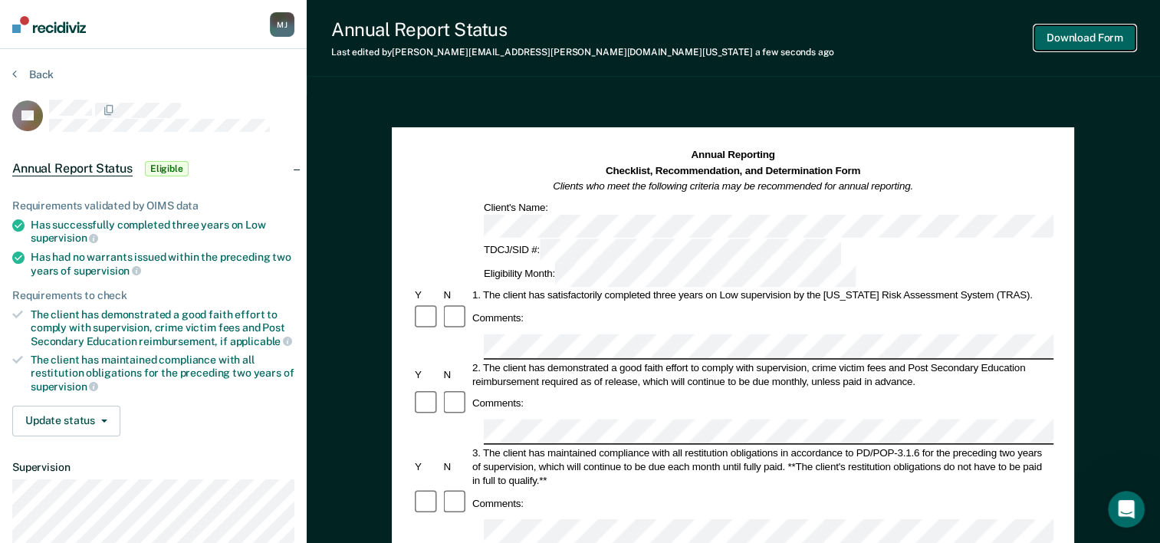
click at [1101, 37] on button "Download Form" at bounding box center [1085, 37] width 101 height 25
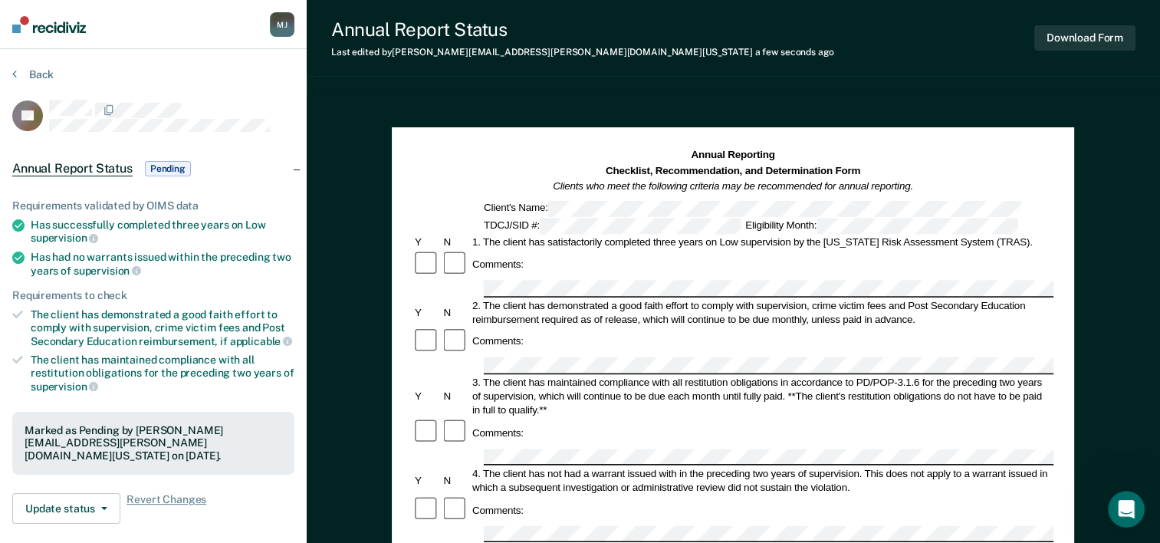
scroll to position [42, 0]
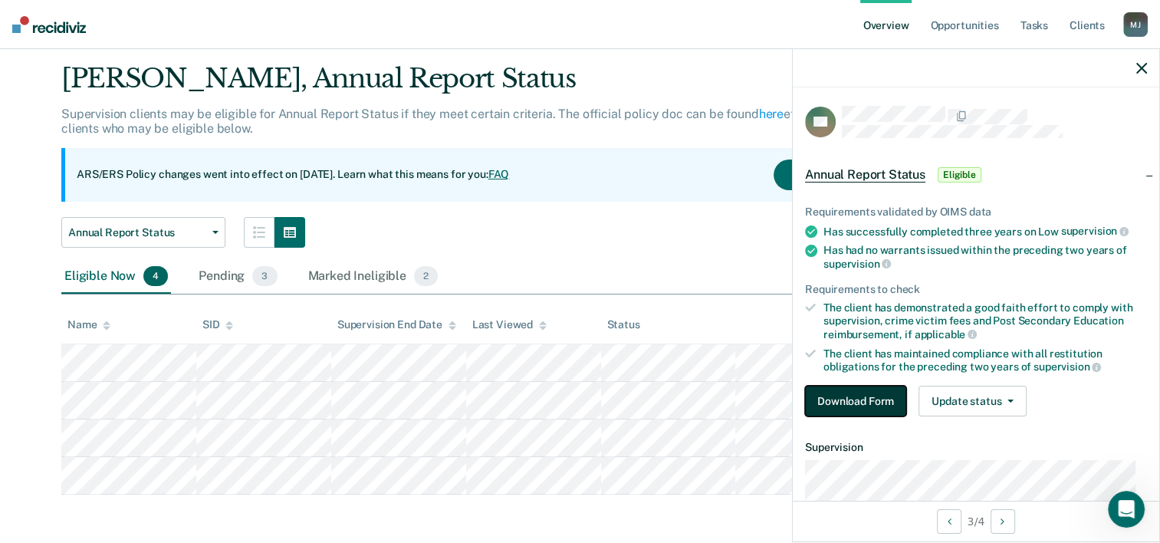
click at [845, 390] on button "Download Form" at bounding box center [855, 401] width 101 height 31
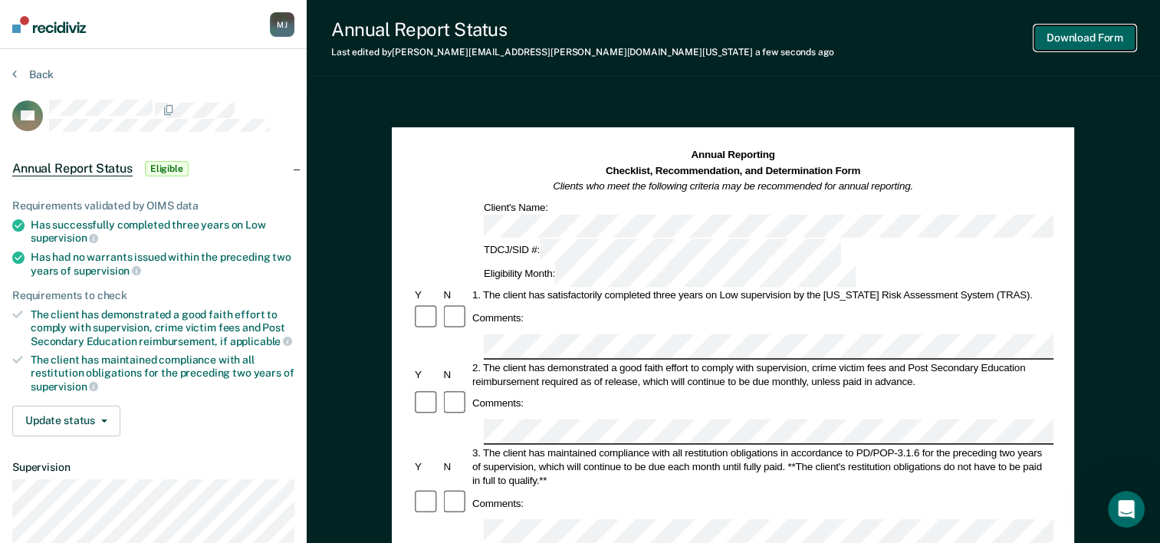
click at [1062, 41] on button "Download Form" at bounding box center [1085, 37] width 101 height 25
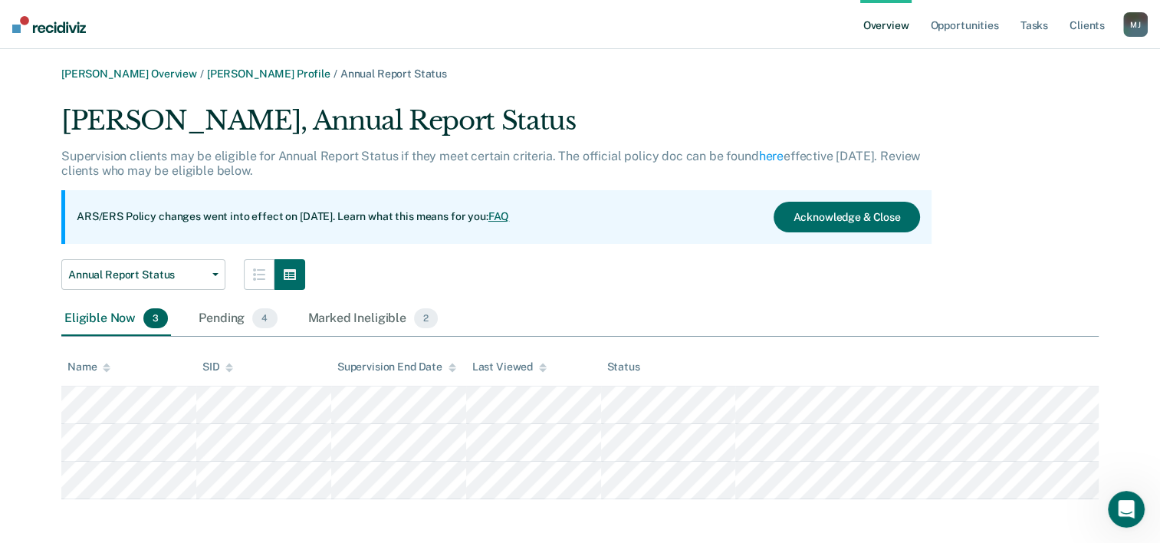
scroll to position [5, 0]
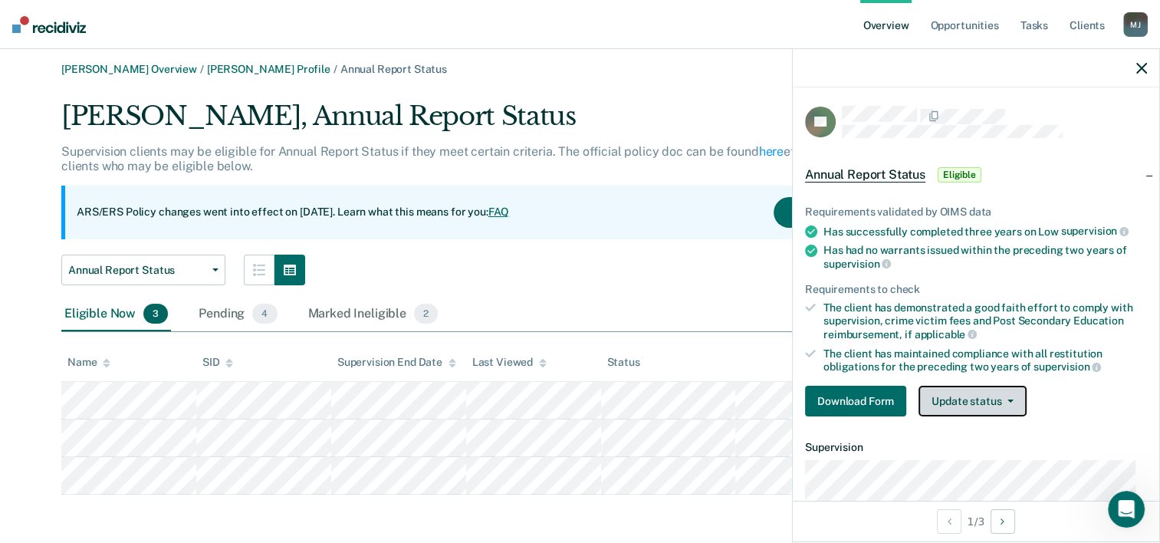
click at [958, 405] on button "Update status" at bounding box center [973, 401] width 108 height 31
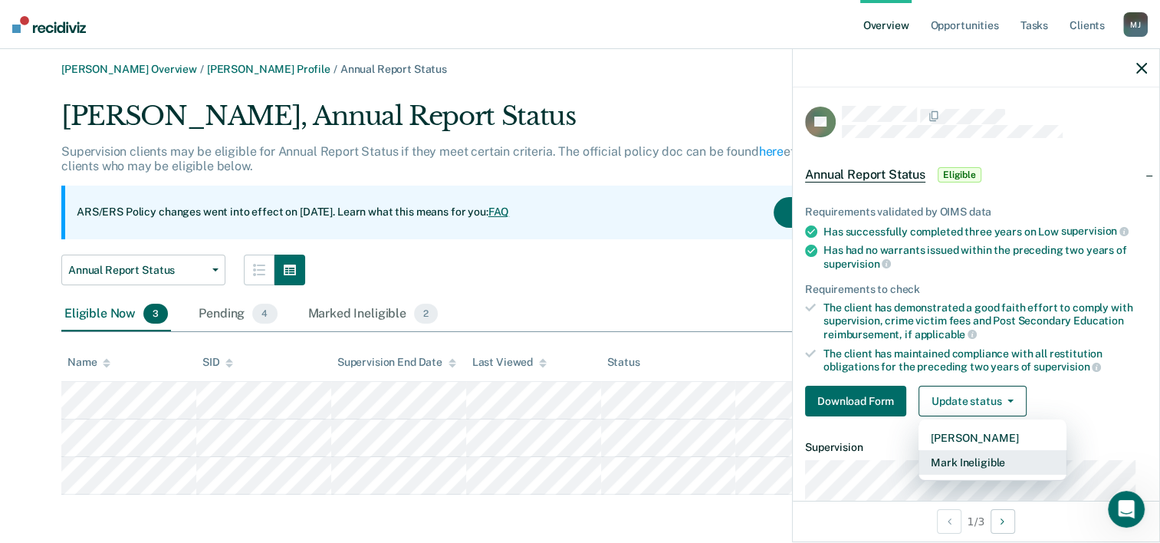
click at [962, 456] on button "Mark Ineligible" at bounding box center [993, 462] width 148 height 25
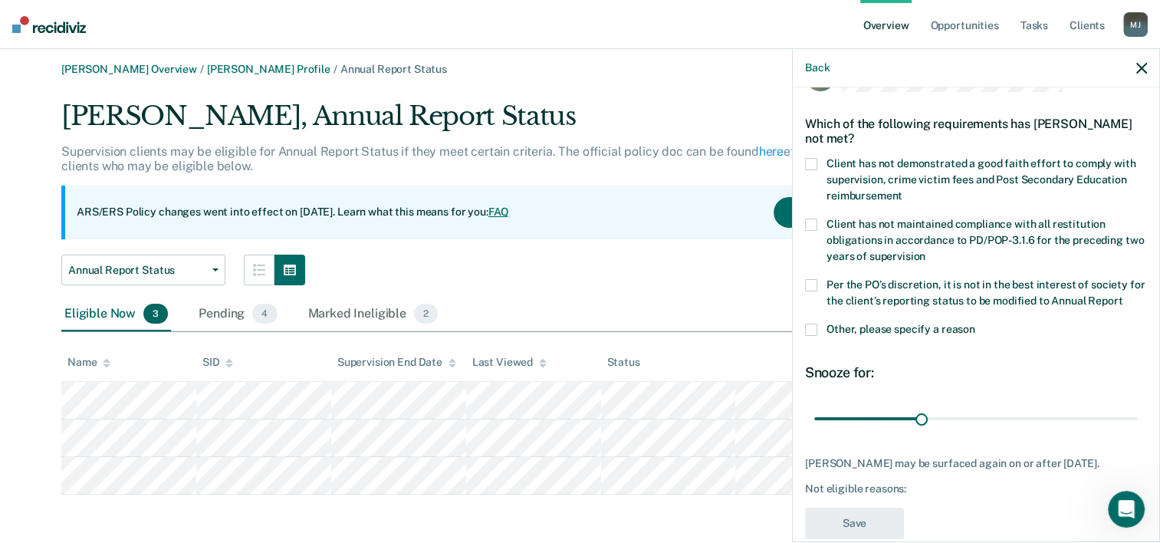
scroll to position [11, 0]
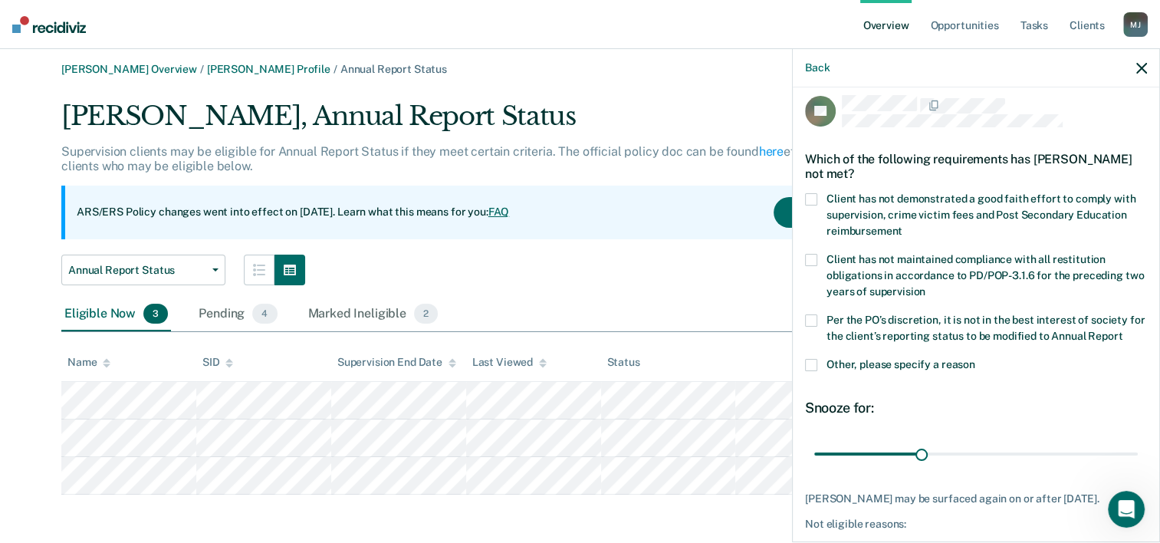
click at [818, 375] on label "Other, please specify a reason" at bounding box center [976, 367] width 342 height 16
click at [976, 359] on input "Other, please specify a reason" at bounding box center [976, 359] width 0 height 0
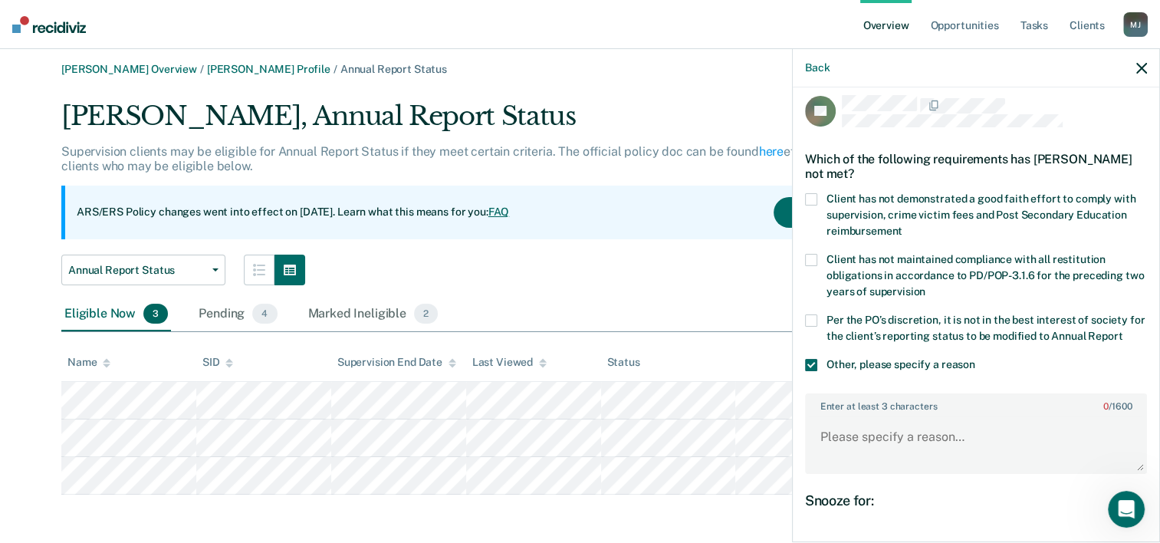
click at [813, 316] on span at bounding box center [811, 320] width 12 height 12
click at [1123, 331] on input "Per the PO’s discretion, it is not in the best interest of society for the clie…" at bounding box center [1123, 331] width 0 height 0
click at [841, 433] on textarea "Enter at least 3 characters 0 / 1600" at bounding box center [976, 444] width 339 height 57
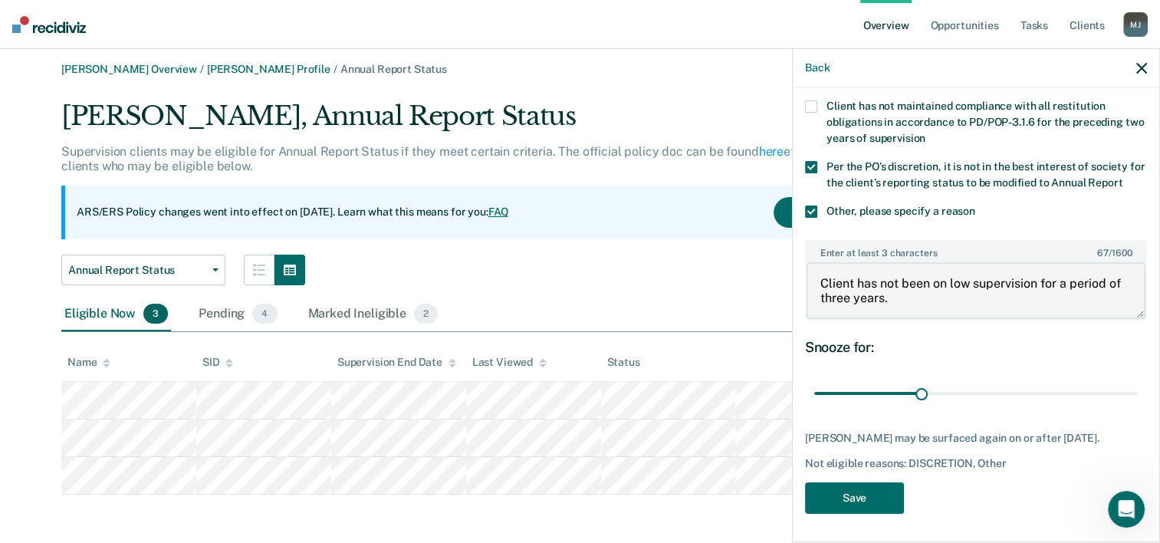
scroll to position [179, 0]
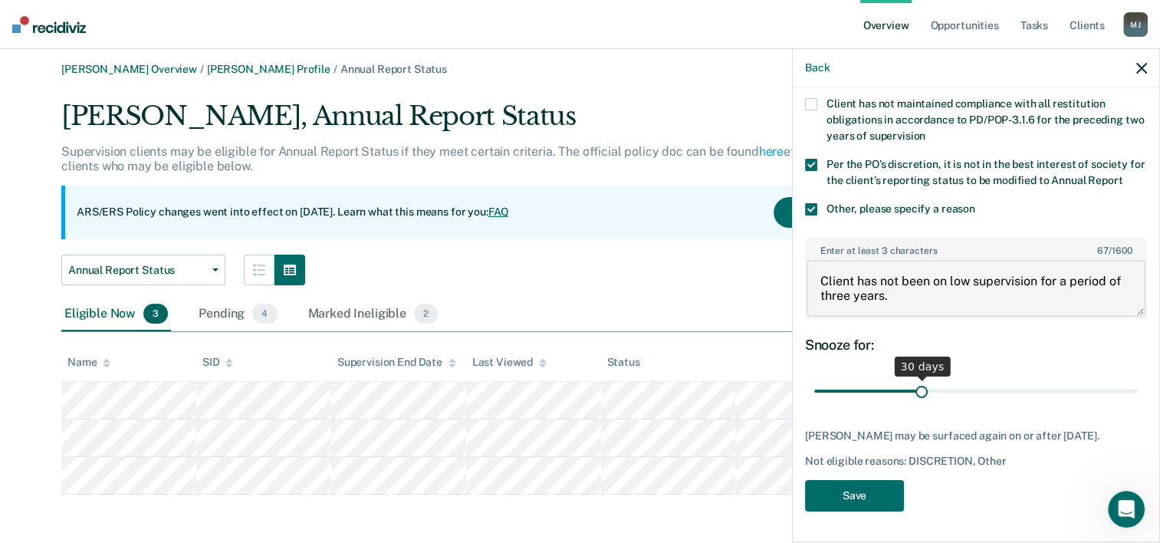
type textarea "Client has not been on low supervision for a period of three years."
drag, startPoint x: 917, startPoint y: 394, endPoint x: 1153, endPoint y: 415, distance: 236.4
type input "90"
click at [1138, 405] on input "range" at bounding box center [976, 391] width 324 height 27
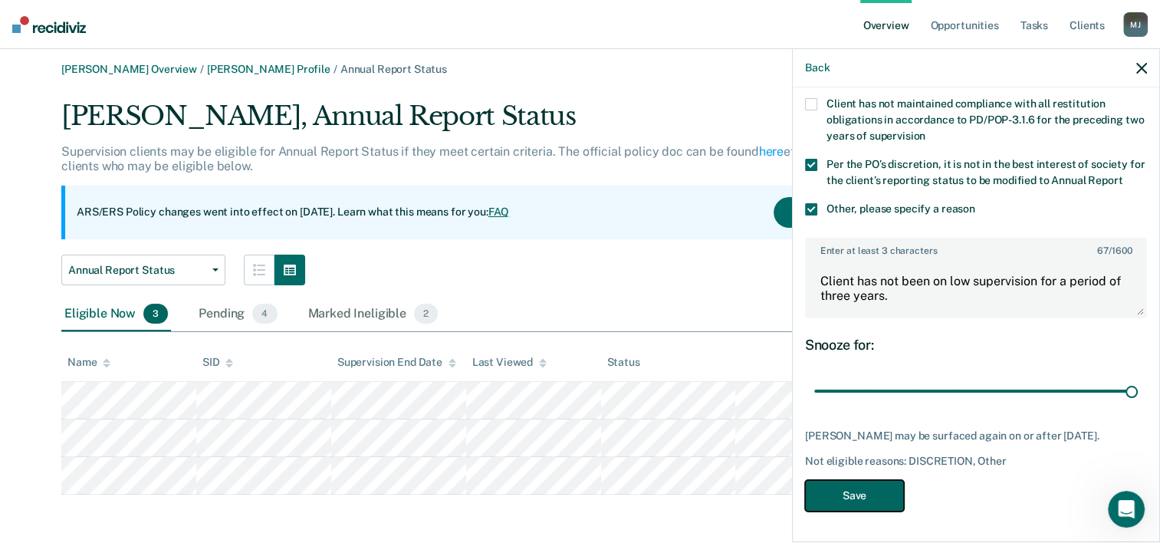
click at [870, 499] on button "Save" at bounding box center [854, 495] width 99 height 31
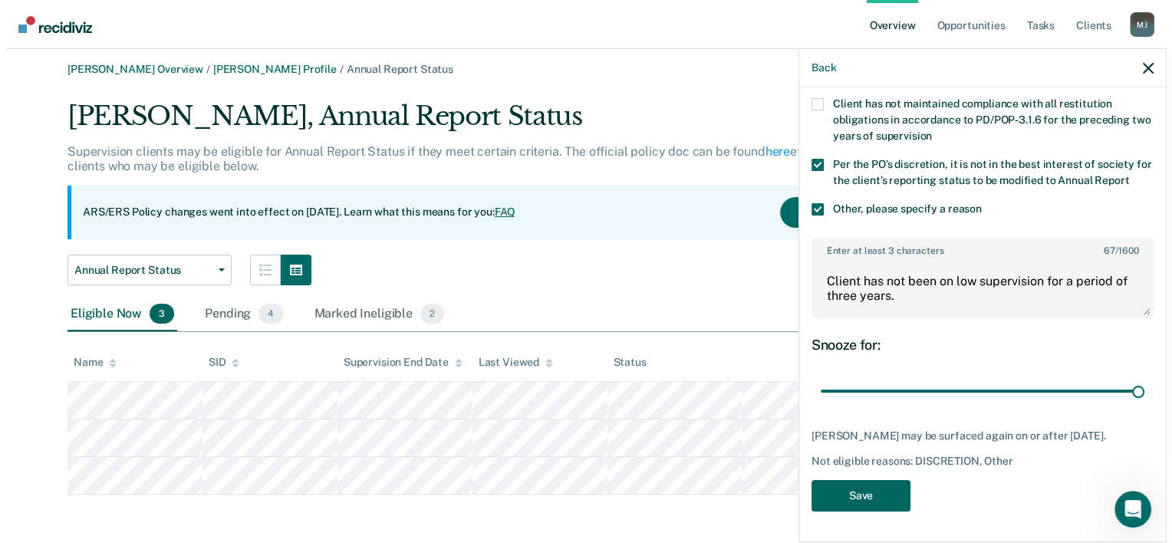
scroll to position [0, 0]
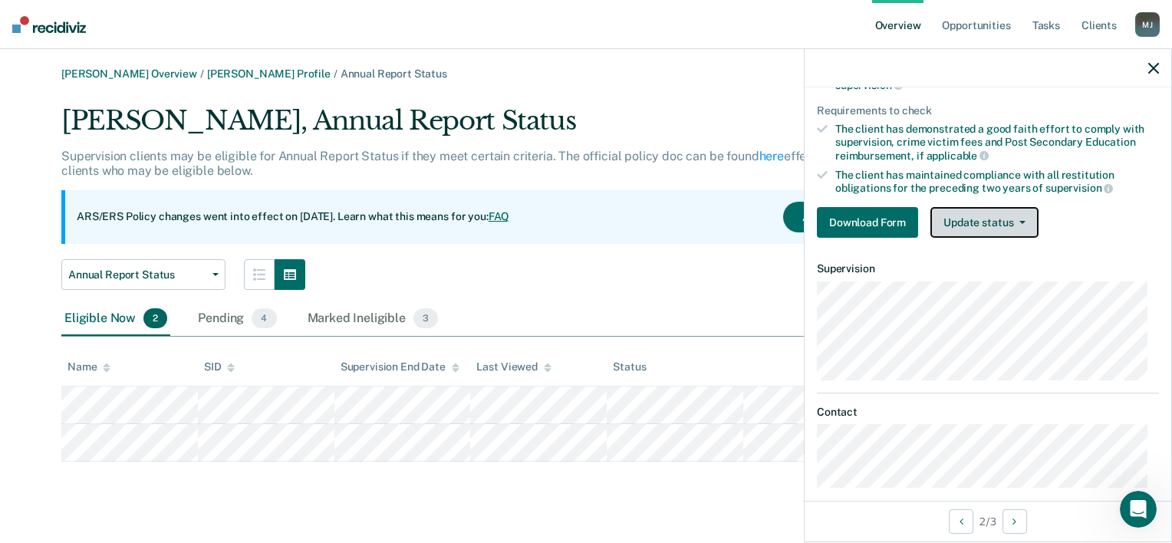
click at [982, 212] on button "Update status" at bounding box center [984, 222] width 108 height 31
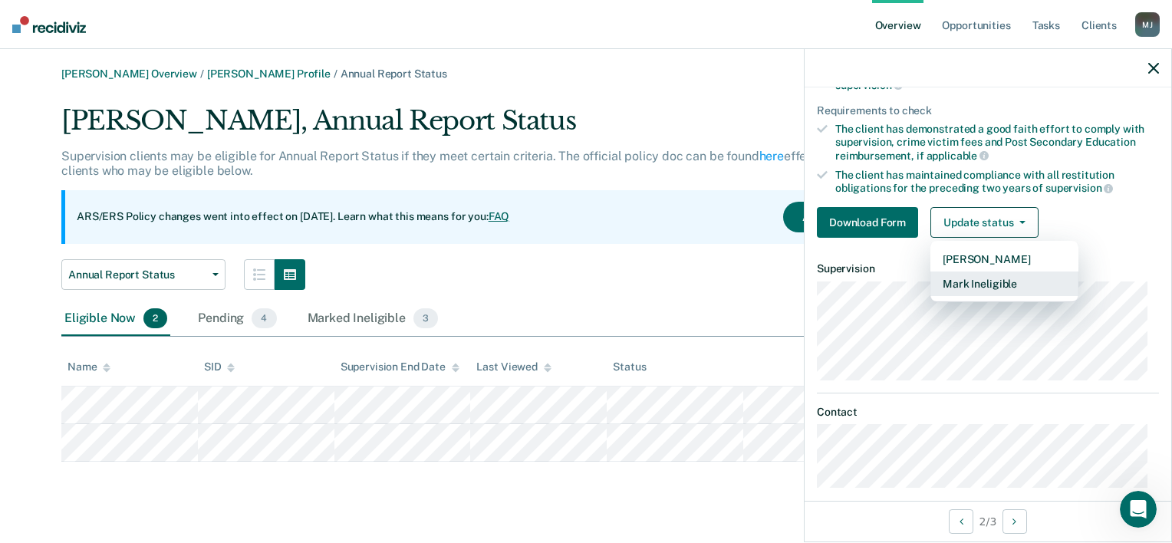
click at [958, 281] on button "Mark Ineligible" at bounding box center [1004, 283] width 148 height 25
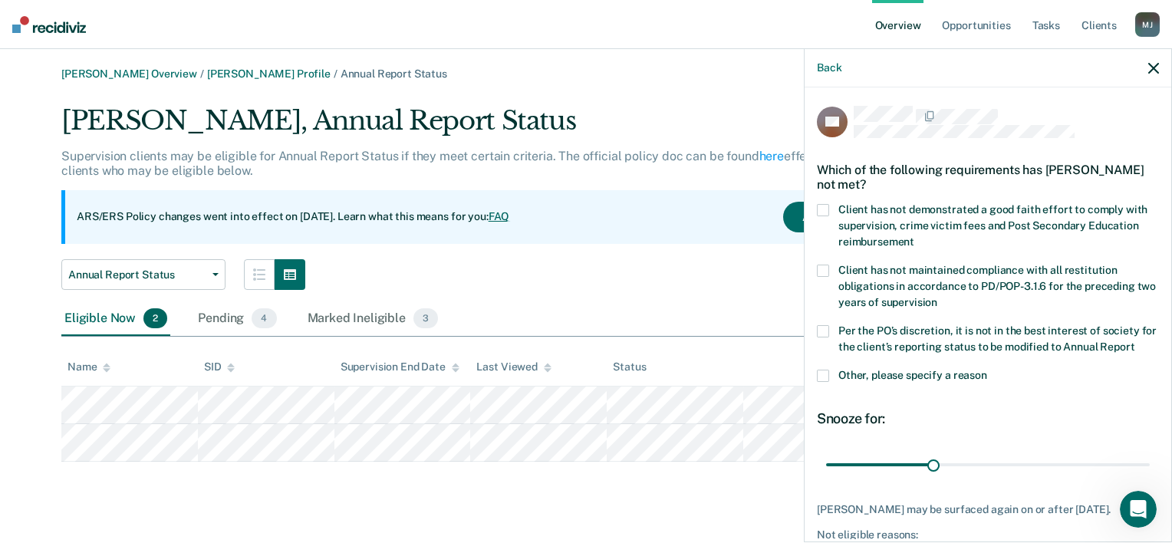
click at [826, 205] on span at bounding box center [823, 210] width 12 height 12
click at [914, 236] on input "Client has not demonstrated a good faith effort to comply with supervision, cri…" at bounding box center [914, 236] width 0 height 0
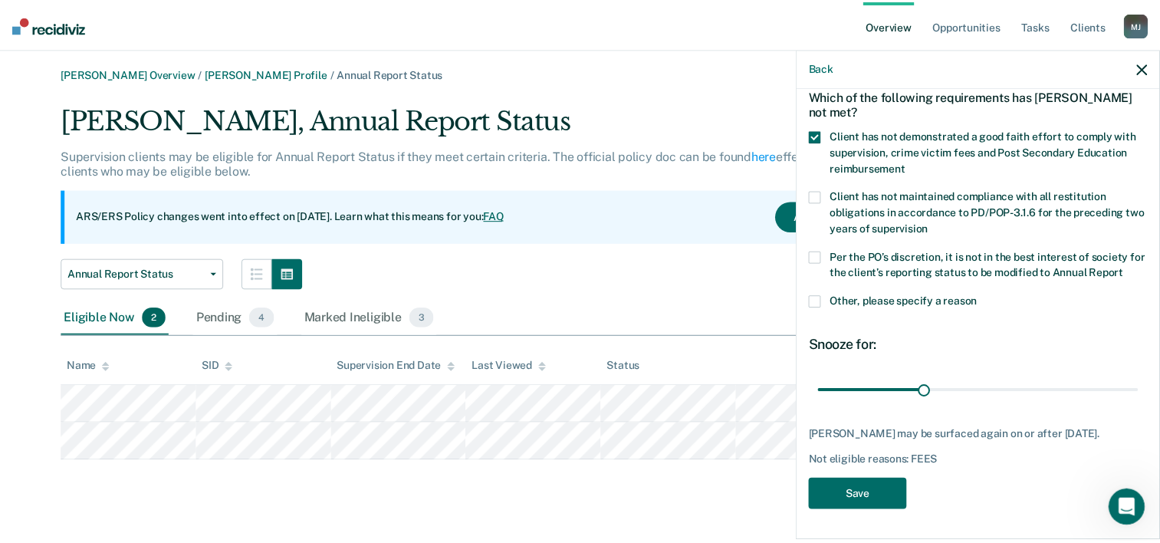
scroll to position [87, 0]
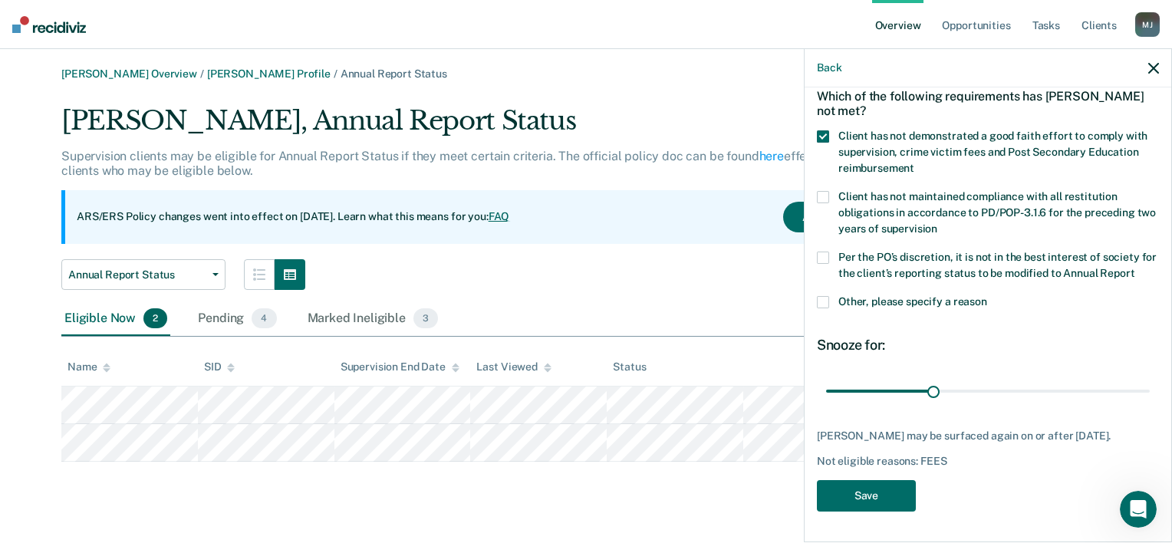
click at [824, 252] on span at bounding box center [823, 258] width 12 height 12
click at [1134, 268] on input "Per the PO’s discretion, it is not in the best interest of society for the clie…" at bounding box center [1134, 268] width 0 height 0
click at [903, 503] on button "Save" at bounding box center [866, 495] width 99 height 31
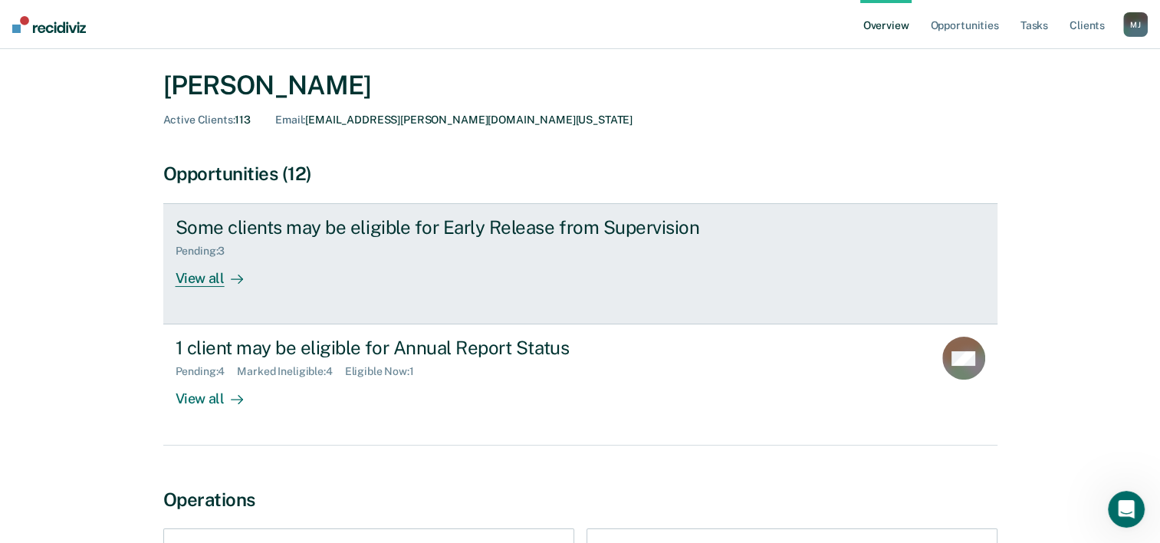
scroll to position [77, 0]
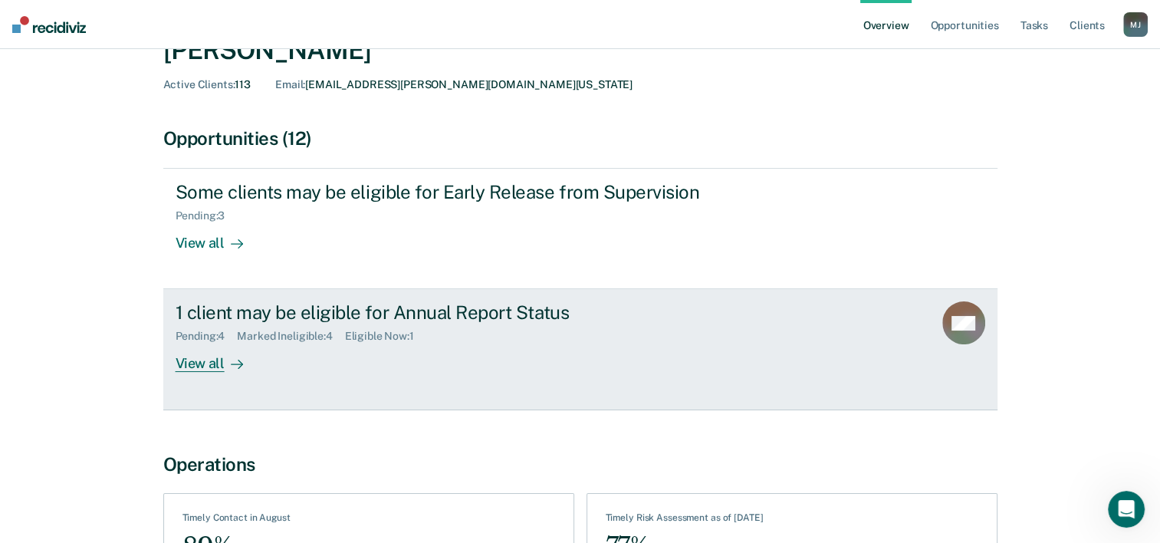
click at [403, 312] on div "1 client may be eligible for Annual Report Status" at bounding box center [445, 312] width 538 height 22
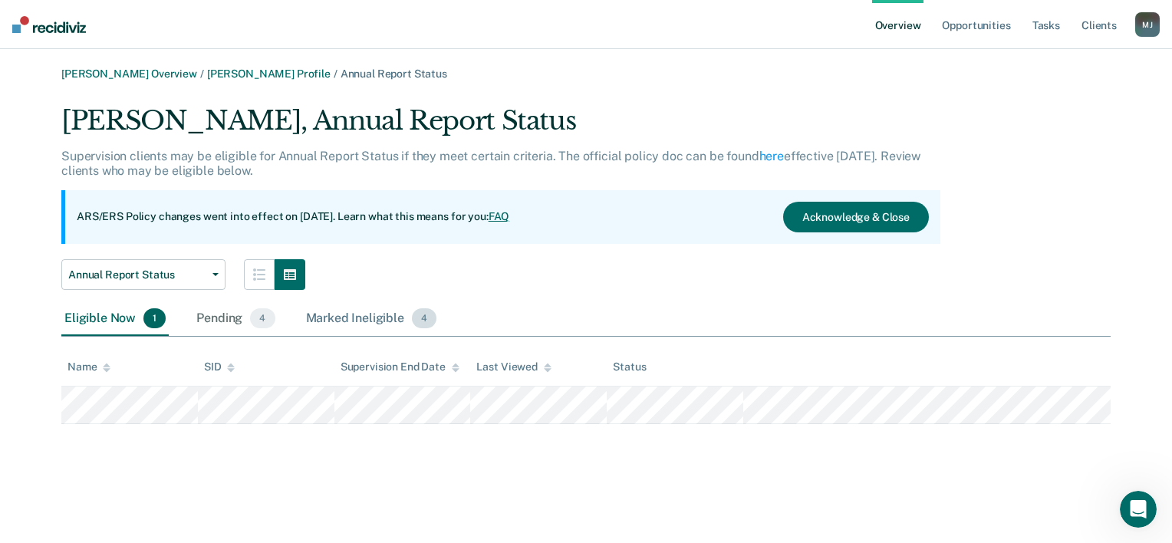
click at [379, 321] on div "Marked Ineligible 4" at bounding box center [371, 319] width 137 height 34
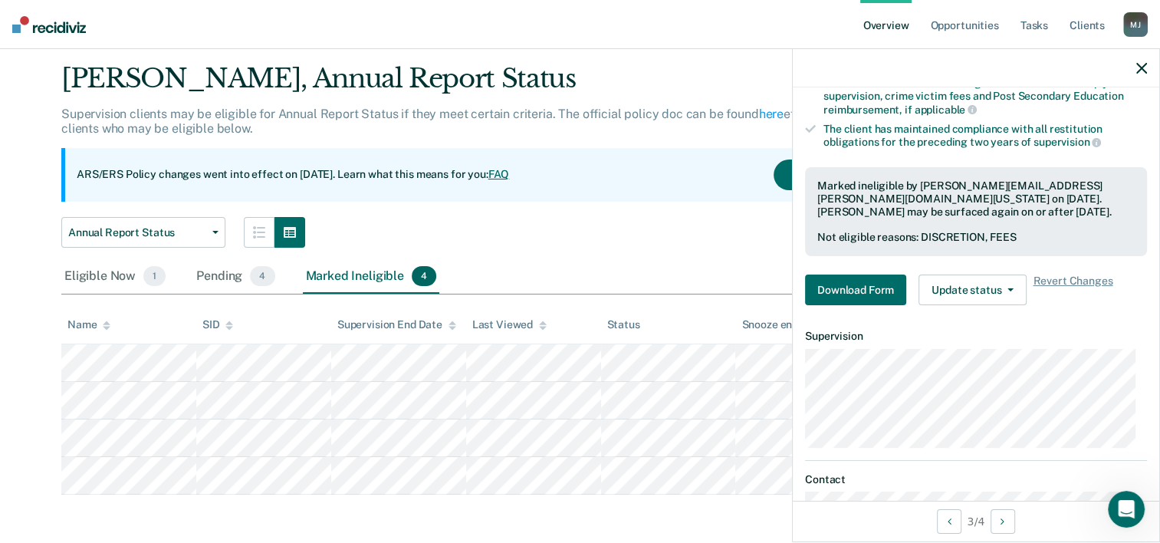
scroll to position [230, 0]
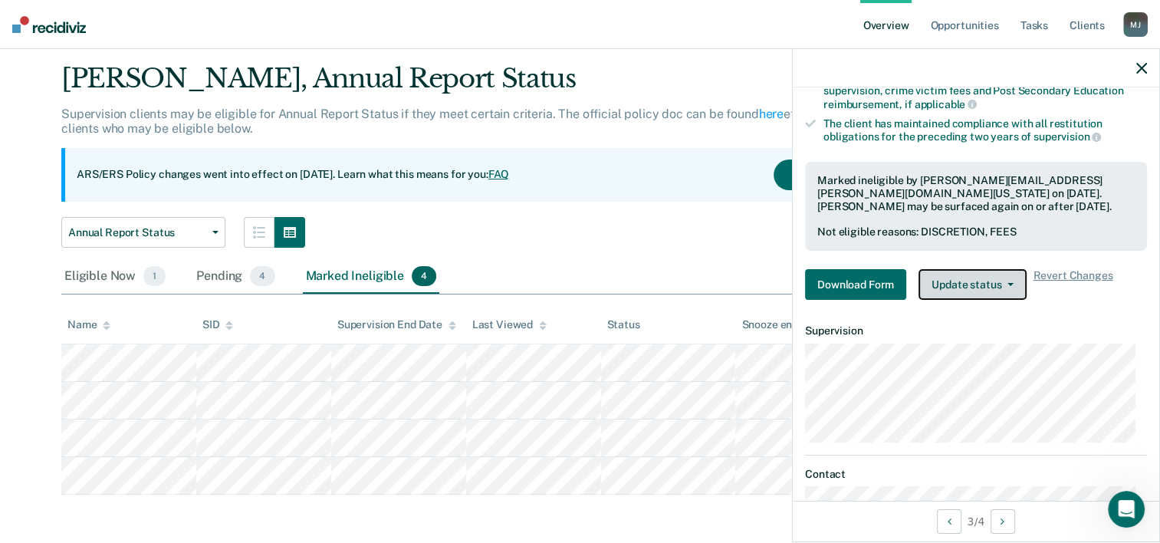
click at [967, 273] on button "Update status" at bounding box center [973, 284] width 108 height 31
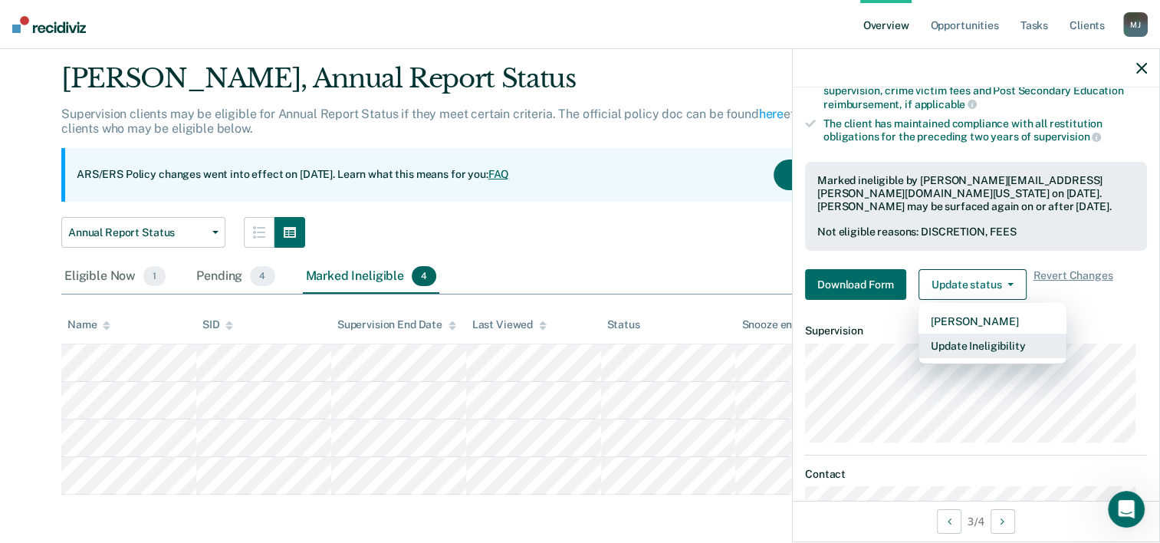
click at [988, 345] on button "Update Ineligibility" at bounding box center [993, 346] width 148 height 25
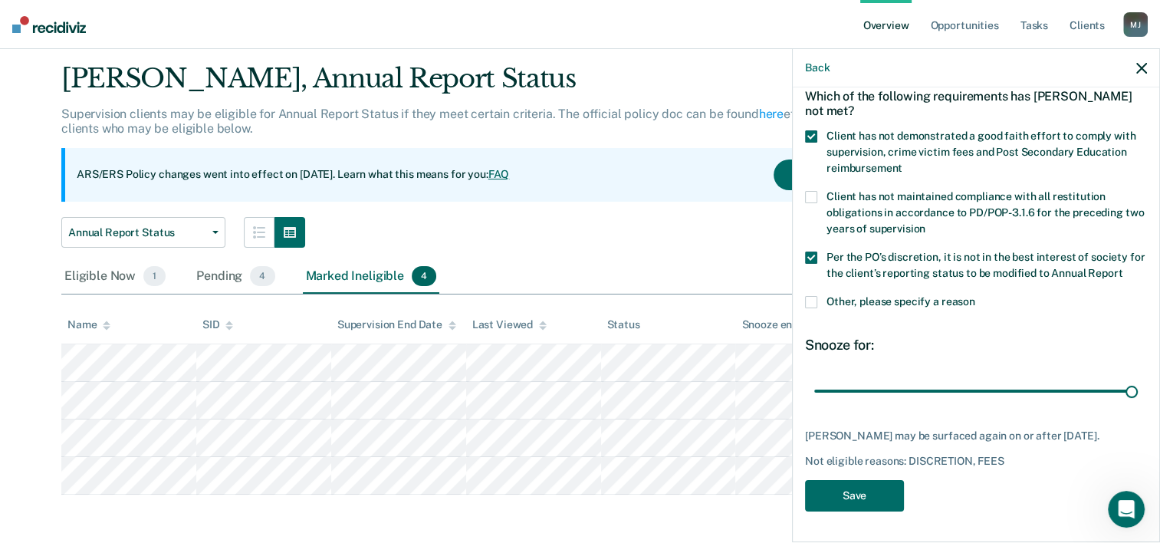
drag, startPoint x: 920, startPoint y: 393, endPoint x: 1150, endPoint y: 386, distance: 230.2
type input "90"
click at [1138, 386] on input "range" at bounding box center [976, 391] width 324 height 27
click at [878, 502] on button "Save" at bounding box center [854, 495] width 99 height 31
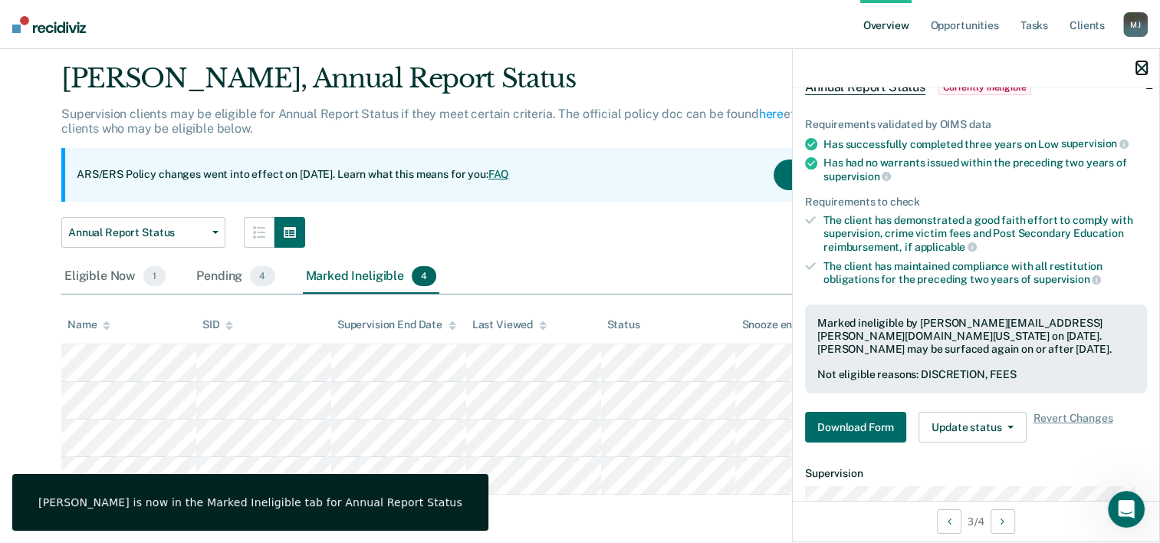
click at [1140, 72] on icon "button" at bounding box center [1142, 68] width 11 height 11
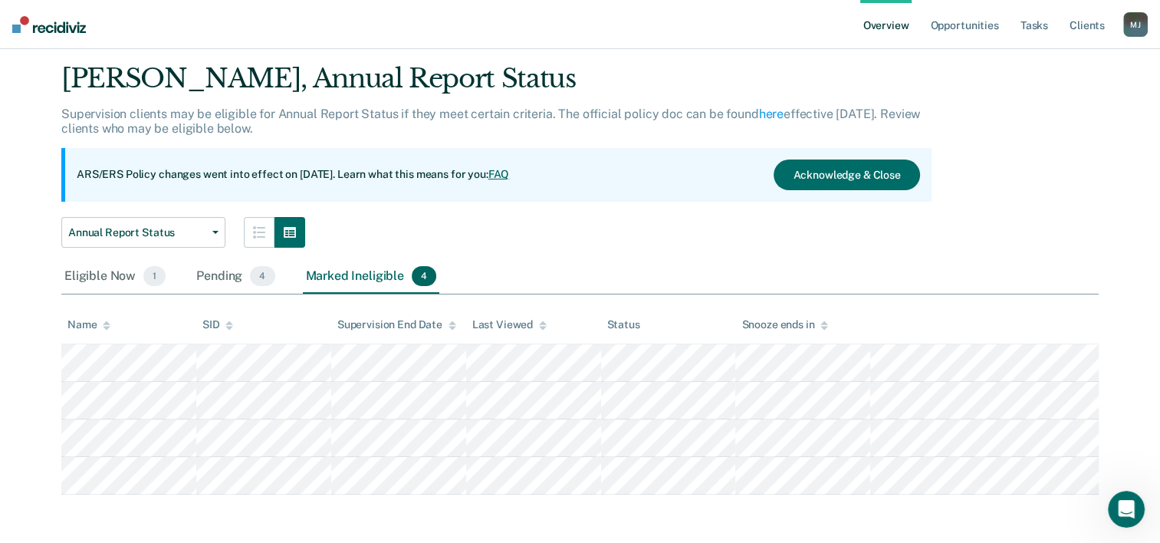
scroll to position [0, 0]
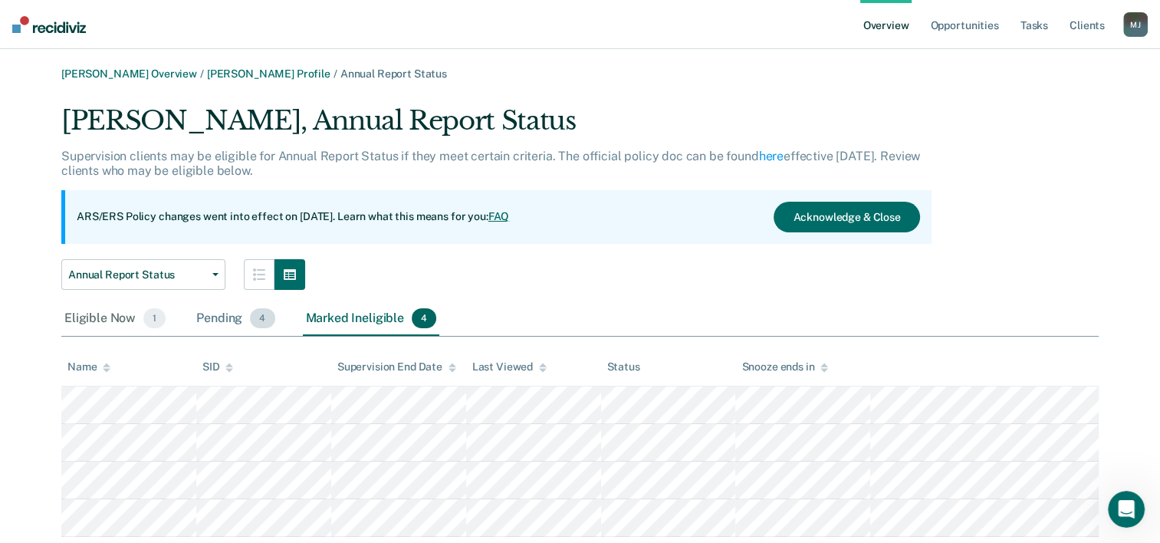
click at [200, 310] on div "Pending 4" at bounding box center [235, 319] width 84 height 34
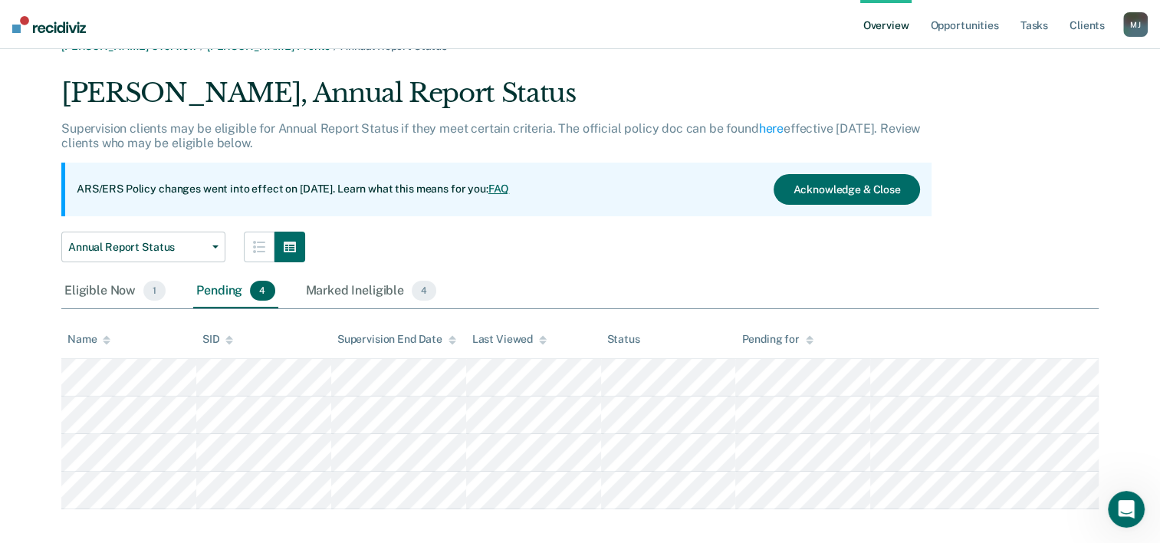
scroll to position [42, 0]
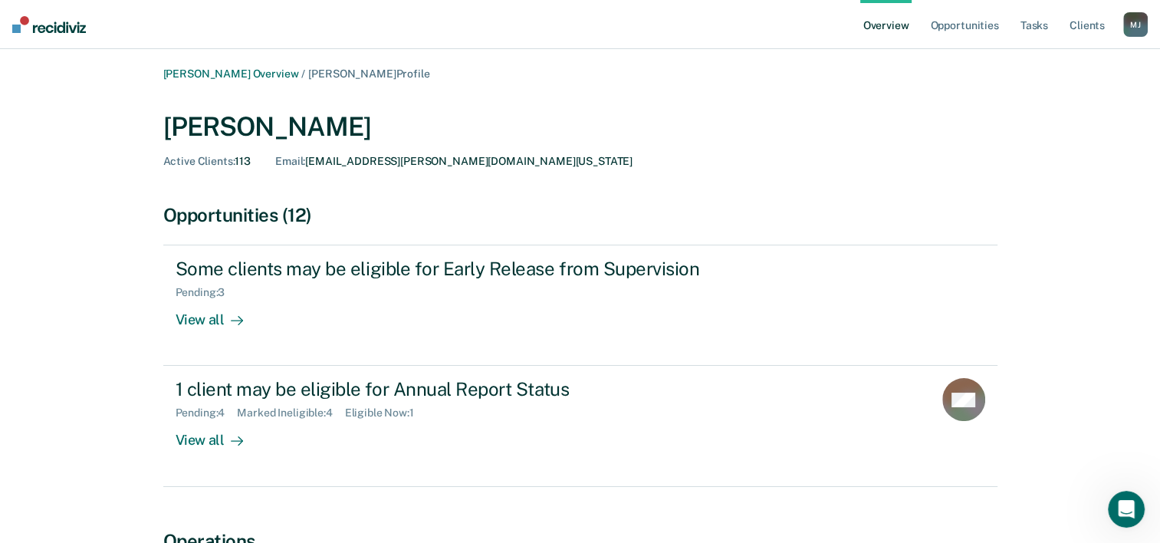
click at [884, 21] on link "Overview" at bounding box center [887, 24] width 52 height 49
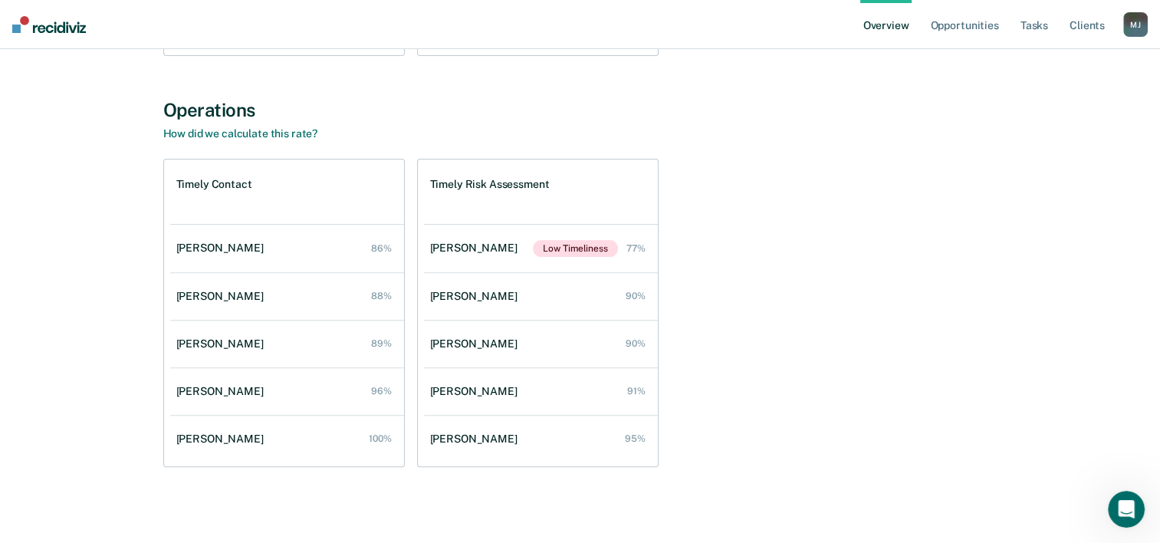
scroll to position [482, 0]
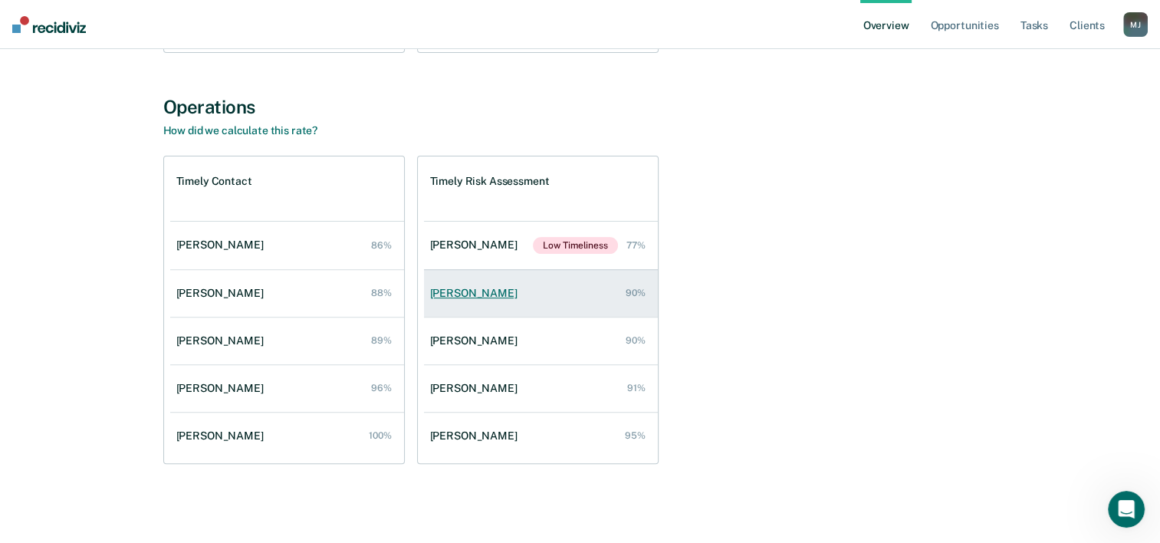
click at [484, 295] on div "[PERSON_NAME]" at bounding box center [477, 293] width 94 height 13
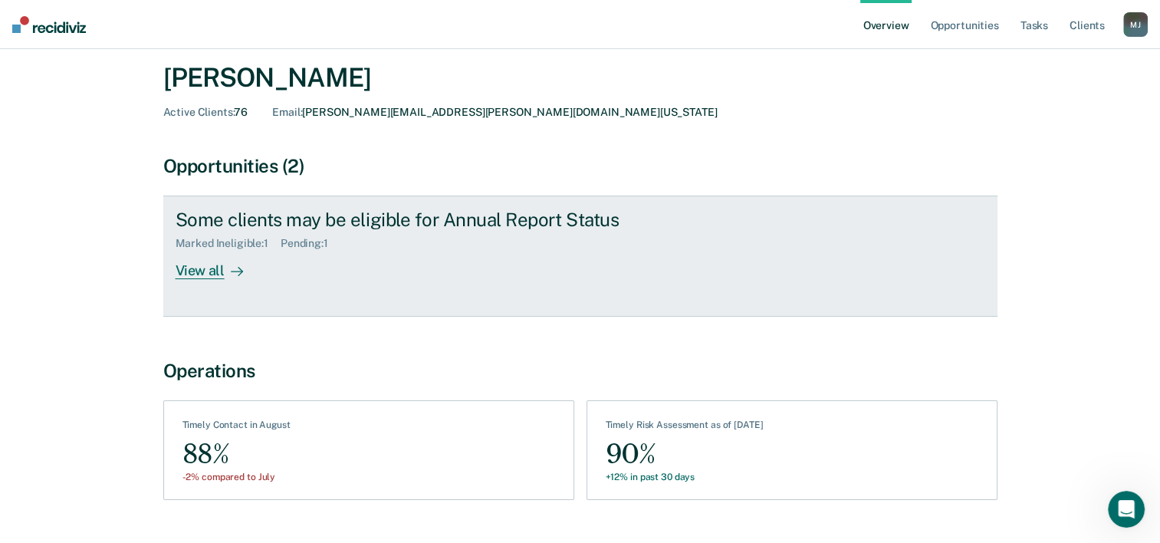
scroll to position [77, 0]
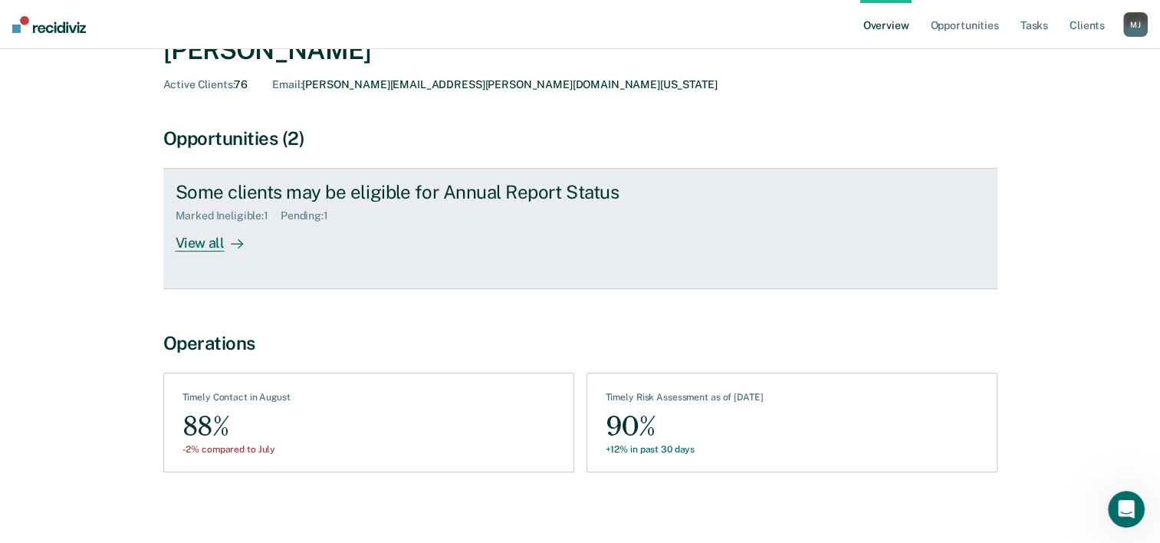
click at [546, 282] on link "Some clients may be eligible for Annual Report Status Marked Ineligible : 1 Pen…" at bounding box center [580, 228] width 834 height 121
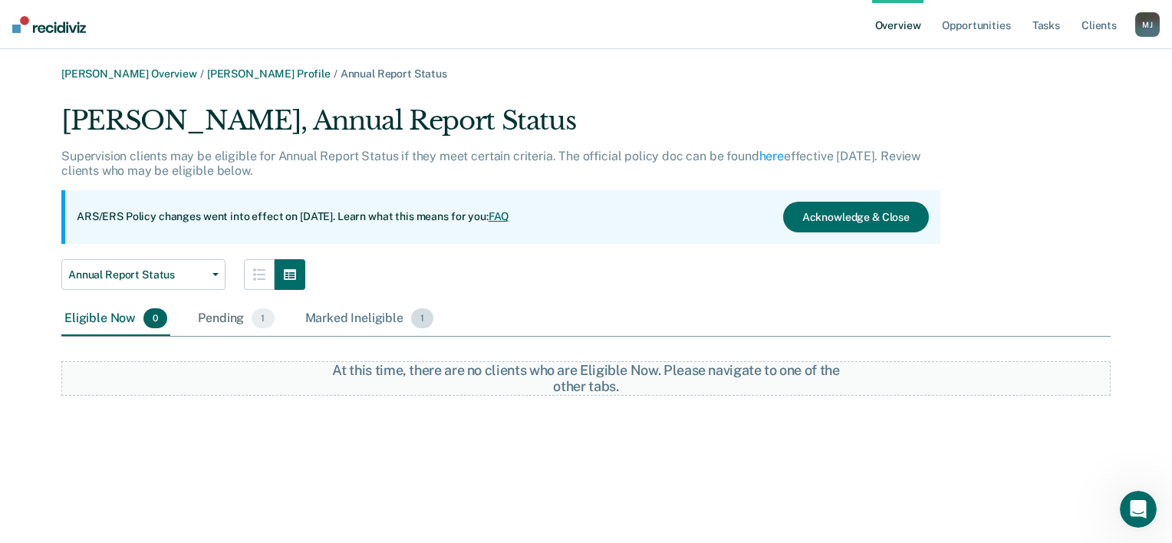
click at [357, 321] on div "Marked Ineligible 1" at bounding box center [369, 319] width 135 height 34
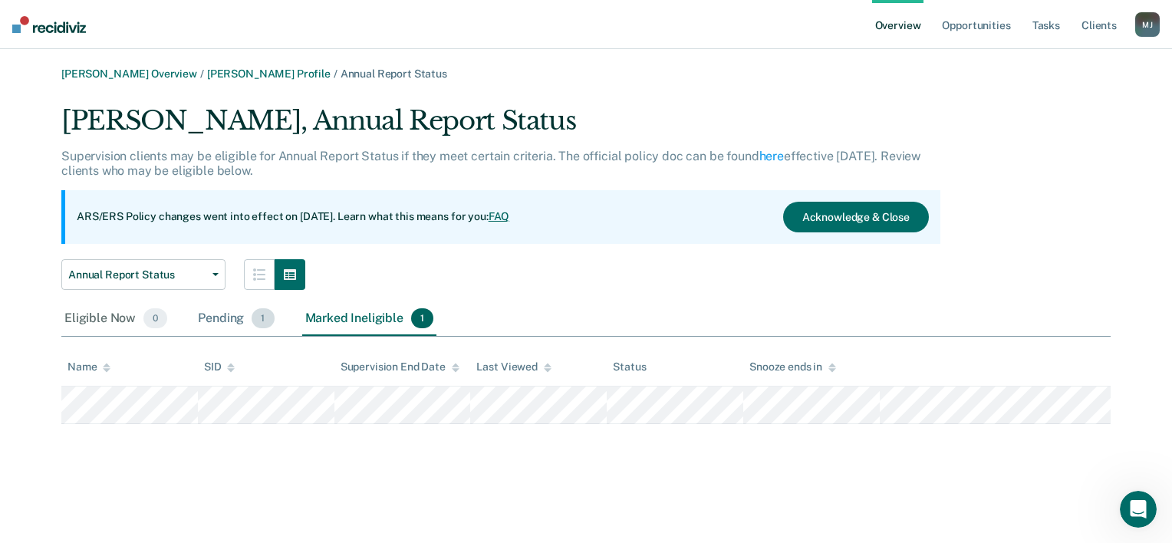
click at [225, 325] on div "Pending 1" at bounding box center [236, 319] width 82 height 34
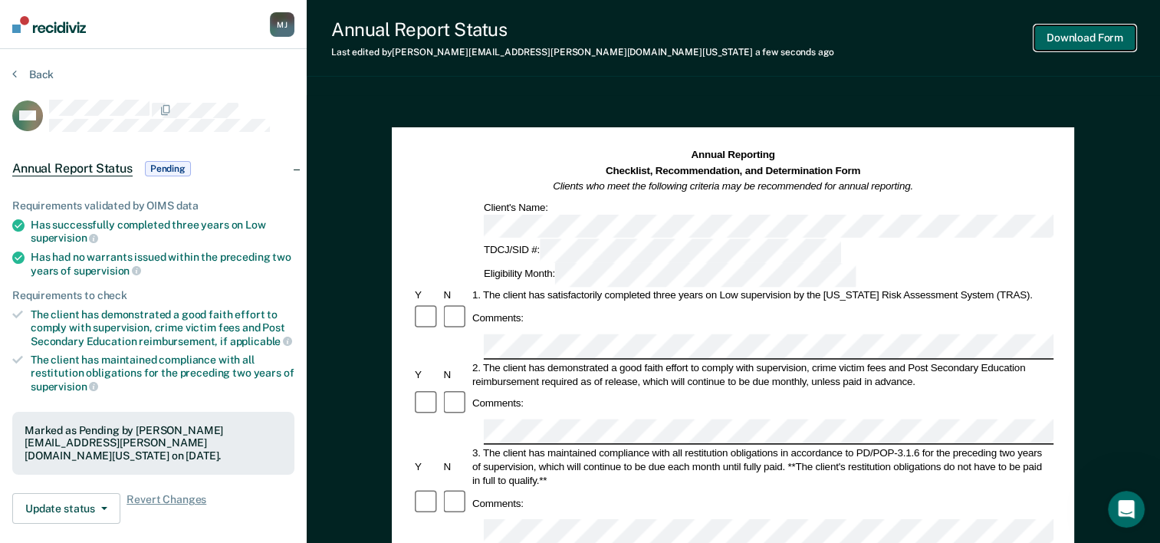
click at [1077, 42] on button "Download Form" at bounding box center [1085, 37] width 101 height 25
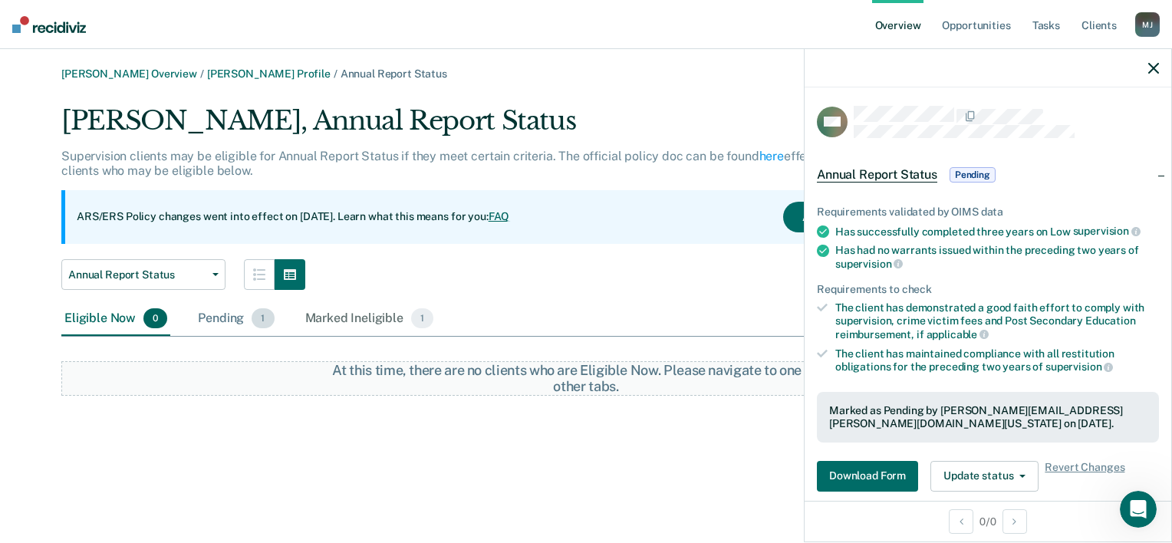
click at [233, 319] on div "Pending 1" at bounding box center [236, 319] width 82 height 34
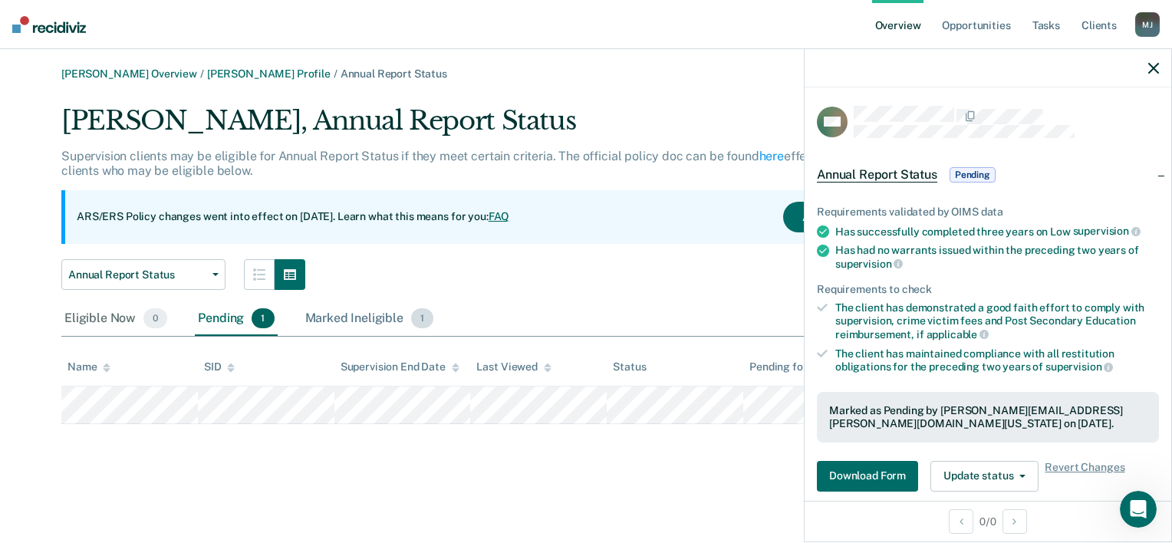
click at [341, 322] on div "Marked Ineligible 1" at bounding box center [369, 319] width 135 height 34
click at [901, 26] on link "Overview" at bounding box center [898, 24] width 52 height 49
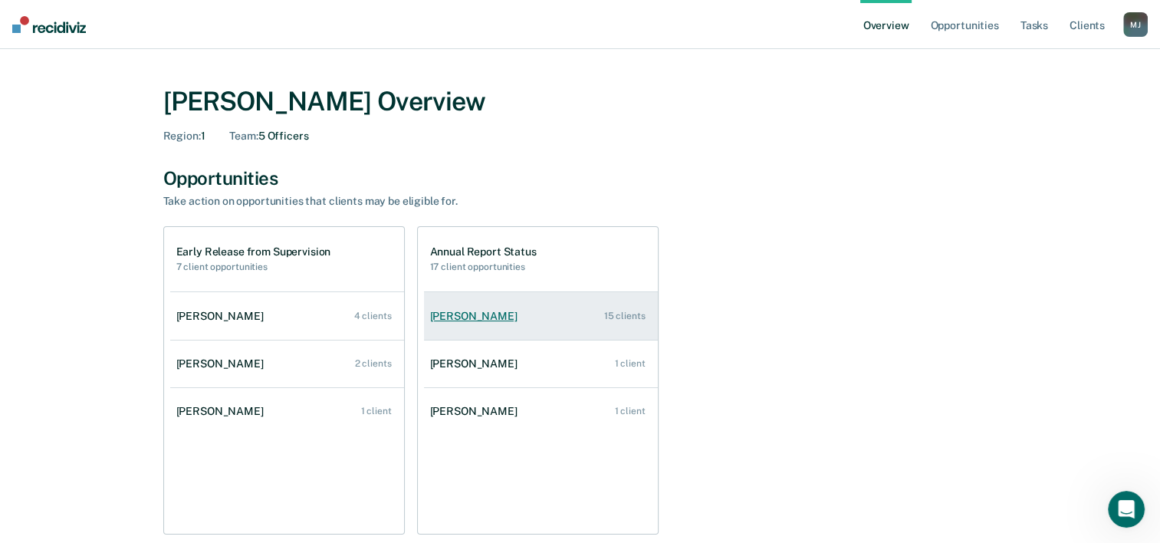
click at [518, 318] on link "[PERSON_NAME] 15 clients" at bounding box center [541, 317] width 234 height 44
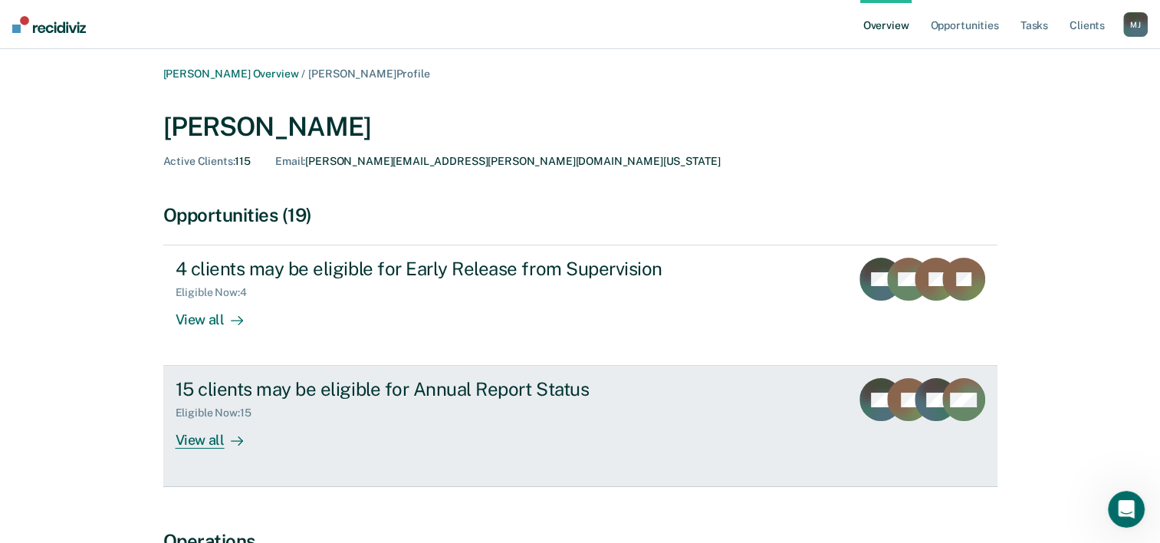
click at [418, 396] on div "15 clients may be eligible for Annual Report Status" at bounding box center [445, 389] width 538 height 22
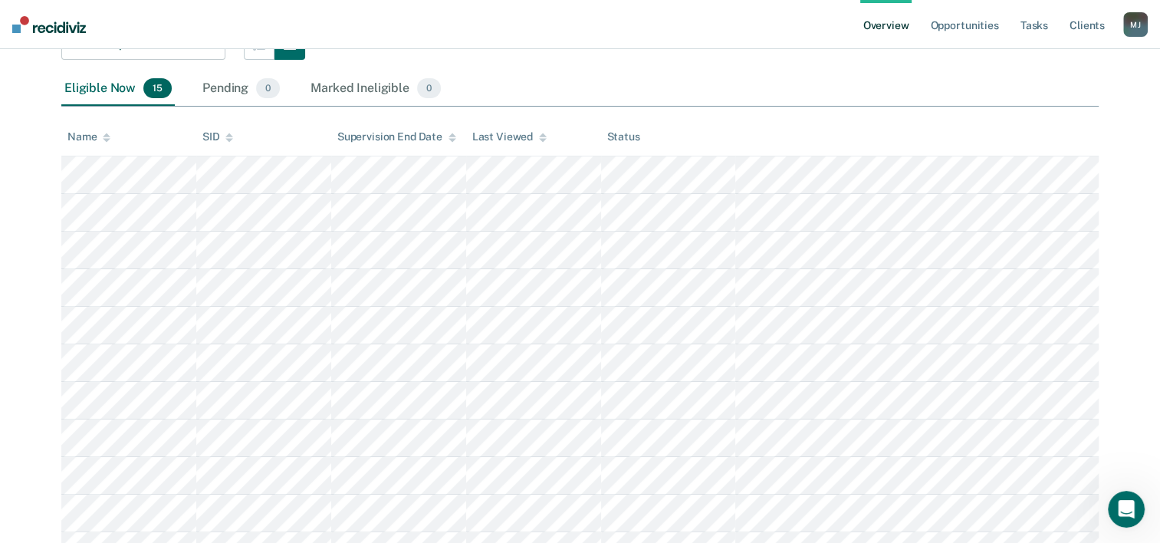
scroll to position [307, 0]
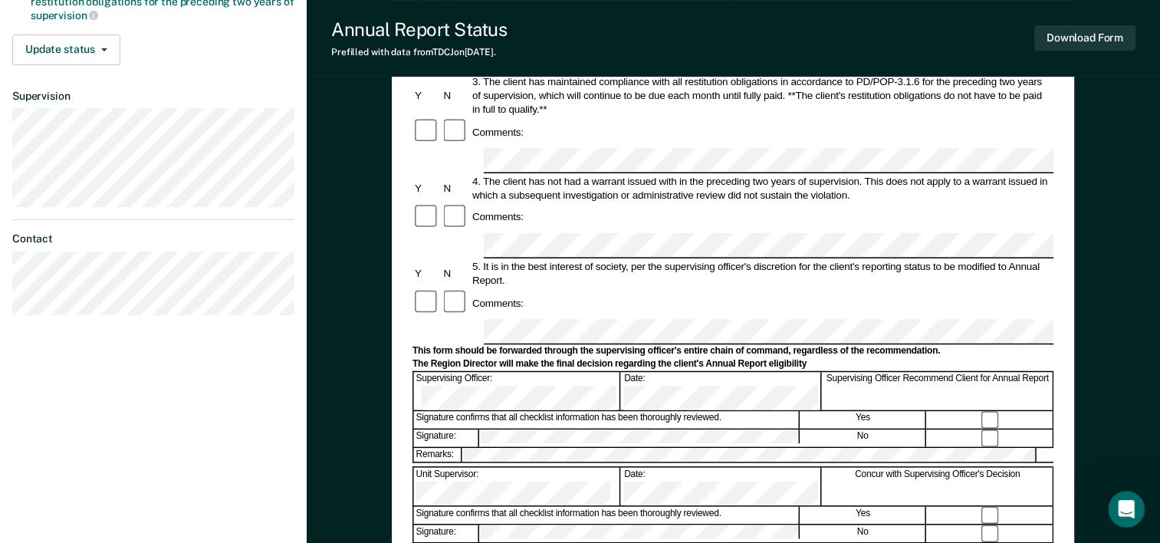
scroll to position [383, 0]
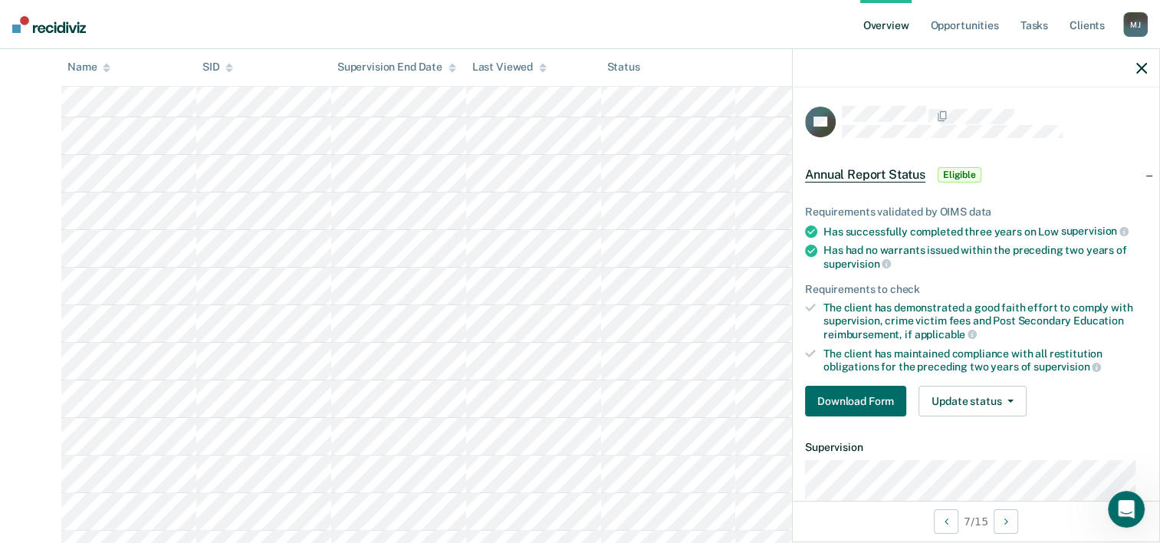
scroll to position [383, 0]
click at [1005, 393] on button "Update status" at bounding box center [973, 401] width 108 height 31
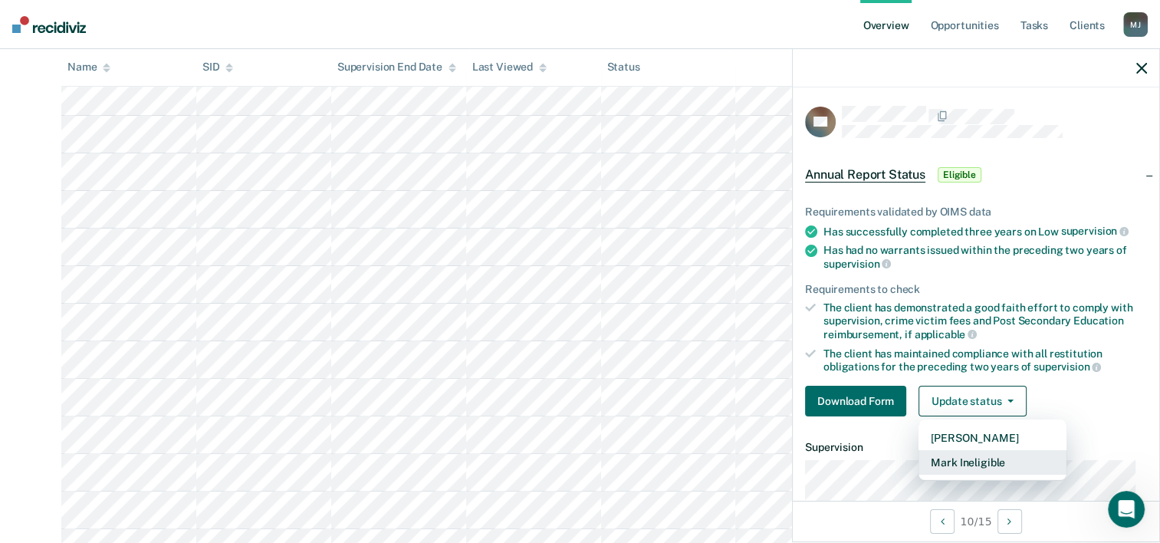
click at [981, 461] on button "Mark Ineligible" at bounding box center [993, 462] width 148 height 25
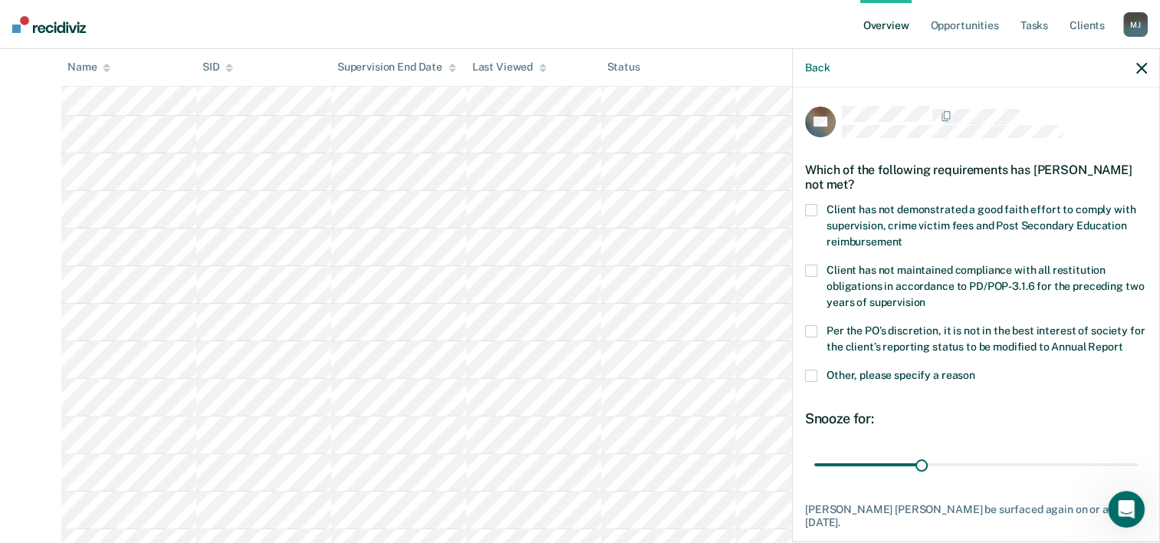
click at [818, 204] on label "Client has not demonstrated a good faith effort to comply with supervision, cri…" at bounding box center [976, 228] width 342 height 48
click at [903, 236] on input "Client has not demonstrated a good faith effort to comply with supervision, cri…" at bounding box center [903, 236] width 0 height 0
click at [815, 333] on span at bounding box center [811, 331] width 12 height 12
click at [1123, 341] on input "Per the PO’s discretion, it is not in the best interest of society for the clie…" at bounding box center [1123, 341] width 0 height 0
drag, startPoint x: 920, startPoint y: 481, endPoint x: 1147, endPoint y: 485, distance: 226.3
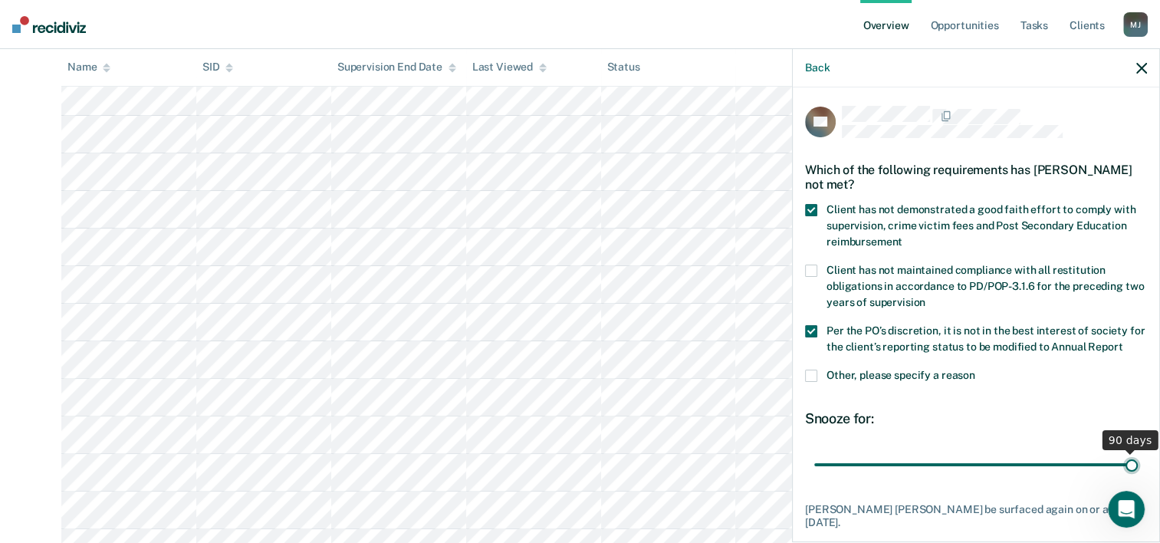
type input "90"
click at [1138, 479] on input "range" at bounding box center [976, 465] width 324 height 27
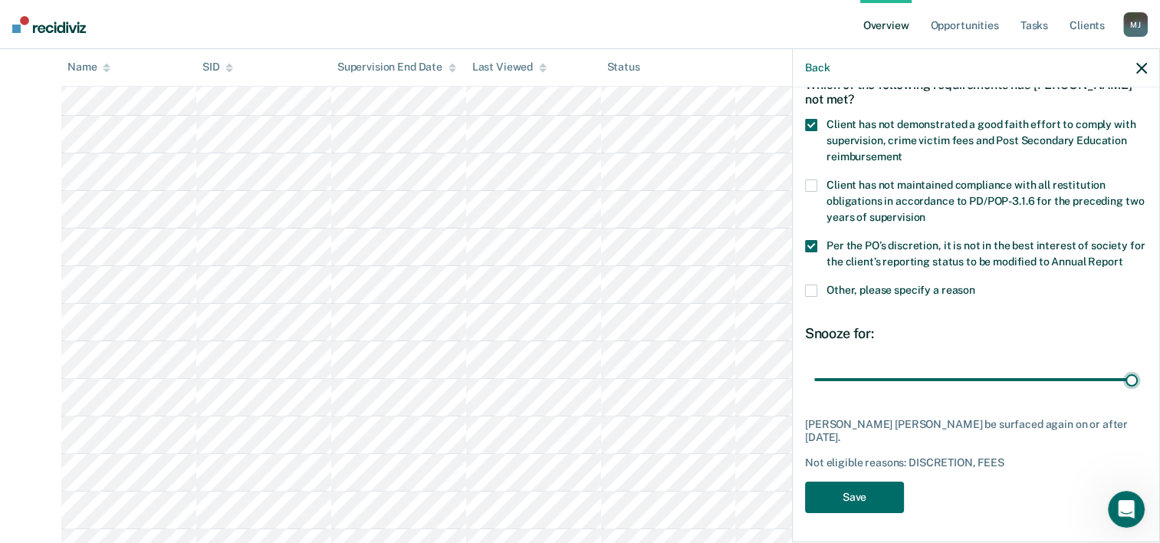
scroll to position [100, 0]
click at [859, 494] on button "Save" at bounding box center [854, 495] width 99 height 31
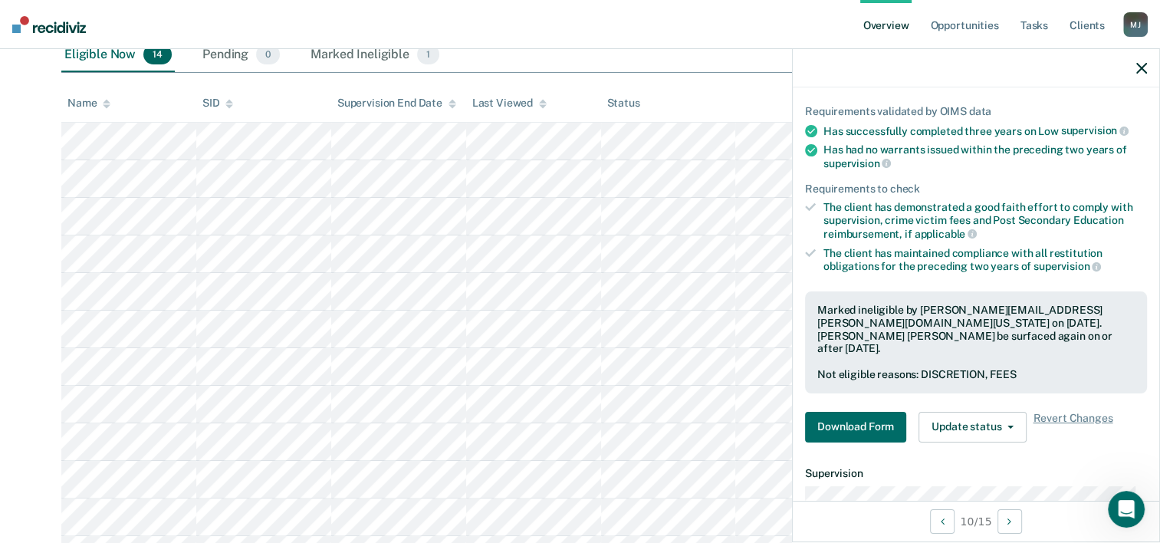
scroll to position [187, 0]
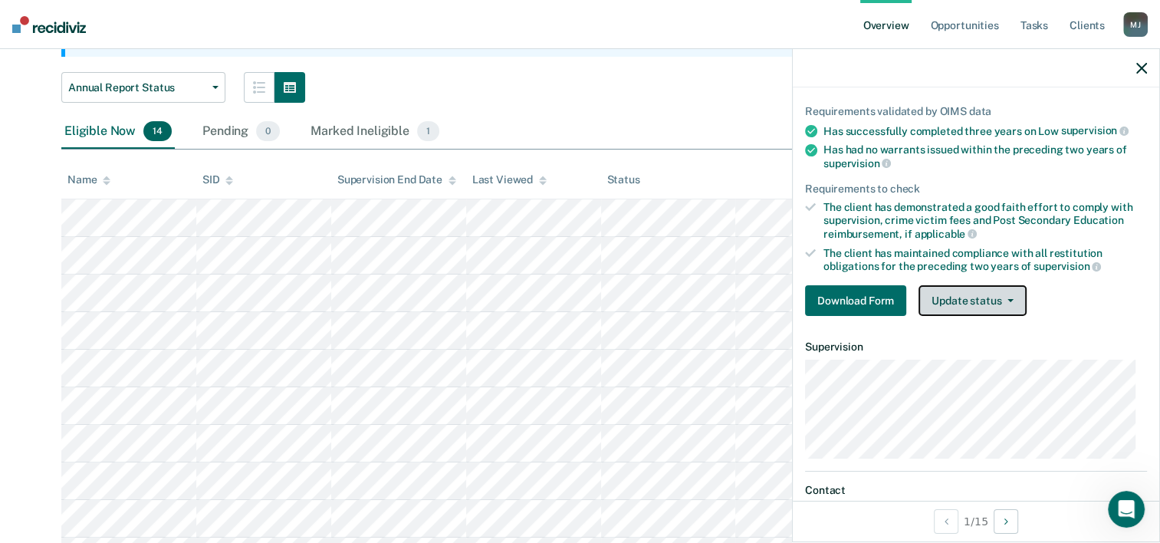
click at [995, 304] on button "Update status" at bounding box center [973, 300] width 108 height 31
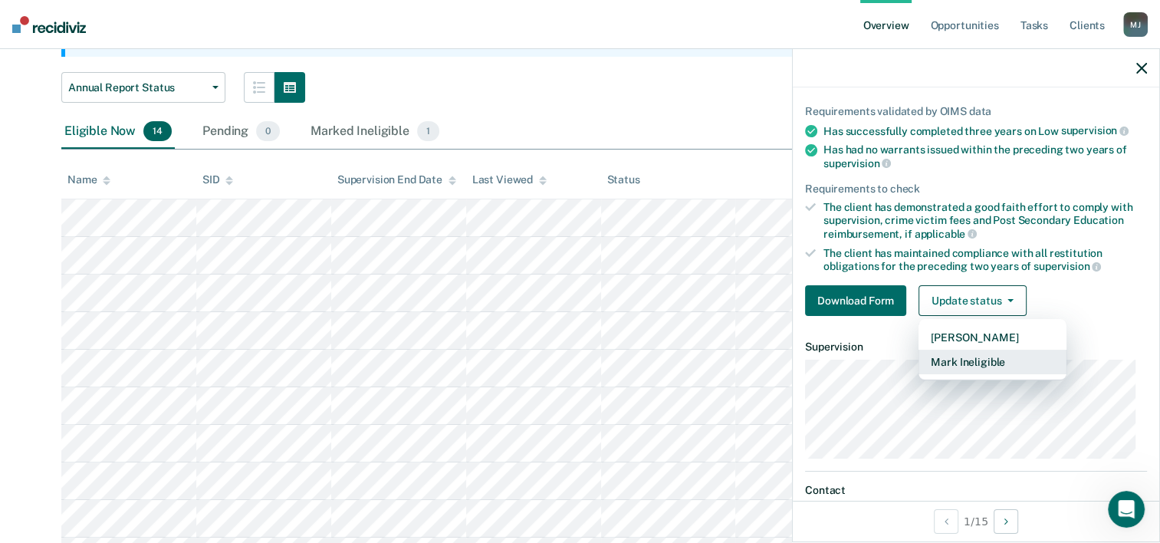
click at [995, 364] on button "Mark Ineligible" at bounding box center [993, 362] width 148 height 25
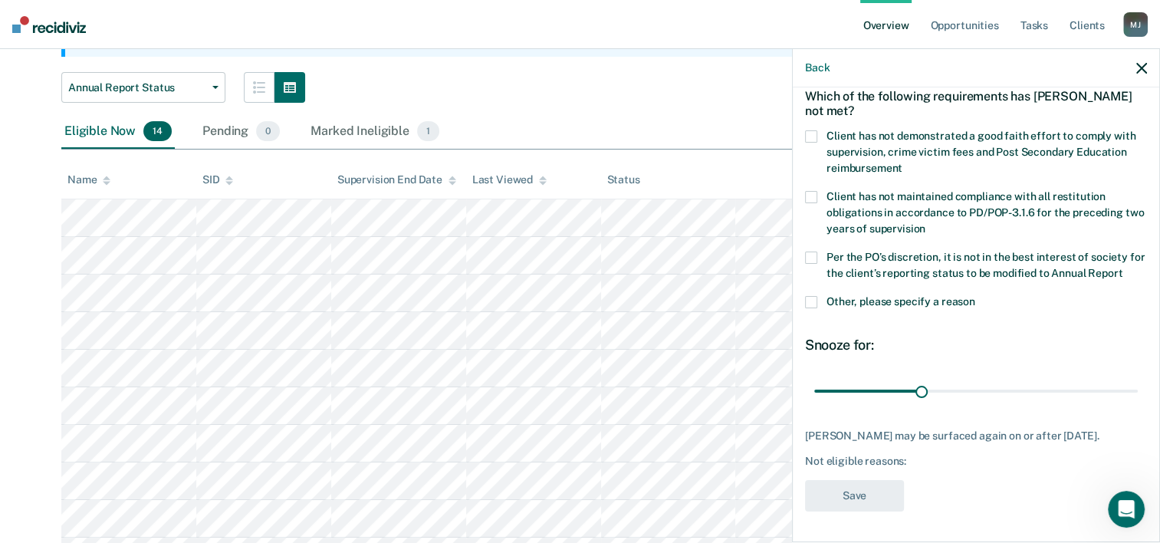
click at [813, 130] on span at bounding box center [811, 136] width 12 height 12
click at [903, 163] on input "Client has not demonstrated a good faith effort to comply with supervision, cri…" at bounding box center [903, 163] width 0 height 0
click at [818, 252] on label "Per the PO’s discretion, it is not in the best interest of society for the clie…" at bounding box center [976, 268] width 342 height 32
click at [1123, 268] on input "Per the PO’s discretion, it is not in the best interest of society for the clie…" at bounding box center [1123, 268] width 0 height 0
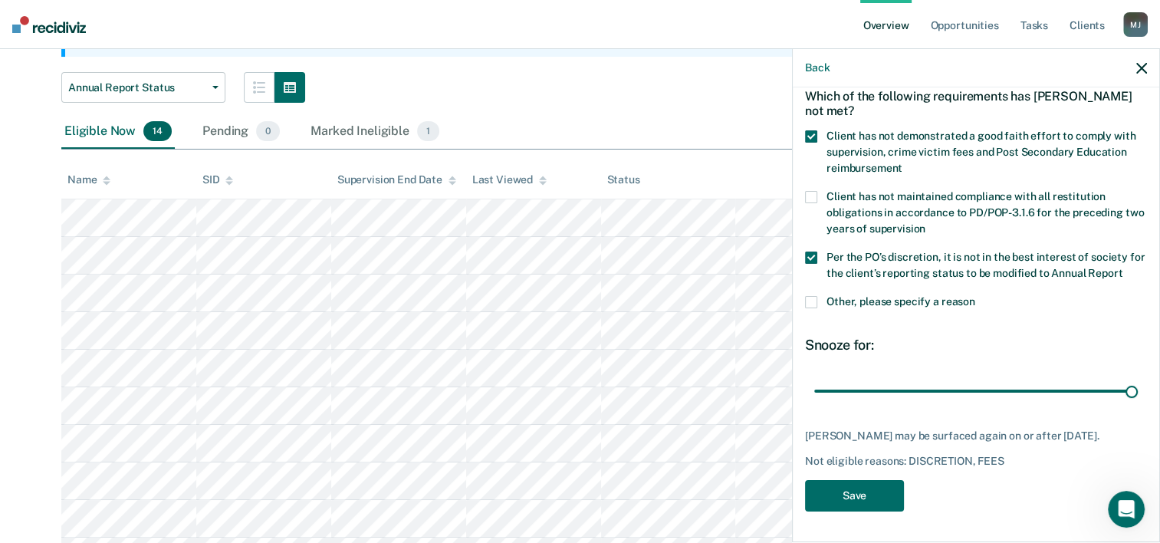
drag, startPoint x: 917, startPoint y: 382, endPoint x: 1171, endPoint y: 403, distance: 254.8
type input "90"
click at [1138, 403] on input "range" at bounding box center [976, 391] width 324 height 27
click at [861, 506] on button "Save" at bounding box center [854, 495] width 99 height 31
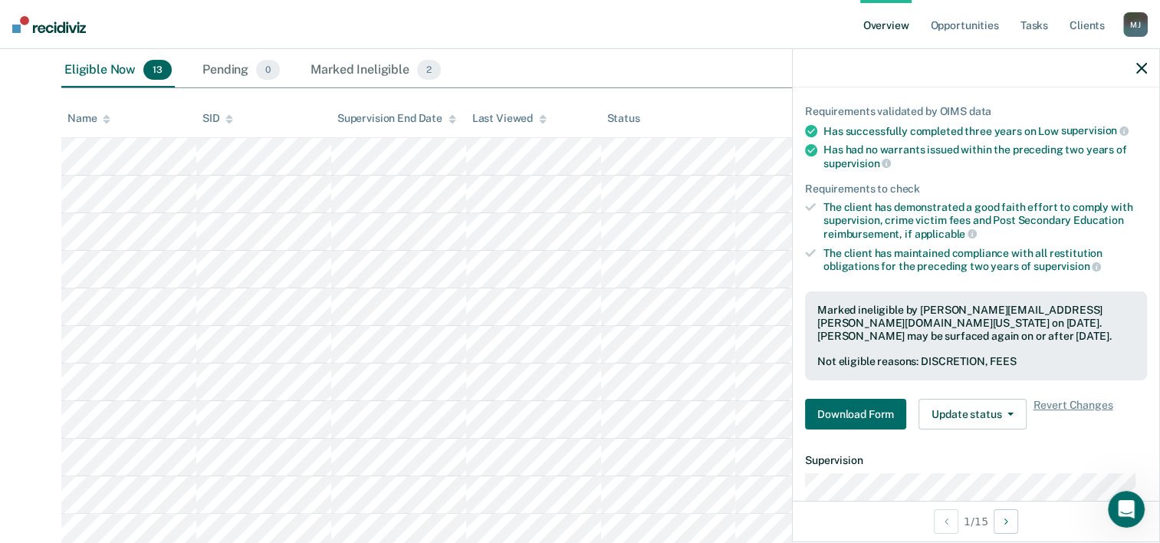
scroll to position [341, 0]
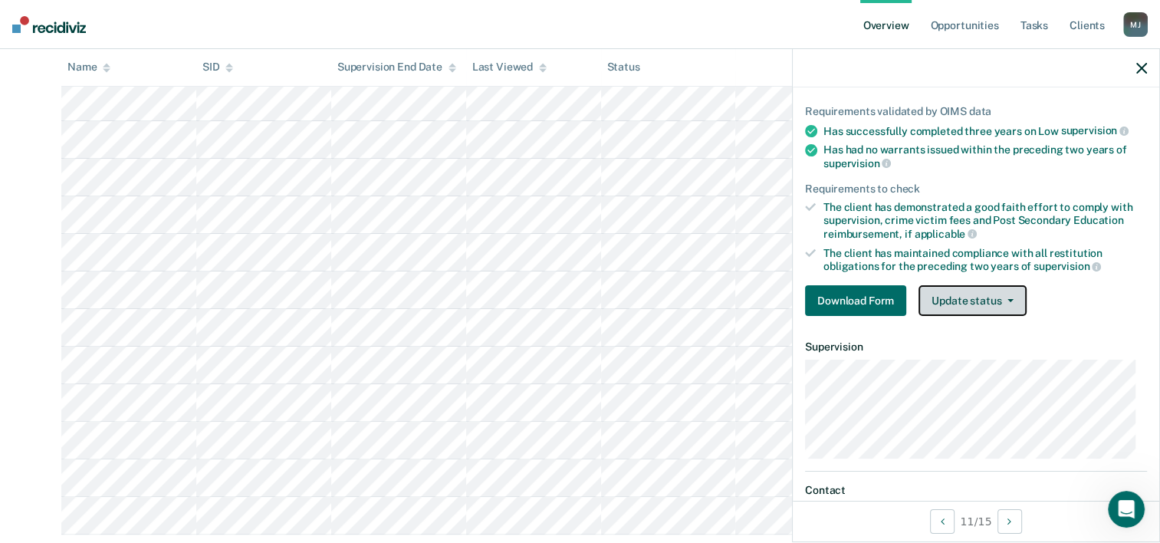
click at [966, 293] on button "Update status" at bounding box center [973, 300] width 108 height 31
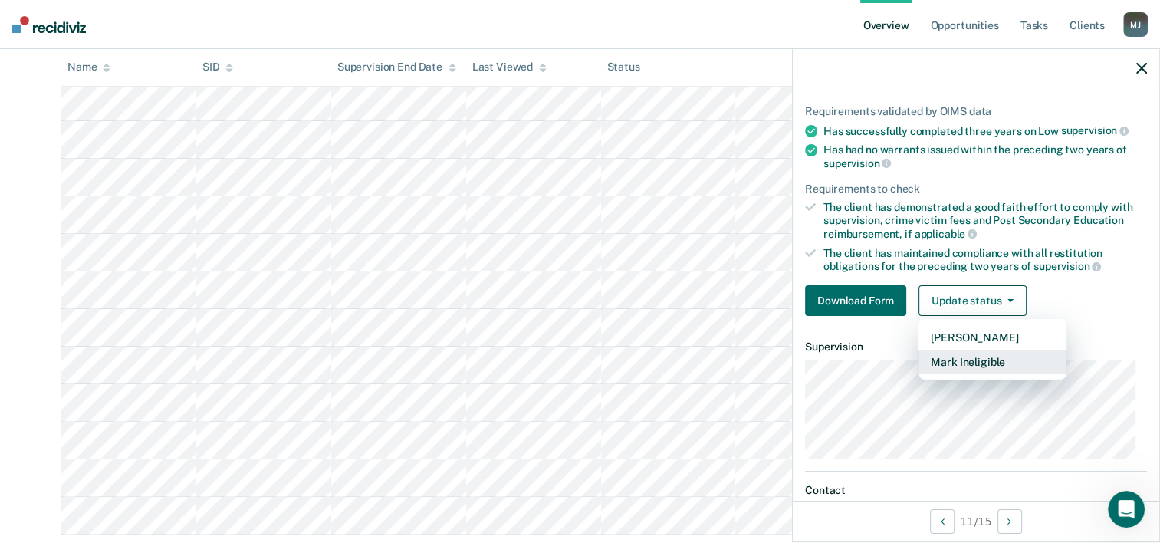
click at [997, 363] on button "Mark Ineligible" at bounding box center [993, 362] width 148 height 25
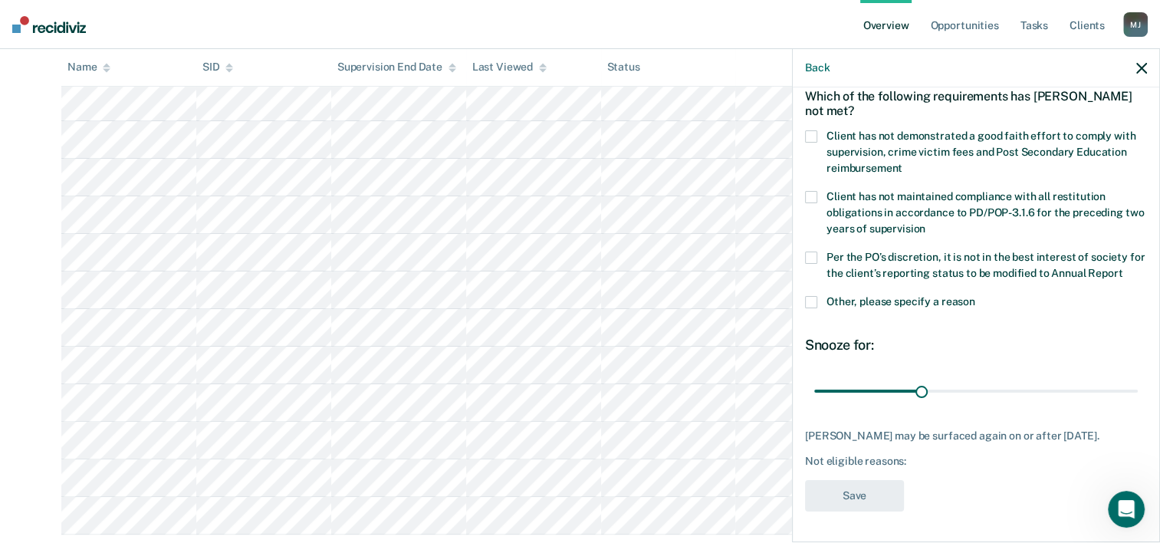
click at [808, 99] on div "Which of the following requirements has [PERSON_NAME] not met?" at bounding box center [976, 104] width 342 height 54
click at [810, 130] on span at bounding box center [811, 136] width 12 height 12
click at [903, 163] on input "Client has not demonstrated a good faith effort to comply with supervision, cri…" at bounding box center [903, 163] width 0 height 0
click at [811, 252] on span at bounding box center [811, 258] width 12 height 12
click at [1123, 268] on input "Per the PO’s discretion, it is not in the best interest of society for the clie…" at bounding box center [1123, 268] width 0 height 0
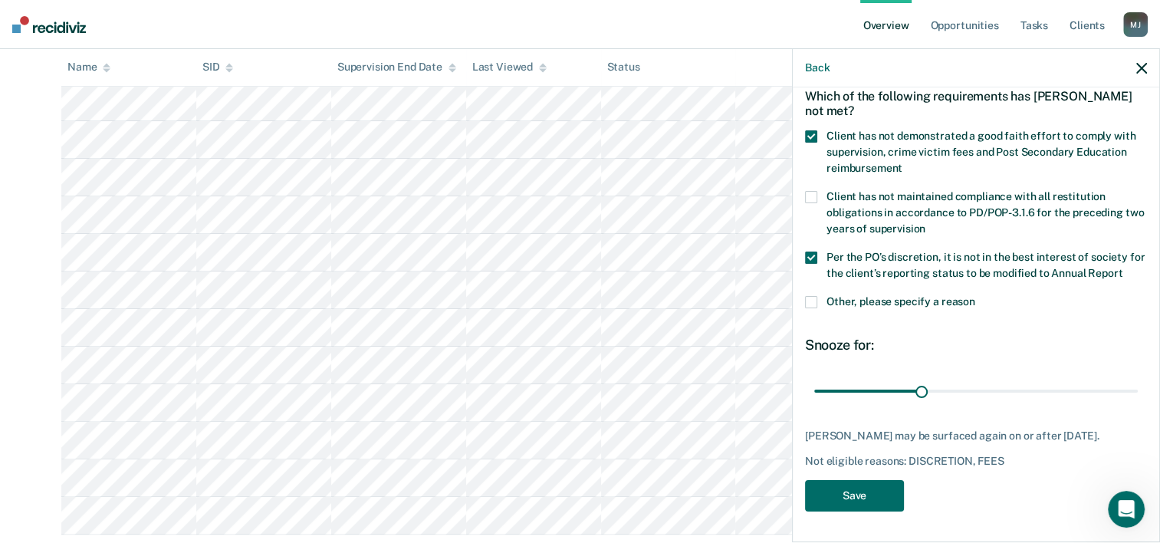
click at [811, 296] on span at bounding box center [811, 302] width 12 height 12
click at [976, 296] on input "Other, please specify a reason" at bounding box center [976, 296] width 0 height 0
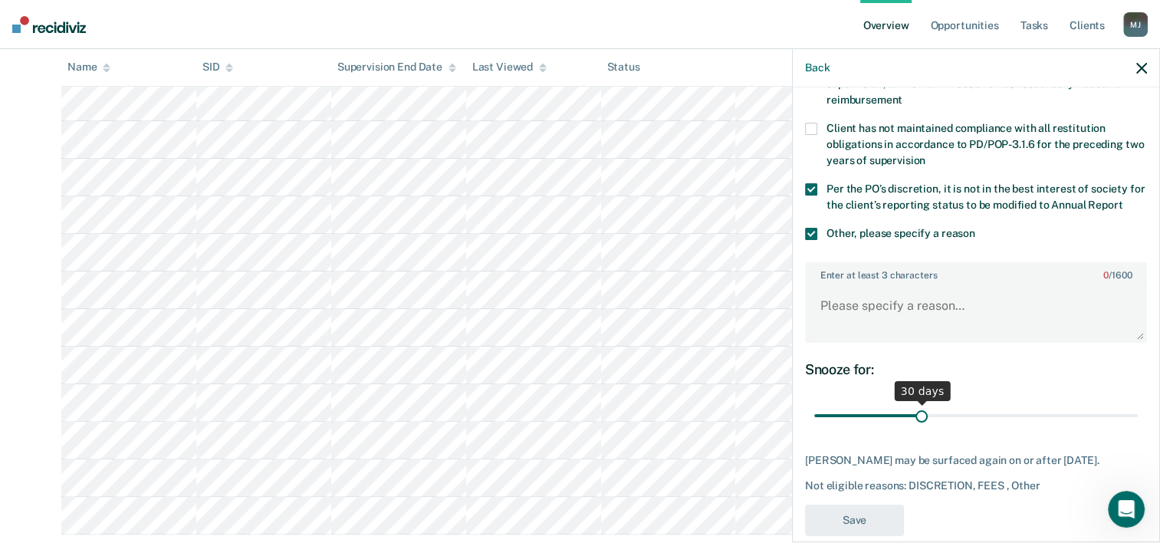
scroll to position [177, 0]
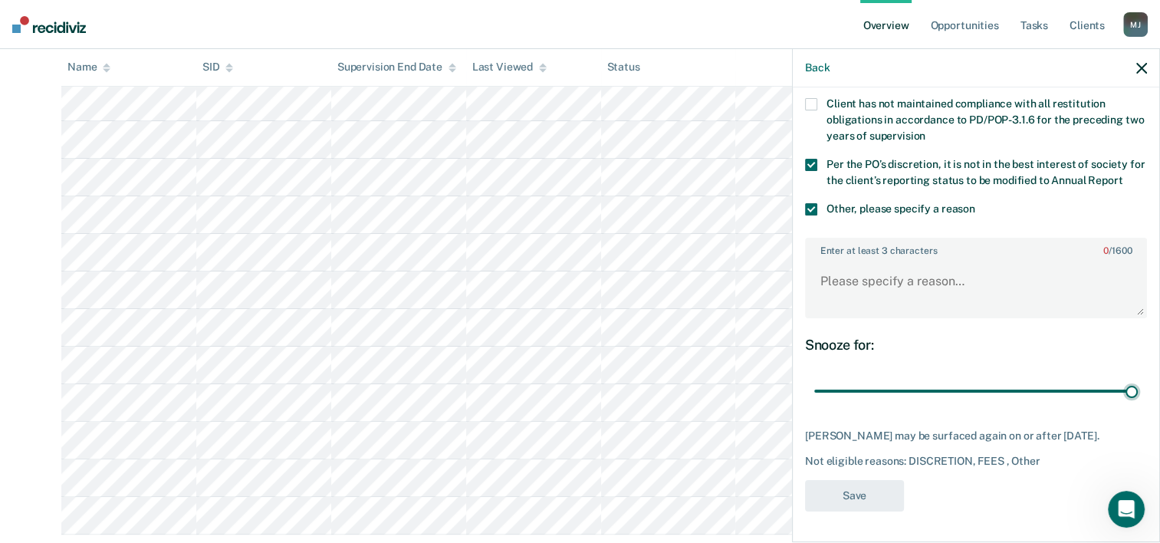
drag, startPoint x: 920, startPoint y: 395, endPoint x: 1171, endPoint y: 398, distance: 250.8
type input "90"
click at [1138, 398] on input "range" at bounding box center [976, 391] width 324 height 27
click at [908, 283] on textarea "Enter at least 3 characters 0 / 1600" at bounding box center [976, 288] width 339 height 57
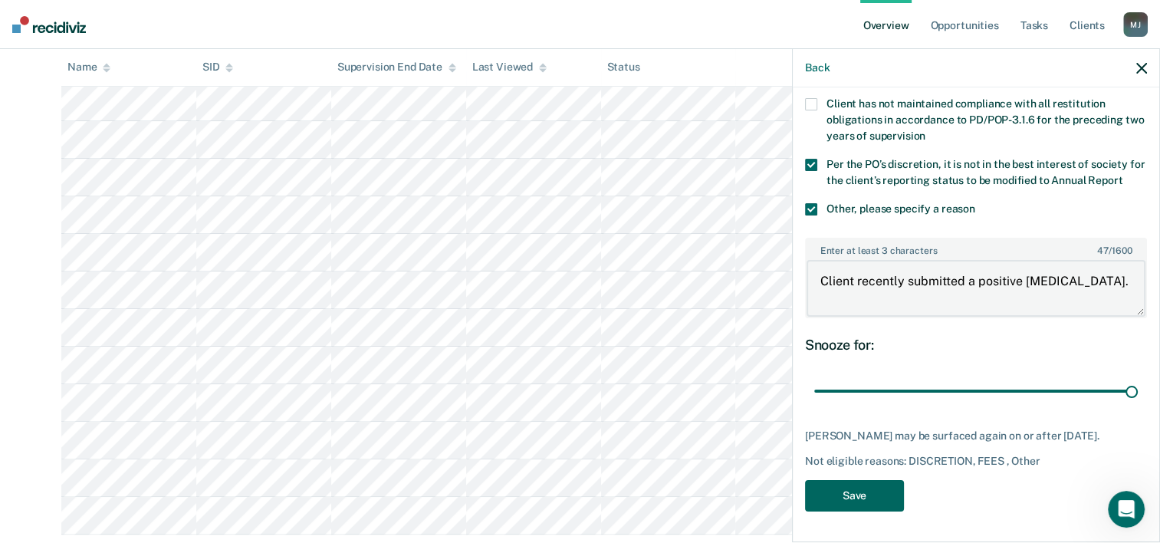
type textarea "Client recently submitted a positive [MEDICAL_DATA]."
click at [863, 512] on button "Save" at bounding box center [854, 495] width 99 height 31
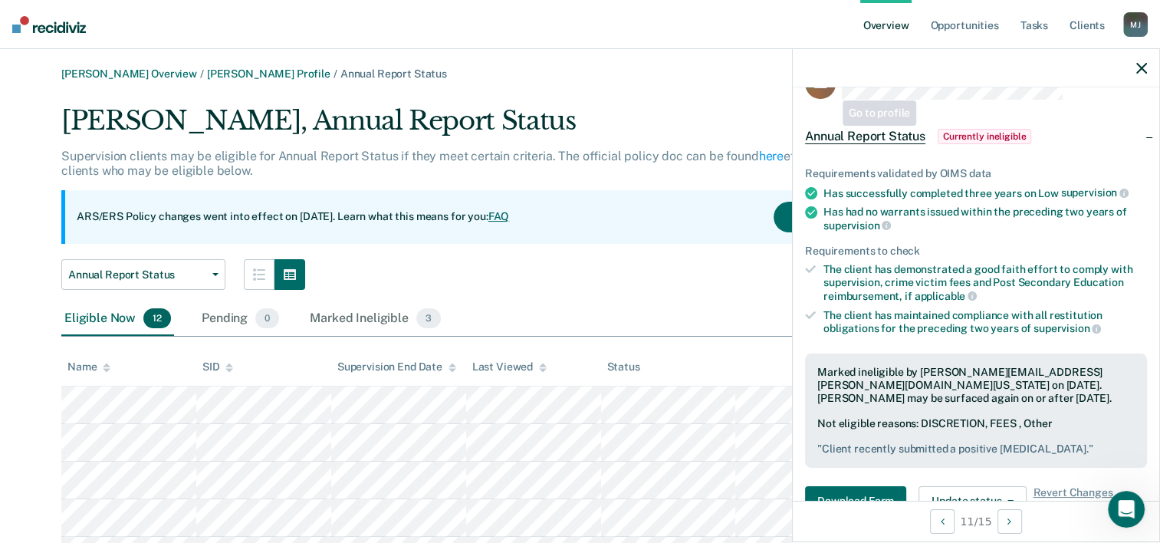
scroll to position [0, 0]
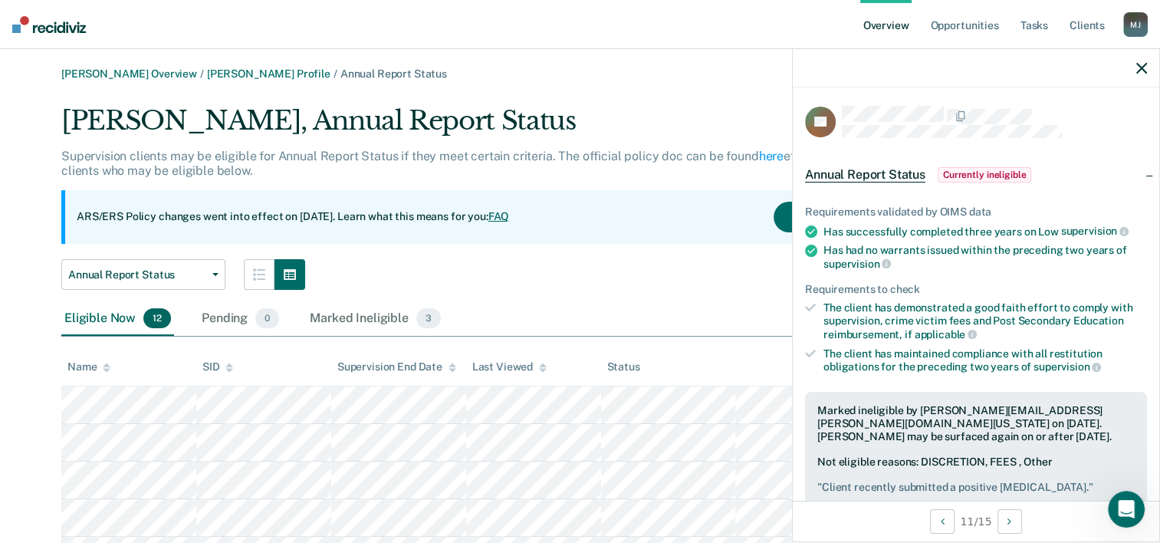
click at [884, 24] on link "Overview" at bounding box center [887, 24] width 52 height 49
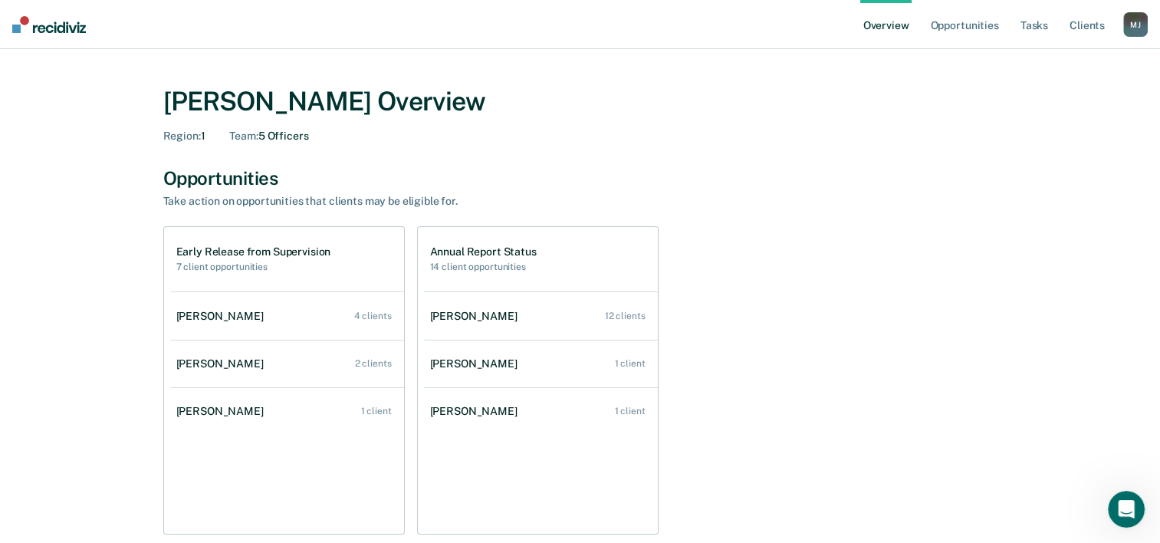
click at [206, 275] on div "Early Release from Supervision 7 client opportunities" at bounding box center [287, 259] width 234 height 64
click at [214, 257] on h1 "Early Release from Supervision" at bounding box center [253, 251] width 155 height 13
drag, startPoint x: 214, startPoint y: 257, endPoint x: 314, endPoint y: 262, distance: 100.6
click at [314, 262] on h2 "7 client opportunities" at bounding box center [253, 267] width 155 height 11
drag, startPoint x: 353, startPoint y: 248, endPoint x: 329, endPoint y: 245, distance: 23.9
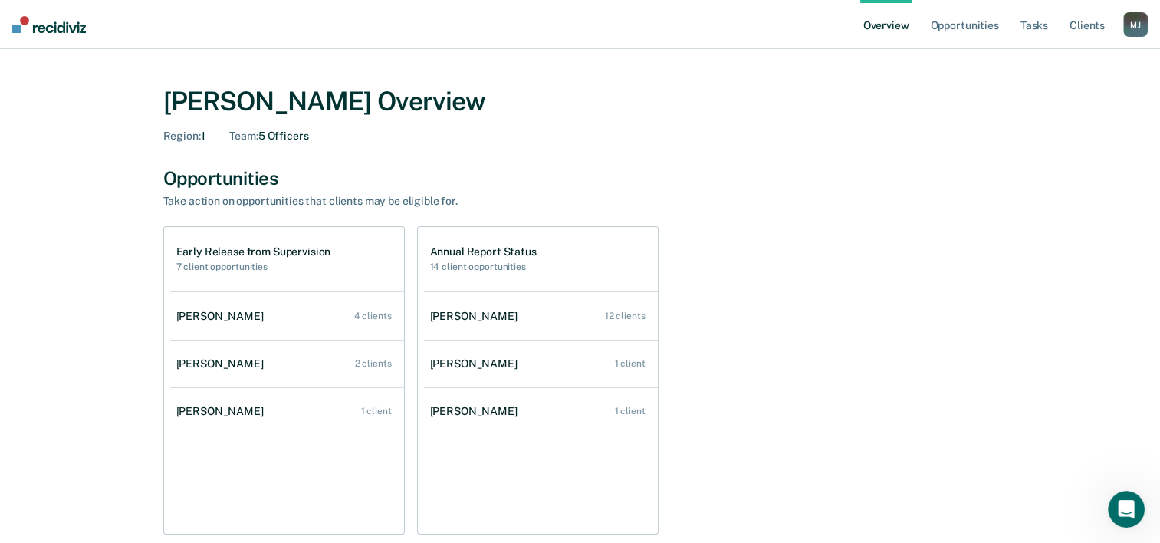
click at [354, 248] on div "Early Release from Supervision 7 client opportunities" at bounding box center [287, 259] width 234 height 64
click at [255, 243] on div "Early Release from Supervision 7 client opportunities" at bounding box center [287, 259] width 234 height 64
click at [202, 270] on h2 "7 client opportunities" at bounding box center [253, 267] width 155 height 11
click at [318, 249] on h1 "Early Release from Supervision" at bounding box center [253, 251] width 155 height 13
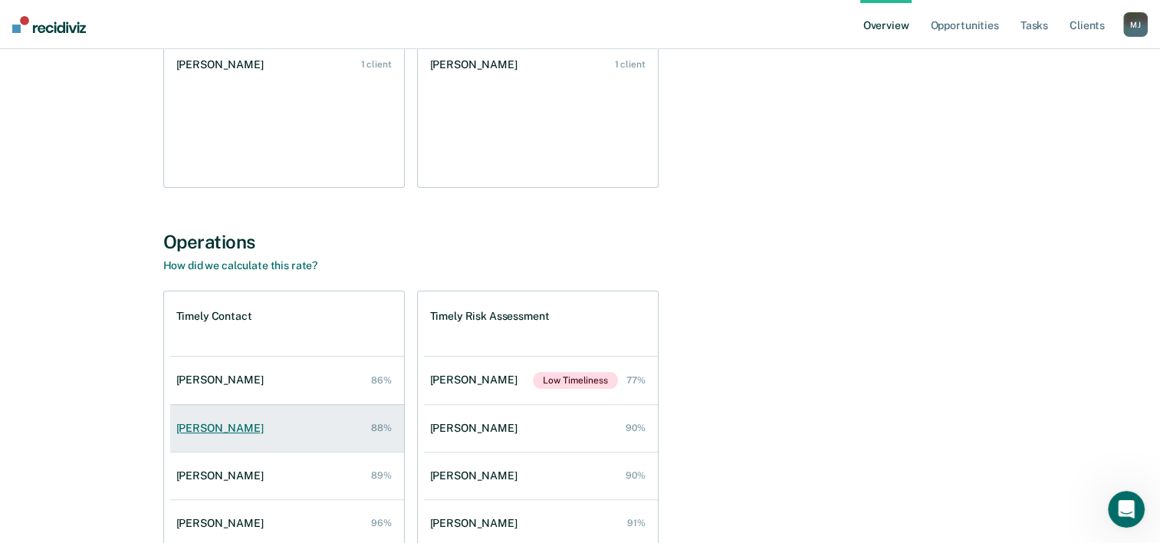
scroll to position [383, 0]
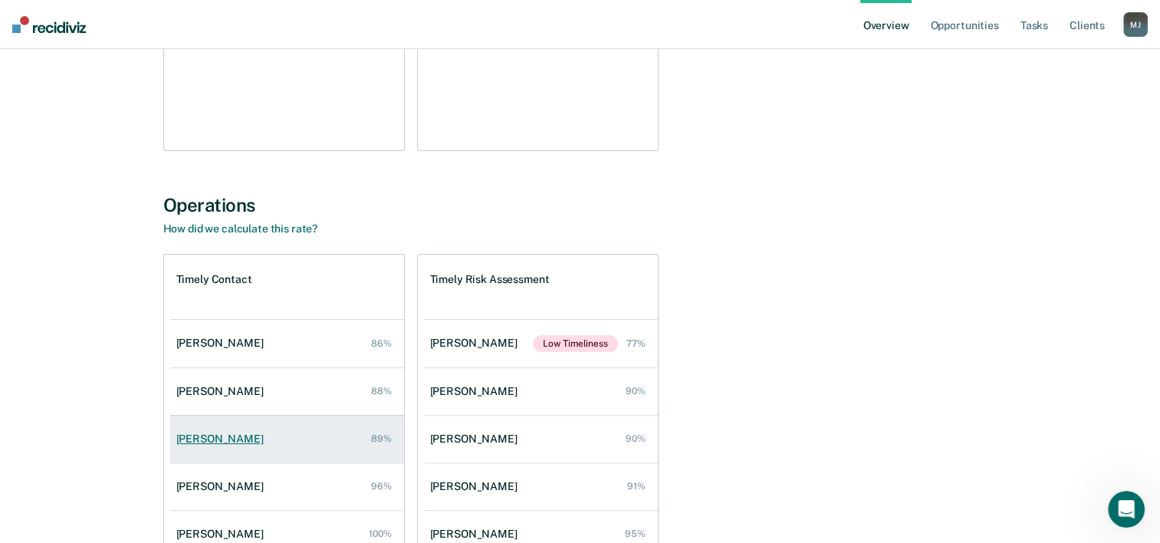
click at [309, 444] on link "[PERSON_NAME] 89%" at bounding box center [287, 439] width 234 height 44
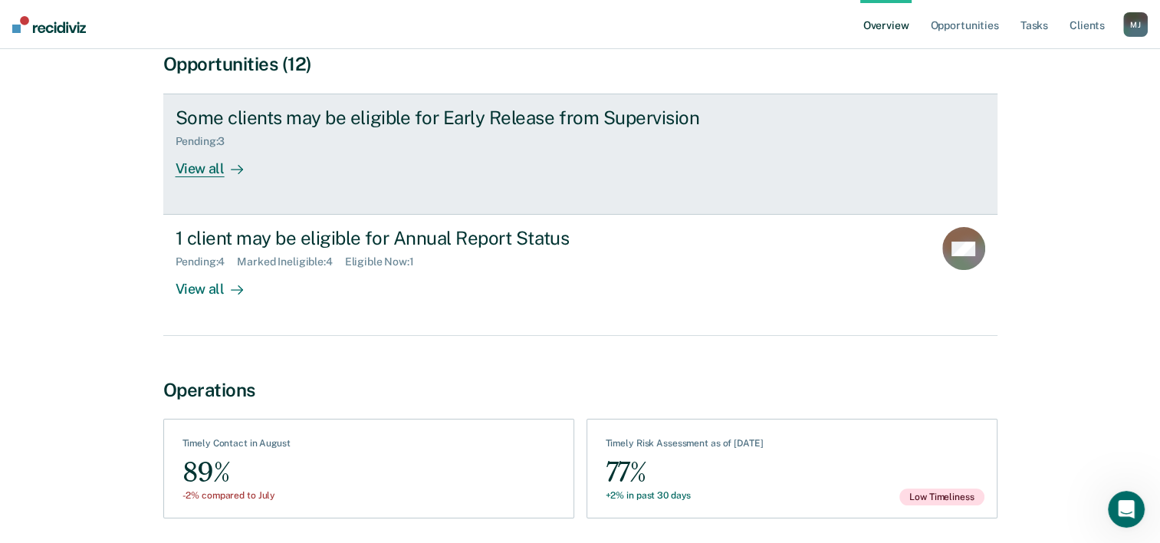
scroll to position [153, 0]
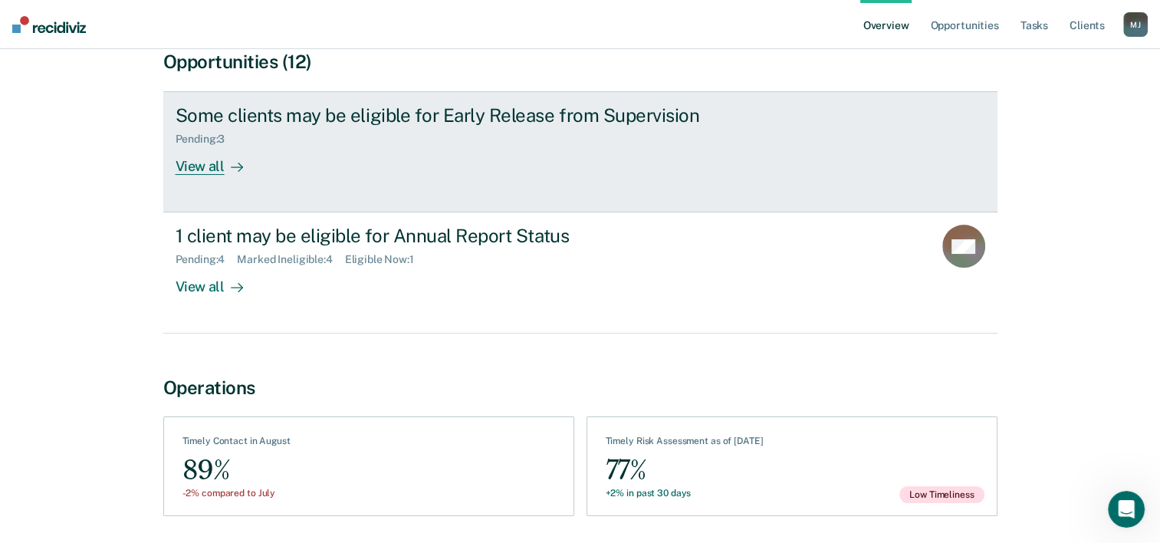
click at [422, 114] on div "Some clients may be eligible for Early Release from Supervision" at bounding box center [445, 115] width 538 height 22
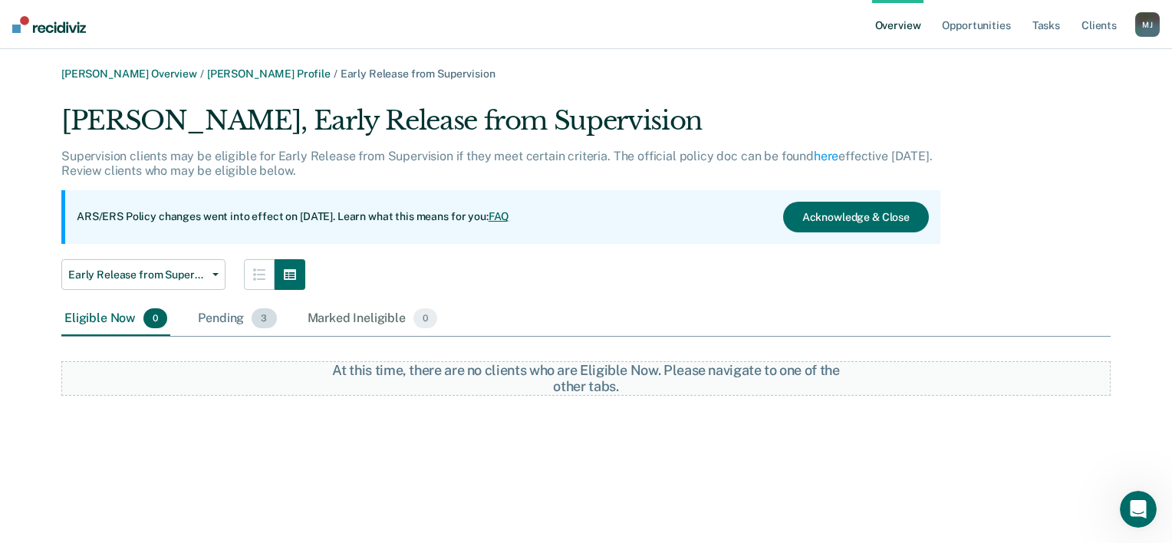
click at [226, 327] on div "Pending 3" at bounding box center [237, 319] width 84 height 34
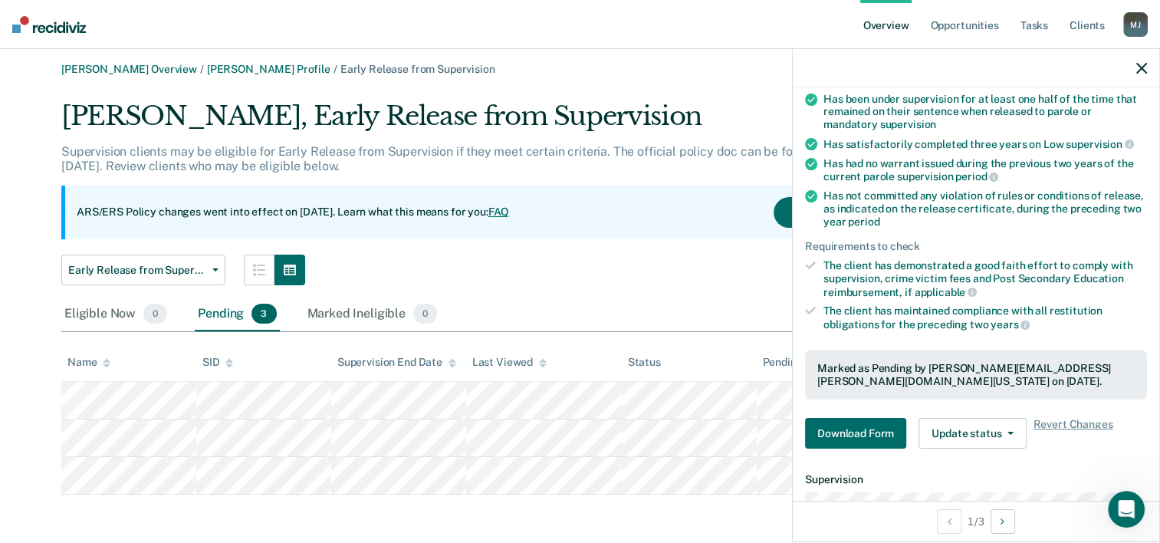
scroll to position [356, 0]
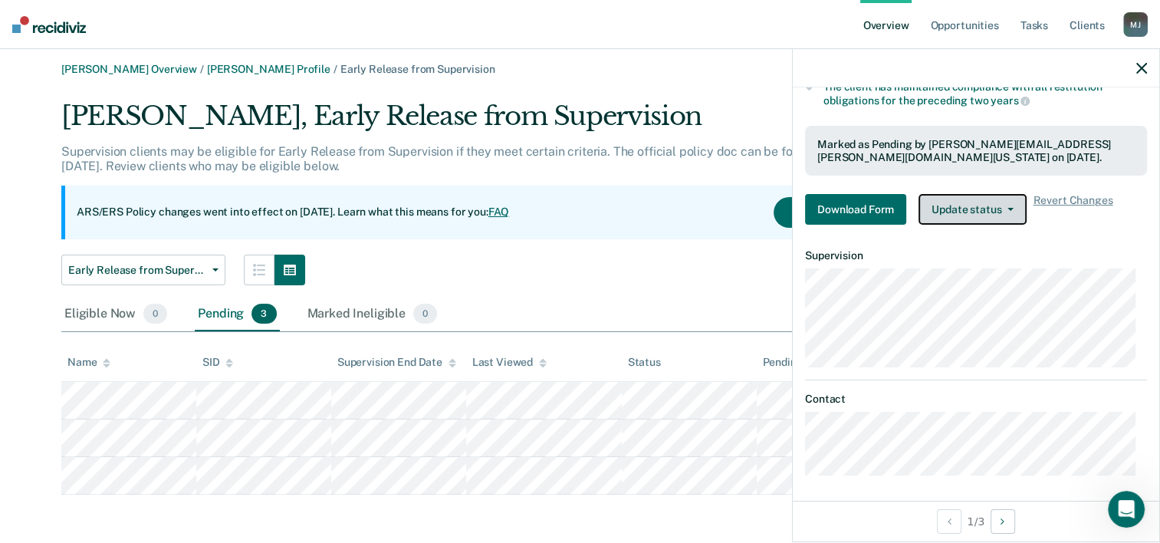
click at [1014, 197] on button "Update status" at bounding box center [973, 209] width 108 height 31
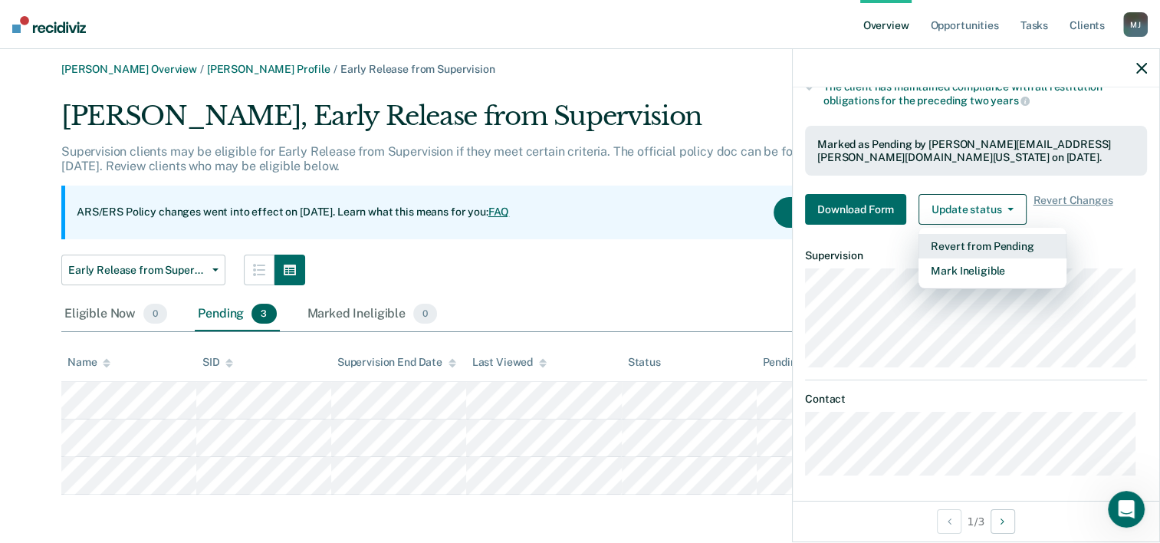
click at [1005, 246] on button "Revert from Pending" at bounding box center [993, 246] width 148 height 25
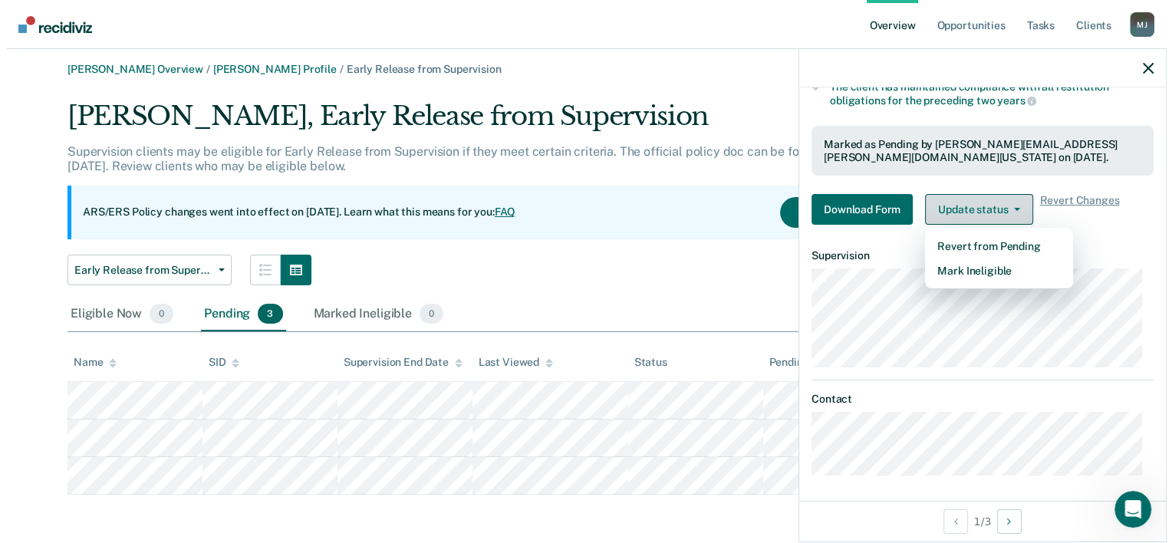
scroll to position [281, 0]
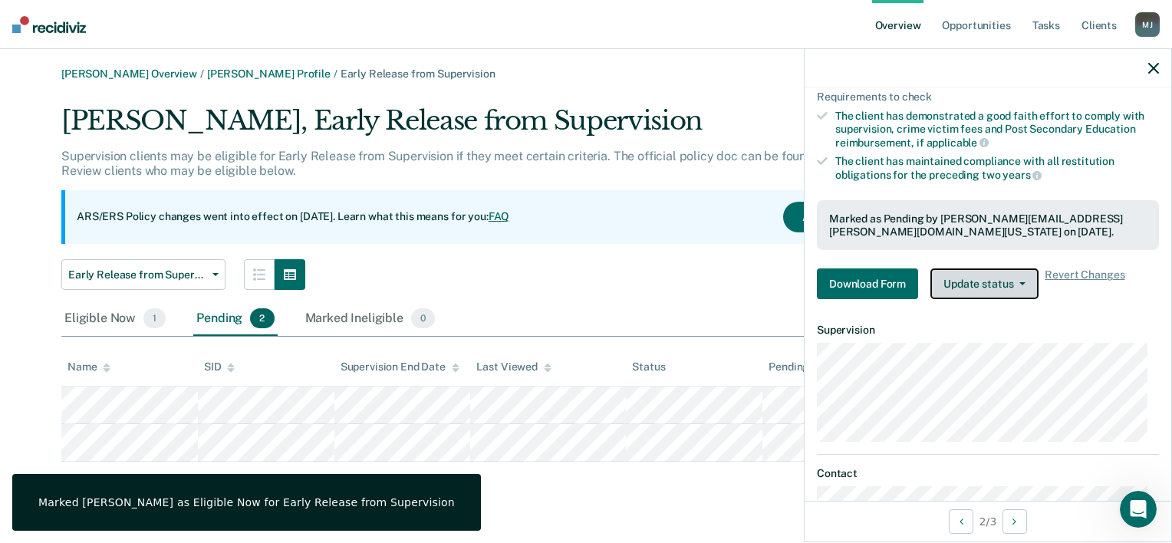
click at [1002, 277] on button "Update status" at bounding box center [984, 283] width 108 height 31
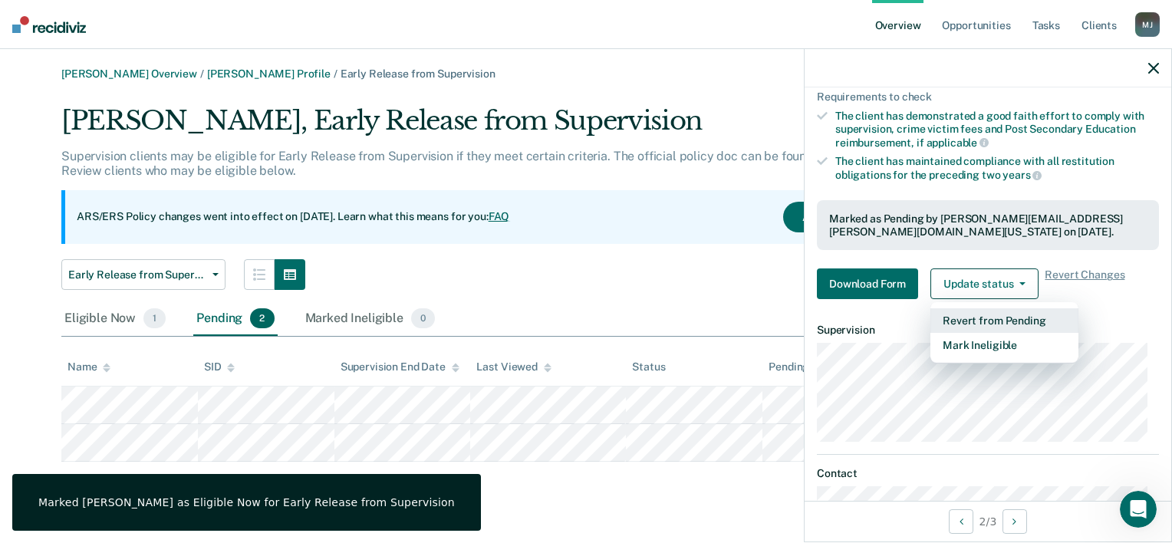
click at [991, 326] on button "Revert from Pending" at bounding box center [1004, 320] width 148 height 25
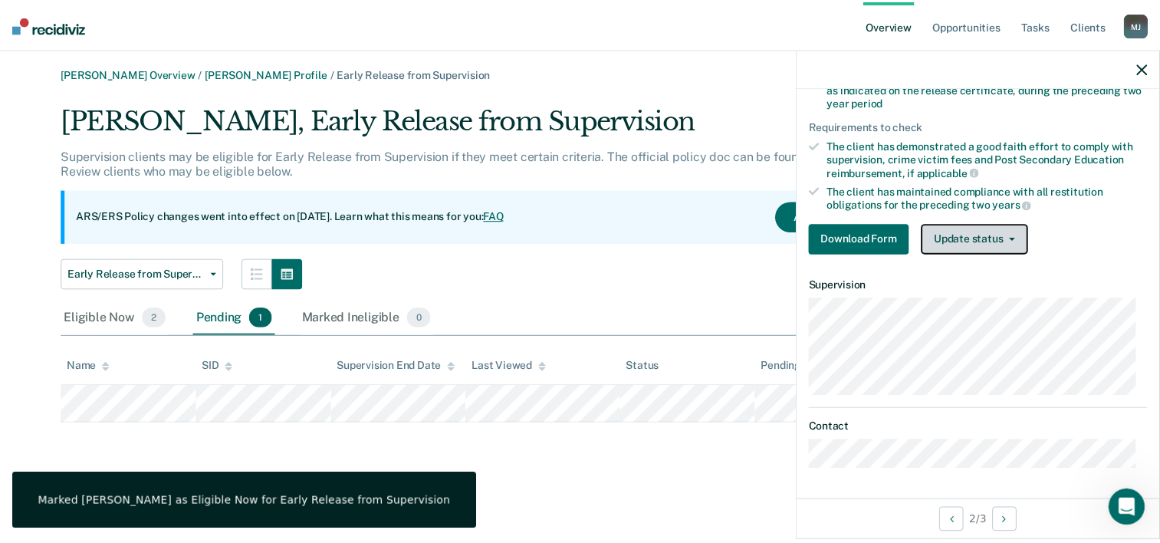
scroll to position [246, 0]
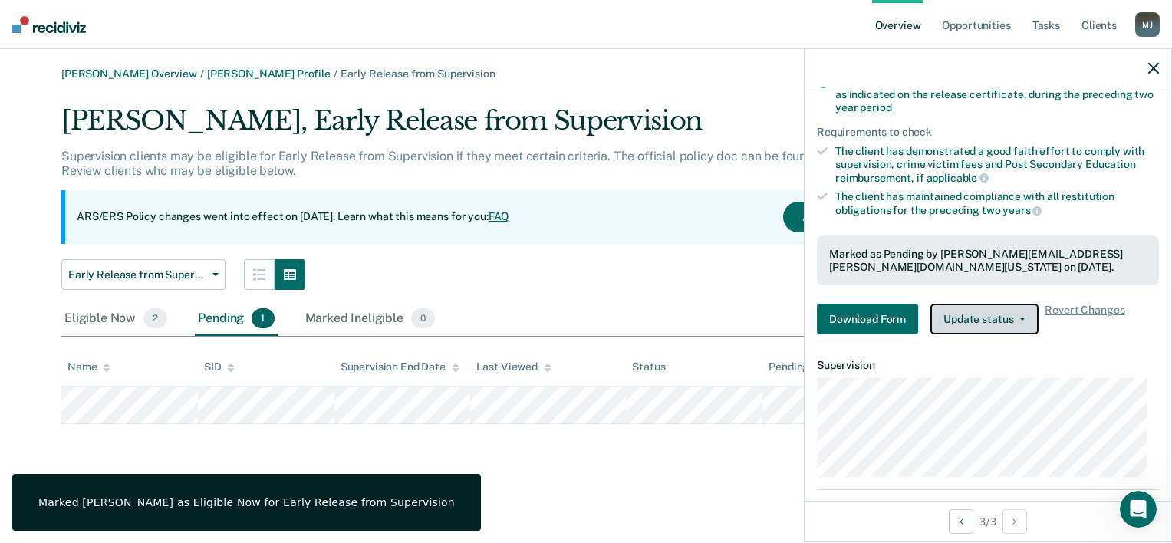
click at [1000, 322] on button "Update status" at bounding box center [984, 319] width 108 height 31
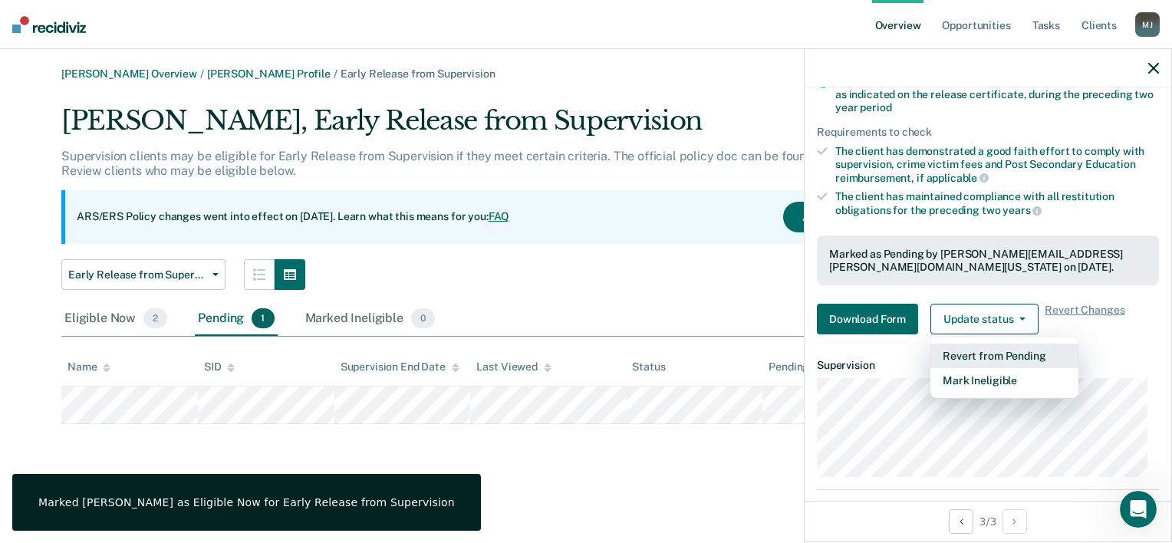
click at [1005, 349] on button "Revert from Pending" at bounding box center [1004, 356] width 148 height 25
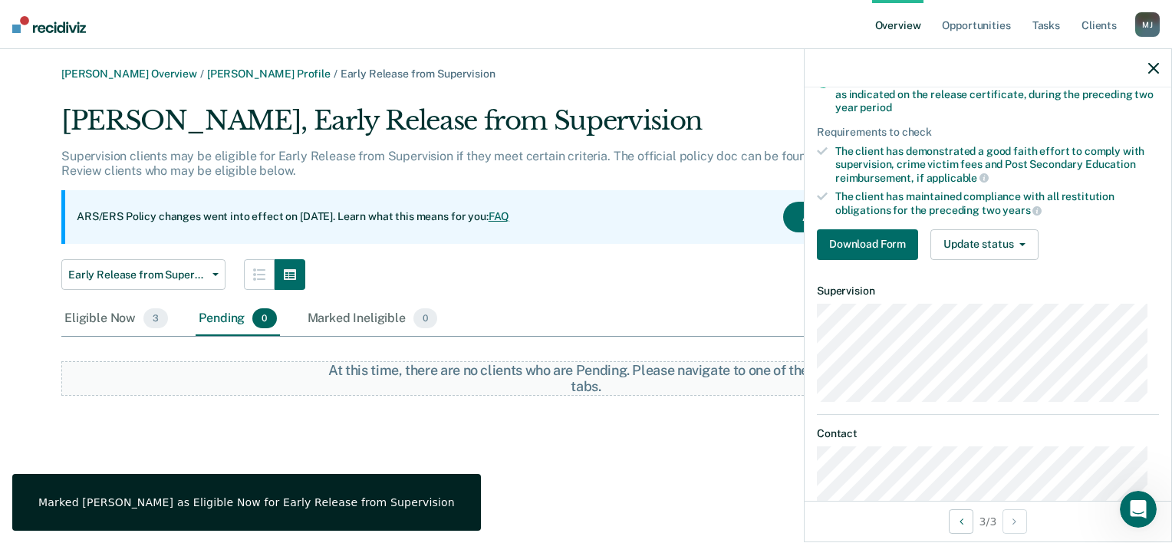
drag, startPoint x: 666, startPoint y: 492, endPoint x: 594, endPoint y: 429, distance: 95.1
click at [666, 488] on div "[PERSON_NAME] Overview / [PERSON_NAME] Profile / Early Release from Supervision…" at bounding box center [585, 280] width 1135 height 426
click at [138, 321] on div "Eligible Now 3" at bounding box center [116, 319] width 110 height 34
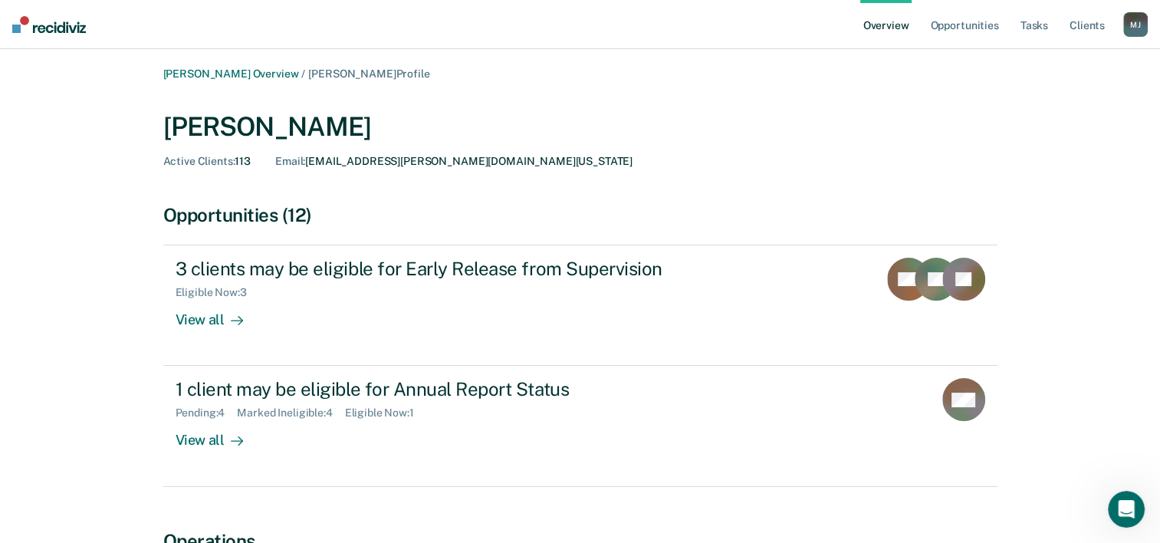
click at [888, 25] on link "Overview" at bounding box center [887, 24] width 52 height 49
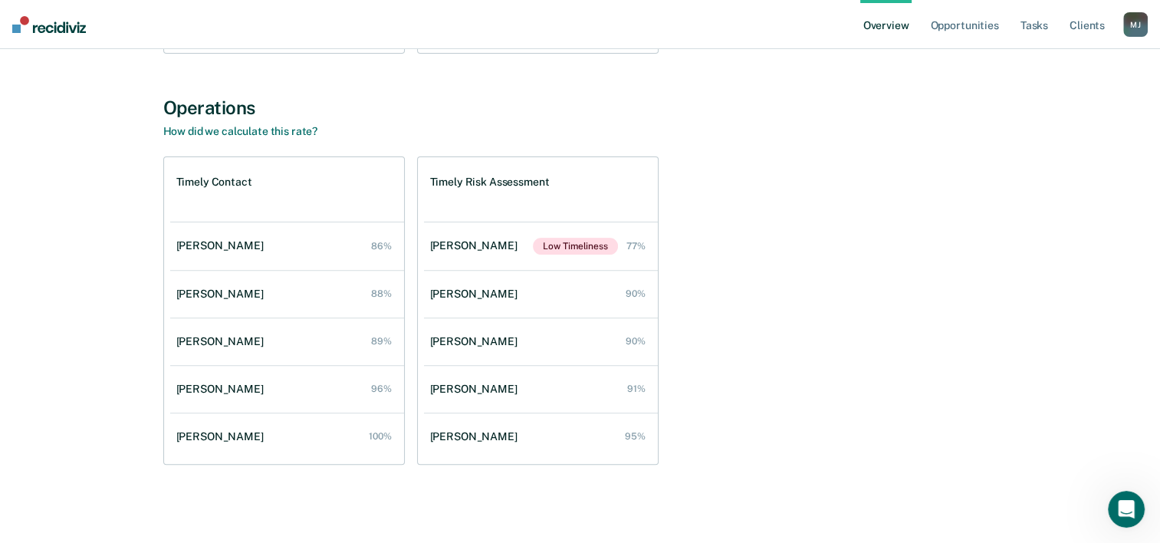
scroll to position [482, 0]
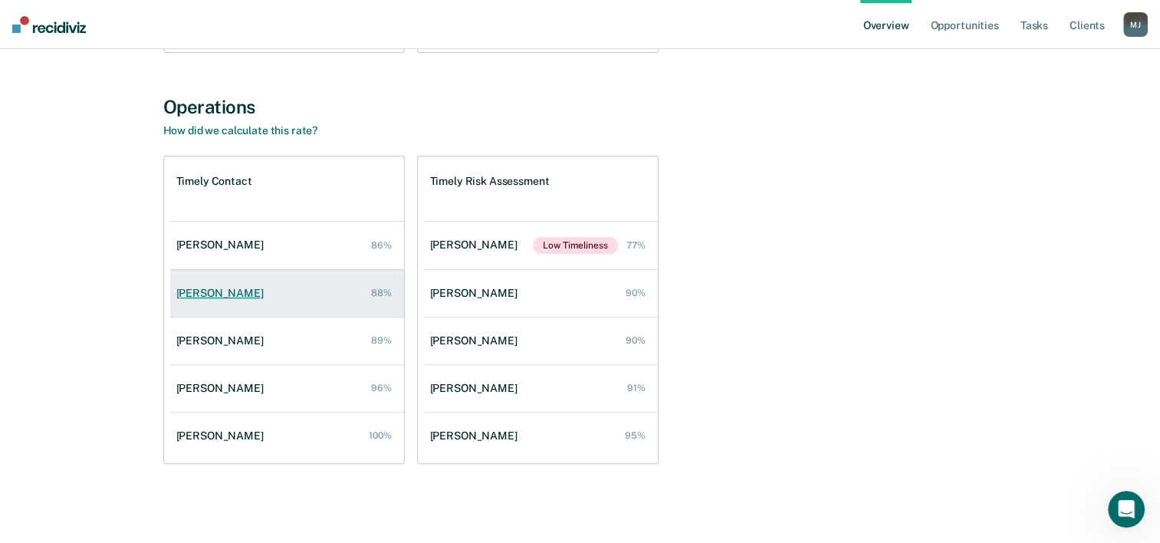
click at [209, 298] on div "[PERSON_NAME]" at bounding box center [223, 293] width 94 height 13
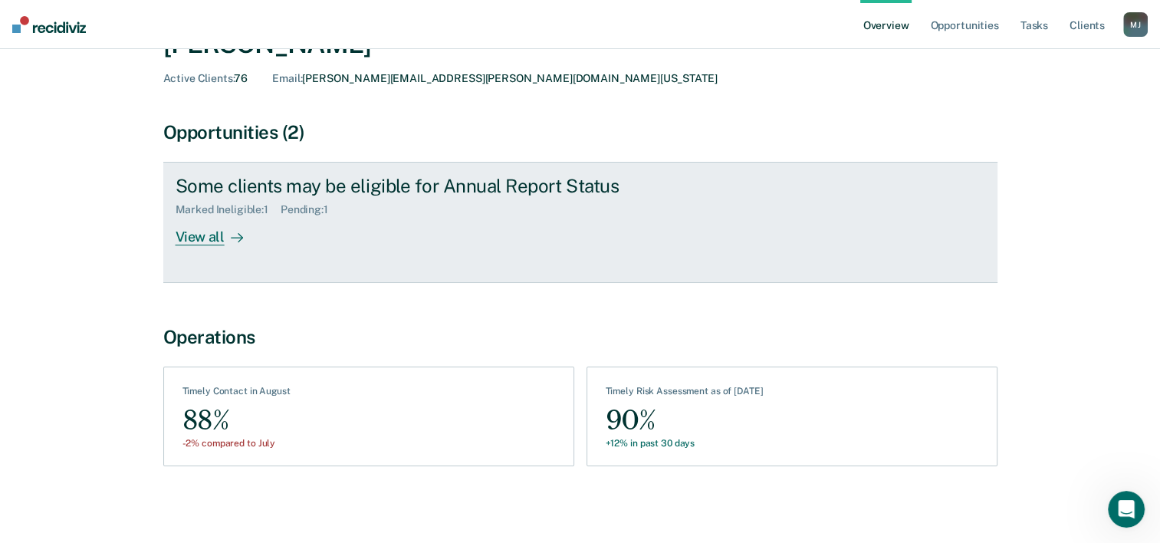
scroll to position [86, 0]
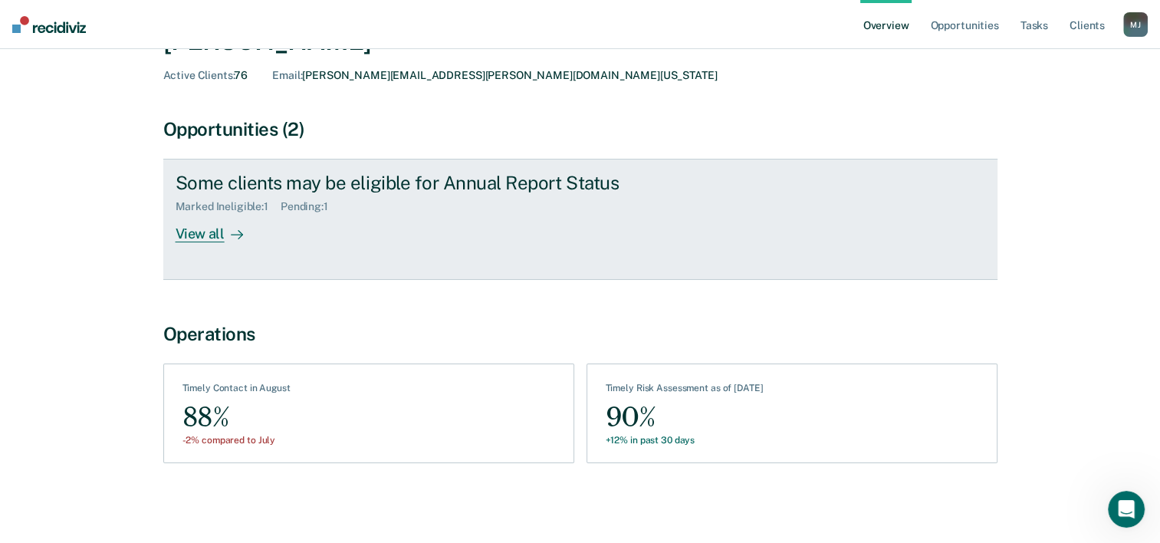
click at [370, 212] on div "Some clients may be eligible for Annual Report Status Marked Ineligible : 1 Pen…" at bounding box center [463, 207] width 575 height 71
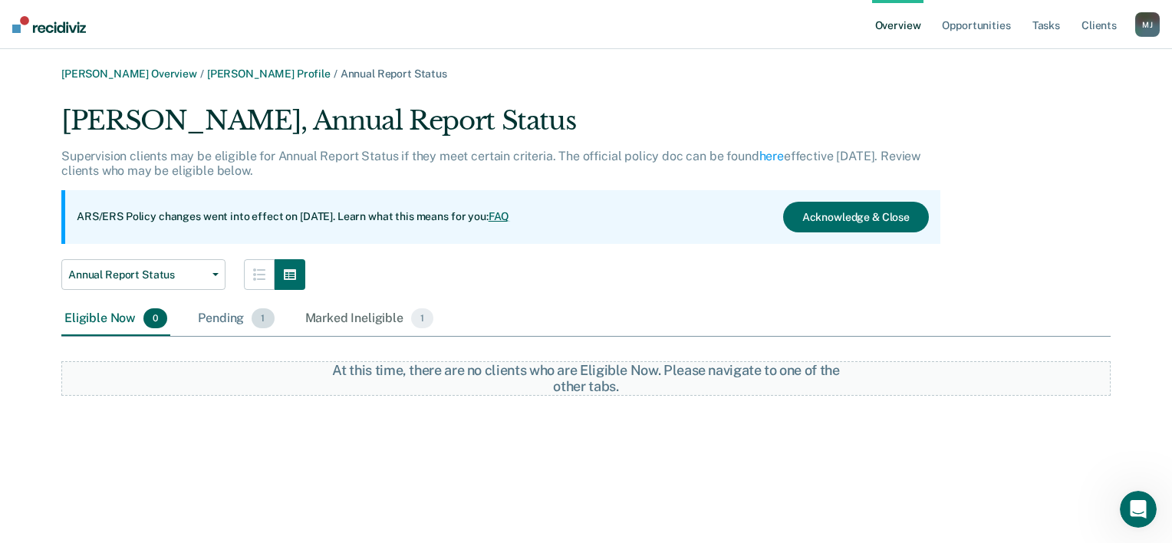
click at [232, 324] on div "Pending 1" at bounding box center [236, 319] width 82 height 34
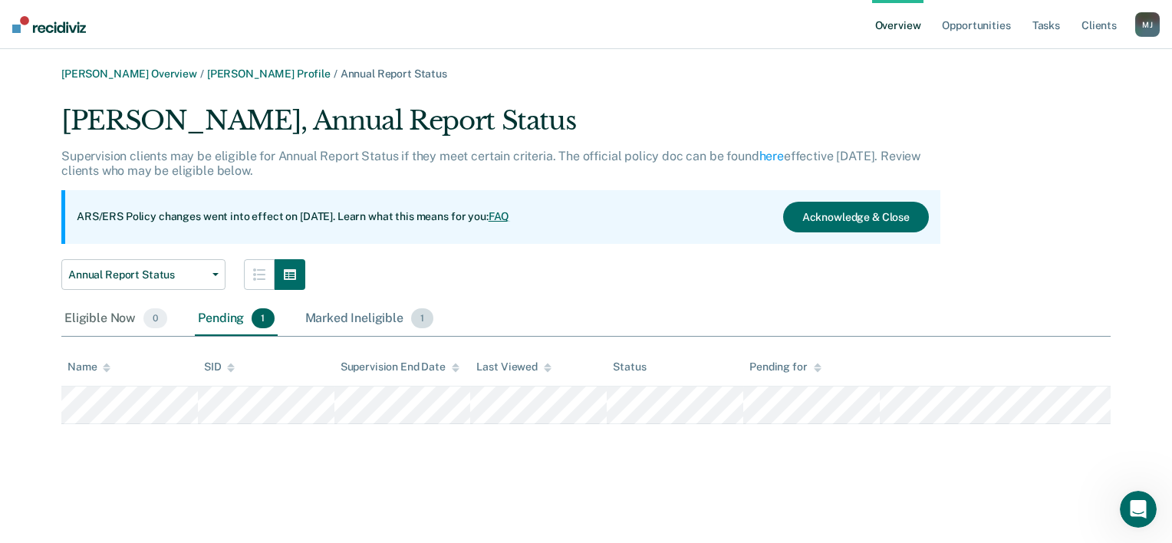
click at [331, 324] on div "Marked Ineligible 1" at bounding box center [369, 319] width 135 height 34
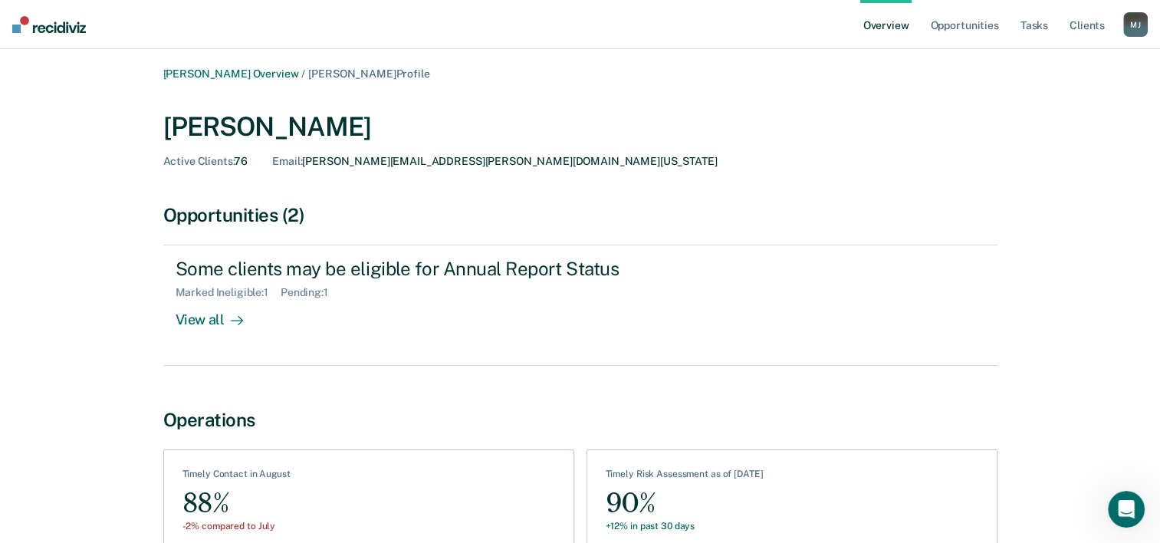
click at [890, 31] on link "Overview" at bounding box center [887, 24] width 52 height 49
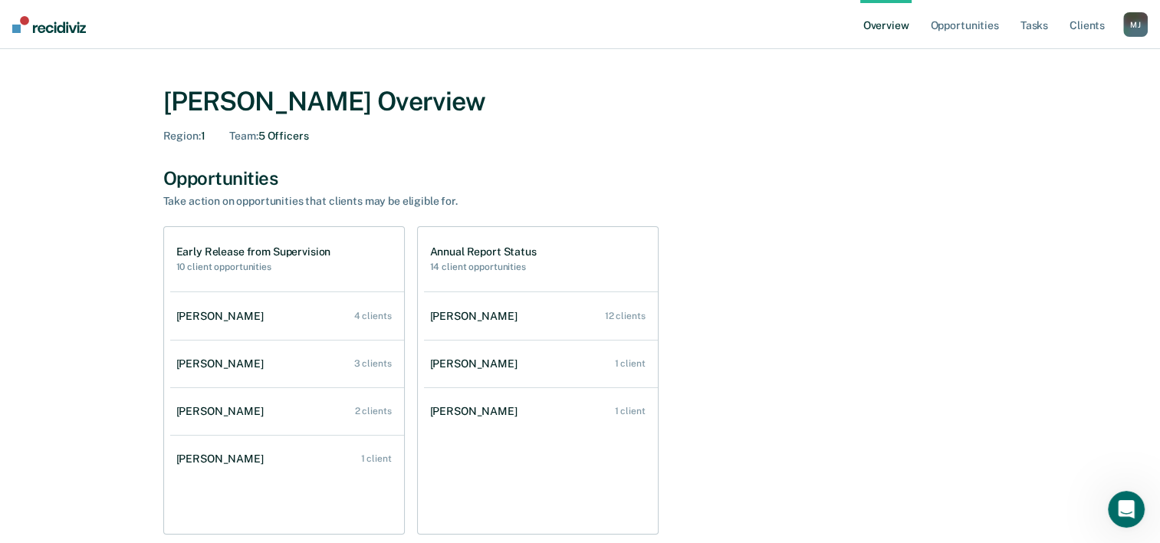
click at [254, 275] on div "Early Release from Supervision 10 client opportunities" at bounding box center [287, 259] width 234 height 64
click at [260, 246] on h1 "Early Release from Supervision" at bounding box center [253, 251] width 155 height 13
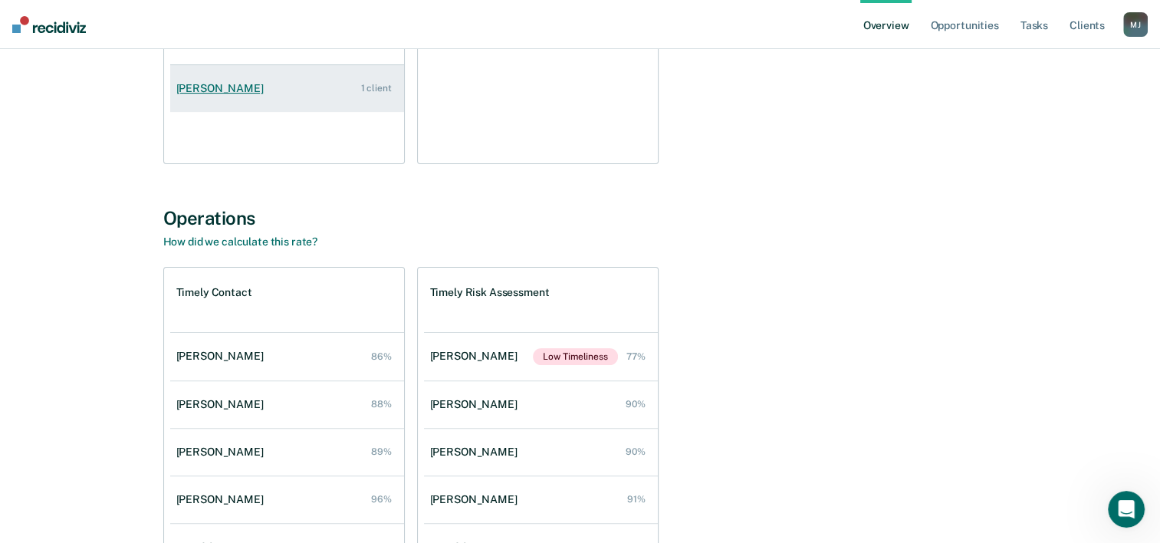
scroll to position [383, 0]
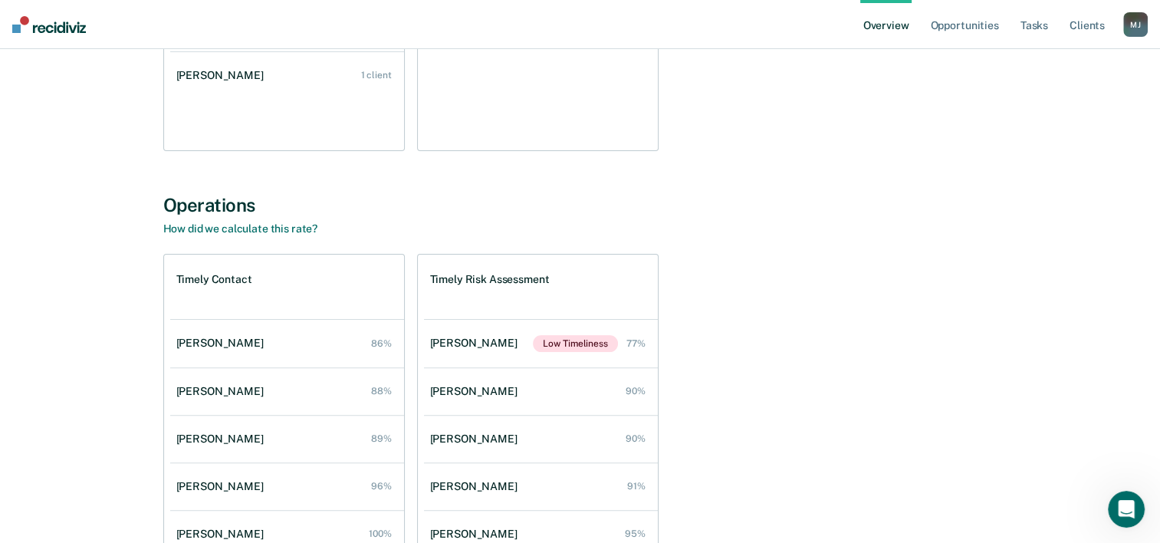
click at [183, 279] on h1 "Timely Contact" at bounding box center [214, 279] width 76 height 13
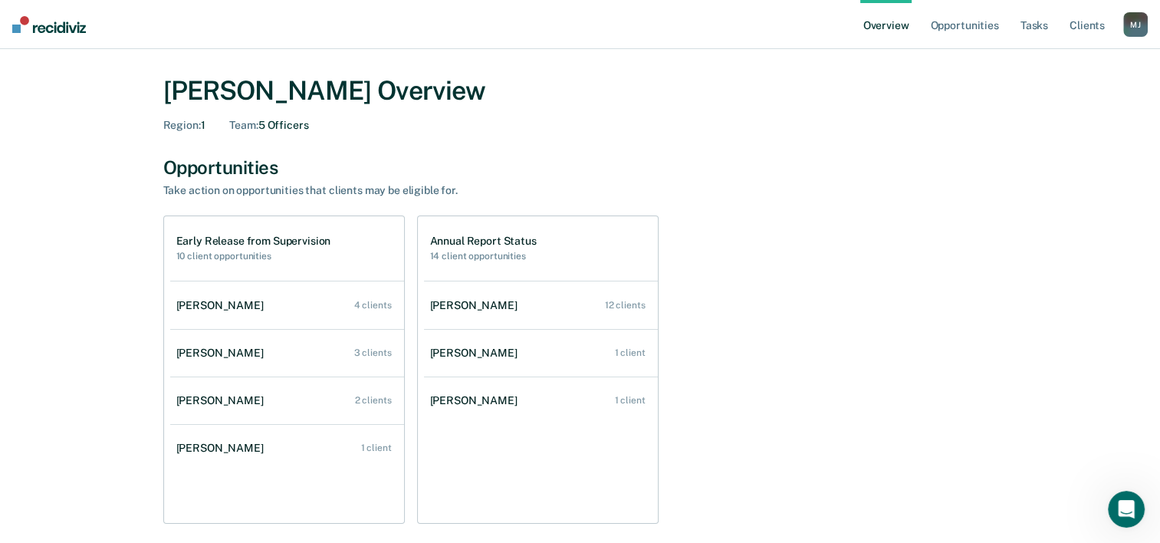
scroll to position [0, 0]
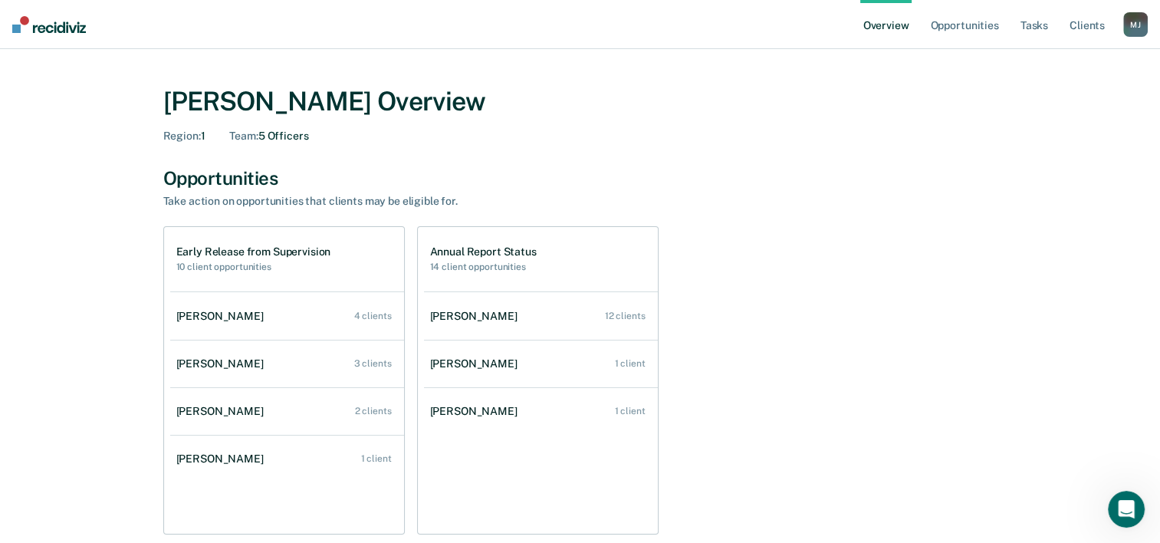
click at [280, 264] on h2 "10 client opportunities" at bounding box center [253, 267] width 155 height 11
click at [313, 252] on h1 "Early Release from Supervision" at bounding box center [253, 251] width 155 height 13
click at [232, 268] on h2 "10 client opportunities" at bounding box center [253, 267] width 155 height 11
click at [272, 252] on h1 "Early Release from Supervision" at bounding box center [253, 251] width 155 height 13
click at [215, 253] on h1 "Early Release from Supervision" at bounding box center [253, 251] width 155 height 13
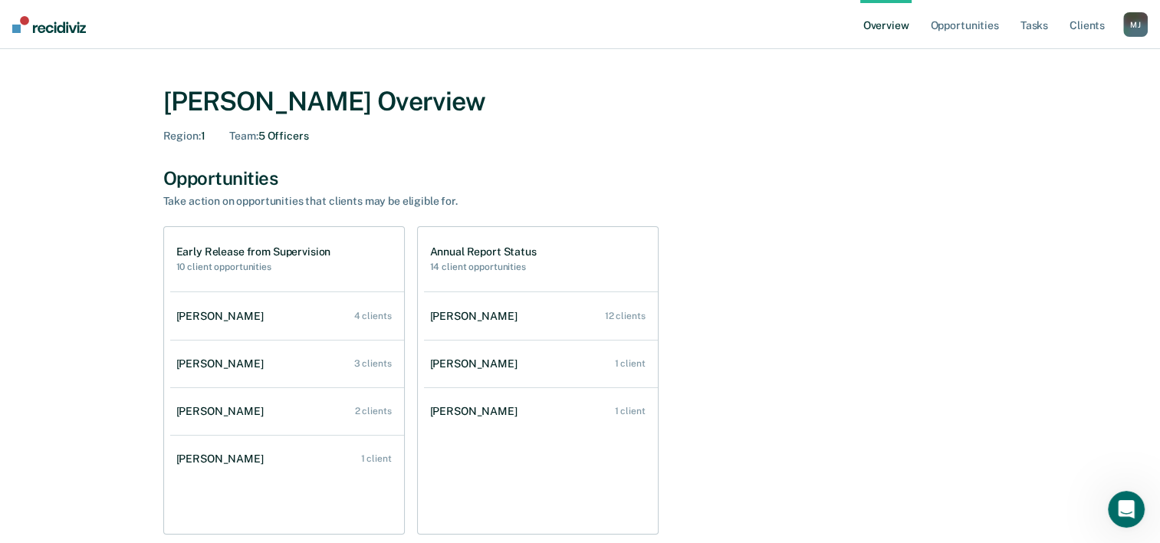
click at [517, 265] on h2 "14 client opportunities" at bounding box center [483, 267] width 107 height 11
click at [954, 25] on link "Opportunities" at bounding box center [964, 24] width 74 height 49
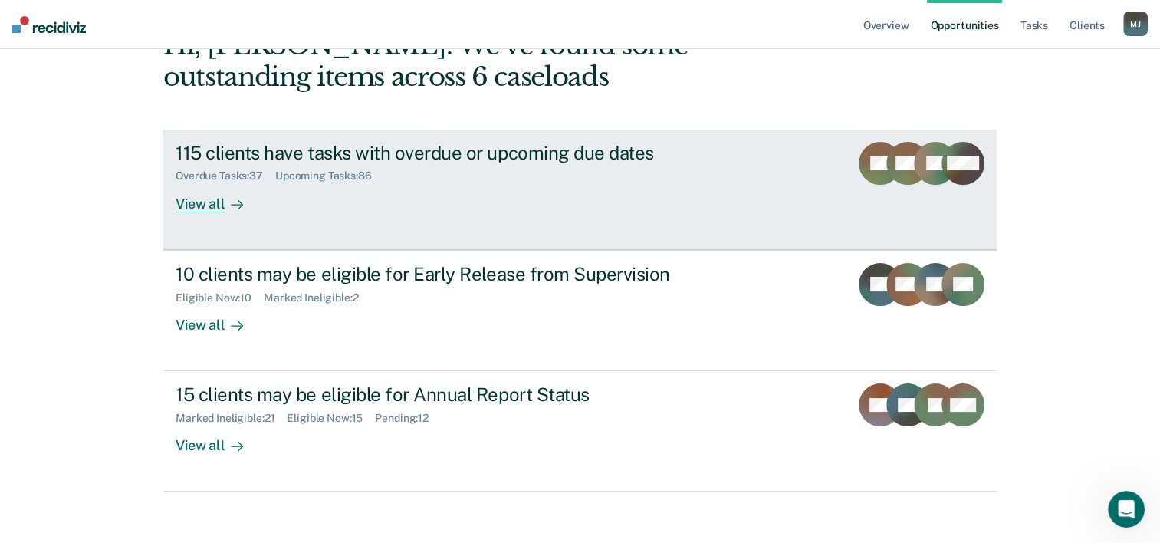
scroll to position [108, 0]
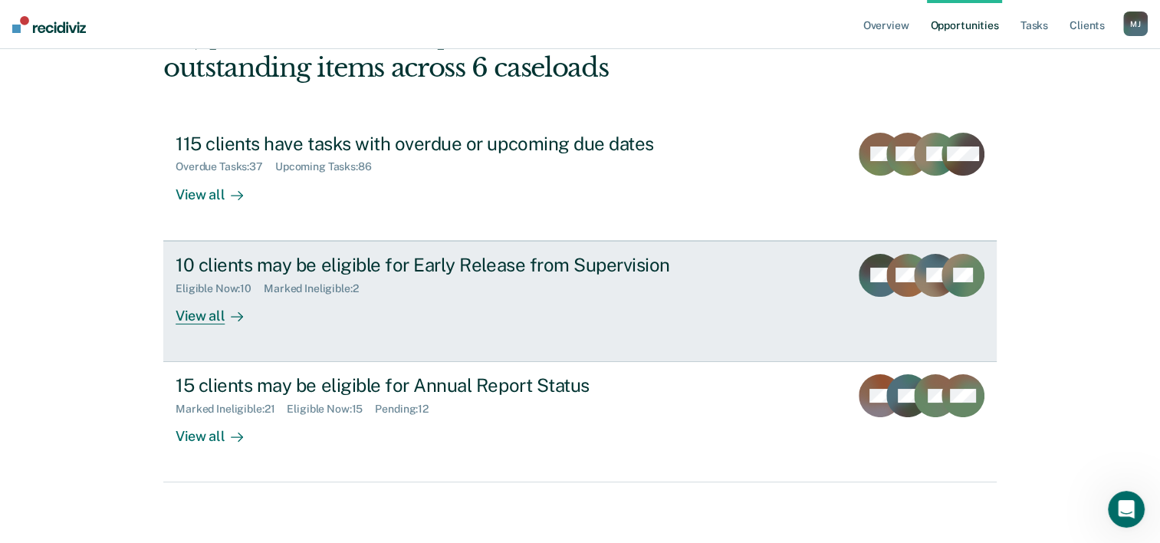
click at [337, 245] on link "10 clients may be eligible for Early Release from Supervision Eligible Now : 10…" at bounding box center [580, 301] width 834 height 121
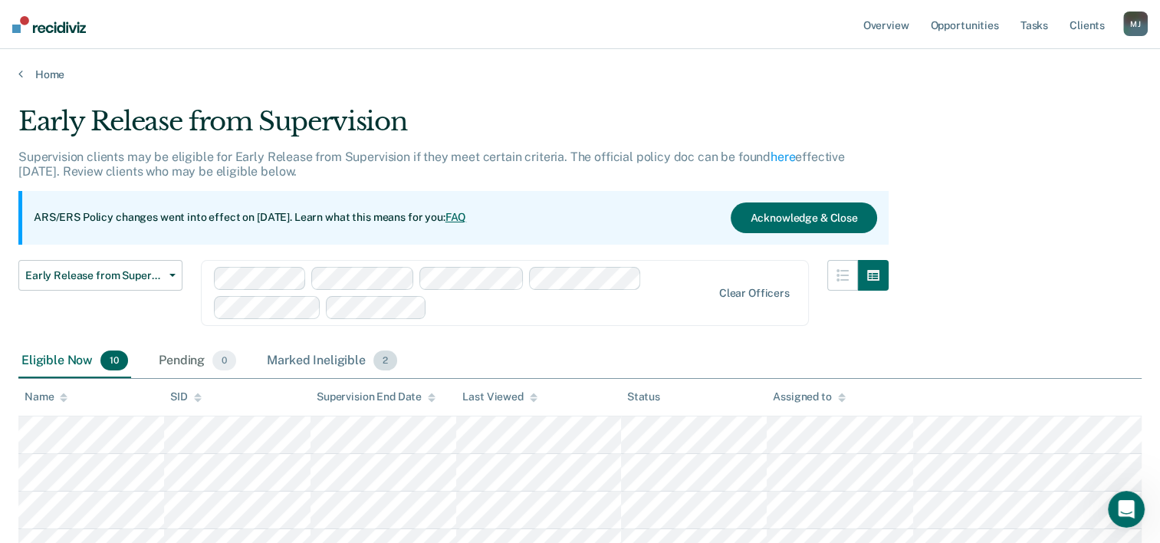
click at [317, 362] on div "Marked Ineligible 2" at bounding box center [332, 361] width 137 height 34
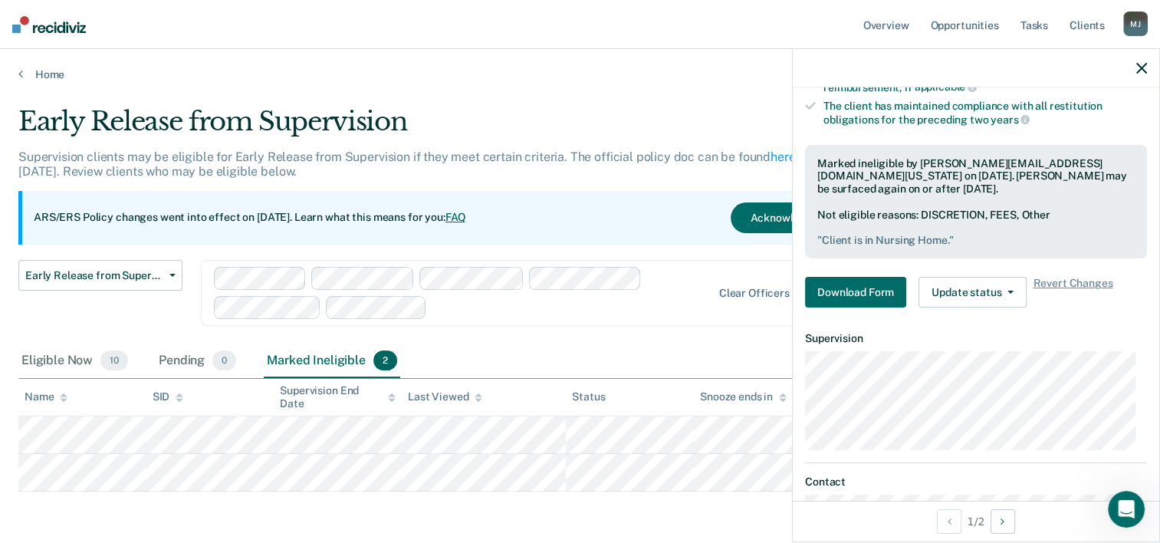
scroll to position [383, 0]
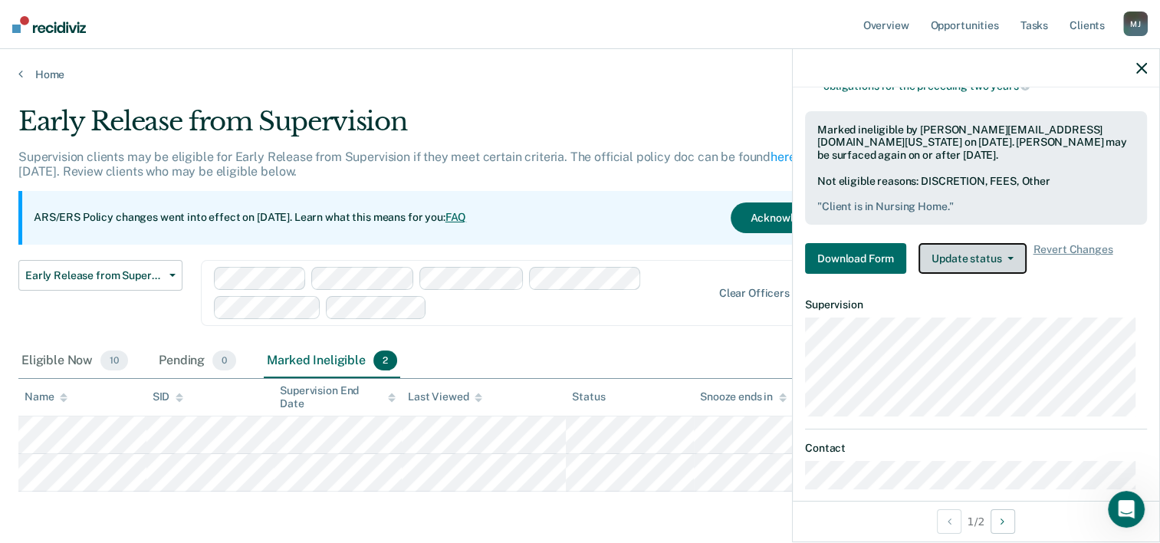
click at [940, 257] on button "Update status" at bounding box center [973, 258] width 108 height 31
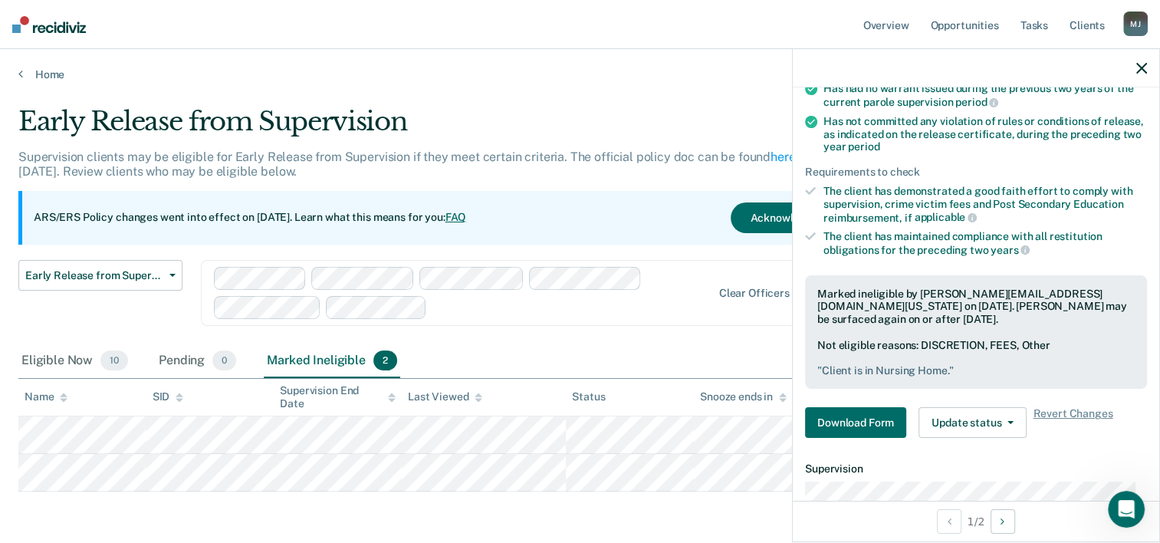
scroll to position [230, 0]
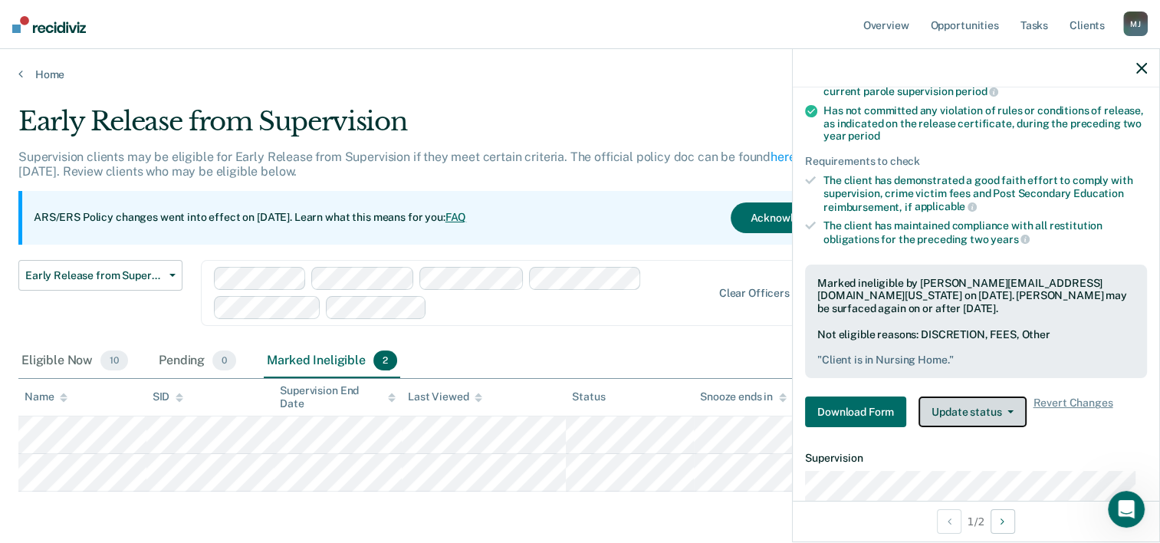
click at [966, 402] on button "Update status" at bounding box center [973, 412] width 108 height 31
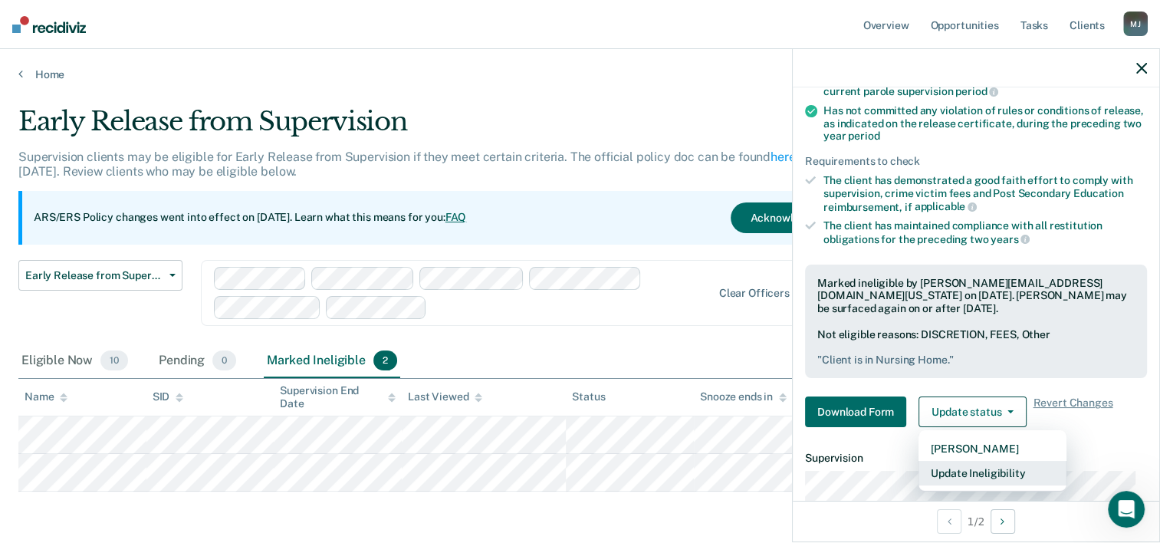
click at [956, 471] on button "Update Ineligibility" at bounding box center [993, 473] width 148 height 25
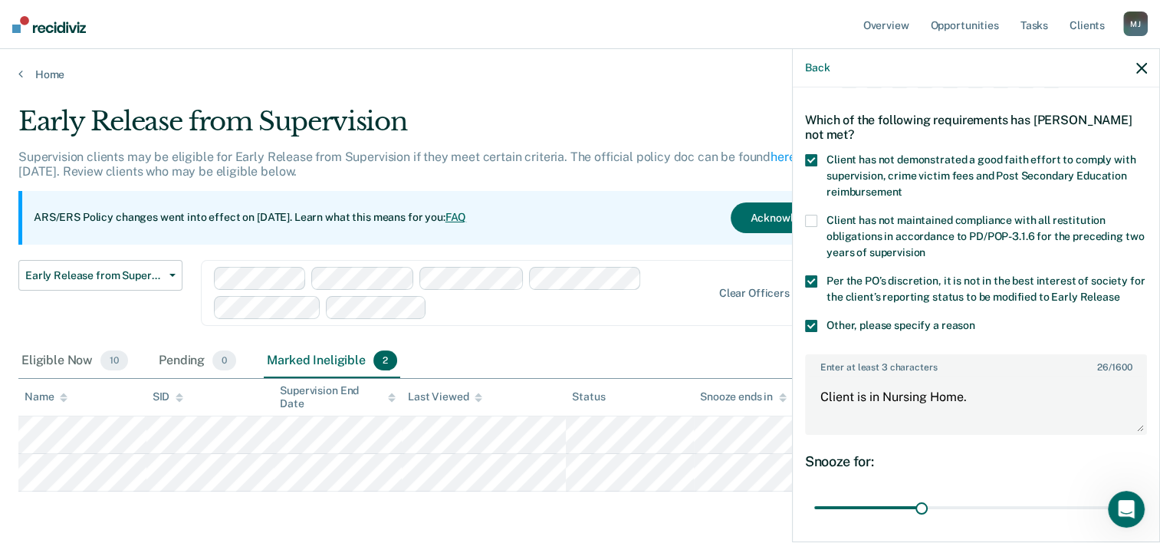
scroll to position [153, 0]
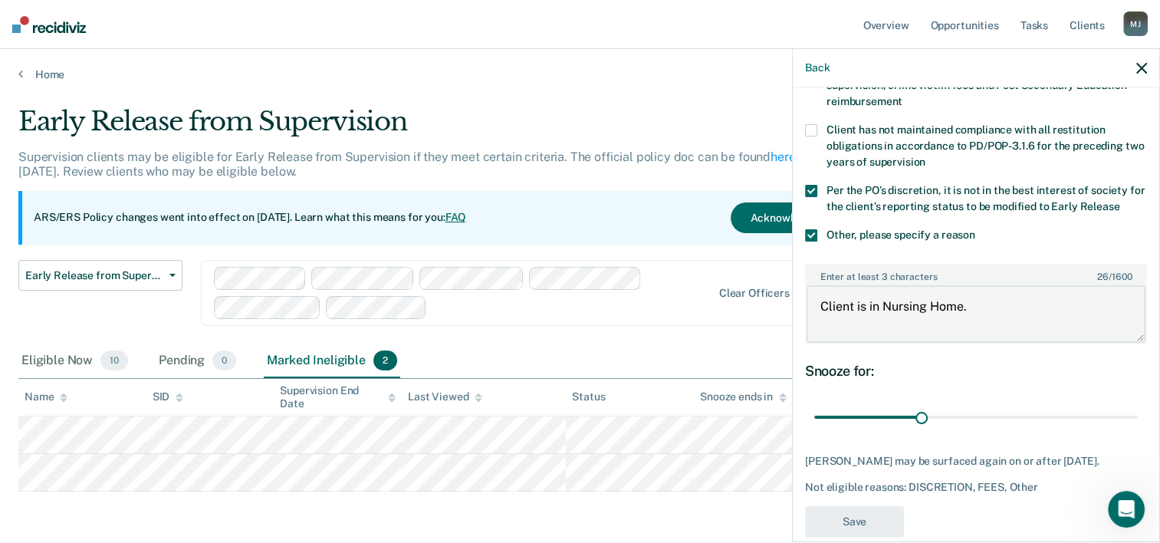
click at [1004, 311] on textarea "Client is in Nursing Home." at bounding box center [976, 313] width 339 height 57
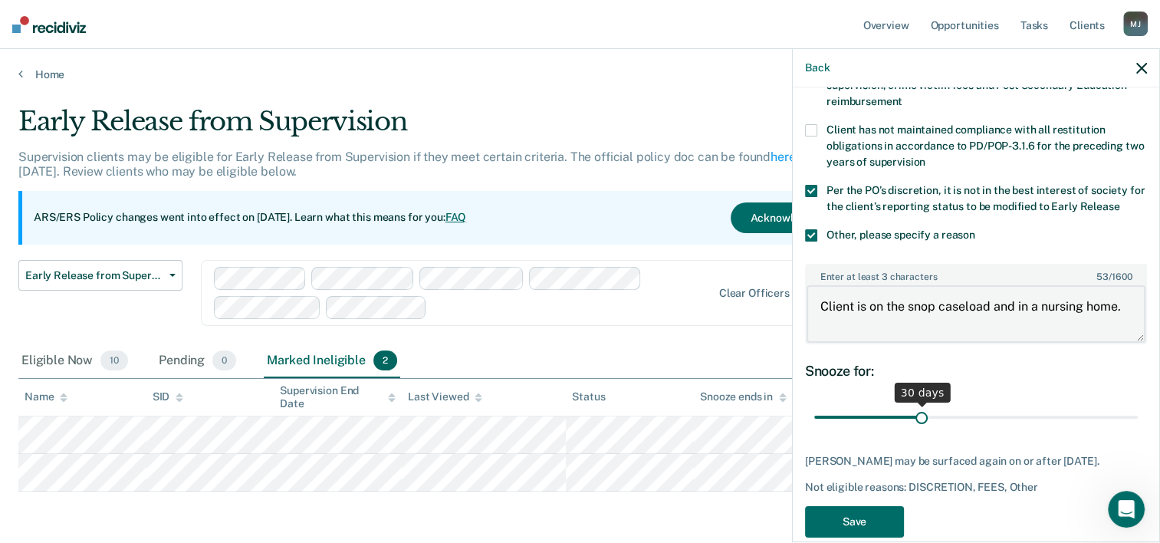
type textarea "Client is on the snop caseload and in a nursing home."
drag, startPoint x: 923, startPoint y: 415, endPoint x: 1184, endPoint y: 437, distance: 261.7
type input "90"
click at [1138, 430] on input "range" at bounding box center [976, 416] width 324 height 27
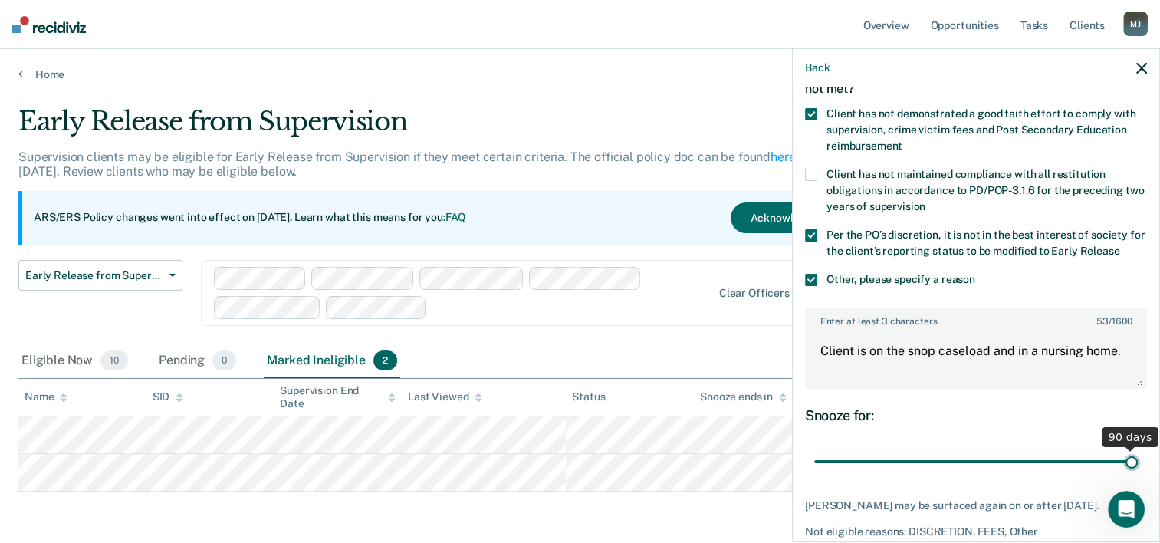
scroll to position [175, 0]
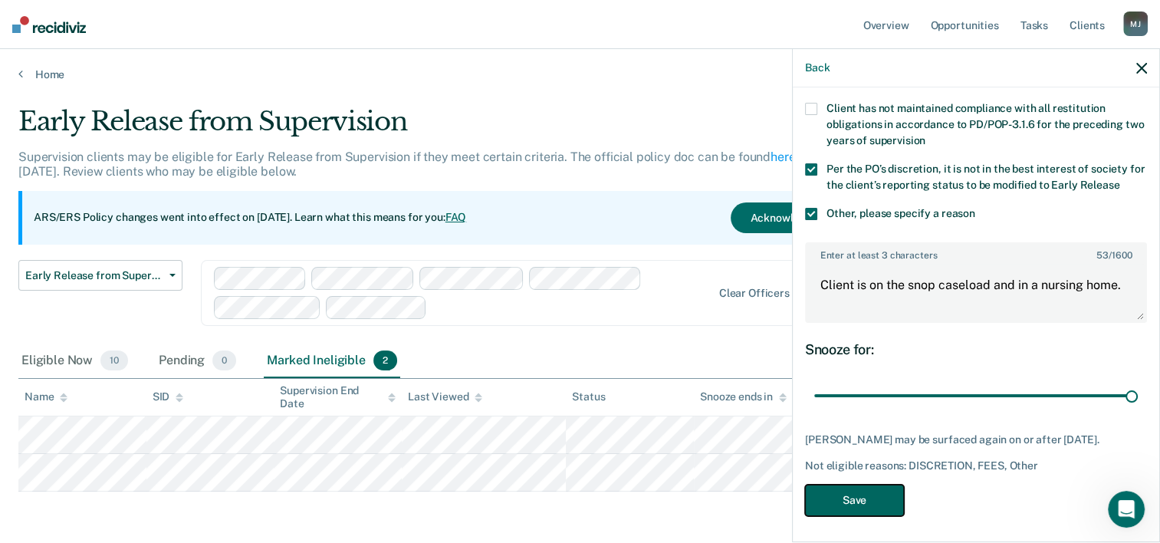
click at [838, 489] on button "Save" at bounding box center [854, 500] width 99 height 31
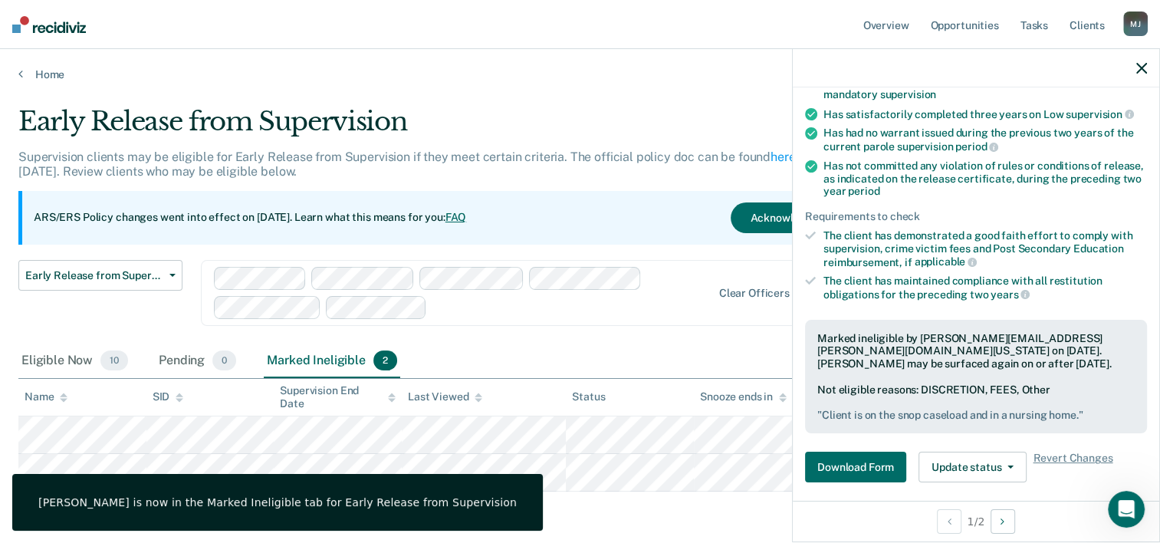
scroll to position [163, 0]
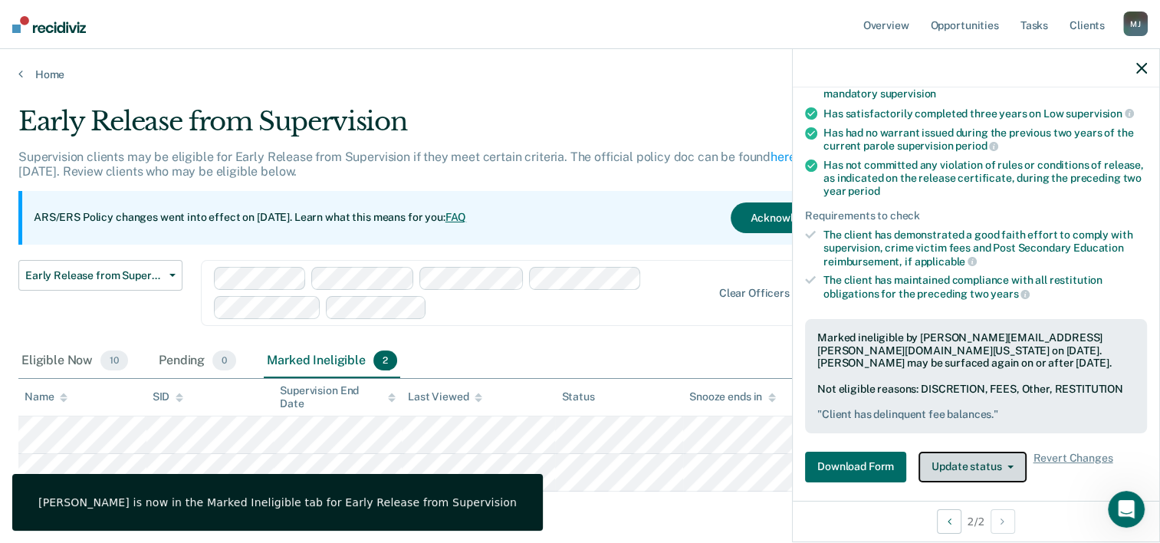
click at [955, 467] on button "Update status" at bounding box center [973, 467] width 108 height 31
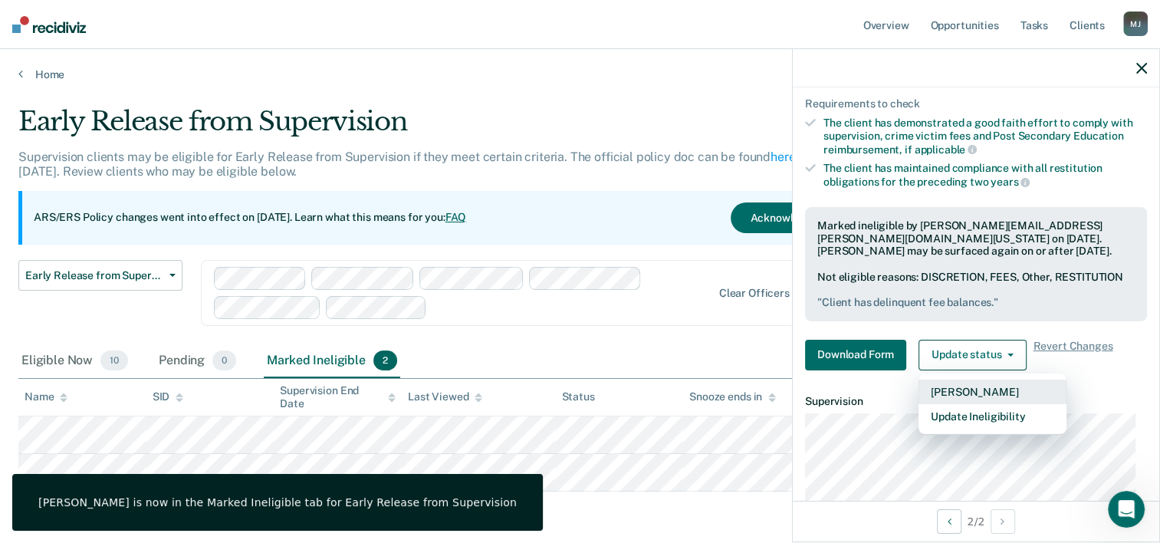
scroll to position [327, 0]
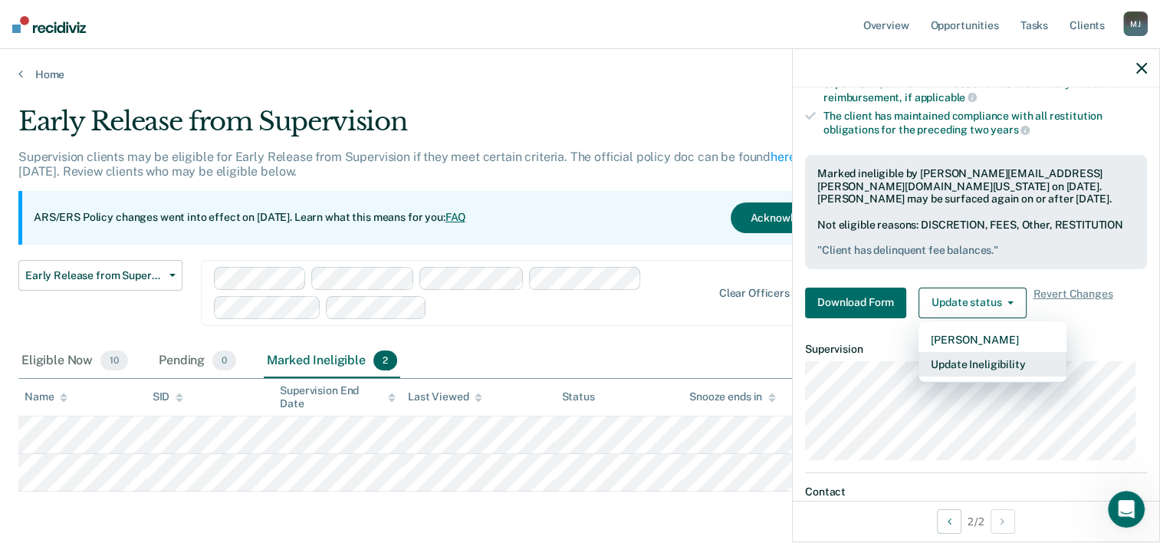
click at [962, 356] on button "Update Ineligibility" at bounding box center [993, 364] width 148 height 25
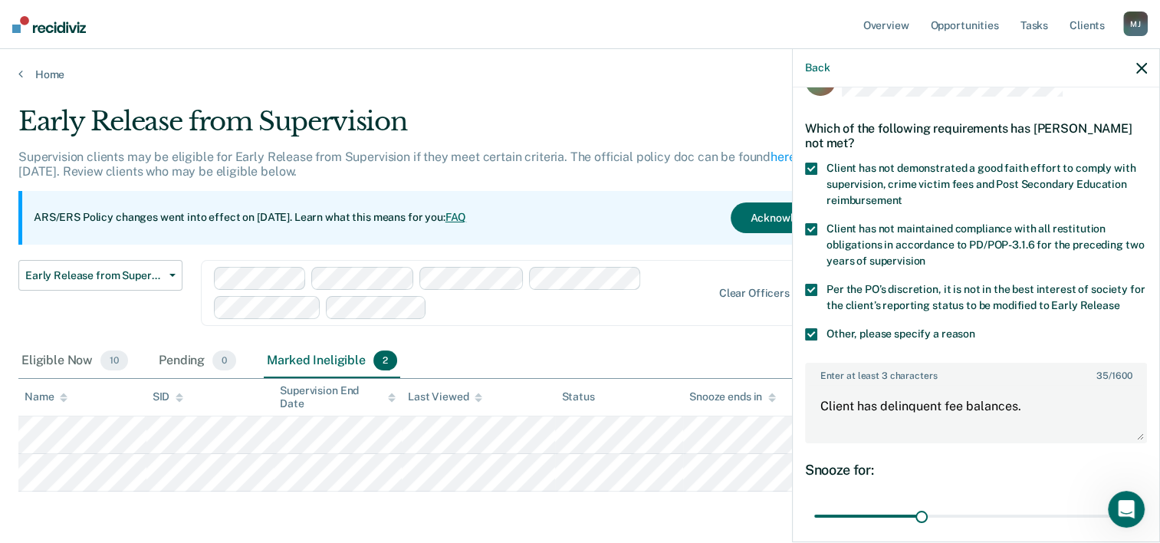
scroll to position [9, 0]
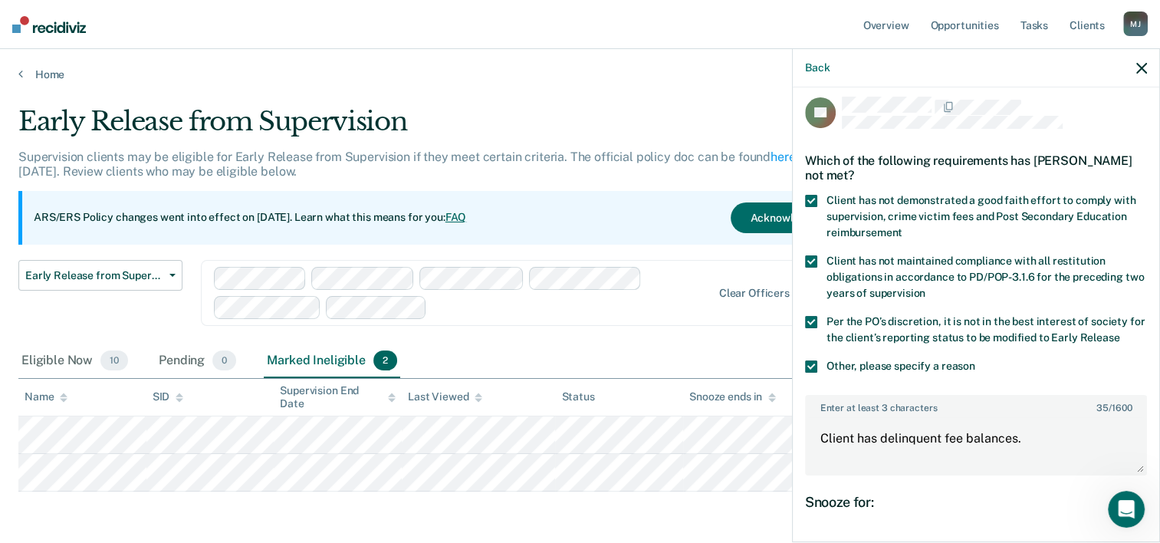
click at [816, 367] on span at bounding box center [811, 366] width 12 height 12
click at [976, 360] on input "Other, please specify a reason" at bounding box center [976, 360] width 0 height 0
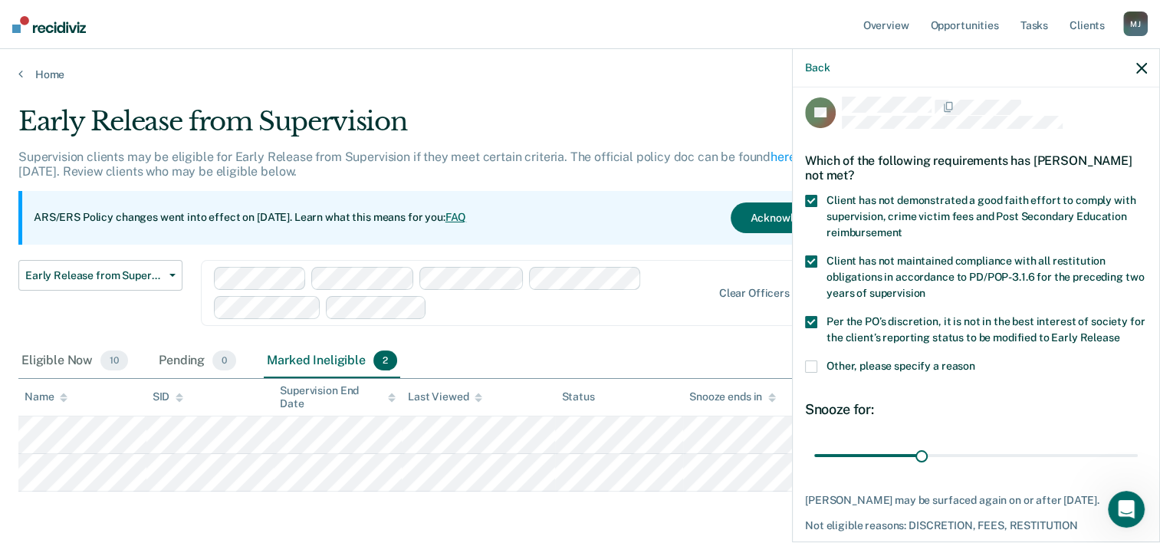
click at [815, 363] on span at bounding box center [811, 366] width 12 height 12
click at [976, 360] on input "Other, please specify a reason" at bounding box center [976, 360] width 0 height 0
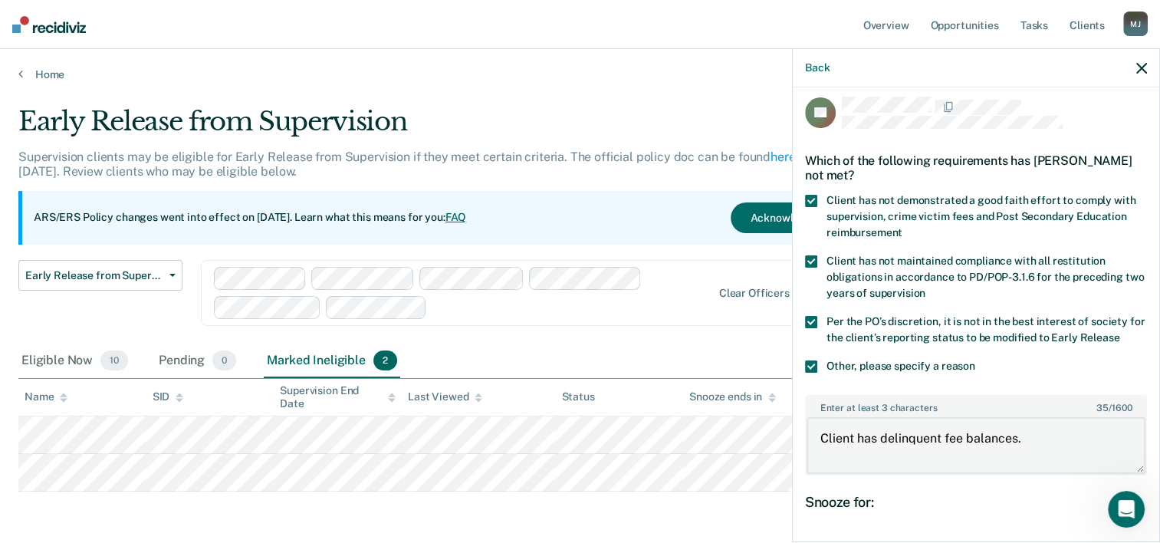
click at [583, 437] on body "Looks like you’re using Internet Explorer 11. For faster loading and a better e…" at bounding box center [580, 271] width 1160 height 543
click at [805, 370] on span at bounding box center [811, 366] width 12 height 12
click at [976, 360] on input "Other, please specify a reason" at bounding box center [976, 360] width 0 height 0
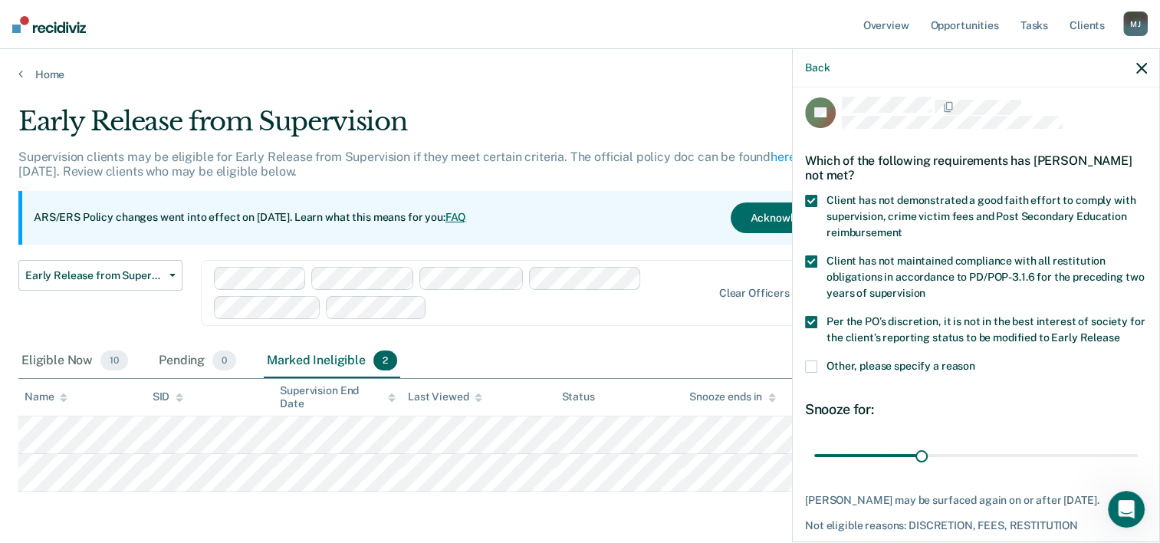
click at [809, 264] on span at bounding box center [811, 261] width 12 height 12
click at [926, 288] on input "Client has not maintained compliance with all restitution obligations in accord…" at bounding box center [926, 288] width 0 height 0
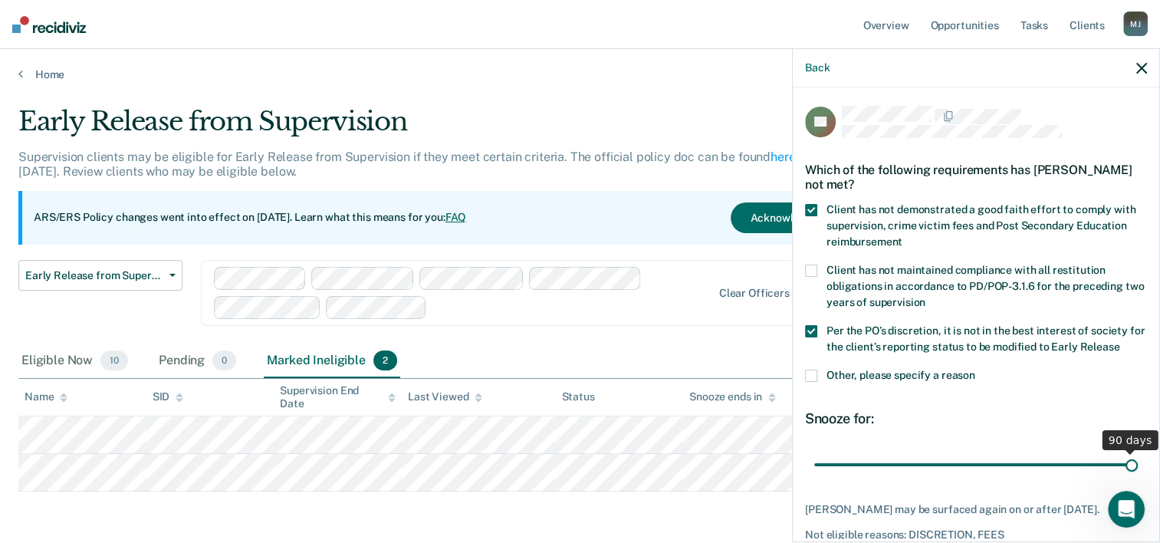
drag, startPoint x: 921, startPoint y: 472, endPoint x: 1147, endPoint y: 476, distance: 225.5
type input "90"
click at [1138, 476] on input "range" at bounding box center [976, 465] width 324 height 27
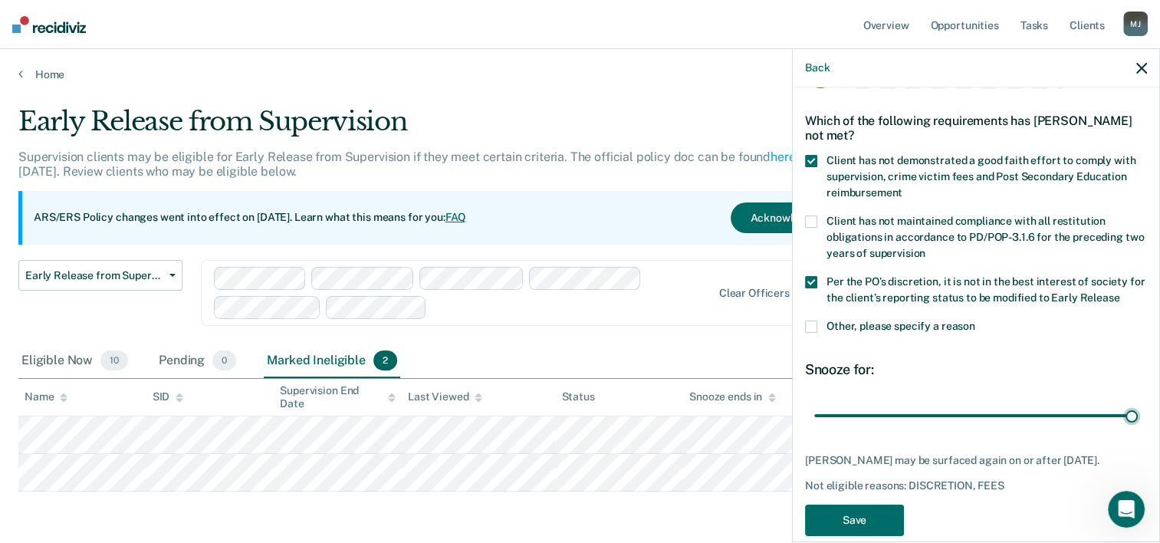
scroll to position [84, 0]
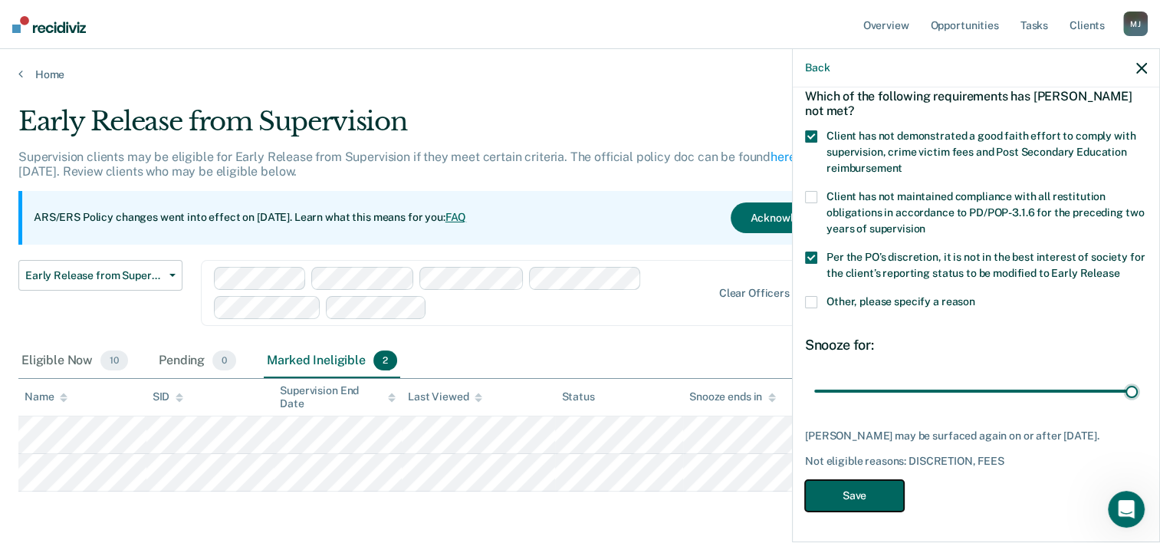
click at [866, 502] on button "Save" at bounding box center [854, 495] width 99 height 31
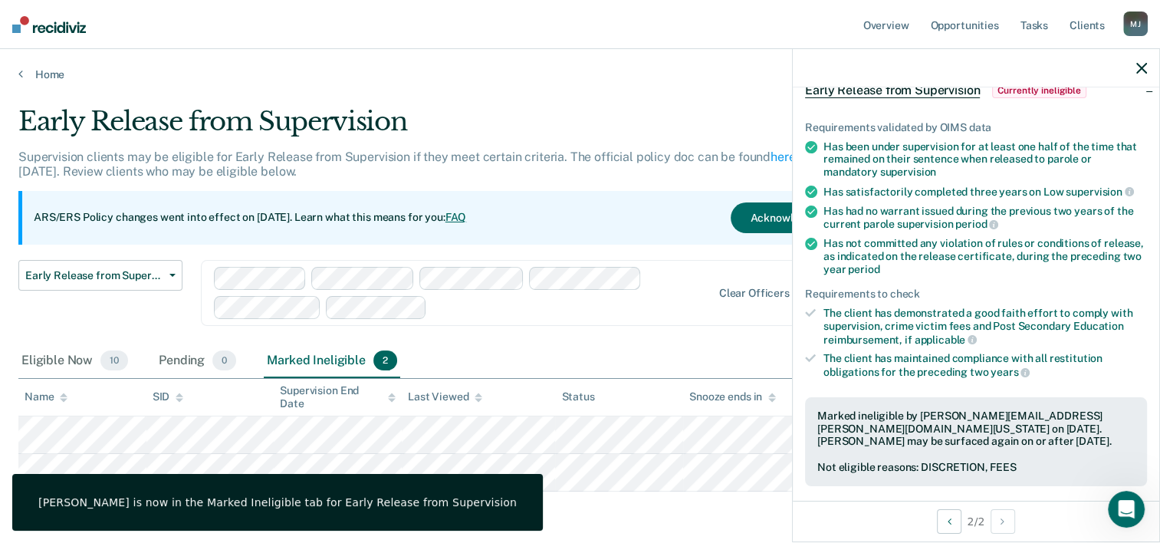
click at [324, 357] on div "Marked Ineligible 2" at bounding box center [332, 361] width 137 height 34
click at [158, 353] on div "Pending 0" at bounding box center [198, 361] width 84 height 34
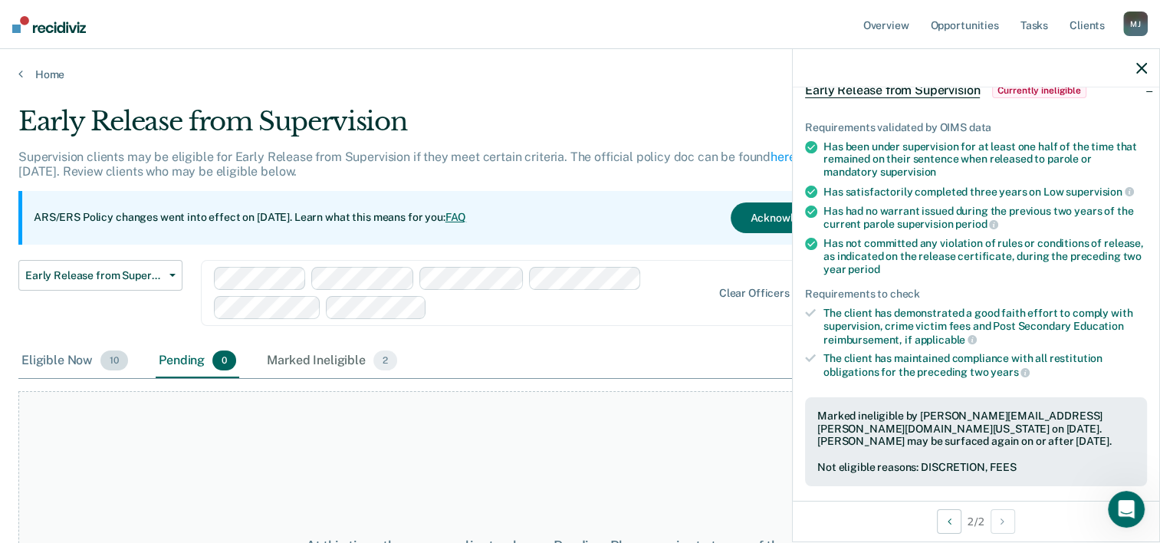
click at [62, 350] on div "Eligible Now 10" at bounding box center [74, 361] width 113 height 34
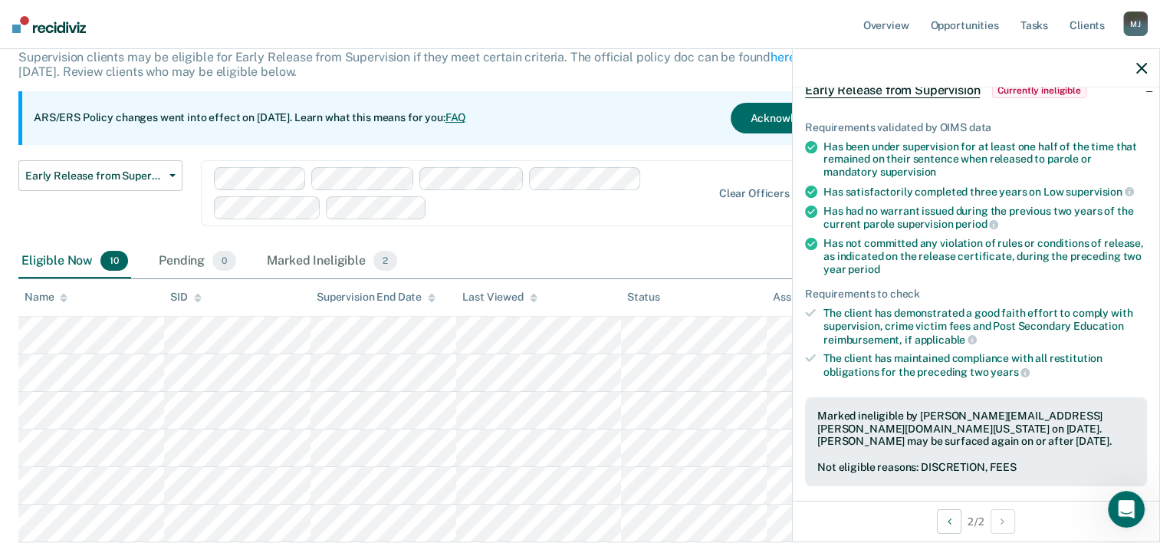
scroll to position [153, 0]
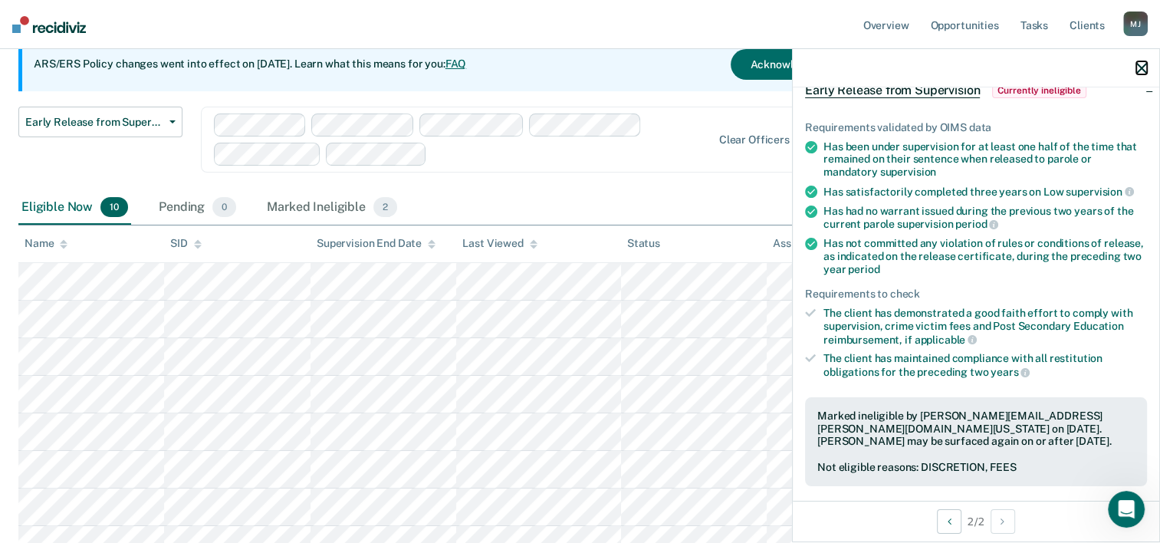
click at [1145, 64] on icon "button" at bounding box center [1142, 68] width 11 height 11
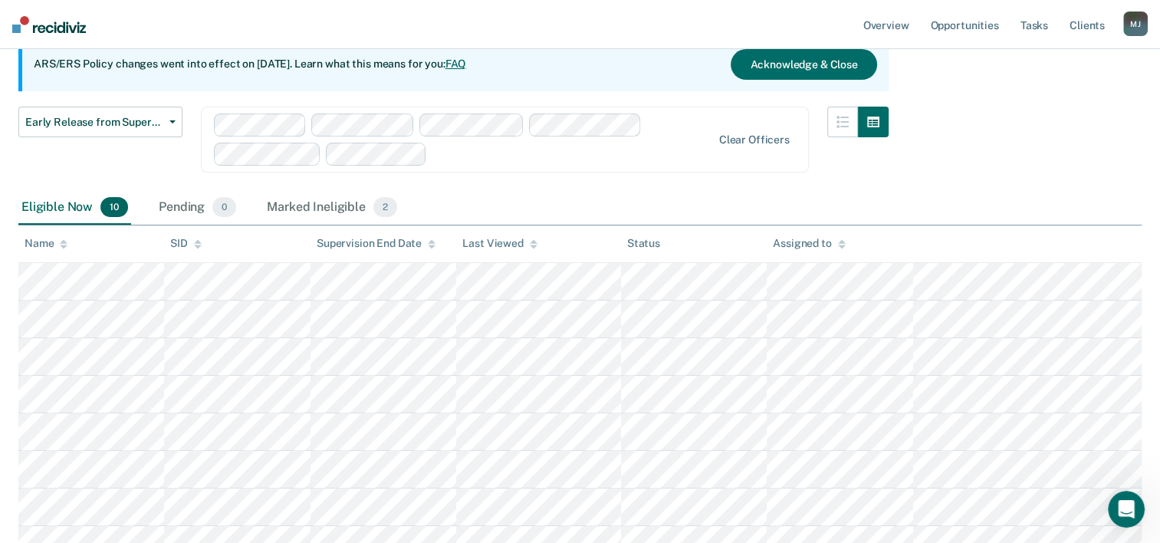
scroll to position [307, 0]
